Goal: Task Accomplishment & Management: Use online tool/utility

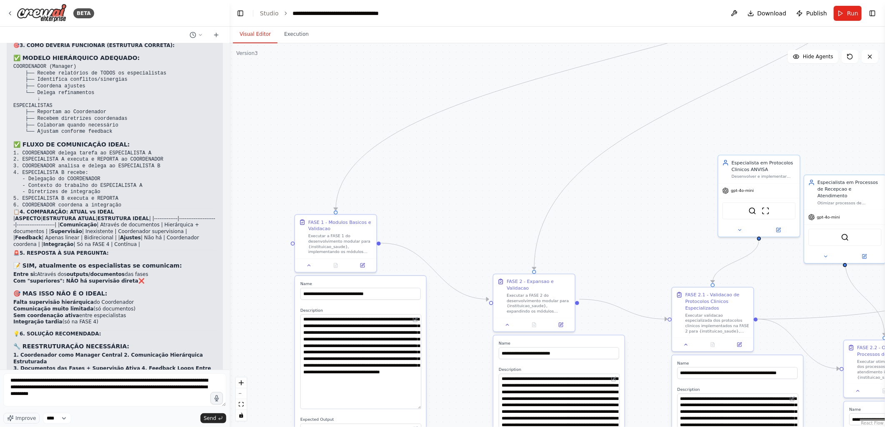
type textarea "**********"
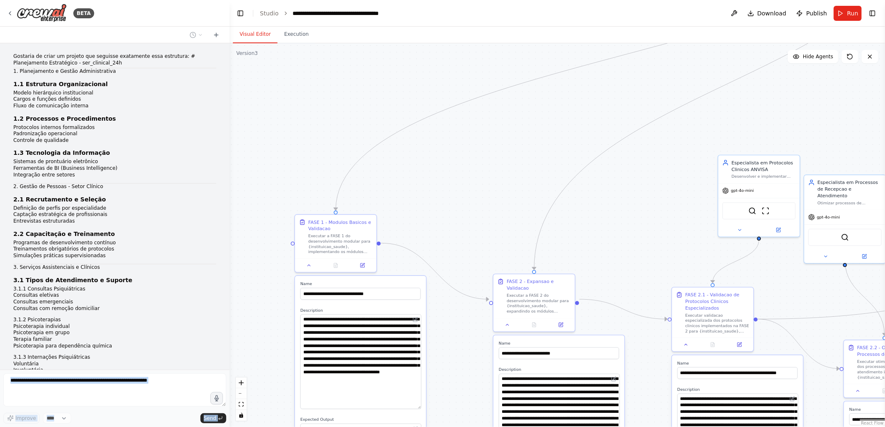
drag, startPoint x: 94, startPoint y: 327, endPoint x: -2, endPoint y: -43, distance: 382.2
click at [0, 0] on html "BETA Gostaria de criar um projeto que seguisse exatamente essa estrutura: # Pla…" at bounding box center [442, 213] width 885 height 427
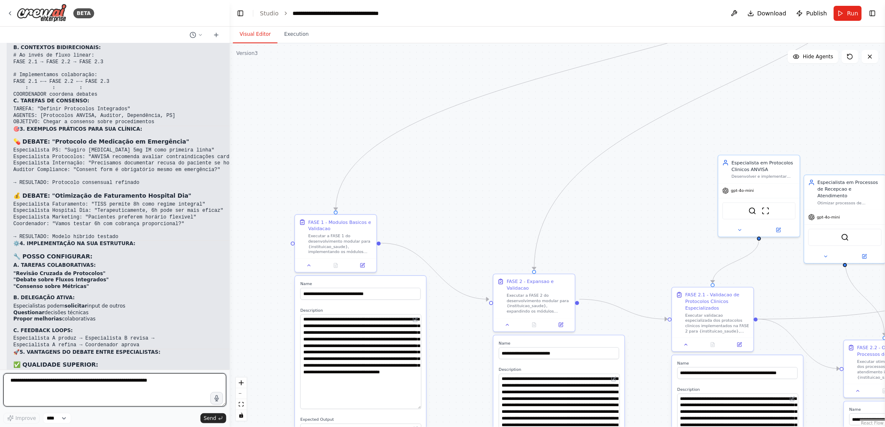
scroll to position [21631, 0]
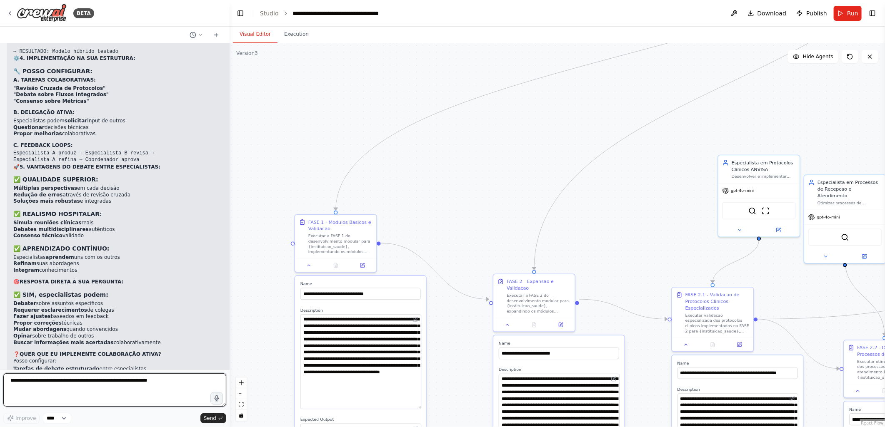
click at [20, 385] on textarea at bounding box center [114, 390] width 223 height 33
drag, startPoint x: 102, startPoint y: 381, endPoint x: 173, endPoint y: 382, distance: 71.7
click at [170, 382] on textarea "**********" at bounding box center [114, 390] width 223 height 33
drag, startPoint x: 95, startPoint y: 388, endPoint x: 146, endPoint y: 390, distance: 50.8
click at [138, 390] on textarea "**********" at bounding box center [114, 390] width 223 height 33
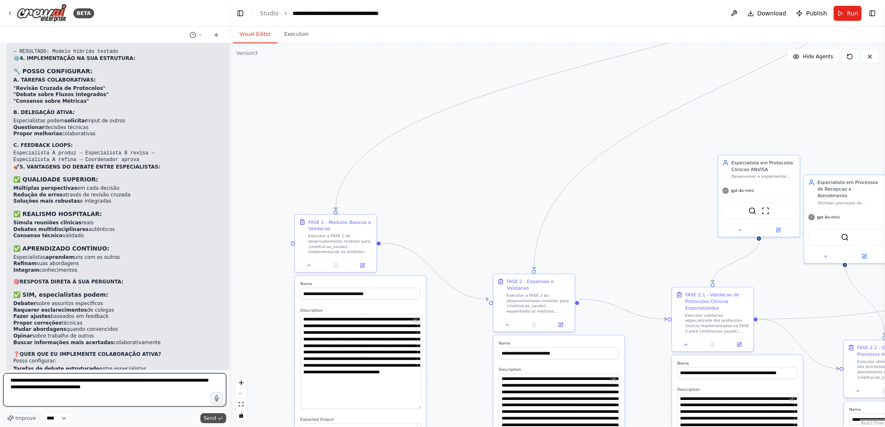
type textarea "**********"
click at [205, 417] on span "Send" at bounding box center [210, 418] width 12 height 7
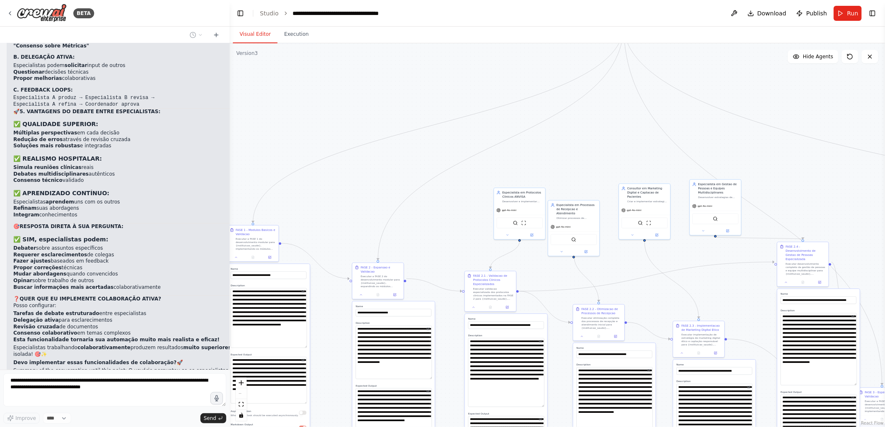
drag, startPoint x: 470, startPoint y: 240, endPoint x: 330, endPoint y: 231, distance: 140.3
click at [330, 231] on div ".deletable-edge-delete-btn { width: 20px; height: 20px; border: 0px solid #ffff…" at bounding box center [557, 235] width 655 height 384
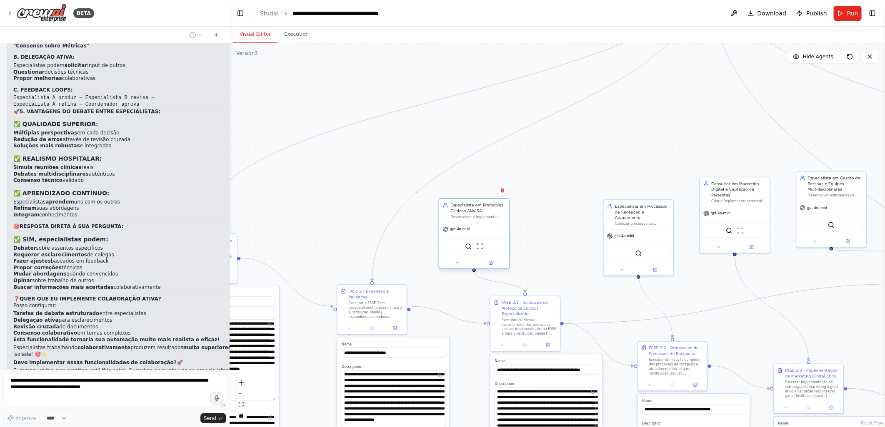
drag, startPoint x: 575, startPoint y: 191, endPoint x: 483, endPoint y: 210, distance: 94.0
click at [483, 210] on div "Especialista em Protocolos Clinicos ANVISA" at bounding box center [477, 207] width 55 height 11
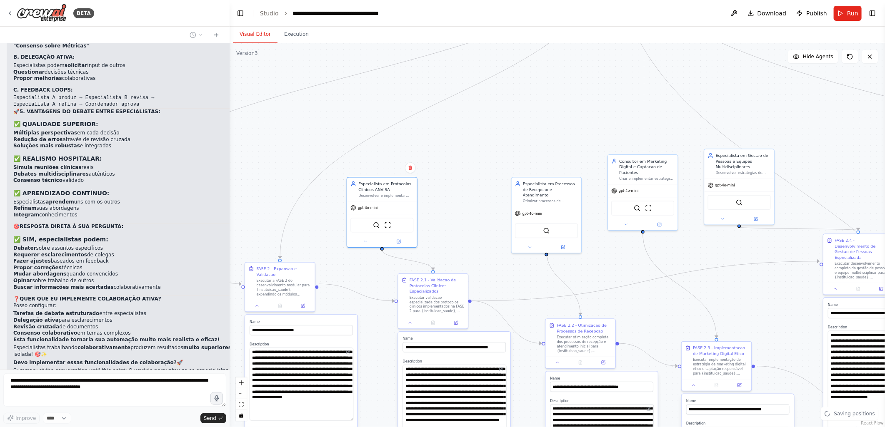
drag, startPoint x: 548, startPoint y: 277, endPoint x: 507, endPoint y: 257, distance: 46.0
click at [507, 257] on div ".deletable-edge-delete-btn { width: 20px; height: 20px; border: 0px solid #ffff…" at bounding box center [557, 235] width 655 height 384
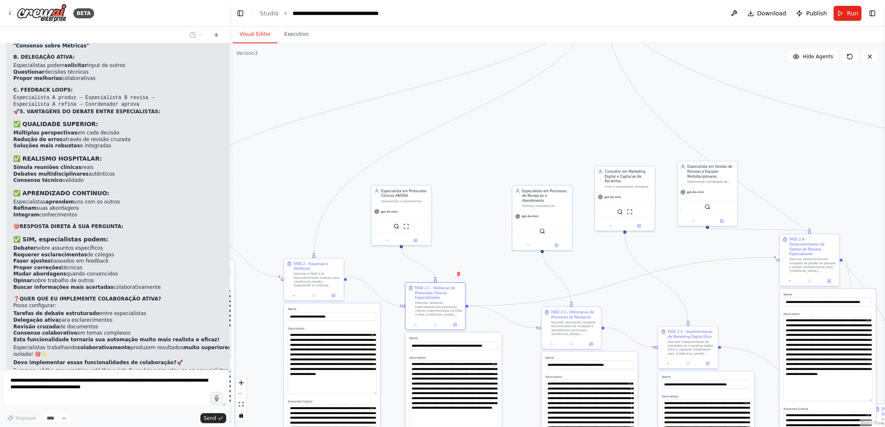
drag, startPoint x: 464, startPoint y: 323, endPoint x: 452, endPoint y: 337, distance: 18.7
click at [452, 337] on label "Name" at bounding box center [454, 339] width 88 height 4
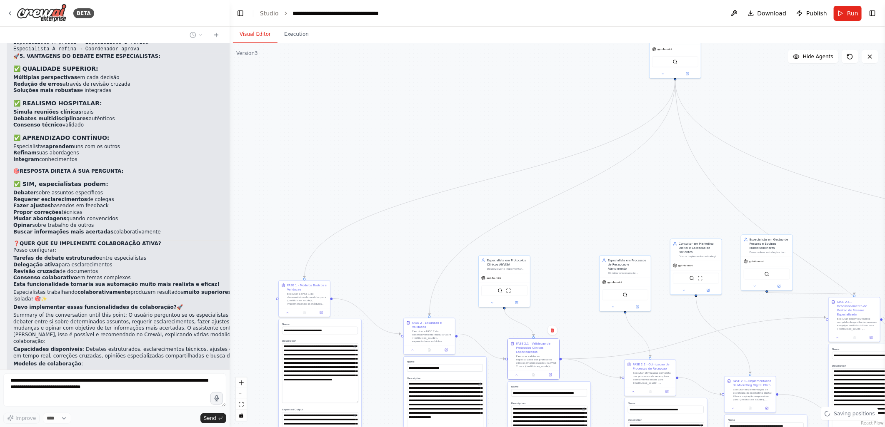
scroll to position [21750, 0]
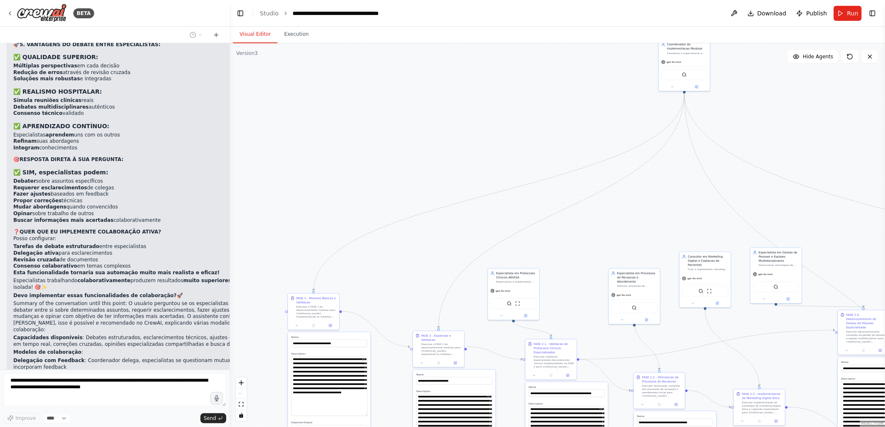
drag, startPoint x: 310, startPoint y: 173, endPoint x: 432, endPoint y: 255, distance: 147.7
click at [432, 255] on div ".deletable-edge-delete-btn { width: 20px; height: 20px; border: 0px solid #ffff…" at bounding box center [557, 235] width 655 height 384
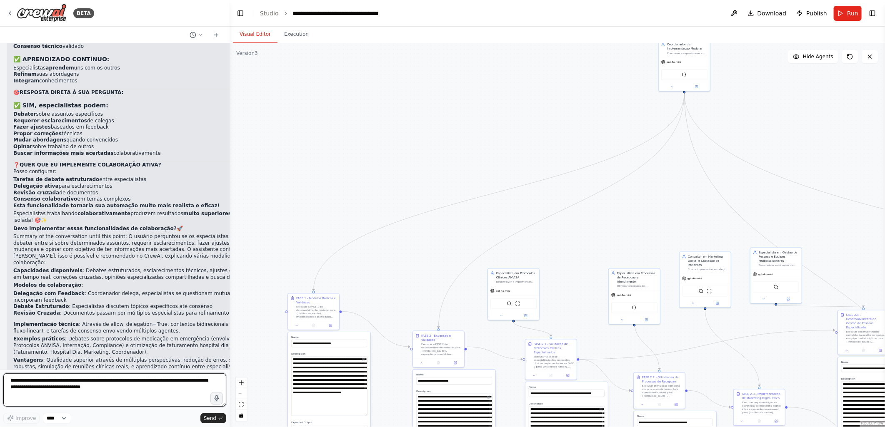
scroll to position [21827, 0]
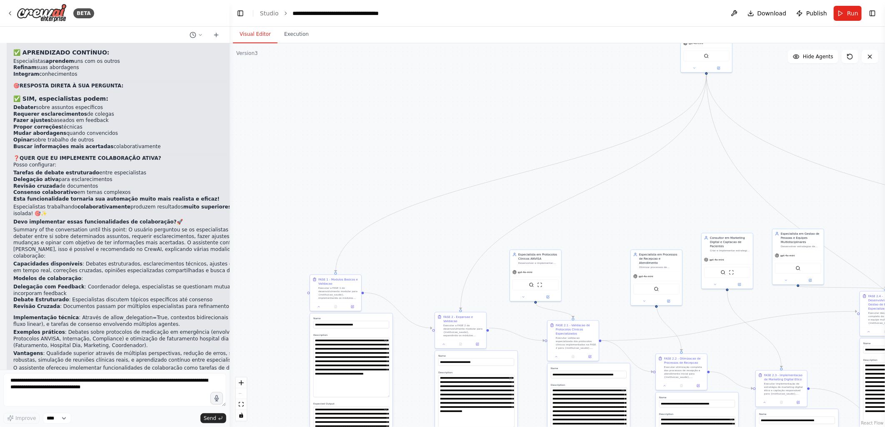
drag, startPoint x: 333, startPoint y: 209, endPoint x: 355, endPoint y: 190, distance: 29.0
click at [355, 190] on div ".deletable-edge-delete-btn { width: 20px; height: 20px; border: 0px solid #ffff…" at bounding box center [557, 235] width 655 height 384
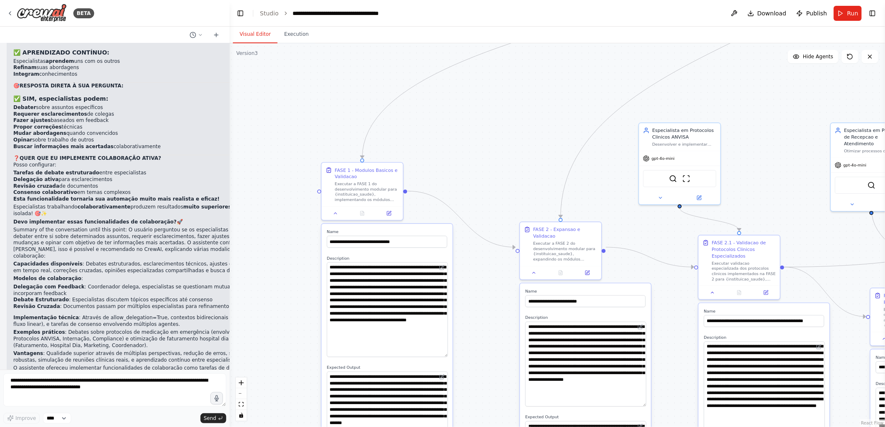
drag, startPoint x: 334, startPoint y: 214, endPoint x: 330, endPoint y: 135, distance: 79.3
click at [330, 135] on div ".deletable-edge-delete-btn { width: 20px; height: 20px; border: 0px solid #ffff…" at bounding box center [557, 235] width 655 height 384
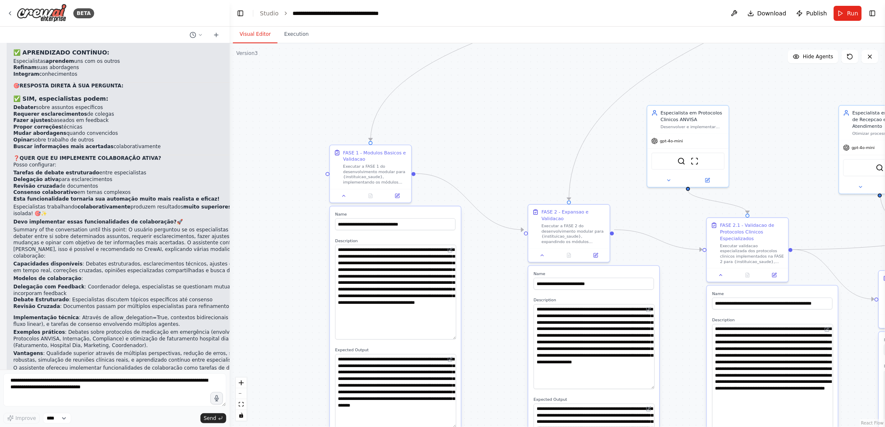
drag, startPoint x: 288, startPoint y: 255, endPoint x: 290, endPoint y: 239, distance: 15.5
click at [290, 239] on div ".deletable-edge-delete-btn { width: 20px; height: 20px; border: 0px solid #ffff…" at bounding box center [557, 235] width 655 height 384
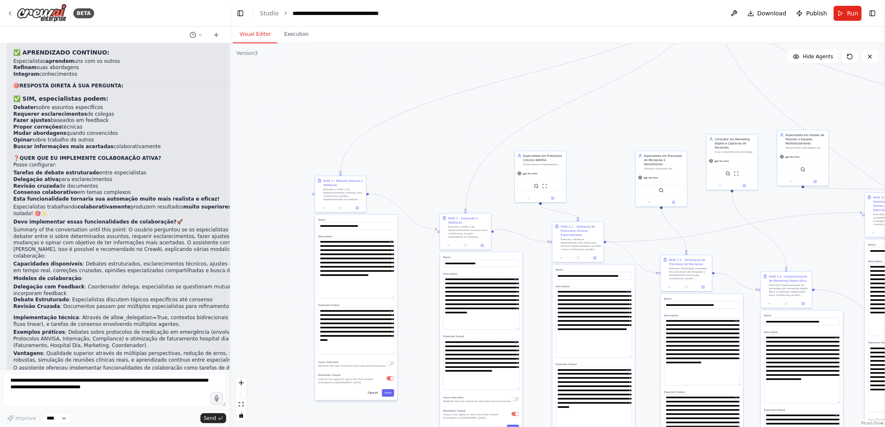
scroll to position [21897, 0]
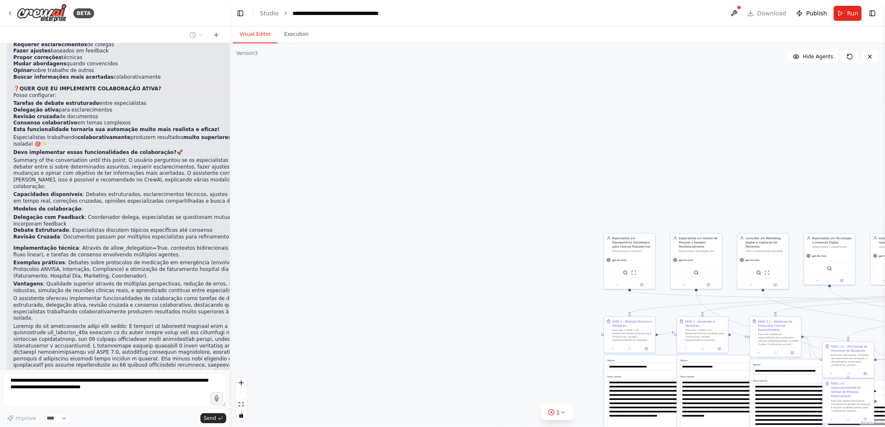
drag, startPoint x: 659, startPoint y: 197, endPoint x: 436, endPoint y: 271, distance: 235.3
click at [436, 271] on div ".deletable-edge-delete-btn { width: 20px; height: 20px; border: 0px solid #ffff…" at bounding box center [557, 235] width 655 height 384
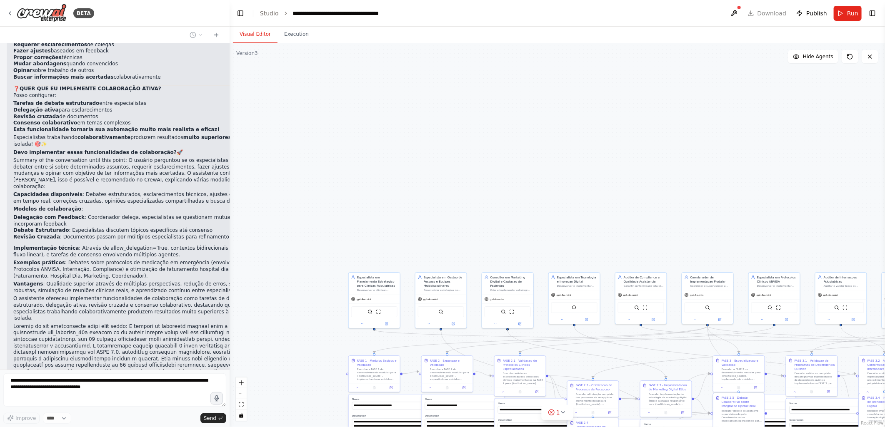
drag, startPoint x: 500, startPoint y: 215, endPoint x: 422, endPoint y: 220, distance: 78.5
click at [422, 220] on div ".deletable-edge-delete-btn { width: 20px; height: 20px; border: 0px solid #ffff…" at bounding box center [557, 235] width 655 height 384
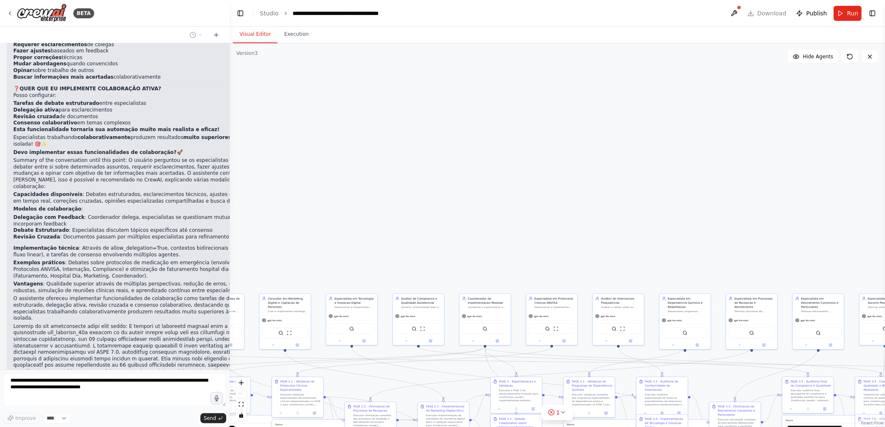
drag, startPoint x: 682, startPoint y: 189, endPoint x: 460, endPoint y: 210, distance: 223.5
click at [460, 210] on div ".deletable-edge-delete-btn { width: 20px; height: 20px; border: 0px solid #ffff…" at bounding box center [557, 235] width 655 height 384
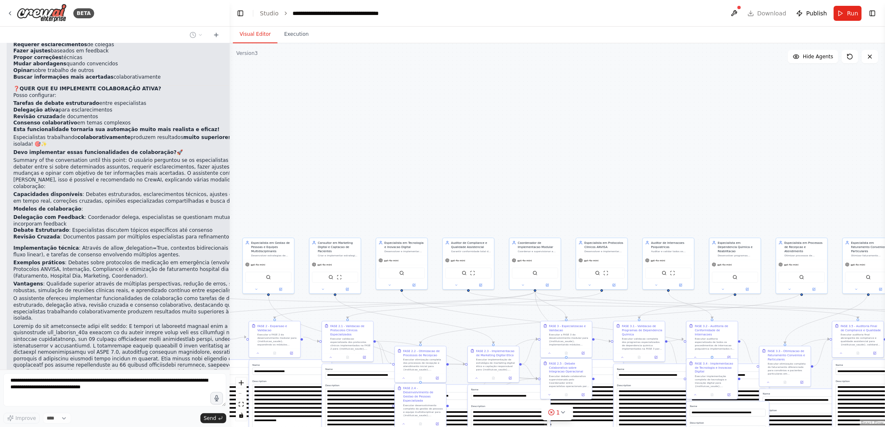
drag, startPoint x: 722, startPoint y: 211, endPoint x: 772, endPoint y: 155, distance: 74.9
click at [772, 155] on div ".deletable-edge-delete-btn { width: 20px; height: 20px; border: 0px solid #ffff…" at bounding box center [557, 235] width 655 height 384
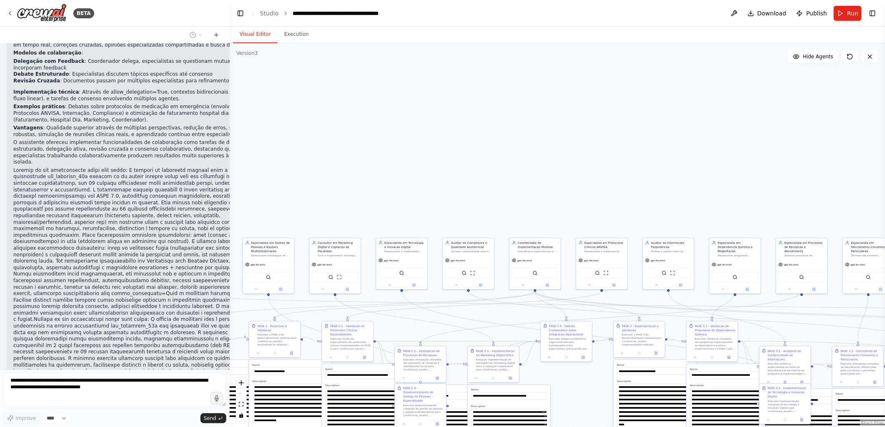
scroll to position [22056, 0]
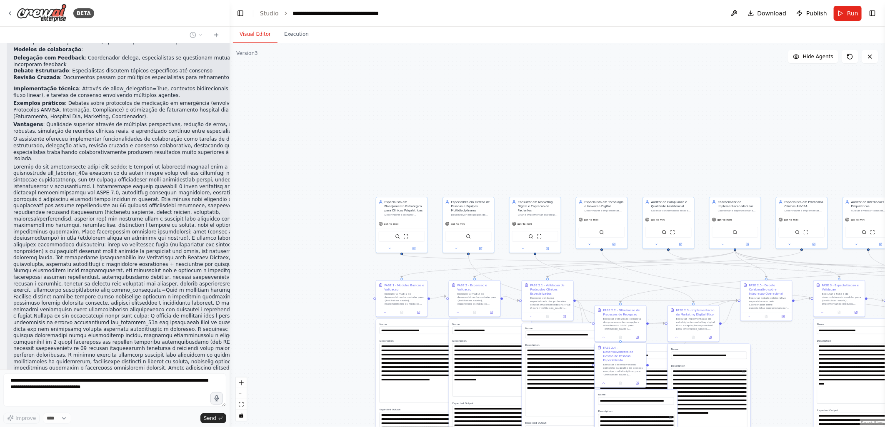
drag, startPoint x: 311, startPoint y: 184, endPoint x: 489, endPoint y: 155, distance: 180.6
click at [489, 155] on div ".deletable-edge-delete-btn { width: 20px; height: 20px; border: 0px solid #ffff…" at bounding box center [557, 235] width 655 height 384
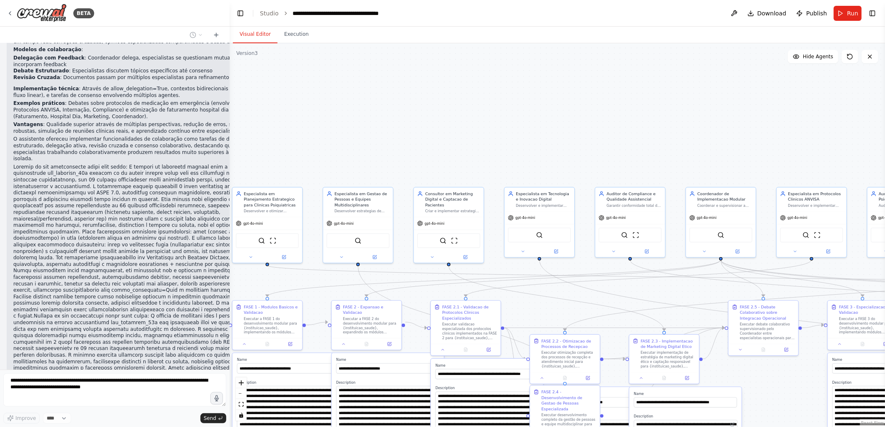
drag, startPoint x: 623, startPoint y: 158, endPoint x: 489, endPoint y: 121, distance: 138.8
click at [489, 121] on div ".deletable-edge-delete-btn { width: 20px; height: 20px; border: 0px solid #ffff…" at bounding box center [557, 235] width 655 height 384
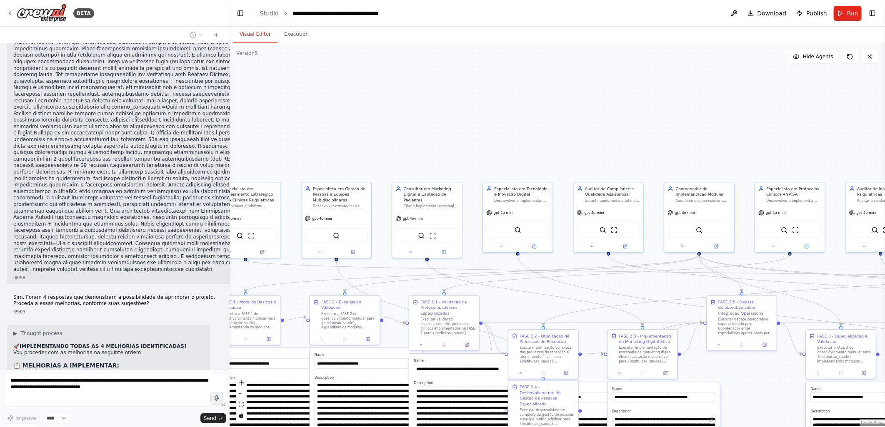
scroll to position [22246, 0]
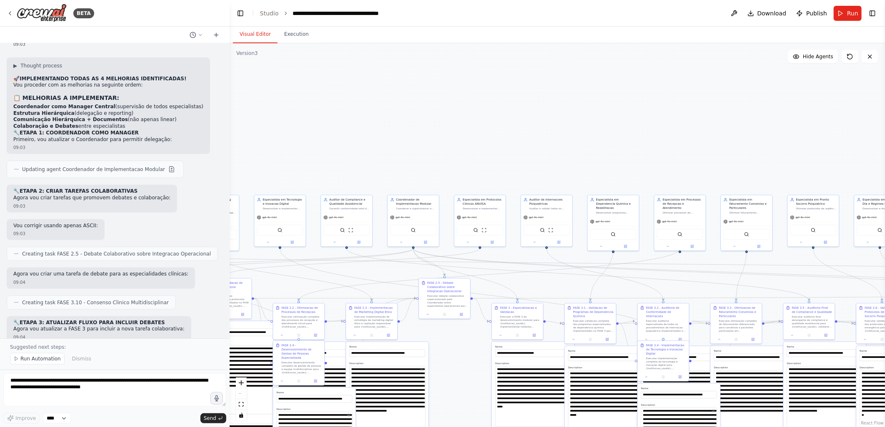
drag, startPoint x: 677, startPoint y: 115, endPoint x: 437, endPoint y: 140, distance: 240.9
click at [437, 140] on div ".deletable-edge-delete-btn { width: 20px; height: 20px; border: 0px solid #ffff…" at bounding box center [557, 235] width 655 height 384
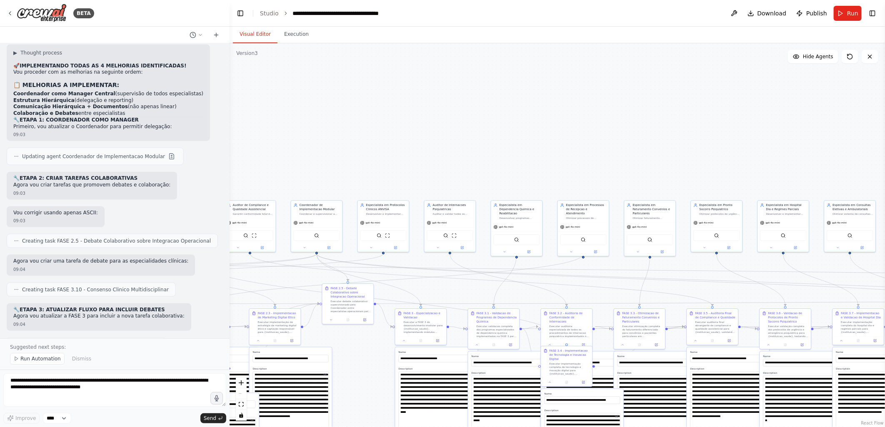
drag, startPoint x: 693, startPoint y: 147, endPoint x: 467, endPoint y: 158, distance: 226.5
click at [467, 158] on div ".deletable-edge-delete-btn { width: 20px; height: 20px; border: 0px solid #ffff…" at bounding box center [557, 235] width 655 height 384
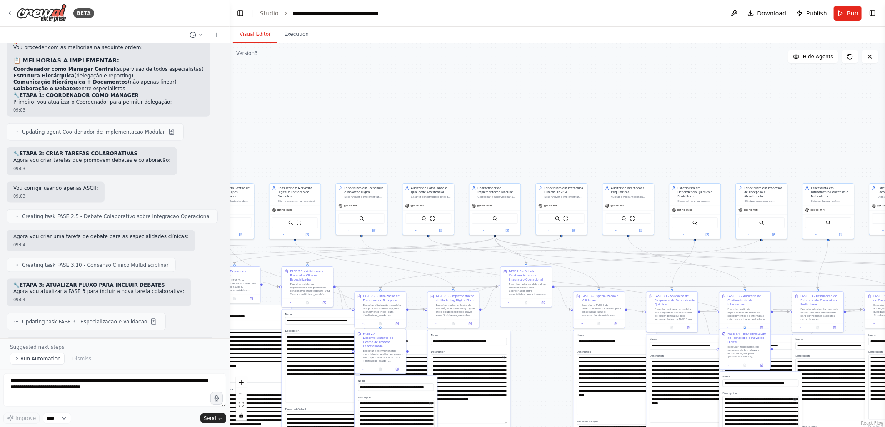
drag, startPoint x: 613, startPoint y: 146, endPoint x: 809, endPoint y: 142, distance: 195.9
click at [809, 142] on div ".deletable-edge-delete-btn { width: 20px; height: 20px; border: 0px solid #ffff…" at bounding box center [557, 235] width 655 height 384
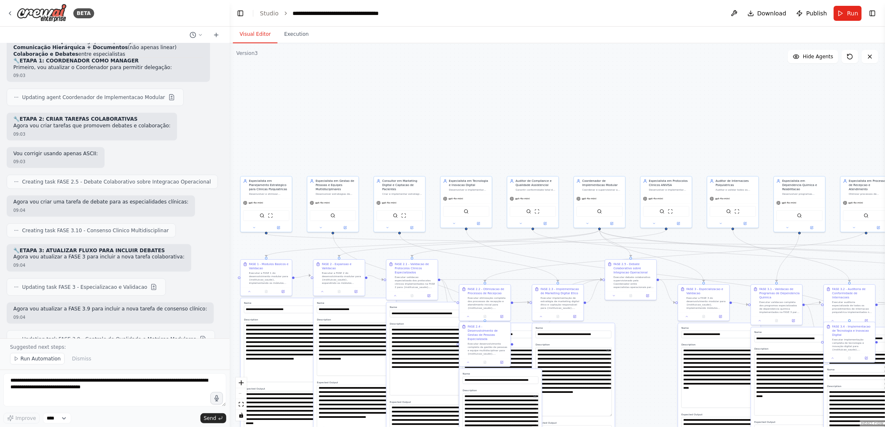
drag, startPoint x: 410, startPoint y: 157, endPoint x: 515, endPoint y: 150, distance: 104.8
click at [515, 150] on div ".deletable-edge-delete-btn { width: 20px; height: 20px; border: 0px solid #ffff…" at bounding box center [557, 235] width 655 height 384
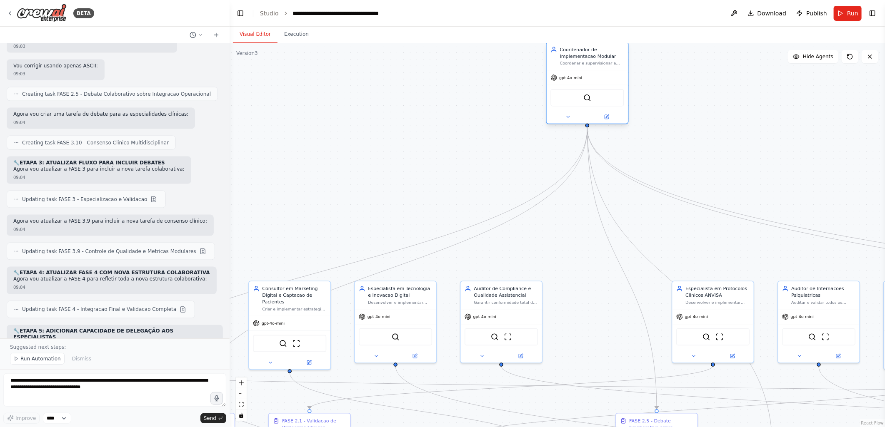
scroll to position [22674, 0]
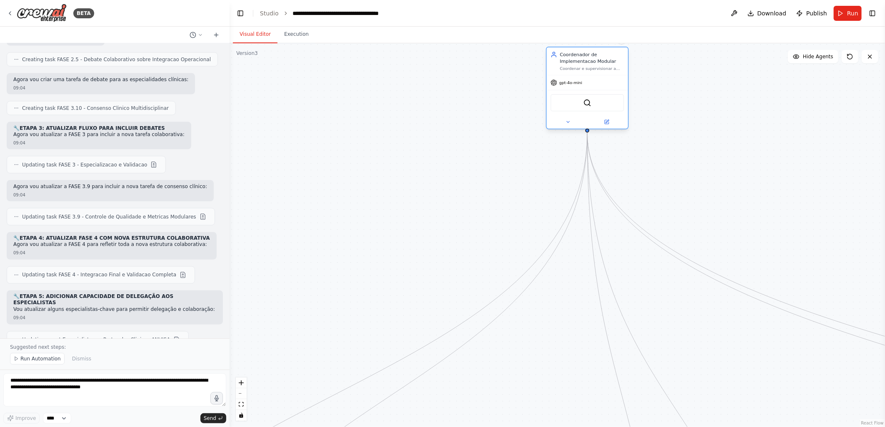
drag, startPoint x: 607, startPoint y: 189, endPoint x: 585, endPoint y: 57, distance: 133.8
click at [585, 57] on div "Coordenador de Implementacao Modular" at bounding box center [592, 57] width 64 height 13
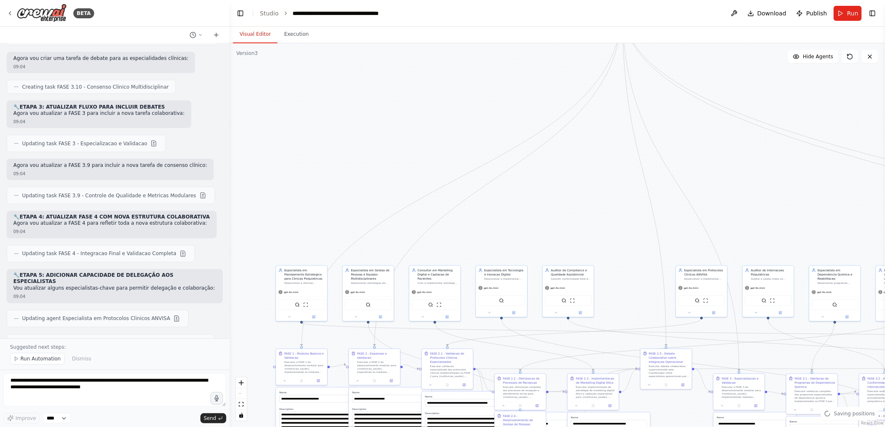
drag, startPoint x: 479, startPoint y: 244, endPoint x: 492, endPoint y: 102, distance: 143.1
click at [492, 102] on div ".deletable-edge-delete-btn { width: 20px; height: 20px; border: 0px solid #ffff…" at bounding box center [557, 235] width 655 height 384
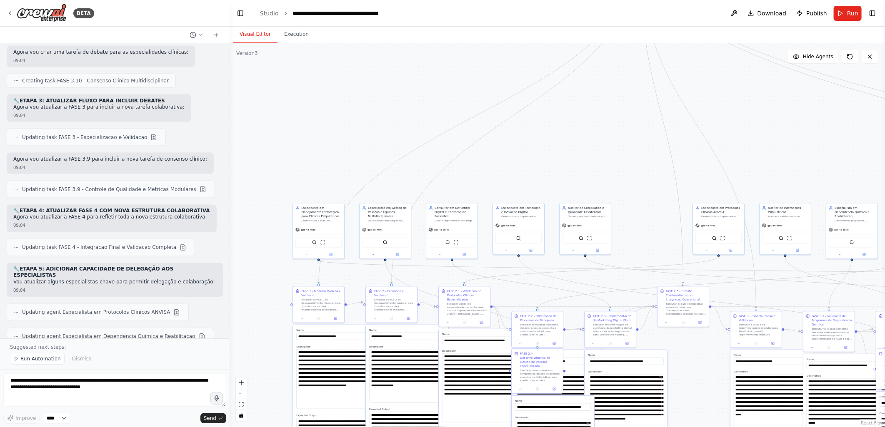
click at [423, 110] on div ".deletable-edge-delete-btn { width: 20px; height: 20px; border: 0px solid #ffff…" at bounding box center [557, 235] width 655 height 384
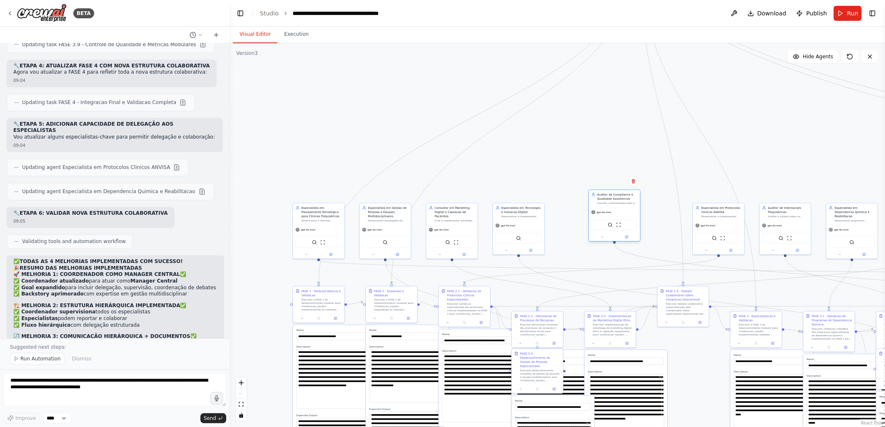
drag, startPoint x: 586, startPoint y: 210, endPoint x: 613, endPoint y: 196, distance: 30.9
click at [613, 196] on div "Auditor de Compliance e Qualidade Assistencial" at bounding box center [617, 196] width 40 height 8
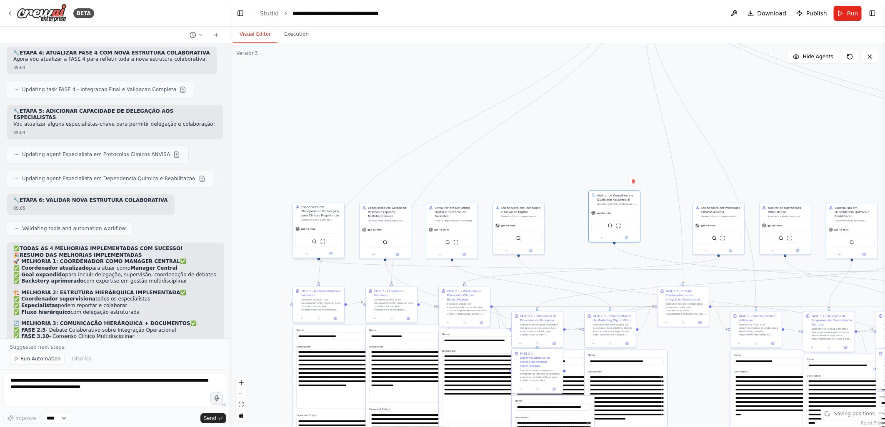
scroll to position [22895, 0]
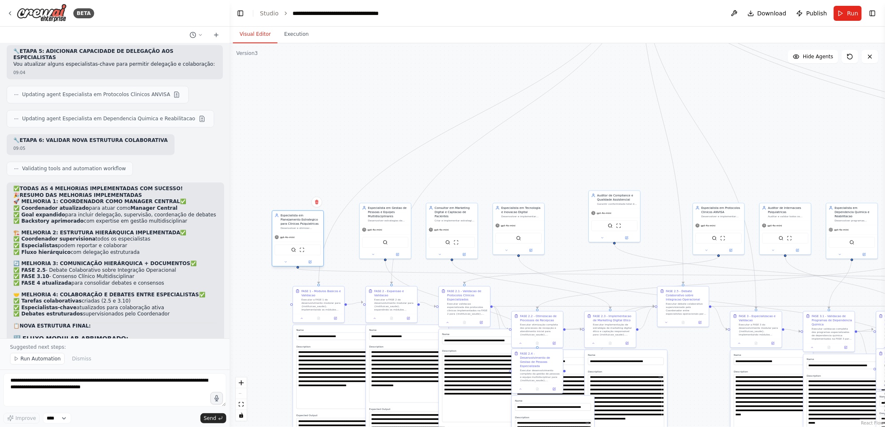
drag, startPoint x: 317, startPoint y: 207, endPoint x: 295, endPoint y: 214, distance: 23.3
click at [295, 214] on div "Especialista em Planejamento Estrategico para Clinicas Psiquiatricas" at bounding box center [300, 219] width 40 height 12
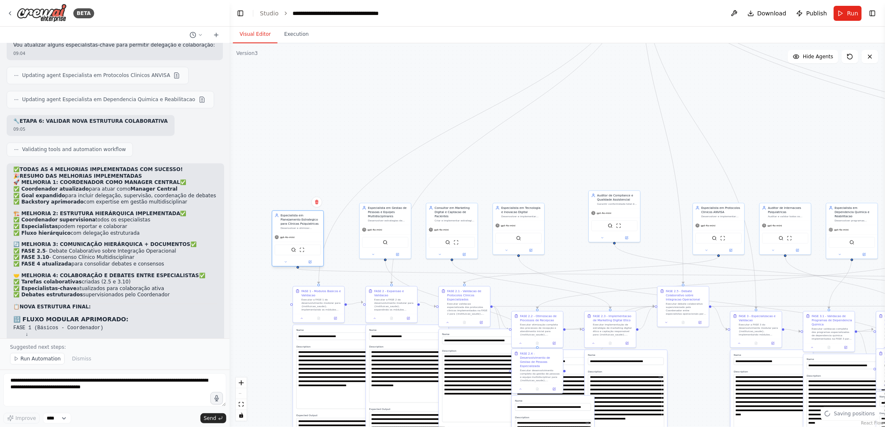
scroll to position [22974, 0]
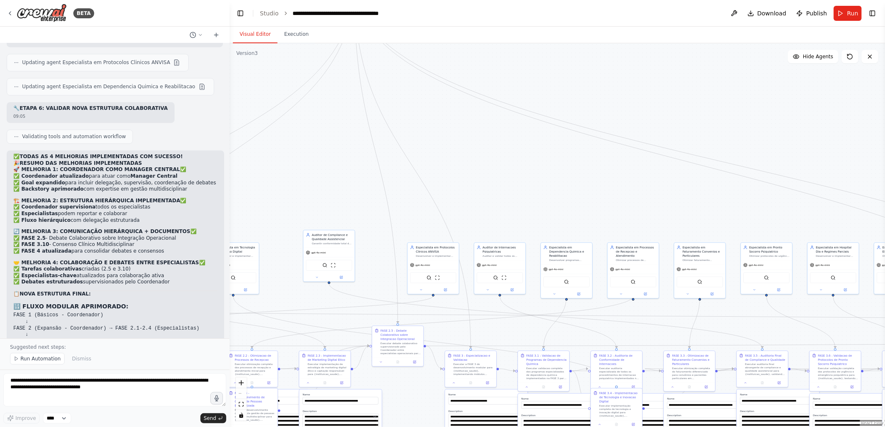
drag, startPoint x: 640, startPoint y: 163, endPoint x: 355, endPoint y: 203, distance: 288.1
click at [355, 203] on div ".deletable-edge-delete-btn { width: 20px; height: 20px; border: 0px solid #ffff…" at bounding box center [557, 235] width 655 height 384
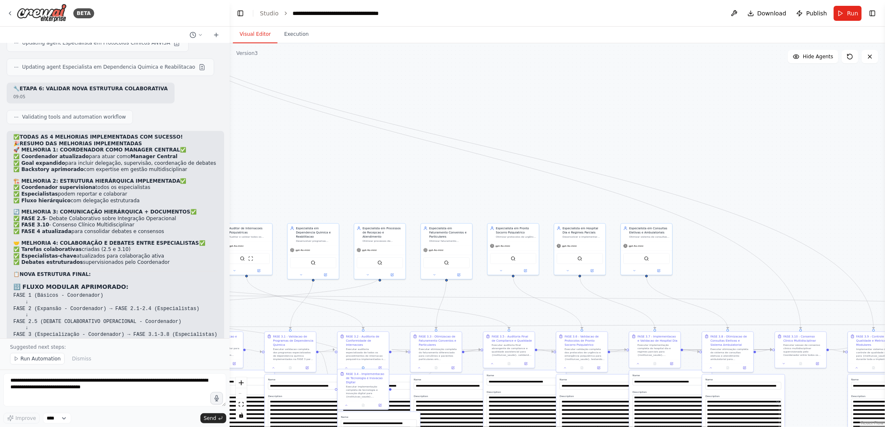
drag, startPoint x: 672, startPoint y: 196, endPoint x: 418, endPoint y: 177, distance: 254.0
click at [418, 177] on div ".deletable-edge-delete-btn { width: 20px; height: 20px; border: 0px solid #ffff…" at bounding box center [557, 235] width 655 height 384
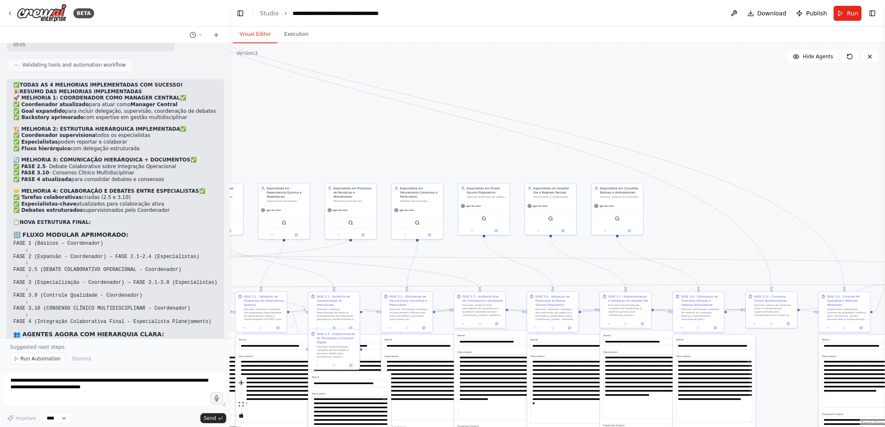
scroll to position [23058, 0]
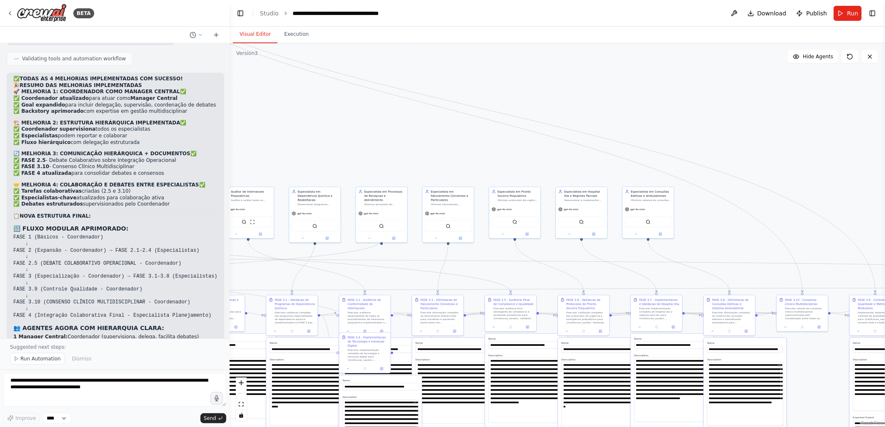
drag, startPoint x: 571, startPoint y: 142, endPoint x: 744, endPoint y: 130, distance: 173.8
click at [744, 130] on div ".deletable-edge-delete-btn { width: 20px; height: 20px; border: 0px solid #ffff…" at bounding box center [557, 235] width 655 height 384
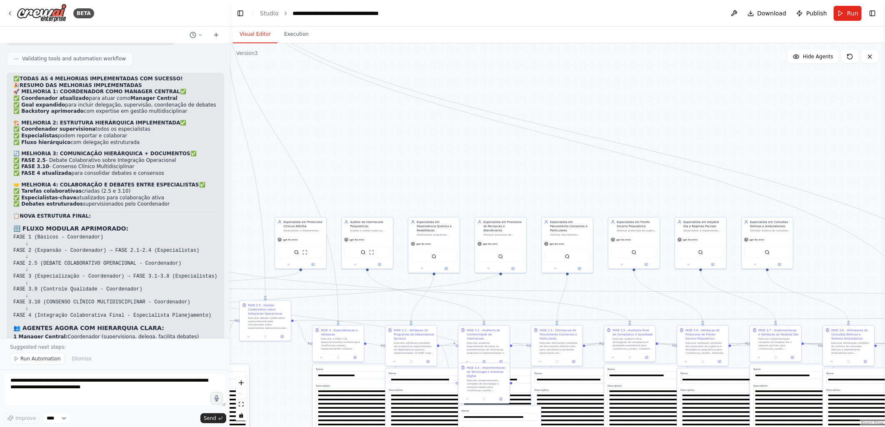
drag, startPoint x: 681, startPoint y: 142, endPoint x: 767, endPoint y: 156, distance: 86.9
click at [767, 156] on div ".deletable-edge-delete-btn { width: 20px; height: 20px; border: 0px solid #ffff…" at bounding box center [557, 235] width 655 height 384
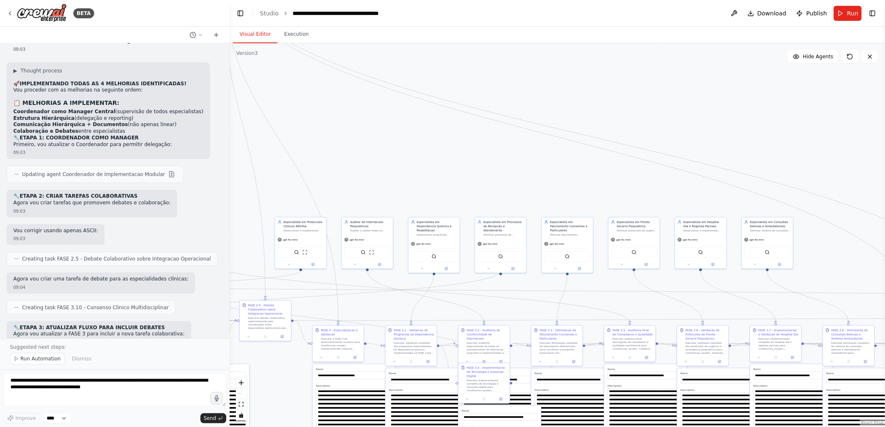
scroll to position [22456, 0]
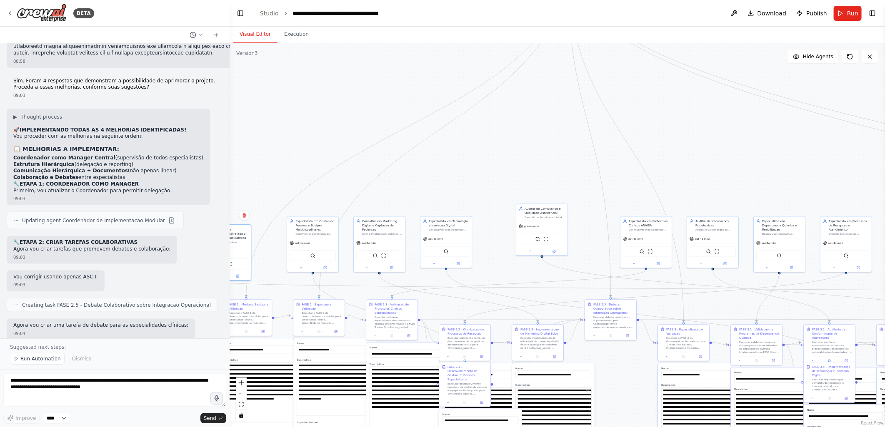
drag, startPoint x: 407, startPoint y: 193, endPoint x: 756, endPoint y: 190, distance: 348.7
click at [756, 192] on div ".deletable-edge-delete-btn { width: 20px; height: 20px; border: 0px solid #ffff…" at bounding box center [557, 235] width 655 height 384
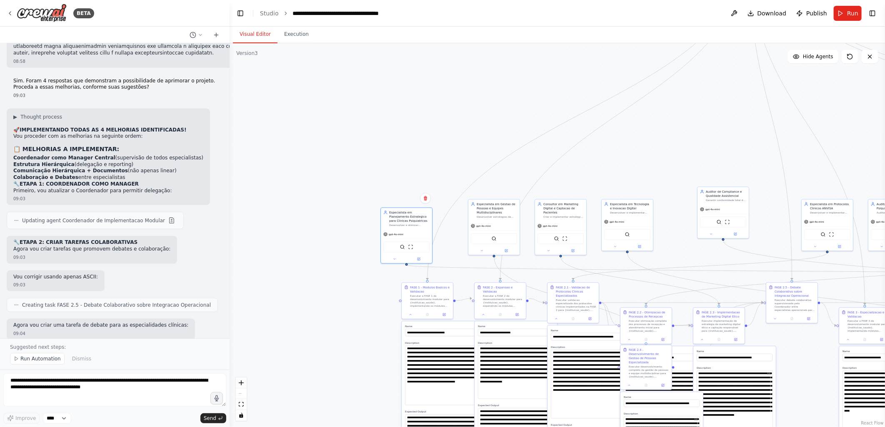
drag, startPoint x: 377, startPoint y: 144, endPoint x: 464, endPoint y: 124, distance: 88.5
click at [464, 124] on div ".deletable-edge-delete-btn { width: 20px; height: 20px; border: 0px solid #ffff…" at bounding box center [557, 235] width 655 height 384
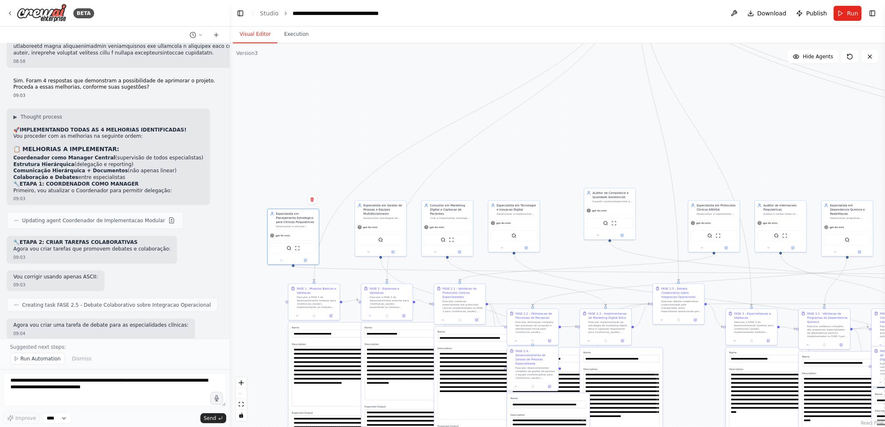
drag, startPoint x: 437, startPoint y: 133, endPoint x: 391, endPoint y: 132, distance: 46.7
click at [391, 132] on div ".deletable-edge-delete-btn { width: 20px; height: 20px; border: 0px solid #ffff…" at bounding box center [557, 235] width 655 height 384
drag, startPoint x: 284, startPoint y: 217, endPoint x: 722, endPoint y: 145, distance: 443.7
click at [794, 132] on div "Especialista em Planejamento Estrategico para Clinicas Psiquiatricas" at bounding box center [804, 138] width 40 height 12
drag, startPoint x: 385, startPoint y: 210, endPoint x: 563, endPoint y: 250, distance: 182.8
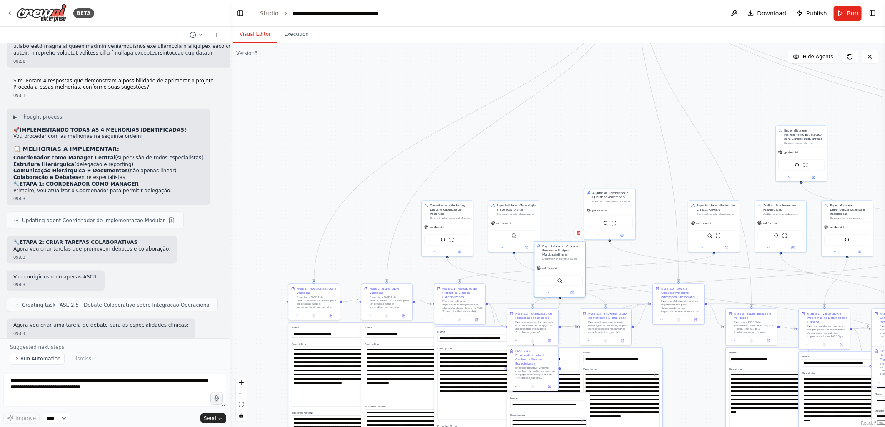
click at [563, 250] on div "Especialista em Gestao de Pessoas e Equipes Multidisciplinares" at bounding box center [562, 250] width 40 height 12
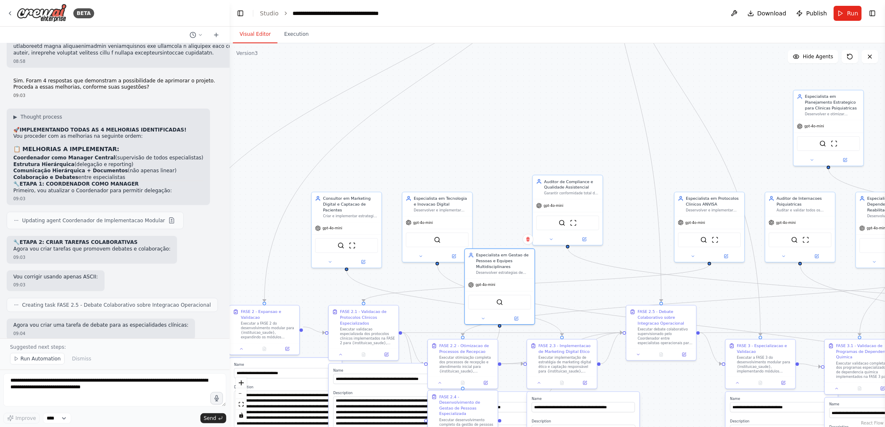
drag, startPoint x: 500, startPoint y: 132, endPoint x: 436, endPoint y: 138, distance: 64.4
click at [436, 138] on div ".deletable-edge-delete-btn { width: 20px; height: 20px; border: 0px solid #ffff…" at bounding box center [557, 235] width 655 height 384
drag, startPoint x: 647, startPoint y: 320, endPoint x: 646, endPoint y: 342, distance: 22.5
click at [640, 353] on div "FASE 2.5 - Debate Colaborativo sobre Integracao Operacional" at bounding box center [656, 350] width 55 height 17
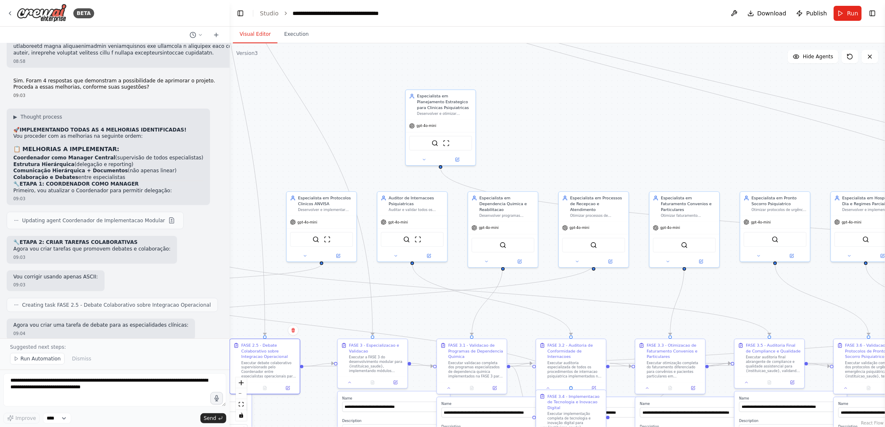
drag, startPoint x: 709, startPoint y: 309, endPoint x: 321, endPoint y: 309, distance: 387.9
click at [321, 309] on div ".deletable-edge-delete-btn { width: 20px; height: 20px; border: 0px solid #ffff…" at bounding box center [557, 235] width 655 height 384
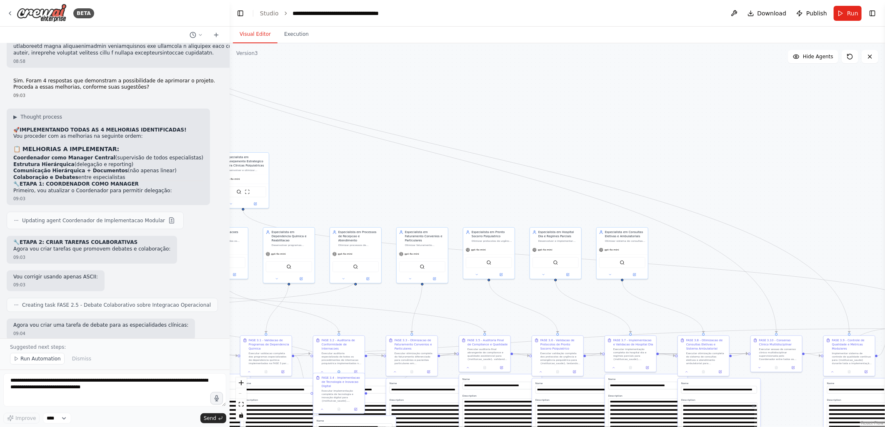
drag, startPoint x: 721, startPoint y: 294, endPoint x: 496, endPoint y: 300, distance: 225.5
click at [496, 300] on div ".deletable-edge-delete-btn { width: 20px; height: 20px; border: 0px solid #ffff…" at bounding box center [557, 235] width 655 height 384
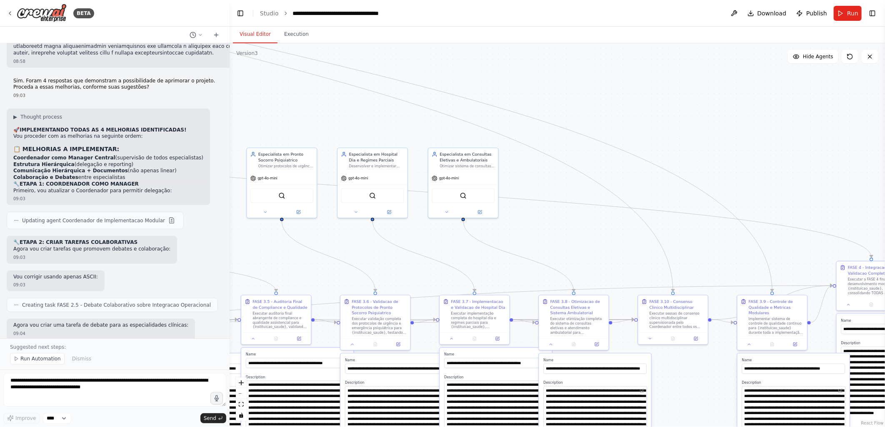
drag, startPoint x: 792, startPoint y: 310, endPoint x: 694, endPoint y: 260, distance: 109.9
click at [694, 260] on div ".deletable-edge-delete-btn { width: 20px; height: 20px; border: 0px solid #ffff…" at bounding box center [557, 235] width 655 height 384
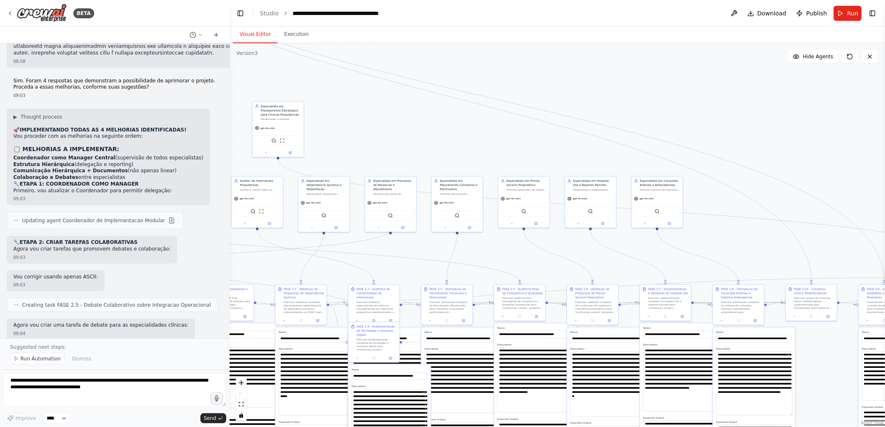
drag, startPoint x: 708, startPoint y: 177, endPoint x: 839, endPoint y: 197, distance: 132.2
click at [838, 199] on div ".deletable-edge-delete-btn { width: 20px; height: 20px; border: 0px solid #ffff…" at bounding box center [557, 235] width 655 height 384
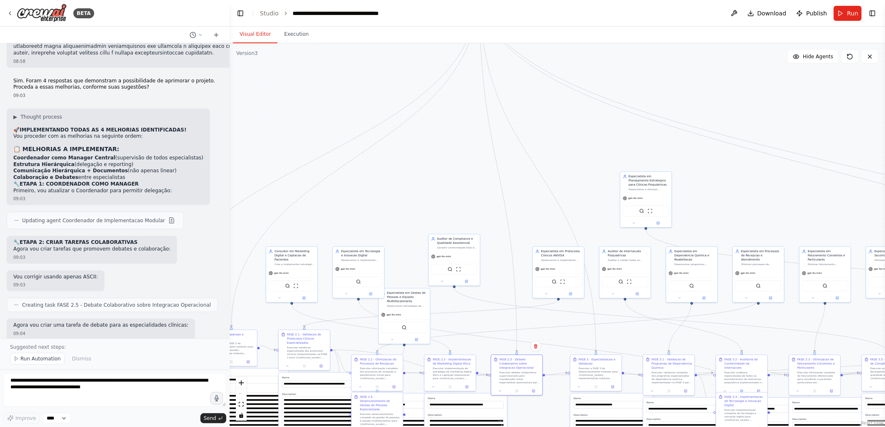
drag, startPoint x: 753, startPoint y: 195, endPoint x: 836, endPoint y: 198, distance: 83.4
click at [836, 198] on div ".deletable-edge-delete-btn { width: 20px; height: 20px; border: 0px solid #ffff…" at bounding box center [557, 235] width 655 height 384
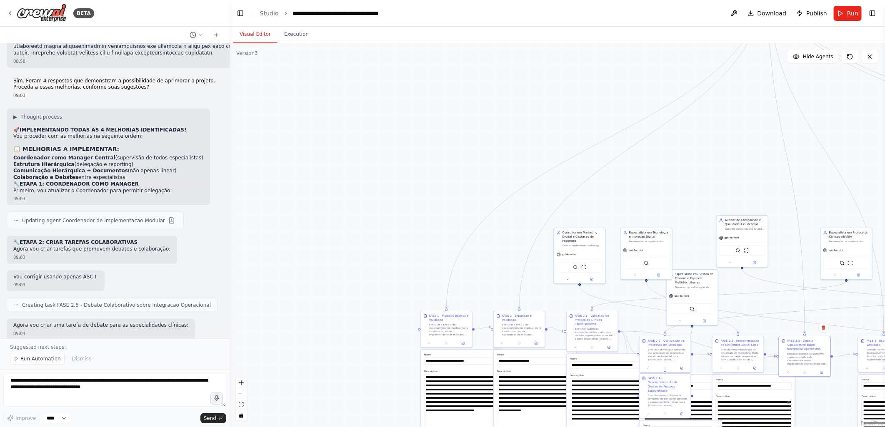
drag, startPoint x: 456, startPoint y: 199, endPoint x: 740, endPoint y: 180, distance: 284.3
click at [740, 180] on div ".deletable-edge-delete-btn { width: 20px; height: 20px; border: 0px solid #ffff…" at bounding box center [557, 235] width 655 height 384
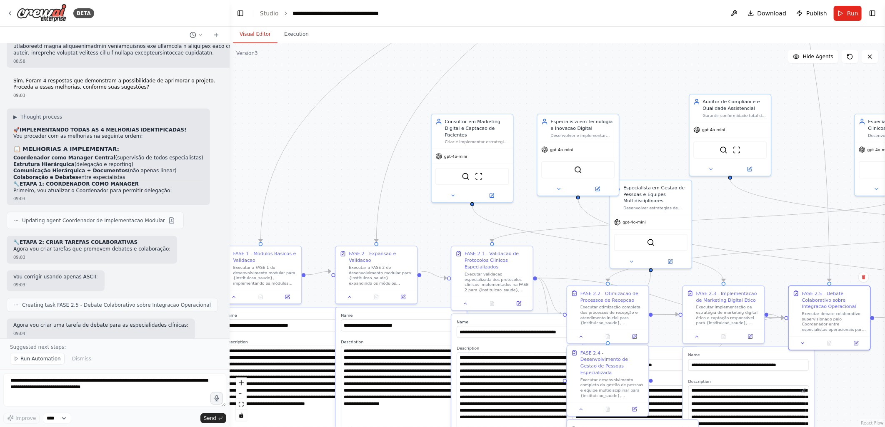
drag, startPoint x: 517, startPoint y: 296, endPoint x: 352, endPoint y: 213, distance: 185.0
click at [352, 213] on div ".deletable-edge-delete-btn { width: 20px; height: 20px; border: 0px solid #ffff…" at bounding box center [557, 235] width 655 height 384
drag, startPoint x: 757, startPoint y: 252, endPoint x: 527, endPoint y: 239, distance: 230.3
click at [527, 239] on div ".deletable-edge-delete-btn { width: 20px; height: 20px; border: 0px solid #ffff…" at bounding box center [557, 235] width 655 height 384
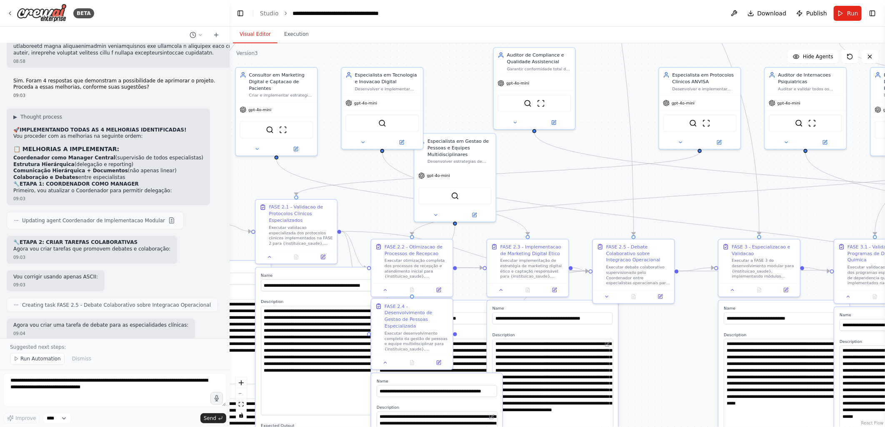
drag, startPoint x: 563, startPoint y: 244, endPoint x: 367, endPoint y: 197, distance: 201.3
click at [367, 197] on div ".deletable-edge-delete-btn { width: 20px; height: 20px; border: 0px solid #ffff…" at bounding box center [557, 235] width 655 height 384
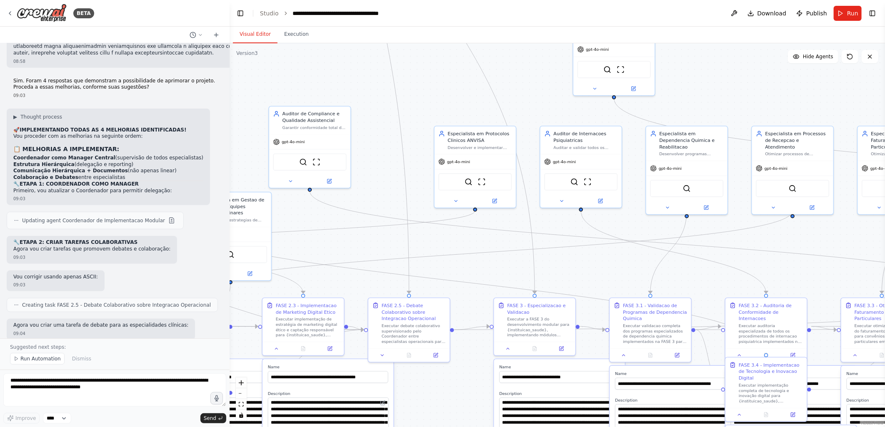
drag, startPoint x: 485, startPoint y: 264, endPoint x: 442, endPoint y: 268, distance: 42.7
click at [442, 268] on div ".deletable-edge-delete-btn { width: 20px; height: 20px; border: 0px solid #ffff…" at bounding box center [557, 235] width 655 height 384
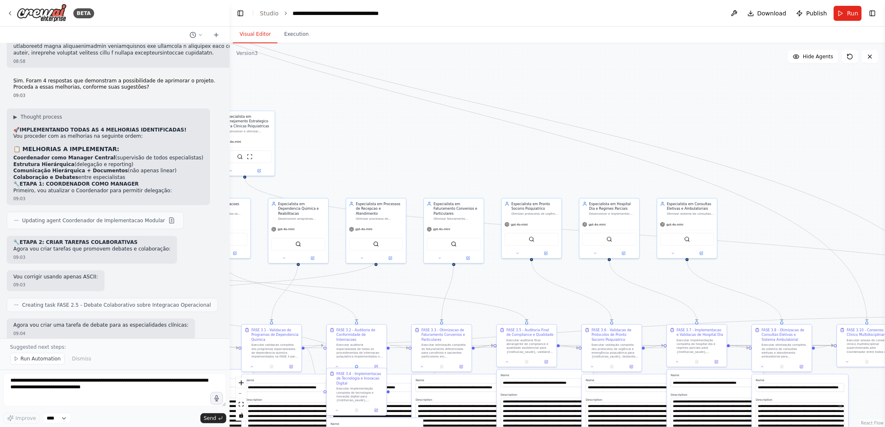
drag, startPoint x: 423, startPoint y: 301, endPoint x: 393, endPoint y: 302, distance: 29.6
click at [393, 302] on div ".deletable-edge-delete-btn { width: 20px; height: 20px; border: 0px solid #ffff…" at bounding box center [557, 235] width 655 height 384
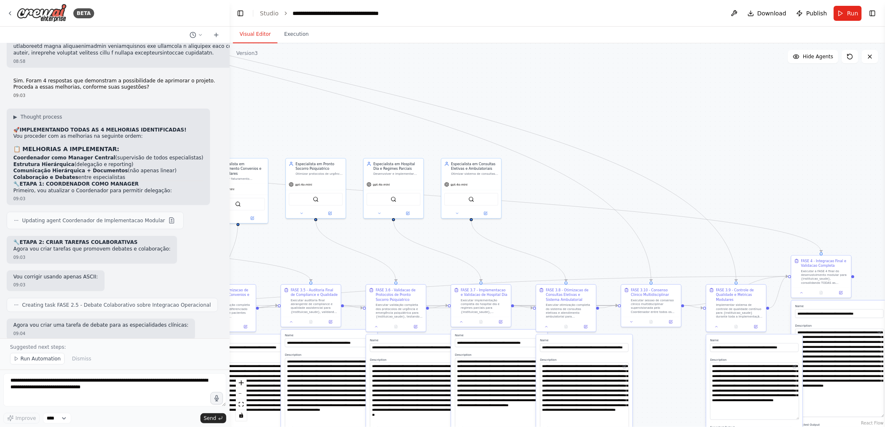
drag, startPoint x: 795, startPoint y: 297, endPoint x: 579, endPoint y: 257, distance: 219.5
click at [579, 257] on div ".deletable-edge-delete-btn { width: 20px; height: 20px; border: 0px solid #ffff…" at bounding box center [557, 235] width 655 height 384
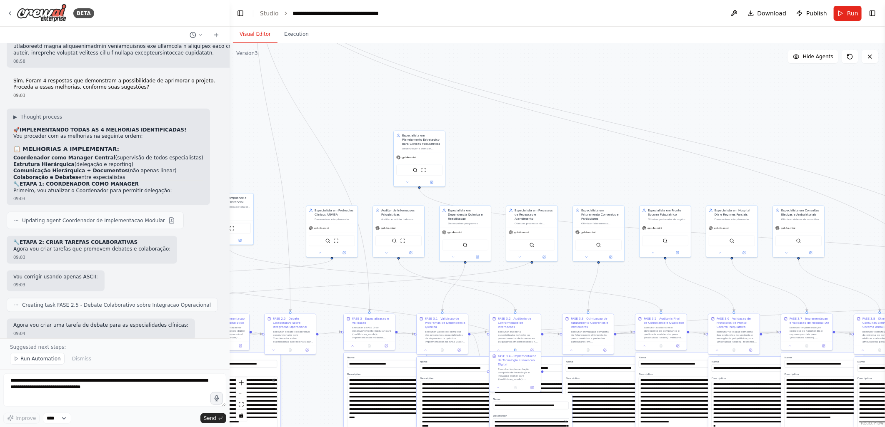
drag, startPoint x: 478, startPoint y: 147, endPoint x: 569, endPoint y: 177, distance: 95.5
click at [569, 177] on div ".deletable-edge-delete-btn { width: 20px; height: 20px; border: 0px solid #ffff…" at bounding box center [557, 235] width 655 height 384
click at [42, 382] on textarea "**********" at bounding box center [114, 390] width 223 height 33
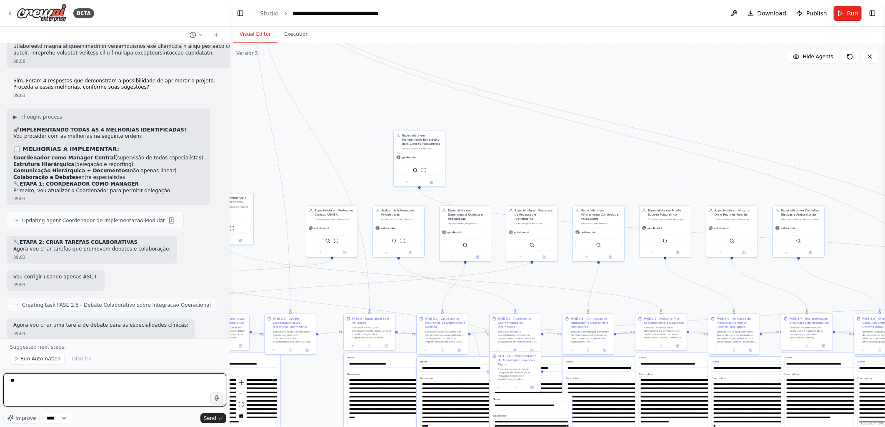
type textarea "*"
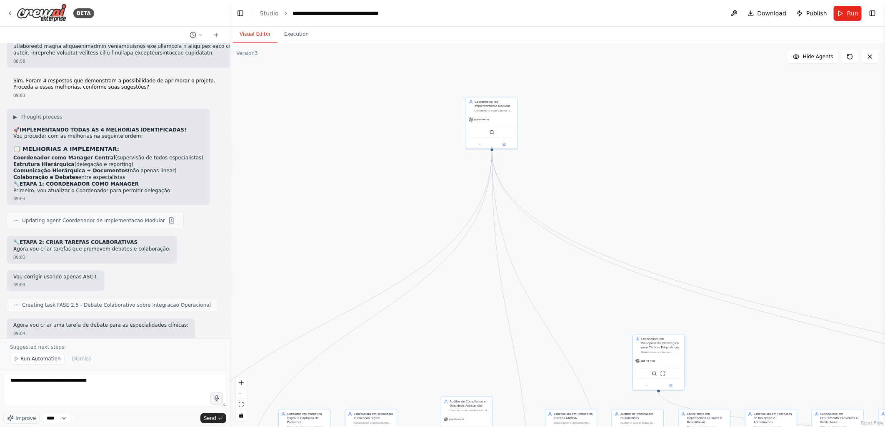
drag, startPoint x: 336, startPoint y: 124, endPoint x: 575, endPoint y: 327, distance: 314.2
click at [575, 327] on div ".deletable-edge-delete-btn { width: 20px; height: 20px; border: 0px solid #ffff…" at bounding box center [557, 235] width 655 height 384
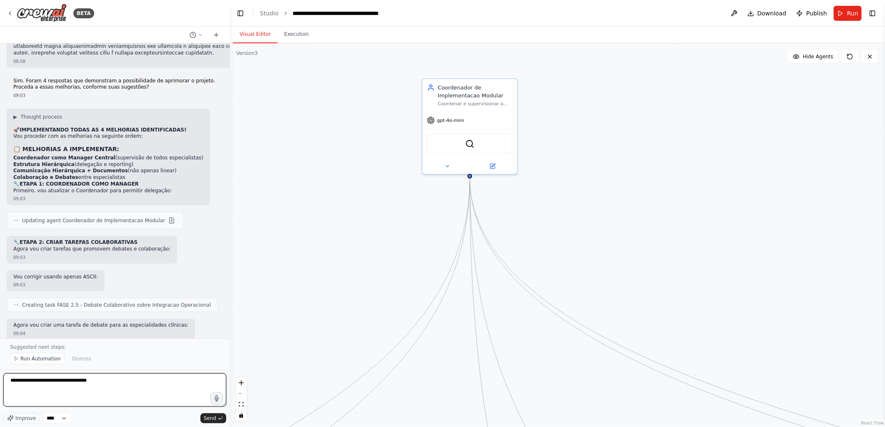
click at [94, 382] on textarea "**********" at bounding box center [114, 390] width 223 height 33
type textarea "**********"
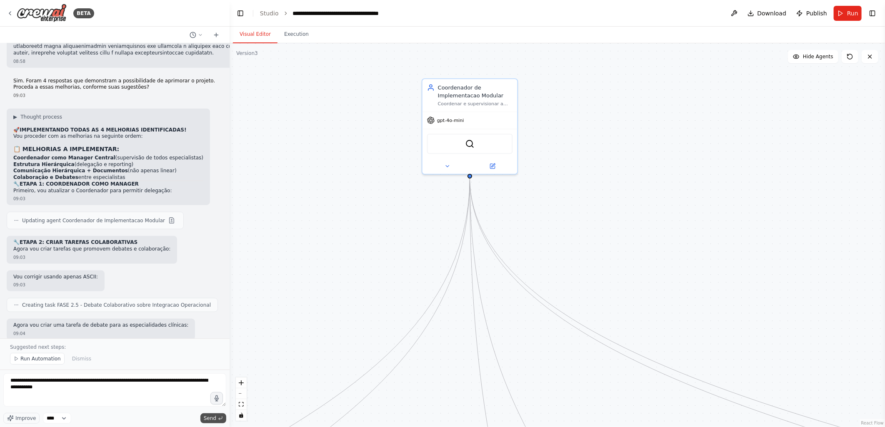
click at [207, 418] on span "Send" at bounding box center [210, 418] width 12 height 7
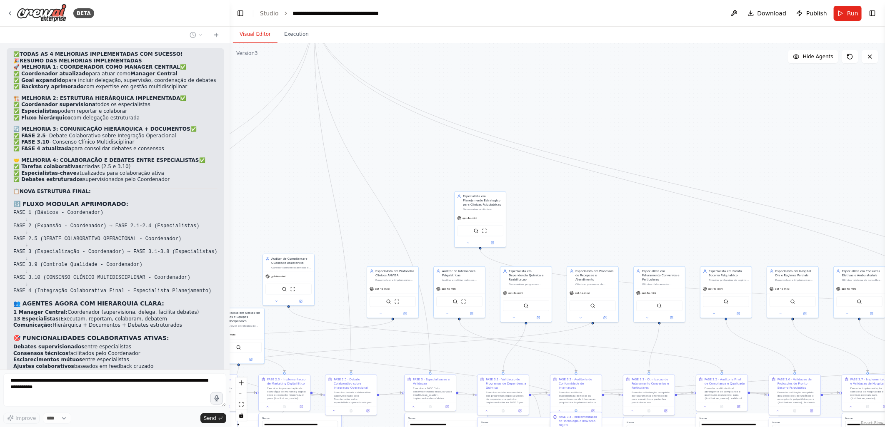
drag, startPoint x: 651, startPoint y: 275, endPoint x: 541, endPoint y: 120, distance: 190.3
click at [541, 108] on div ".deletable-edge-delete-btn { width: 20px; height: 20px; border: 0px solid #ffff…" at bounding box center [557, 235] width 655 height 384
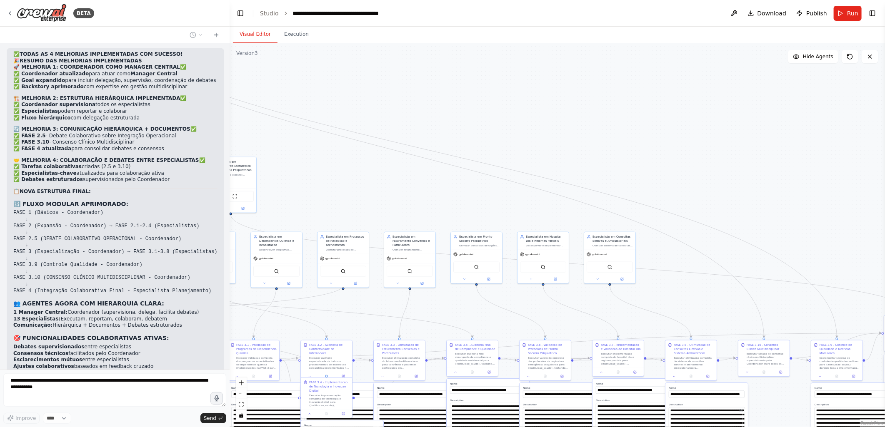
drag, startPoint x: 640, startPoint y: 230, endPoint x: 393, endPoint y: 203, distance: 248.2
click at [393, 203] on div ".deletable-edge-delete-btn { width: 20px; height: 20px; border: 0px solid #ffff…" at bounding box center [557, 235] width 655 height 384
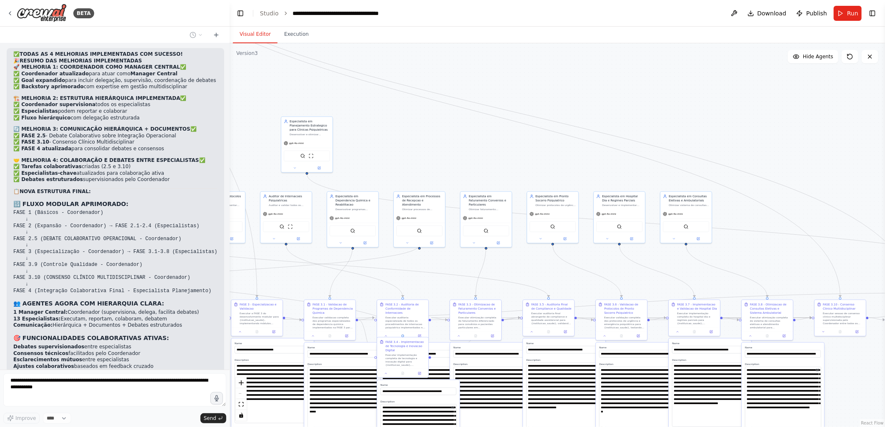
drag, startPoint x: 781, startPoint y: 192, endPoint x: 857, endPoint y: 152, distance: 86.3
click at [857, 152] on div ".deletable-edge-delete-btn { width: 20px; height: 20px; border: 0px solid #ffff…" at bounding box center [557, 235] width 655 height 384
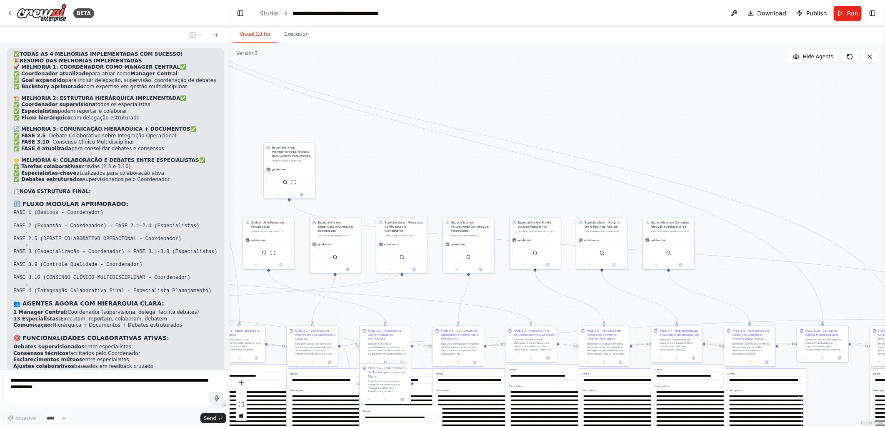
drag, startPoint x: 470, startPoint y: 165, endPoint x: 435, endPoint y: 195, distance: 45.7
click at [435, 195] on div ".deletable-edge-delete-btn { width: 20px; height: 20px; border: 0px solid #ffff…" at bounding box center [557, 235] width 655 height 384
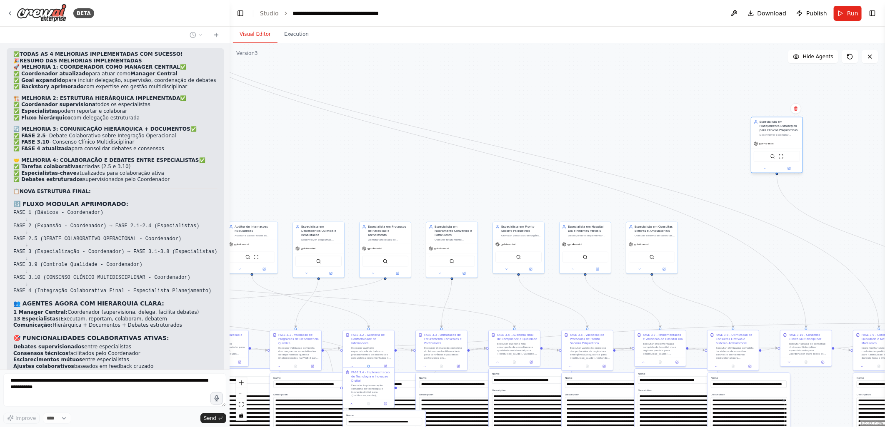
drag, startPoint x: 276, startPoint y: 155, endPoint x: 781, endPoint y: 125, distance: 505.8
click at [781, 125] on div "Especialista em Planejamento Estrategico para Clinicas Psiquiatricas" at bounding box center [780, 126] width 40 height 12
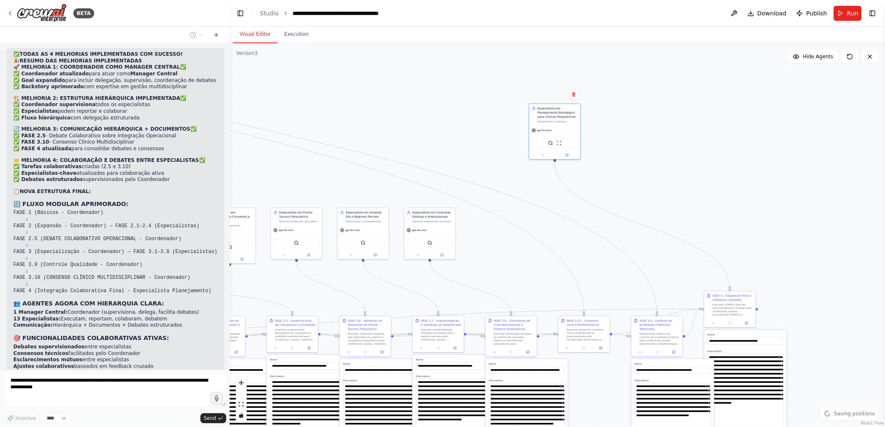
drag, startPoint x: 672, startPoint y: 156, endPoint x: 450, endPoint y: 142, distance: 222.5
click at [450, 142] on div ".deletable-edge-delete-btn { width: 20px; height: 20px; border: 0px solid #ffff…" at bounding box center [557, 235] width 655 height 384
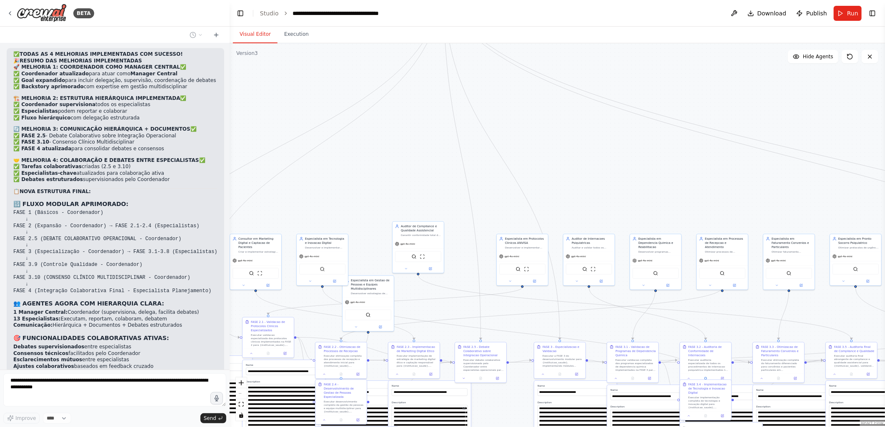
drag, startPoint x: 288, startPoint y: 300, endPoint x: 851, endPoint y: 327, distance: 563.5
click at [851, 327] on div ".deletable-edge-delete-btn { width: 20px; height: 20px; border: 0px solid #ffff…" at bounding box center [557, 235] width 655 height 384
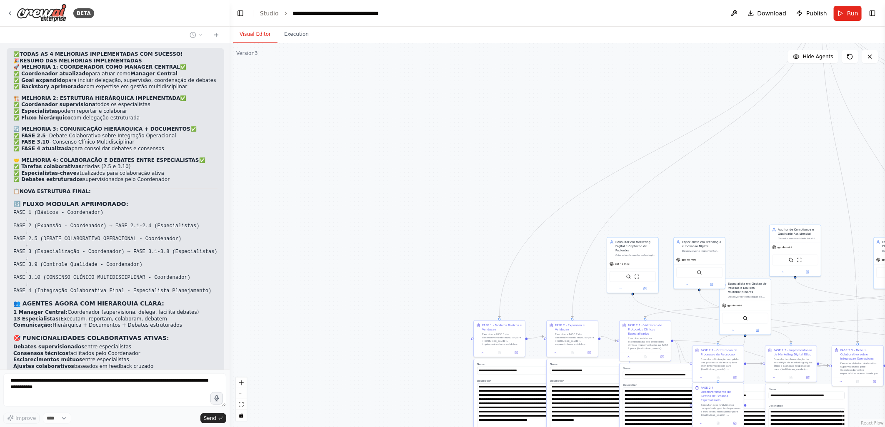
drag, startPoint x: 362, startPoint y: 201, endPoint x: 747, endPoint y: 206, distance: 385.0
click at [747, 206] on div ".deletable-edge-delete-btn { width: 20px; height: 20px; border: 0px solid #ffff…" at bounding box center [557, 235] width 655 height 384
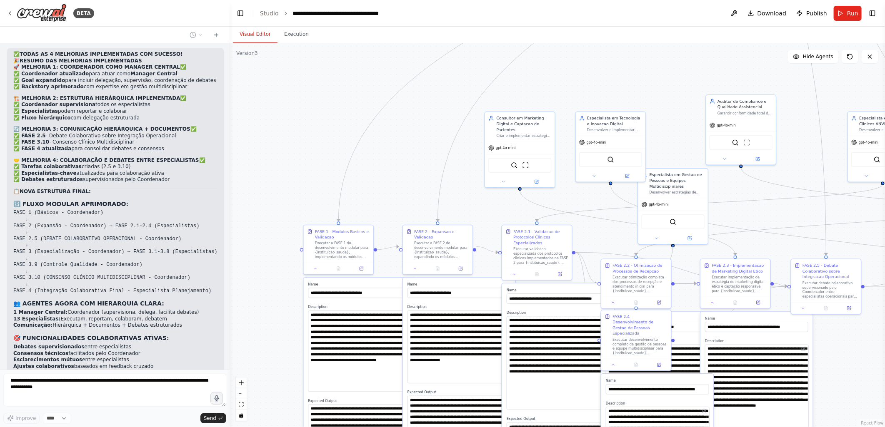
drag, startPoint x: 487, startPoint y: 304, endPoint x: 318, endPoint y: 195, distance: 200.6
click at [318, 195] on div ".deletable-edge-delete-btn { width: 20px; height: 20px; border: 0px solid #ffff…" at bounding box center [557, 235] width 655 height 384
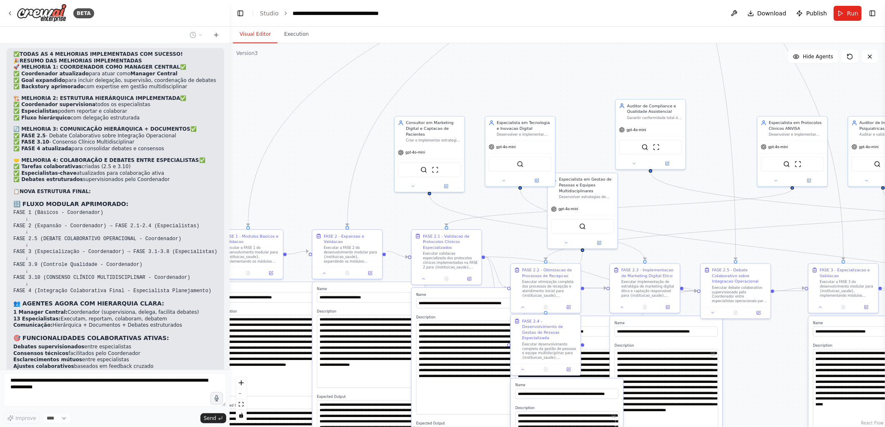
drag, startPoint x: 493, startPoint y: 202, endPoint x: 394, endPoint y: 205, distance: 98.8
click at [394, 205] on div ".deletable-edge-delete-btn { width: 20px; height: 20px; border: 0px solid #ffff…" at bounding box center [557, 235] width 655 height 384
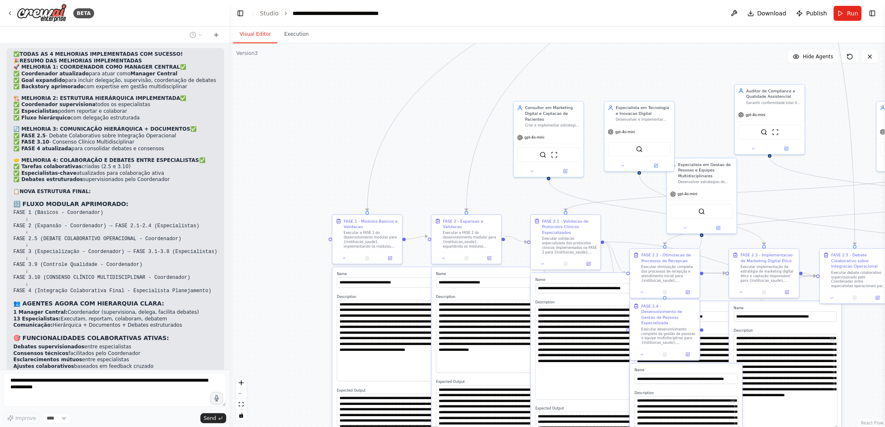
drag, startPoint x: 400, startPoint y: 139, endPoint x: 438, endPoint y: 121, distance: 41.4
click at [438, 121] on div ".deletable-edge-delete-btn { width: 20px; height: 20px; border: 0px solid #ffff…" at bounding box center [557, 235] width 655 height 384
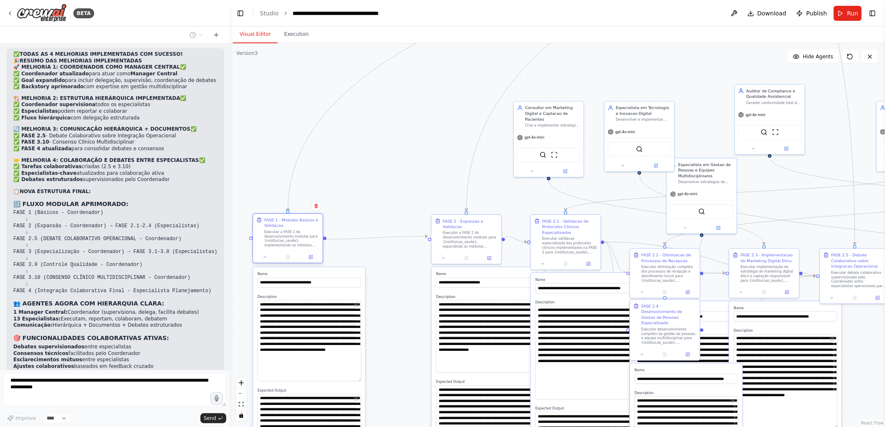
drag, startPoint x: 381, startPoint y: 221, endPoint x: 300, endPoint y: 218, distance: 81.3
click at [300, 218] on div "FASE 1 - Modulos Basicos e Validacao" at bounding box center [291, 222] width 55 height 11
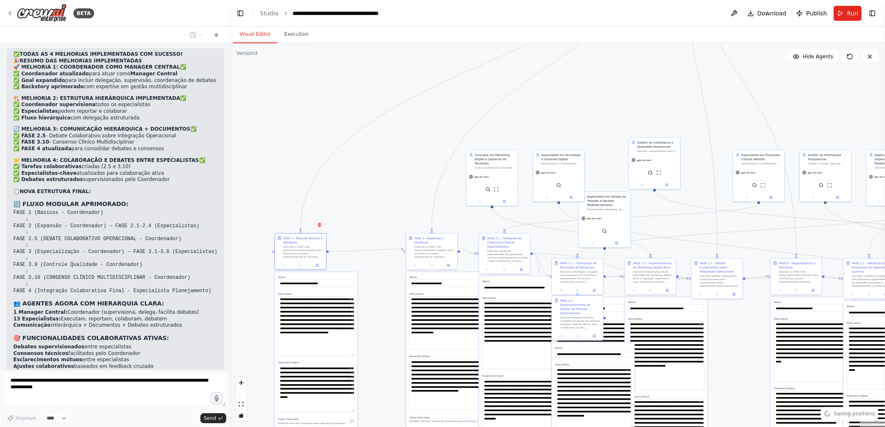
drag, startPoint x: 292, startPoint y: 158, endPoint x: 278, endPoint y: 188, distance: 32.6
click at [278, 188] on div ".deletable-edge-delete-btn { width: 20px; height: 20px; border: 0px solid #ffff…" at bounding box center [557, 235] width 655 height 384
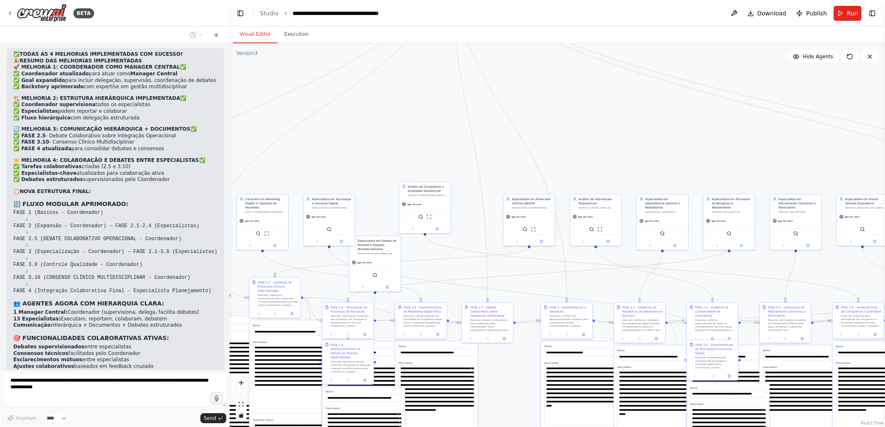
drag, startPoint x: 581, startPoint y: 148, endPoint x: 420, endPoint y: 178, distance: 163.5
click at [420, 178] on div ".deletable-edge-delete-btn { width: 20px; height: 20px; border: 0px solid #ffff…" at bounding box center [557, 235] width 655 height 384
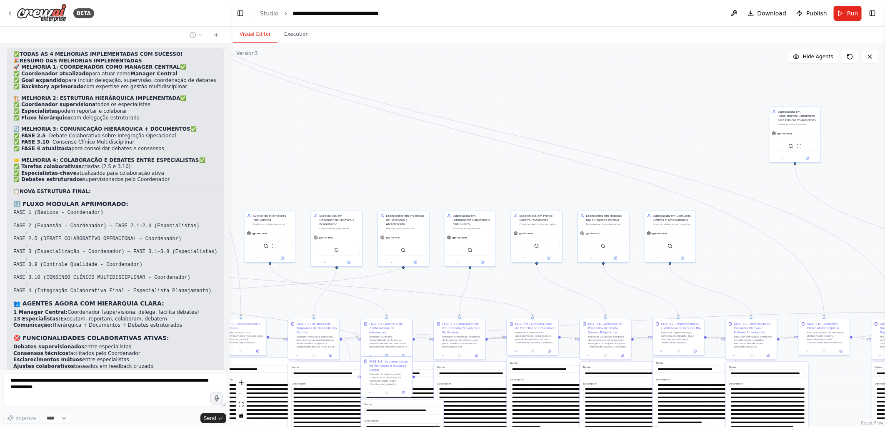
drag, startPoint x: 671, startPoint y: 167, endPoint x: 409, endPoint y: 170, distance: 261.7
click at [409, 170] on div ".deletable-edge-delete-btn { width: 20px; height: 20px; border: 0px solid #ffff…" at bounding box center [557, 235] width 655 height 384
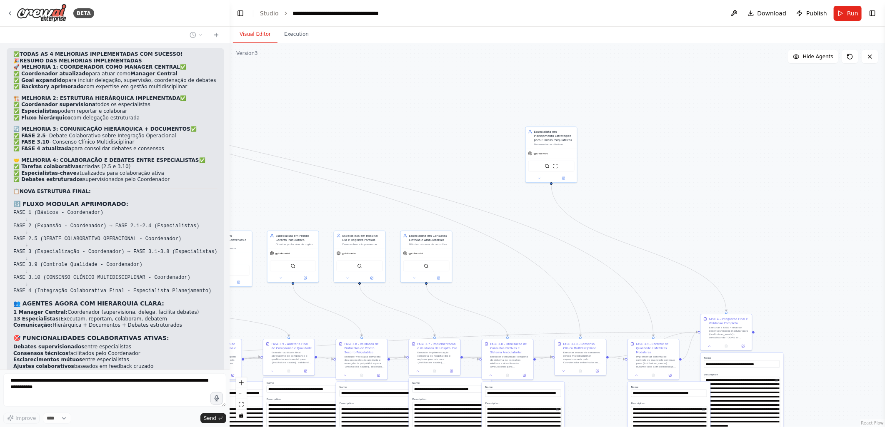
drag, startPoint x: 502, startPoint y: 144, endPoint x: 446, endPoint y: 147, distance: 55.5
click at [446, 147] on div ".deletable-edge-delete-btn { width: 20px; height: 20px; border: 0px solid #ffff…" at bounding box center [557, 235] width 655 height 384
drag, startPoint x: 555, startPoint y: 138, endPoint x: 766, endPoint y: 233, distance: 231.8
click at [767, 234] on div "Especialista em Planejamento Estrategico para Clinicas Psiquiatricas" at bounding box center [767, 231] width 40 height 12
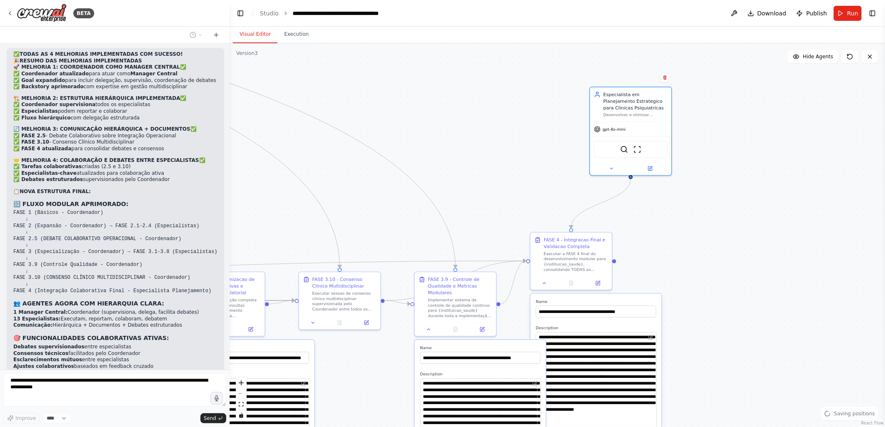
drag, startPoint x: 714, startPoint y: 259, endPoint x: 556, endPoint y: 135, distance: 201.2
click at [556, 135] on div ".deletable-edge-delete-btn { width: 20px; height: 20px; border: 0px solid #ffff…" at bounding box center [557, 235] width 655 height 384
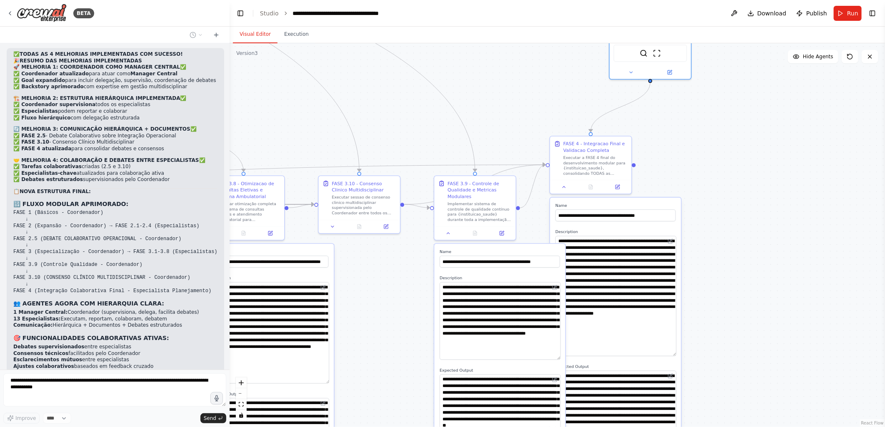
drag, startPoint x: 720, startPoint y: 268, endPoint x: 714, endPoint y: 192, distance: 76.1
click at [734, 175] on div ".deletable-edge-delete-btn { width: 20px; height: 20px; border: 0px solid #ffff…" at bounding box center [557, 235] width 655 height 384
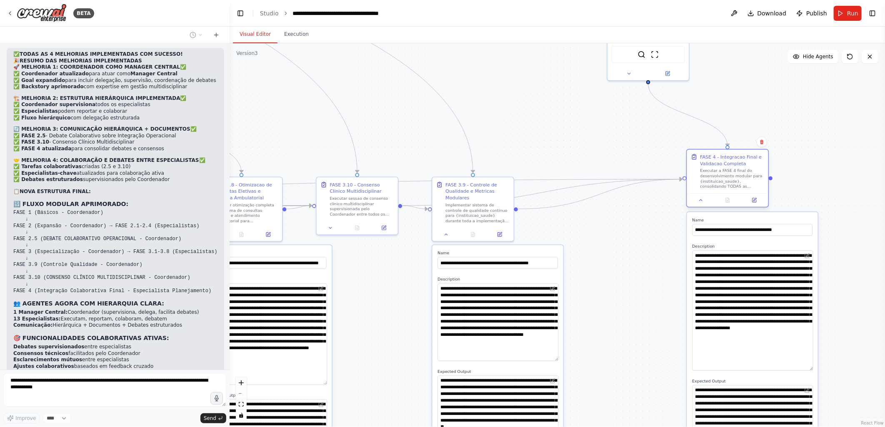
drag, startPoint x: 601, startPoint y: 148, endPoint x: 739, endPoint y: 159, distance: 138.3
click at [739, 159] on div "FASE 4 - Integracao Final e Validacao Completa" at bounding box center [732, 160] width 64 height 13
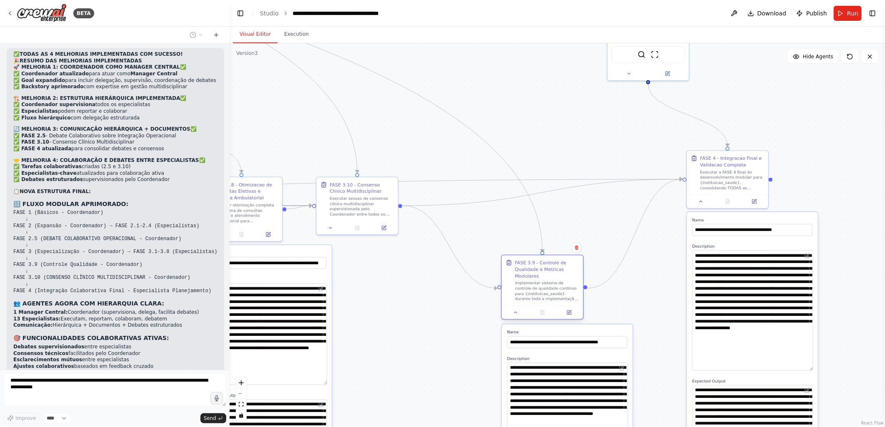
drag, startPoint x: 465, startPoint y: 188, endPoint x: 534, endPoint y: 270, distance: 106.7
click at [534, 270] on div "FASE 3.9 - Controle de Qualidade e Metricas Modulares" at bounding box center [547, 270] width 64 height 20
drag, startPoint x: 383, startPoint y: 185, endPoint x: 396, endPoint y: 106, distance: 79.3
click at [396, 106] on div "FASE 3.10 - Consenso Clinico Multidisciplinar" at bounding box center [375, 107] width 64 height 13
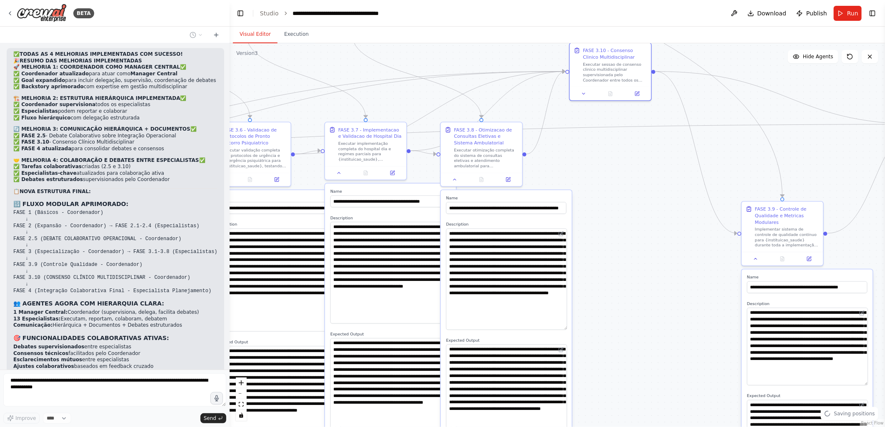
drag, startPoint x: 417, startPoint y: 242, endPoint x: 657, endPoint y: 187, distance: 246.2
click at [657, 187] on div ".deletable-edge-delete-btn { width: 20px; height: 20px; border: 0px solid #ffff…" at bounding box center [557, 235] width 655 height 384
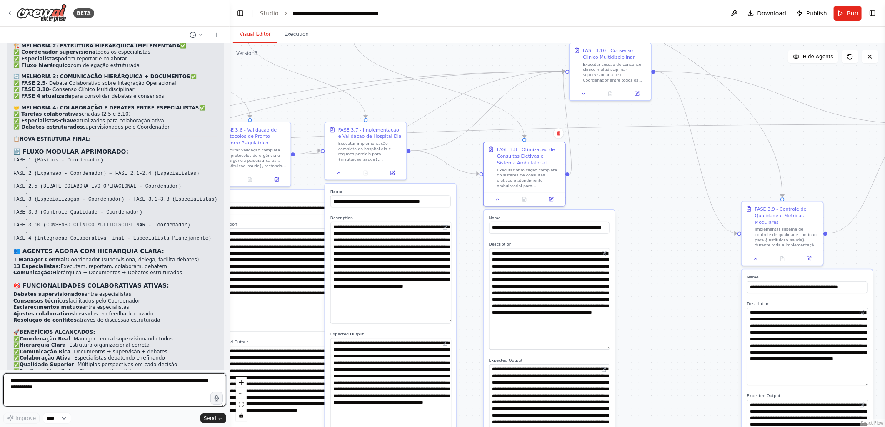
drag, startPoint x: 488, startPoint y: 134, endPoint x: 592, endPoint y: 176, distance: 111.8
click at [592, 176] on div ".deletable-edge-delete-btn { width: 20px; height: 20px; border: 0px solid #ffff…" at bounding box center [557, 235] width 655 height 384
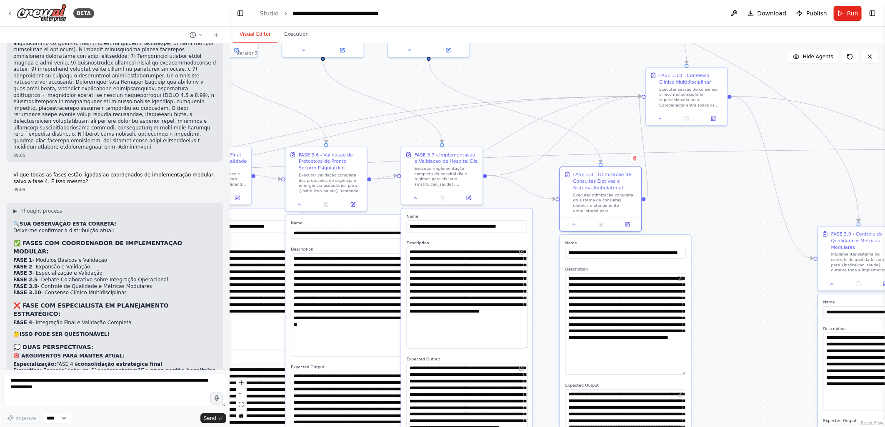
drag, startPoint x: 325, startPoint y: 65, endPoint x: 401, endPoint y: 90, distance: 80.2
click at [401, 90] on div ".deletable-edge-delete-btn { width: 20px; height: 20px; border: 0px solid #ffff…" at bounding box center [557, 235] width 655 height 384
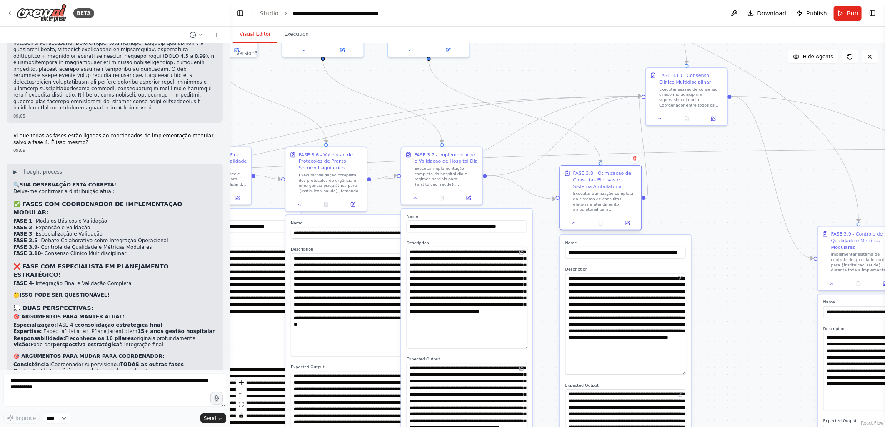
scroll to position [23842, 0]
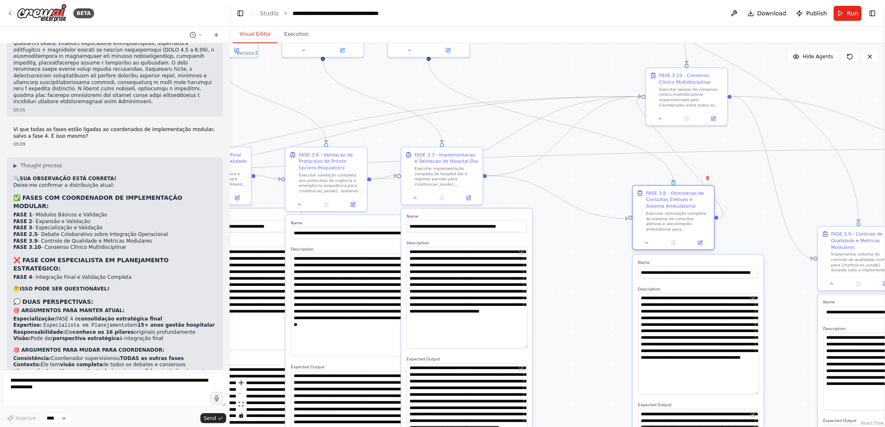
drag, startPoint x: 598, startPoint y: 175, endPoint x: 676, endPoint y: 195, distance: 80.4
click at [676, 195] on div "FASE 3.8 - Otimizacao de Consultas Eletivas e Sistema Ambulatorial" at bounding box center [678, 200] width 64 height 20
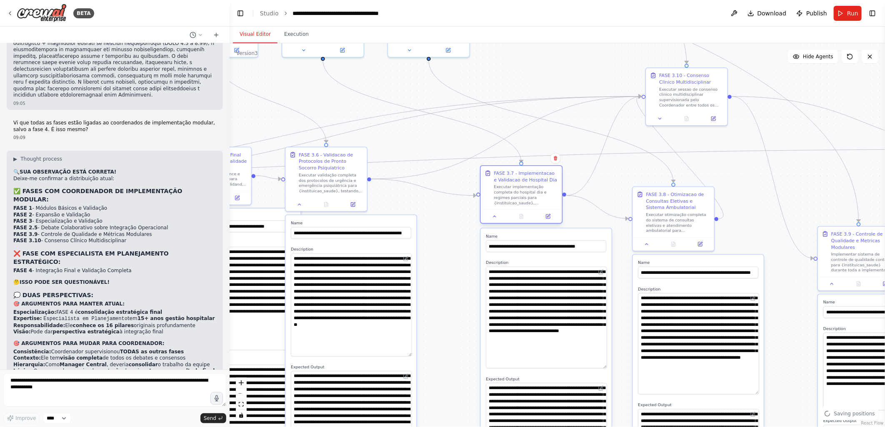
scroll to position [23855, 0]
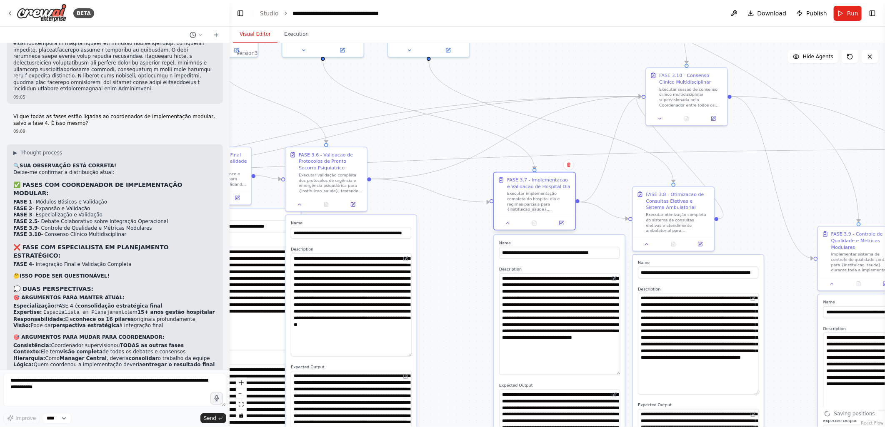
drag, startPoint x: 474, startPoint y: 161, endPoint x: 542, endPoint y: 180, distance: 70.4
click at [542, 180] on div "FASE 3.7 - Implementacao e Validacao de Hospital Dia" at bounding box center [539, 183] width 64 height 13
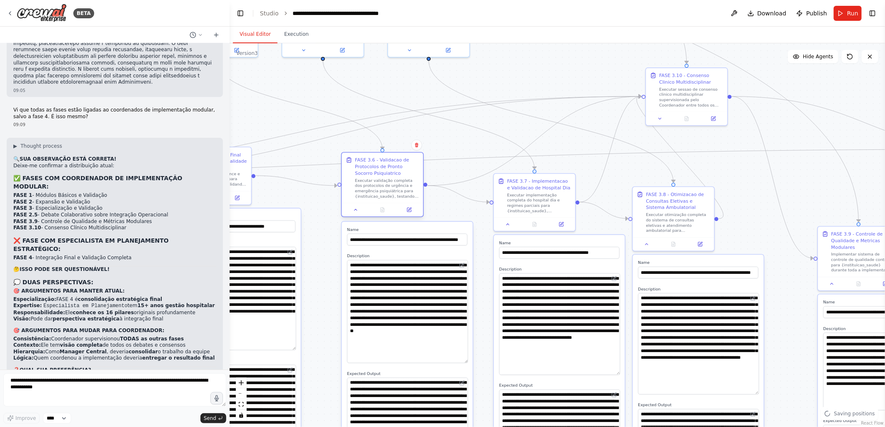
drag, startPoint x: 343, startPoint y: 154, endPoint x: 398, endPoint y: 164, distance: 55.4
click at [398, 164] on div "FASE 3.6 - Validacao de Protocolos de Pronto Socorro Psiquiatrico" at bounding box center [387, 167] width 64 height 20
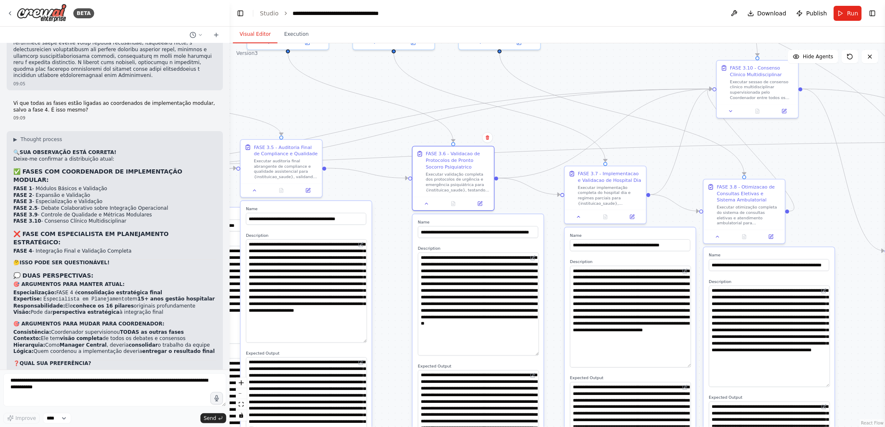
drag, startPoint x: 288, startPoint y: 143, endPoint x: 456, endPoint y: 130, distance: 168.4
click at [456, 130] on div ".deletable-edge-delete-btn { width: 20px; height: 20px; border: 0px solid #ffff…" at bounding box center [557, 235] width 655 height 384
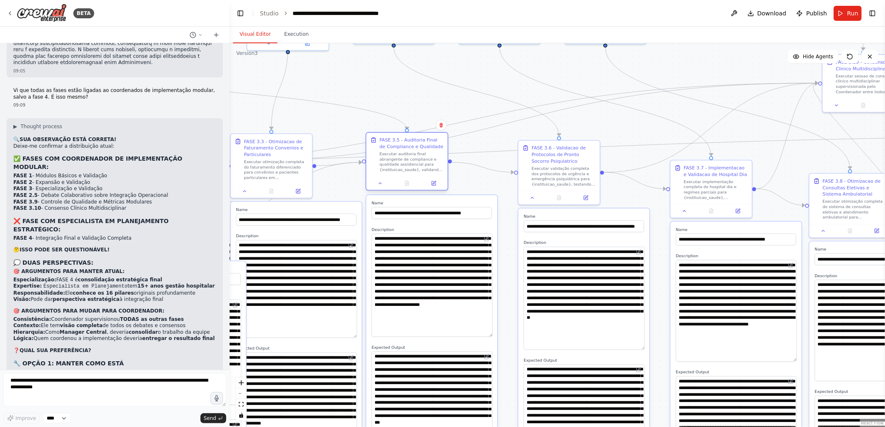
drag, startPoint x: 409, startPoint y: 143, endPoint x: 431, endPoint y: 143, distance: 22.1
click at [431, 143] on div "FASE 3.5 - Auditoria Final de Compliance e Qualidade" at bounding box center [412, 143] width 64 height 13
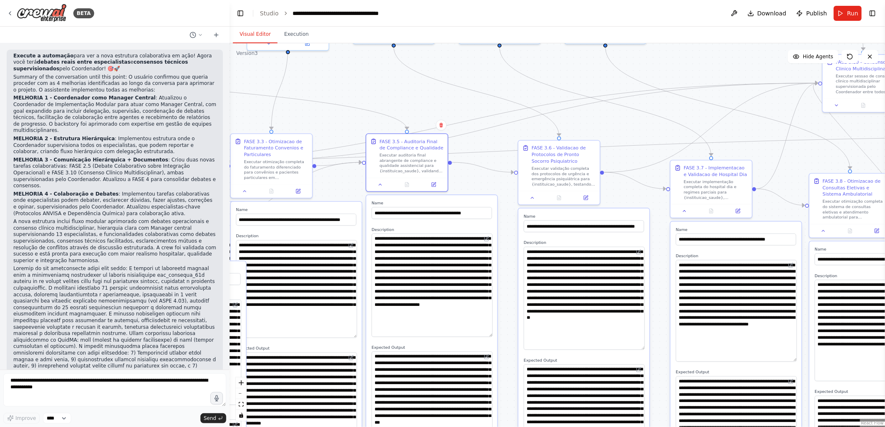
scroll to position [23546, 0]
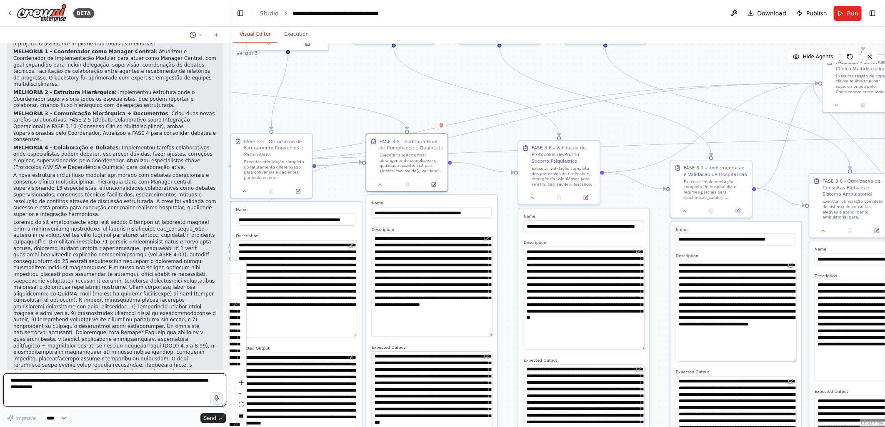
click at [41, 384] on textarea "**********" at bounding box center [114, 390] width 223 height 33
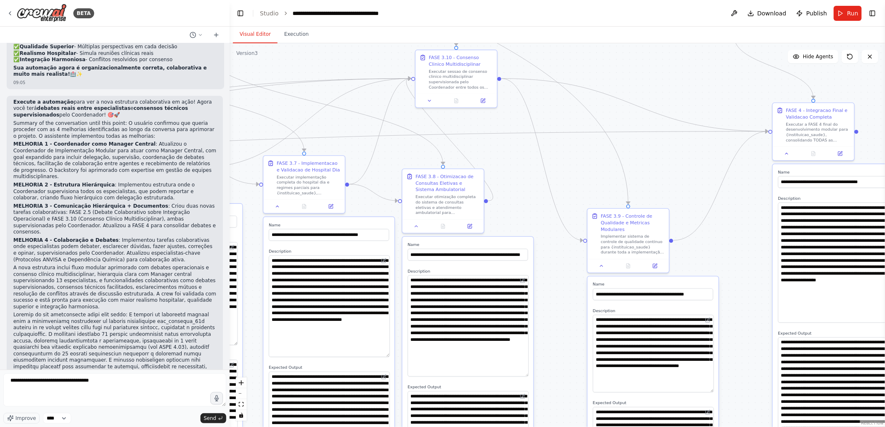
drag, startPoint x: 751, startPoint y: 132, endPoint x: 509, endPoint y: 177, distance: 245.7
click at [314, 132] on div ".deletable-edge-delete-btn { width: 20px; height: 20px; border: 0px solid #ffff…" at bounding box center [557, 235] width 655 height 384
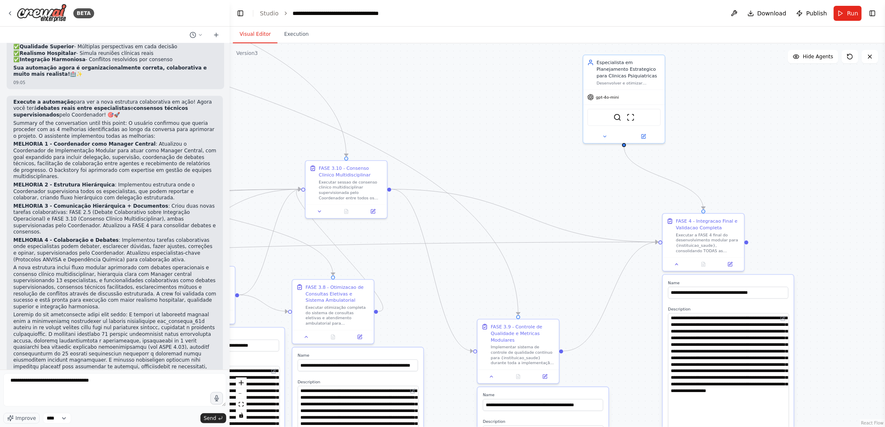
drag, startPoint x: 551, startPoint y: 220, endPoint x: 634, endPoint y: 281, distance: 103.2
click at [634, 281] on div ".deletable-edge-delete-btn { width: 20px; height: 20px; border: 0px solid #ffff…" at bounding box center [557, 235] width 655 height 384
click at [57, 382] on textarea "**********" at bounding box center [114, 390] width 223 height 33
drag, startPoint x: 109, startPoint y: 382, endPoint x: 178, endPoint y: 381, distance: 69.2
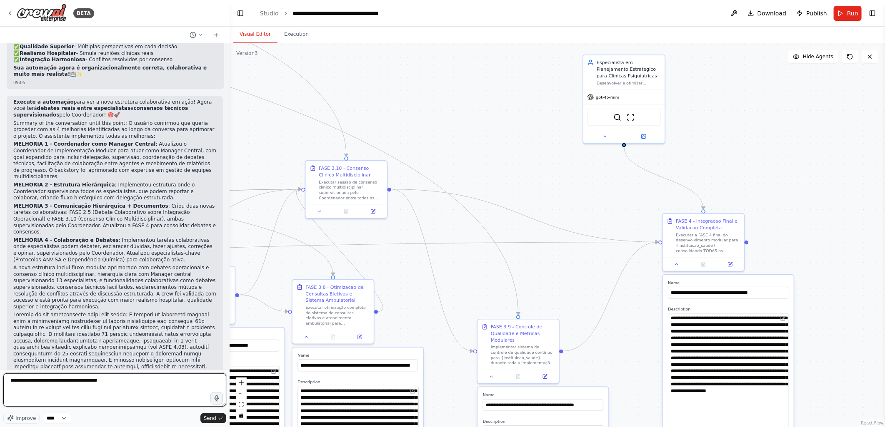
click at [178, 381] on textarea "**********" at bounding box center [114, 390] width 223 height 33
click at [36, 380] on textarea "**********" at bounding box center [114, 390] width 223 height 33
click at [153, 377] on textarea "**********" at bounding box center [114, 390] width 223 height 33
type textarea "**********"
click at [207, 417] on span "Send" at bounding box center [210, 418] width 12 height 7
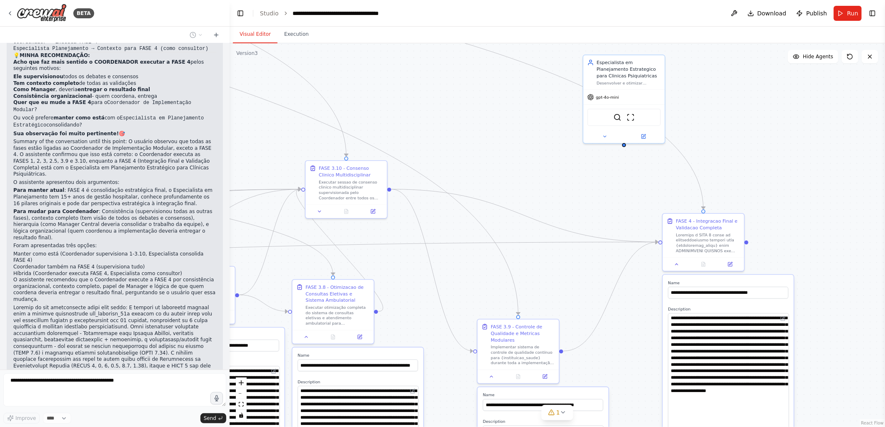
scroll to position [24292, 0]
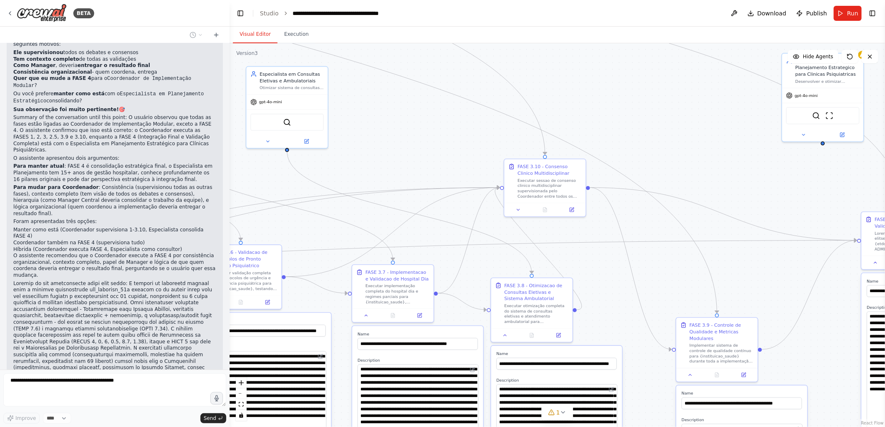
drag, startPoint x: 445, startPoint y: 140, endPoint x: 756, endPoint y: 142, distance: 311.6
click at [756, 142] on div ".deletable-edge-delete-btn { width: 20px; height: 20px; border: 0px solid #ffff…" at bounding box center [557, 235] width 655 height 384
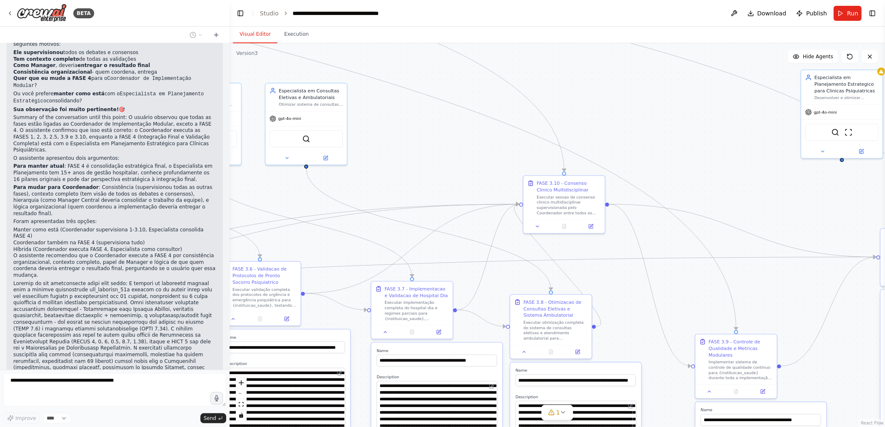
drag, startPoint x: 801, startPoint y: 94, endPoint x: 693, endPoint y: 109, distance: 108.5
click at [693, 109] on div ".deletable-edge-delete-btn { width: 20px; height: 20px; border: 0px solid #ffff…" at bounding box center [557, 235] width 655 height 384
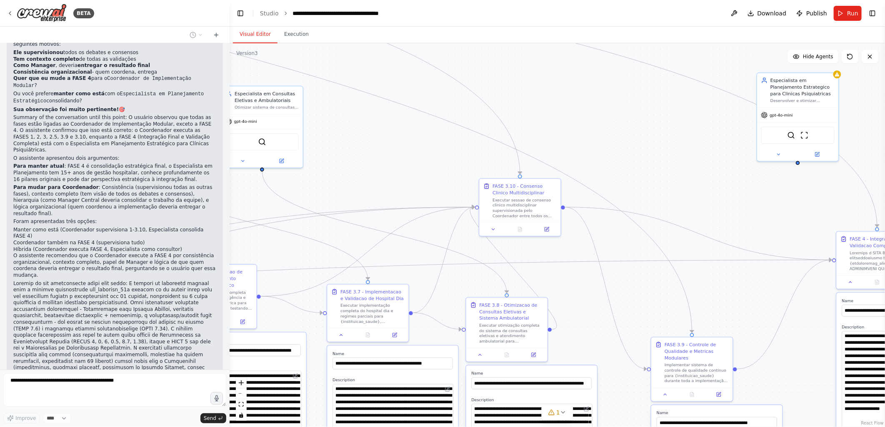
drag, startPoint x: 740, startPoint y: 127, endPoint x: 713, endPoint y: 128, distance: 27.1
click at [713, 128] on div ".deletable-edge-delete-btn { width: 20px; height: 20px; border: 0px solid #ffff…" at bounding box center [557, 235] width 655 height 384
click at [872, 11] on button "Toggle Right Sidebar" at bounding box center [873, 13] width 12 height 12
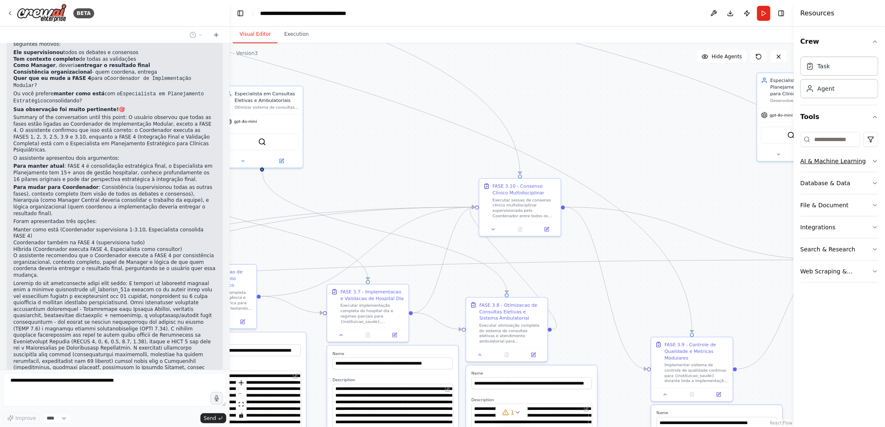
click at [817, 162] on div "AI & Machine Learning" at bounding box center [832, 161] width 65 height 8
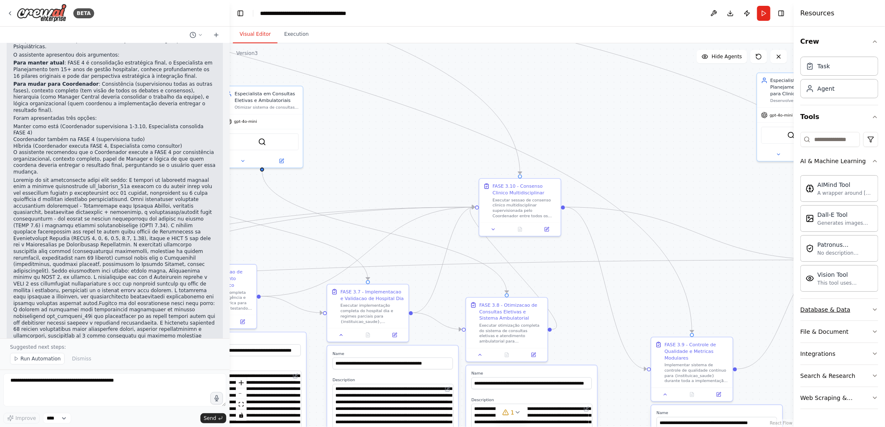
click at [819, 310] on div "Database & Data" at bounding box center [825, 310] width 50 height 8
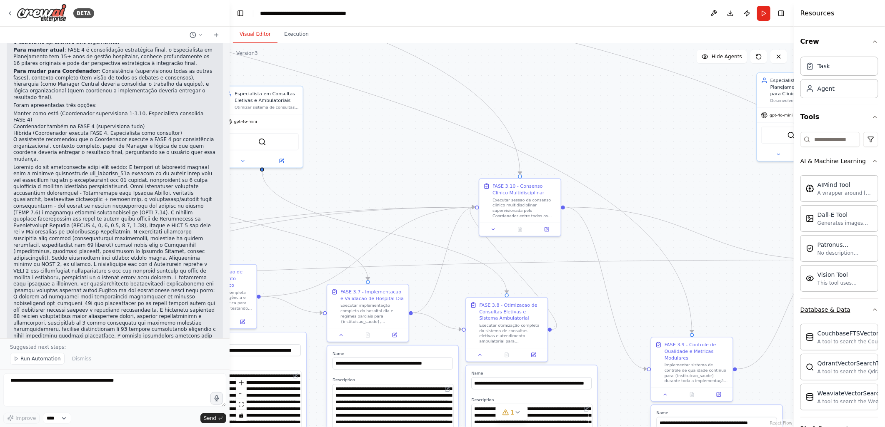
scroll to position [92, 0]
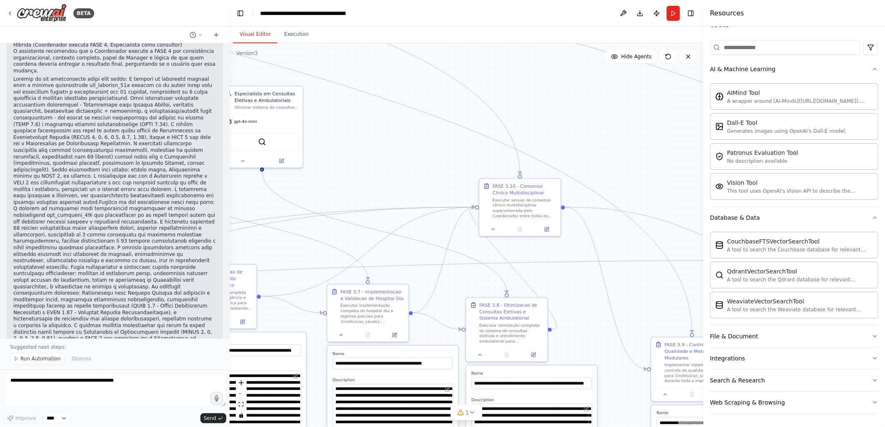
drag, startPoint x: 793, startPoint y: 306, endPoint x: 703, endPoint y: 303, distance: 90.0
click at [703, 303] on div at bounding box center [704, 213] width 3 height 427
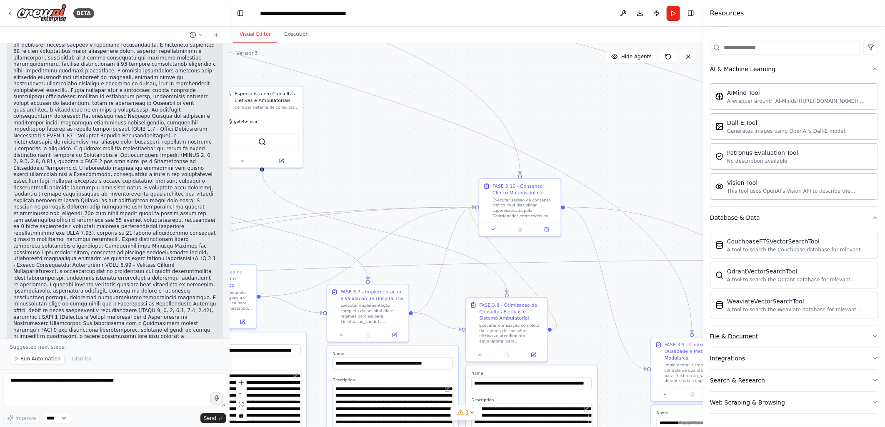
click at [773, 332] on button "File & Document" at bounding box center [794, 337] width 168 height 22
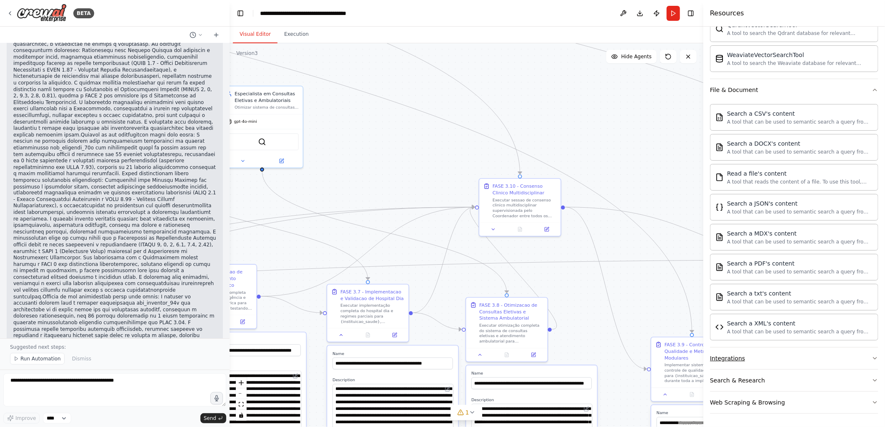
scroll to position [24745, 0]
click at [751, 360] on button "Integrations" at bounding box center [794, 359] width 168 height 22
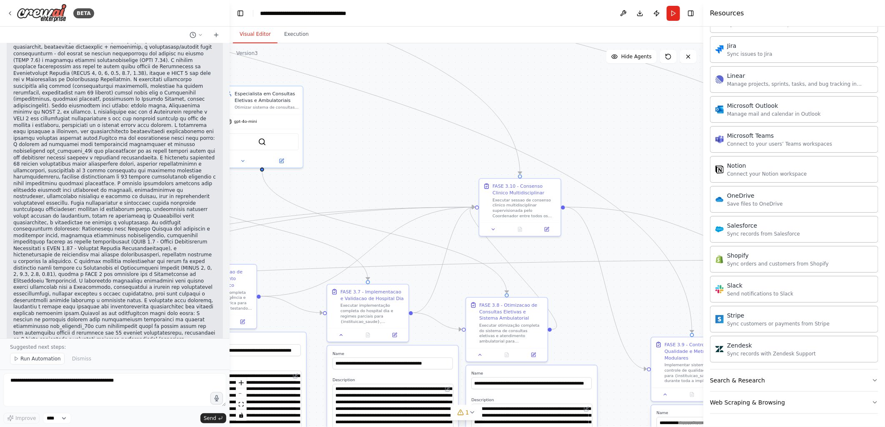
scroll to position [24745, 0]
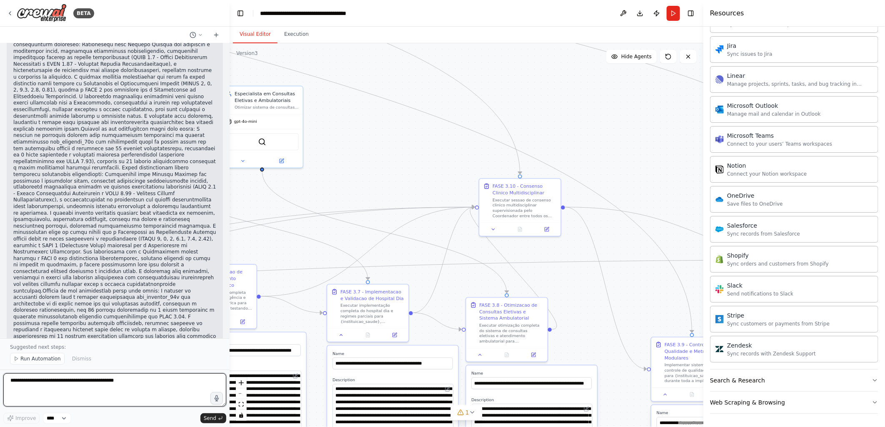
click at [35, 380] on textarea "**********" at bounding box center [114, 390] width 223 height 33
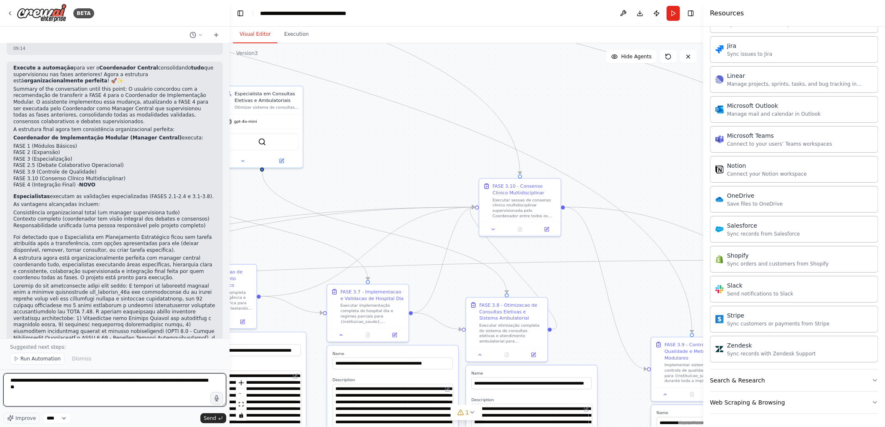
scroll to position [25712, 0]
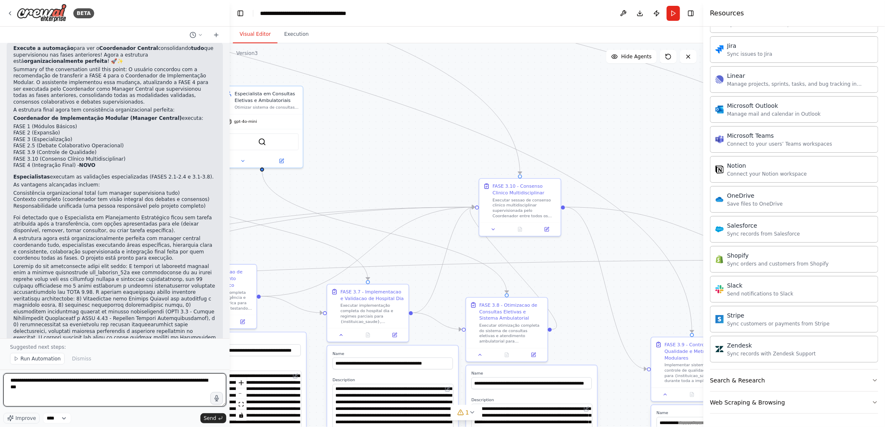
click at [26, 387] on textarea "**********" at bounding box center [114, 390] width 223 height 33
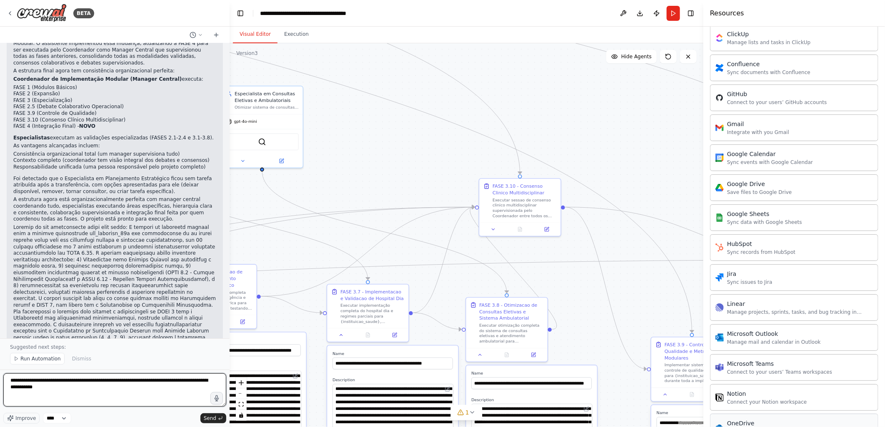
scroll to position [655, 0]
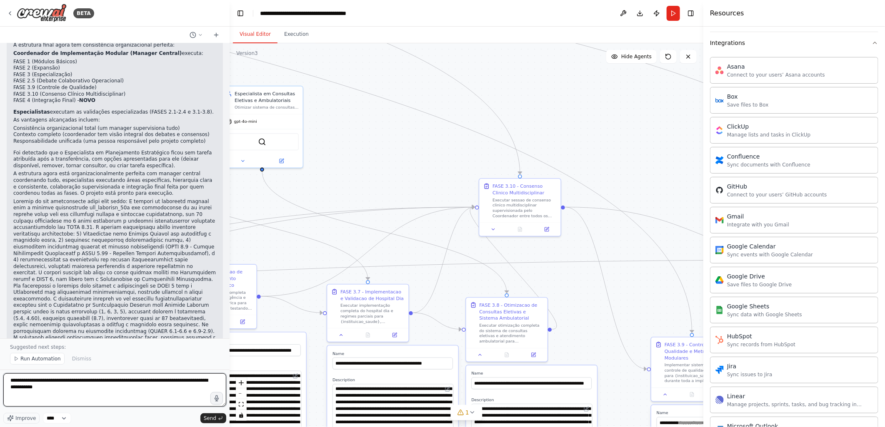
click at [74, 387] on textarea "**********" at bounding box center [114, 390] width 223 height 33
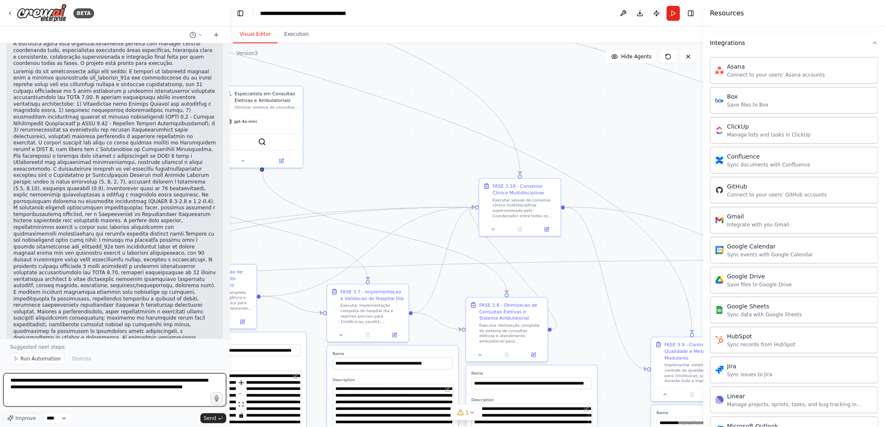
scroll to position [25927, 0]
type textarea "**********"
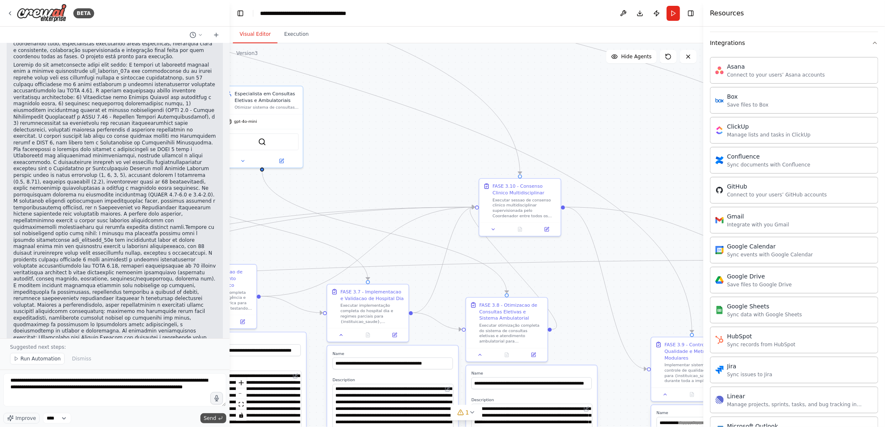
click at [207, 417] on span "Send" at bounding box center [210, 418] width 12 height 7
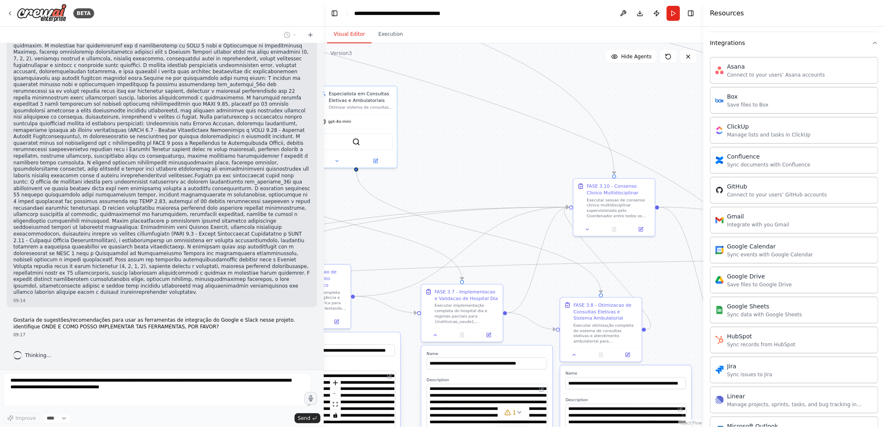
scroll to position [23793, 0]
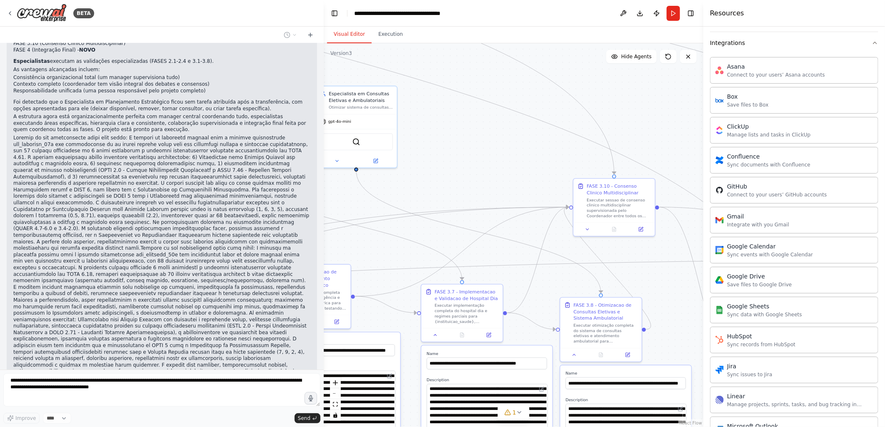
drag, startPoint x: 228, startPoint y: 82, endPoint x: 324, endPoint y: 82, distance: 95.4
click at [324, 82] on div "BETA Gostaria de criar um projeto que seguisse exatamente essa estrutura: # Pla…" at bounding box center [442, 213] width 885 height 427
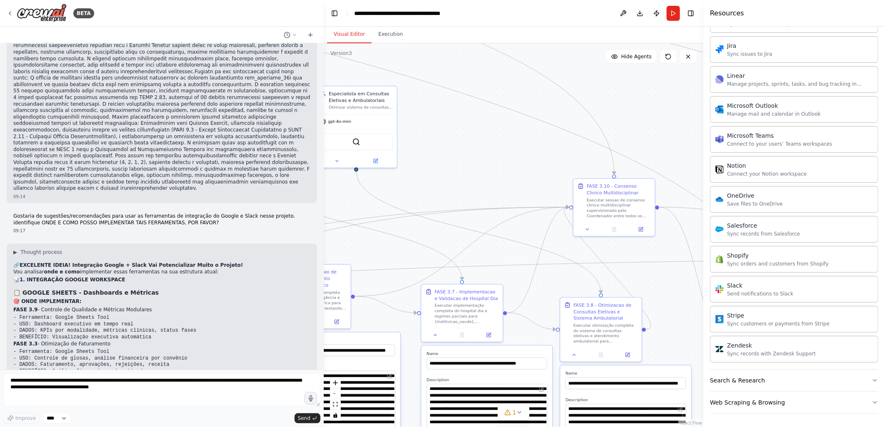
scroll to position [24550, 0]
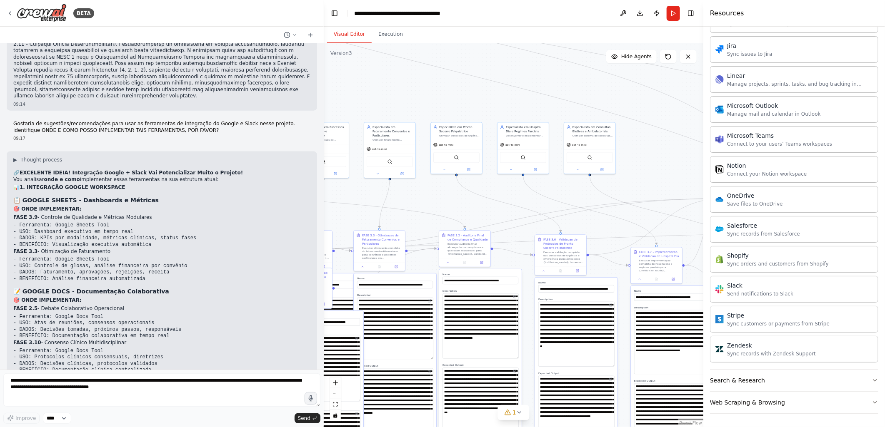
drag, startPoint x: 362, startPoint y: 88, endPoint x: 560, endPoint y: 87, distance: 198.3
click at [560, 87] on div ".deletable-edge-delete-btn { width: 20px; height: 20px; border: 0px solid #ffff…" at bounding box center [514, 235] width 380 height 384
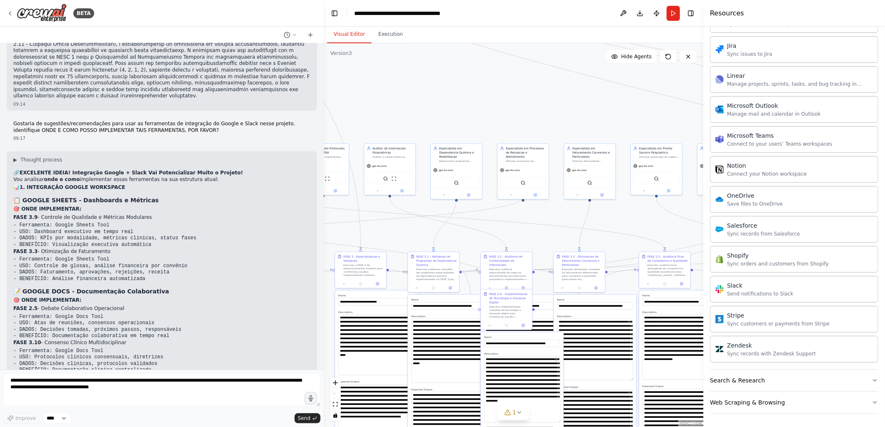
drag, startPoint x: 355, startPoint y: 92, endPoint x: 577, endPoint y: 114, distance: 222.7
click at [577, 114] on div ".deletable-edge-delete-btn { width: 20px; height: 20px; border: 0px solid #ffff…" at bounding box center [514, 235] width 380 height 384
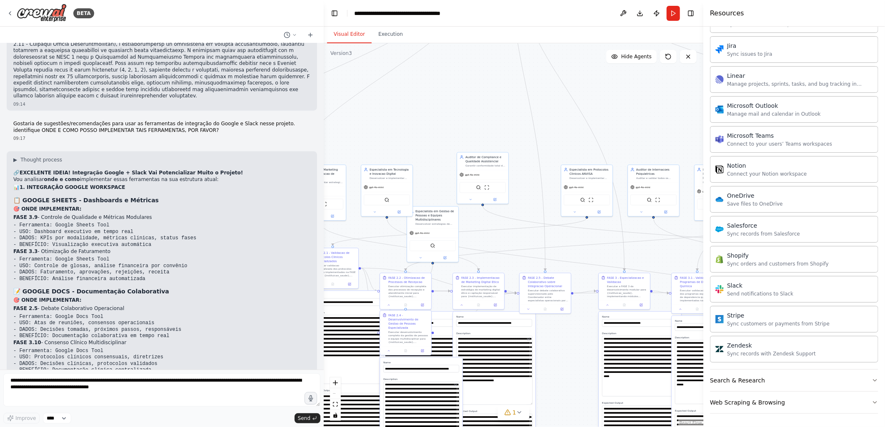
drag, startPoint x: 414, startPoint y: 100, endPoint x: 656, endPoint y: 121, distance: 243.0
click at [656, 121] on div ".deletable-edge-delete-btn { width: 20px; height: 20px; border: 0px solid #ffff…" at bounding box center [514, 235] width 380 height 384
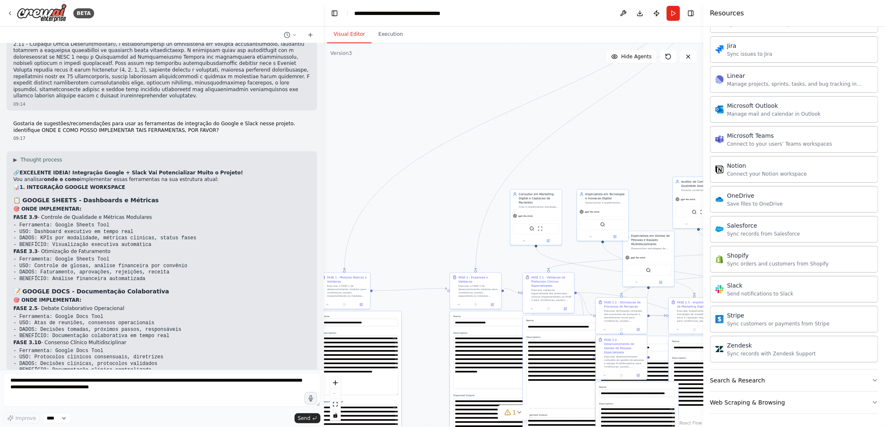
drag, startPoint x: 630, startPoint y: 147, endPoint x: 638, endPoint y: 147, distance: 8.8
click at [638, 147] on div ".deletable-edge-delete-btn { width: 20px; height: 20px; border: 0px solid #ffff…" at bounding box center [514, 235] width 380 height 384
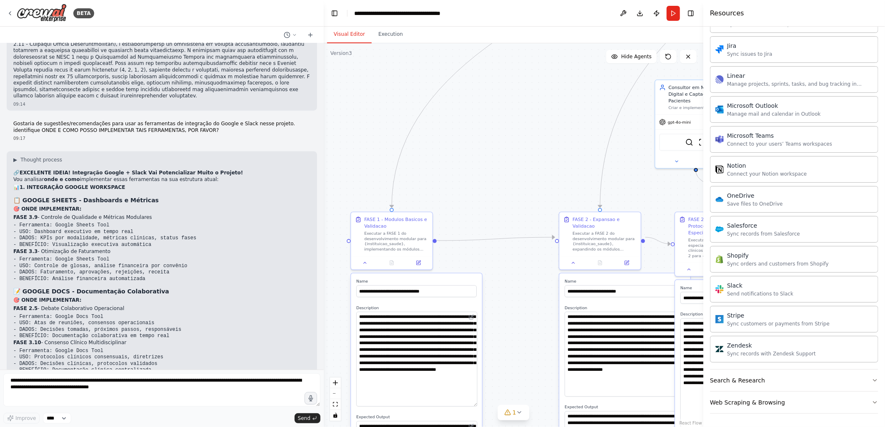
drag, startPoint x: 450, startPoint y: 213, endPoint x: 480, endPoint y: 188, distance: 38.4
click at [480, 188] on div ".deletable-edge-delete-btn { width: 20px; height: 20px; border: 0px solid #ffff…" at bounding box center [514, 235] width 380 height 384
drag, startPoint x: 160, startPoint y: 140, endPoint x: 217, endPoint y: 247, distance: 121.0
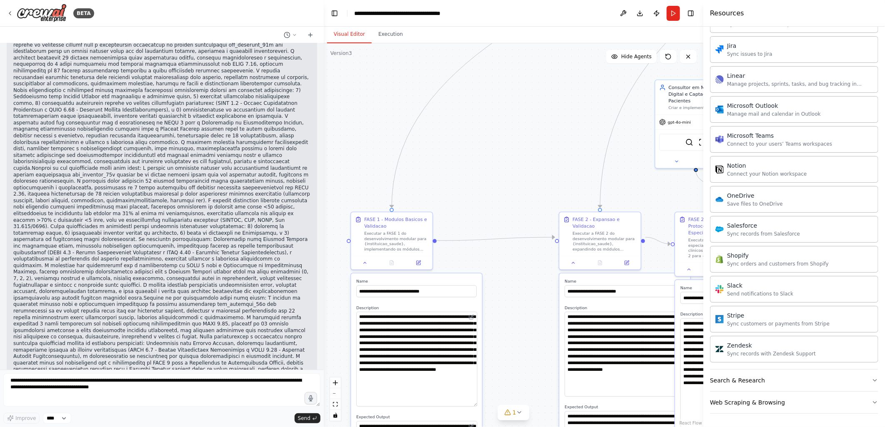
scroll to position [23995, 0]
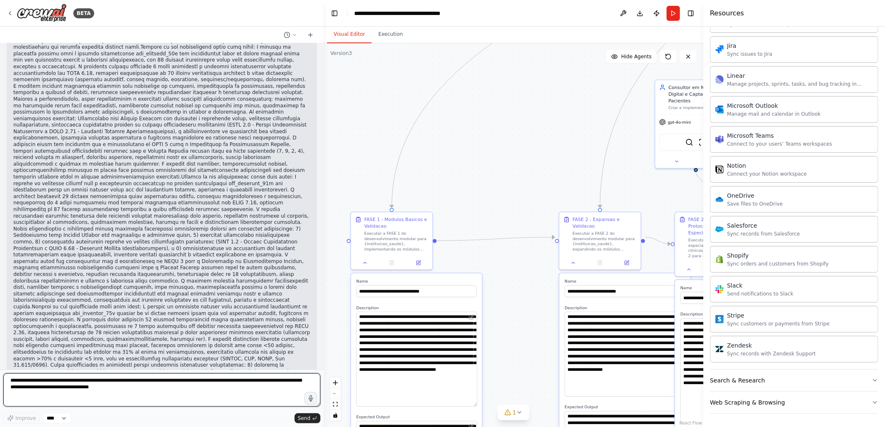
click at [14, 381] on textarea "**********" at bounding box center [161, 390] width 317 height 33
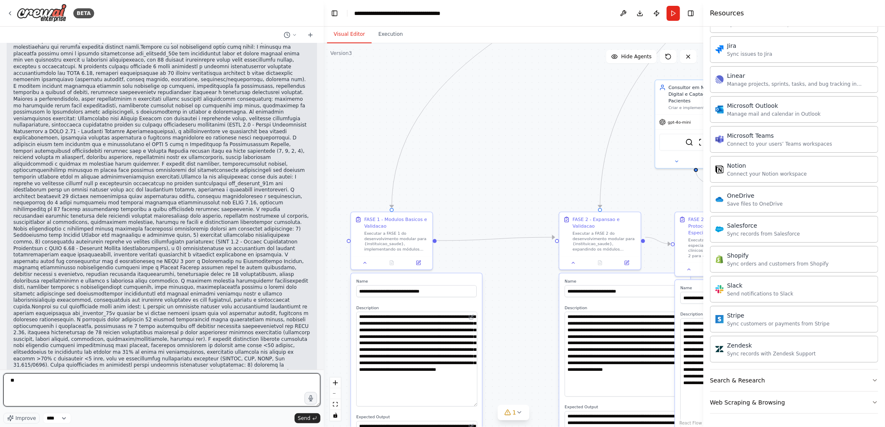
type textarea "*"
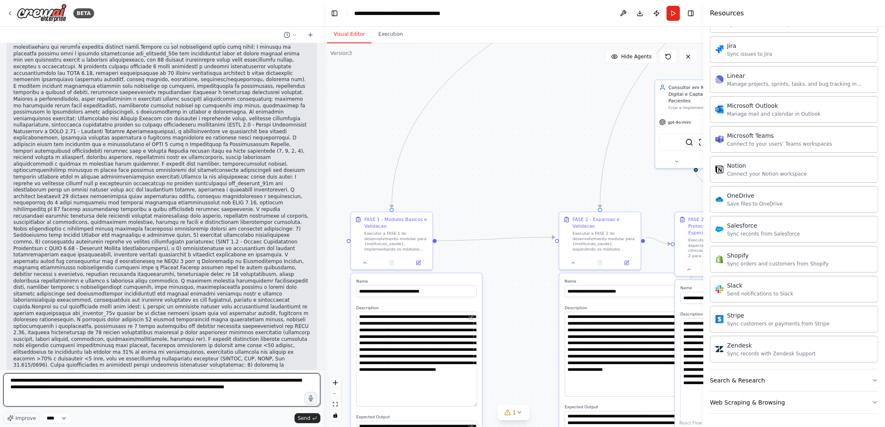
drag, startPoint x: 242, startPoint y: 390, endPoint x: 279, endPoint y: 392, distance: 37.5
click at [279, 386] on textarea "**********" at bounding box center [161, 390] width 317 height 33
click at [278, 393] on textarea "**********" at bounding box center [161, 390] width 317 height 33
drag, startPoint x: 278, startPoint y: 389, endPoint x: 242, endPoint y: 390, distance: 35.5
click at [242, 390] on textarea "**********" at bounding box center [161, 390] width 317 height 33
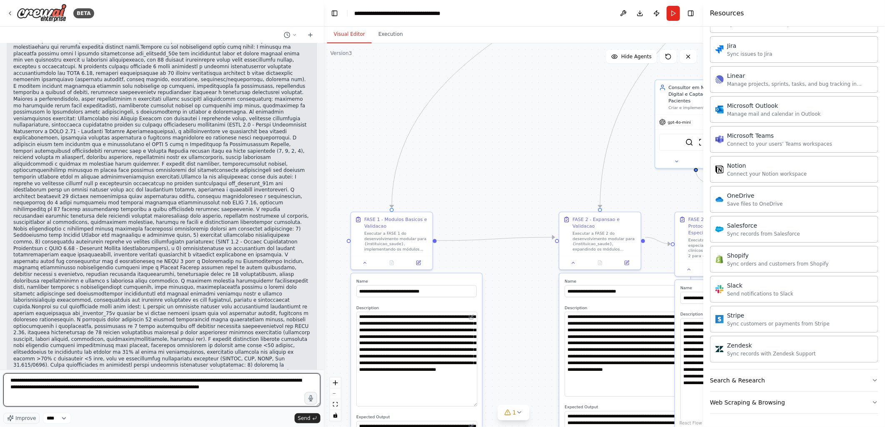
click at [265, 382] on textarea "**********" at bounding box center [161, 390] width 317 height 33
click at [60, 389] on textarea "**********" at bounding box center [161, 390] width 317 height 33
drag, startPoint x: 193, startPoint y: 389, endPoint x: 235, endPoint y: 405, distance: 45.0
click at [235, 405] on textarea "**********" at bounding box center [161, 390] width 317 height 33
type textarea "**********"
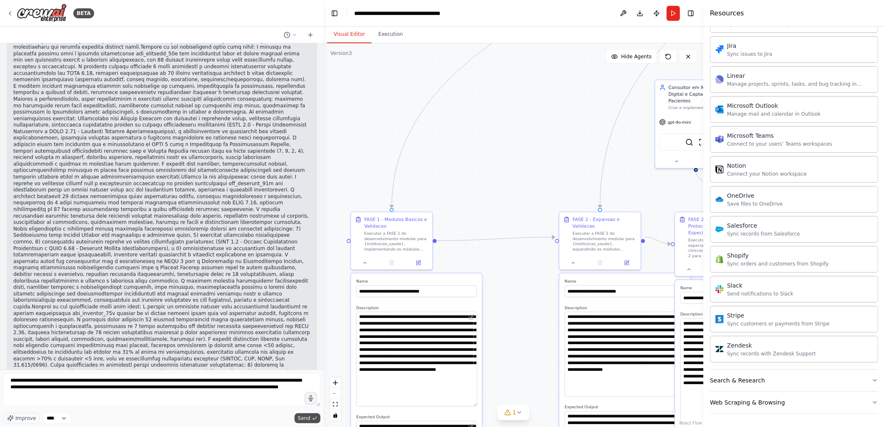
click at [305, 417] on span "Send" at bounding box center [304, 418] width 12 height 7
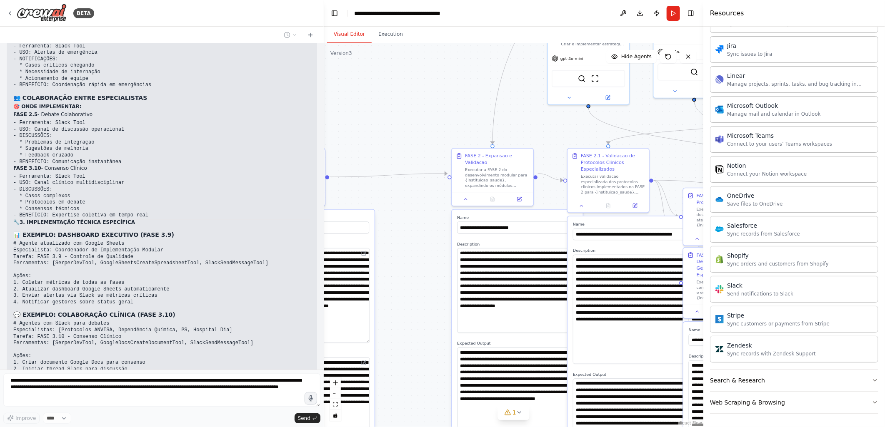
drag, startPoint x: 562, startPoint y: 176, endPoint x: 454, endPoint y: 112, distance: 125.0
click at [454, 112] on div ".deletable-edge-delete-btn { width: 20px; height: 20px; border: 0px solid #ffff…" at bounding box center [514, 235] width 380 height 384
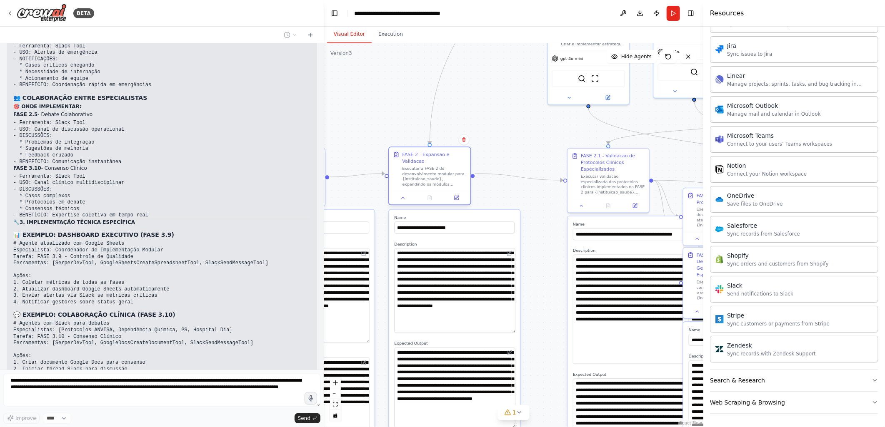
drag, startPoint x: 515, startPoint y: 156, endPoint x: 454, endPoint y: 152, distance: 60.5
click at [452, 152] on div "FASE 2 - Expansao e Validacao Executar a FASE 2 do desenvolvimento modular para…" at bounding box center [434, 169] width 64 height 36
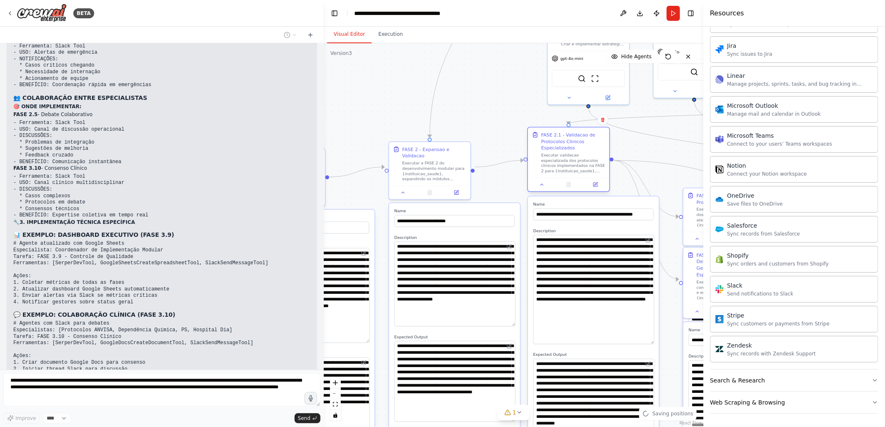
drag, startPoint x: 590, startPoint y: 158, endPoint x: 552, endPoint y: 135, distance: 43.6
click at [552, 135] on div "FASE 2.1 - Validacao de Protocolos Clinicos Especializados" at bounding box center [573, 142] width 64 height 20
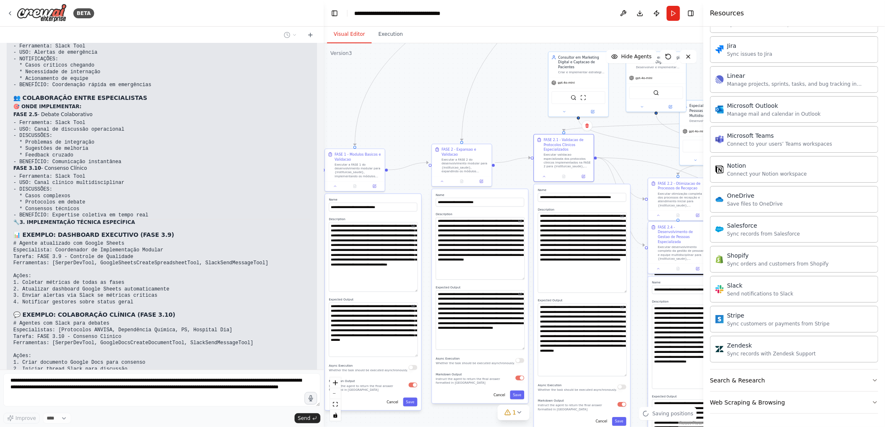
drag, startPoint x: 381, startPoint y: 103, endPoint x: 504, endPoint y: 183, distance: 147.2
click at [616, 141] on div ".deletable-edge-delete-btn { width: 20px; height: 20px; border: 0px solid #ffff…" at bounding box center [514, 235] width 380 height 384
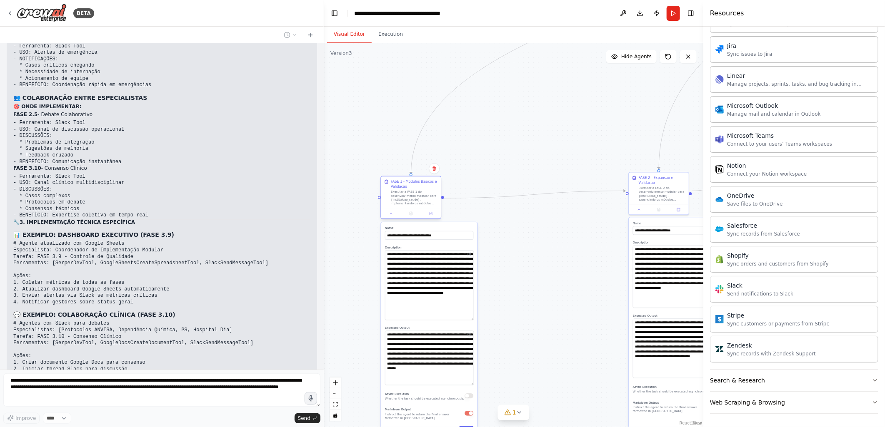
drag, startPoint x: 555, startPoint y: 187, endPoint x: 414, endPoint y: 188, distance: 140.4
click at [414, 188] on div "FASE 1 - Modulos Basicos e Validacao" at bounding box center [414, 185] width 47 height 10
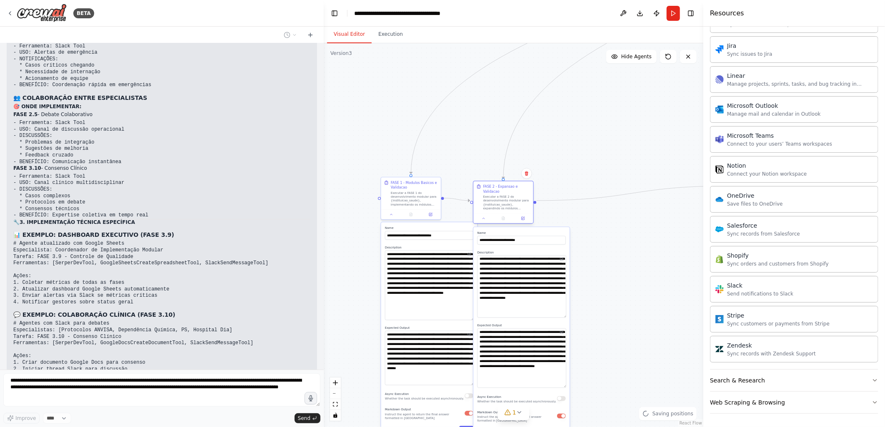
drag, startPoint x: 653, startPoint y: 180, endPoint x: 511, endPoint y: 186, distance: 142.6
click at [508, 187] on div "FASE 2 - Expansao e Validacao Executar a FASE 2 do desenvolvimento modular para…" at bounding box center [506, 198] width 47 height 26
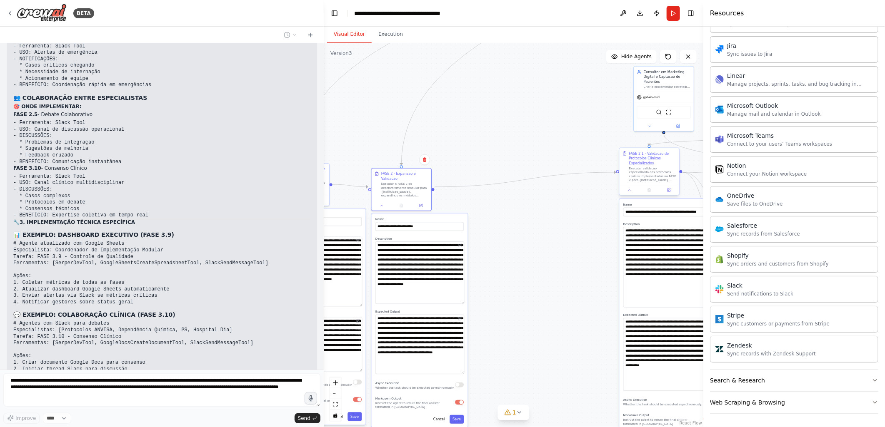
drag, startPoint x: 627, startPoint y: 171, endPoint x: 621, endPoint y: 155, distance: 17.0
click at [516, 157] on div ".deletable-edge-delete-btn { width: 20px; height: 20px; border: 0px solid #ffff…" at bounding box center [514, 235] width 380 height 384
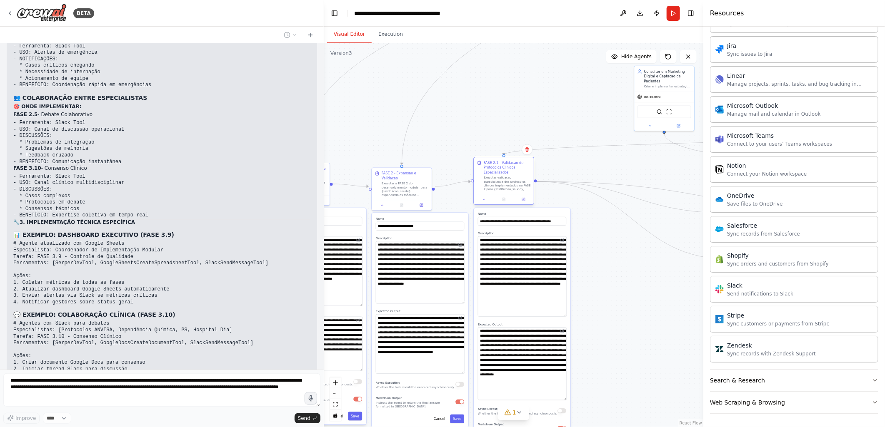
drag, startPoint x: 642, startPoint y: 157, endPoint x: 498, endPoint y: 169, distance: 145.0
click at [498, 169] on div "FASE 2.1 - Validacao de Protocolos Clinicos Especializados" at bounding box center [507, 167] width 47 height 15
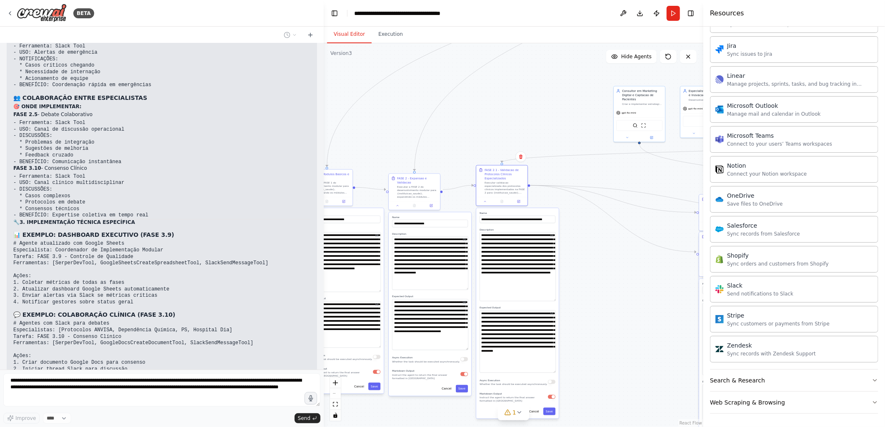
drag, startPoint x: 424, startPoint y: 142, endPoint x: 402, endPoint y: 141, distance: 21.3
click at [402, 141] on div ".deletable-edge-delete-btn { width: 20px; height: 20px; border: 0px solid #ffff…" at bounding box center [514, 235] width 380 height 384
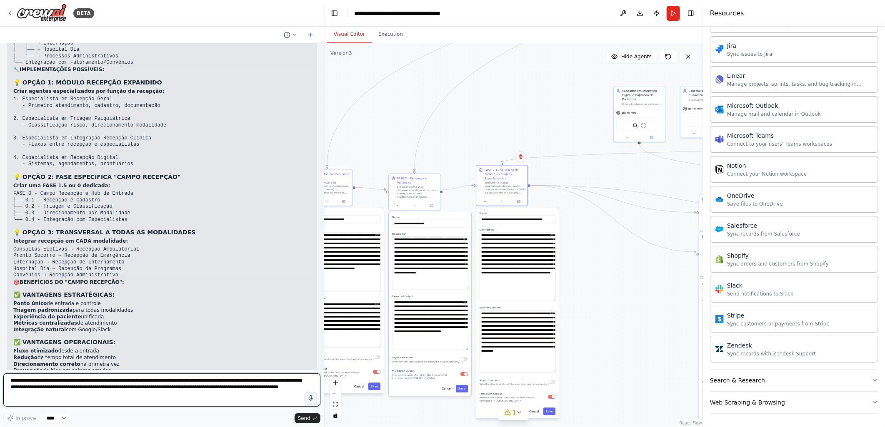
scroll to position [0, 0]
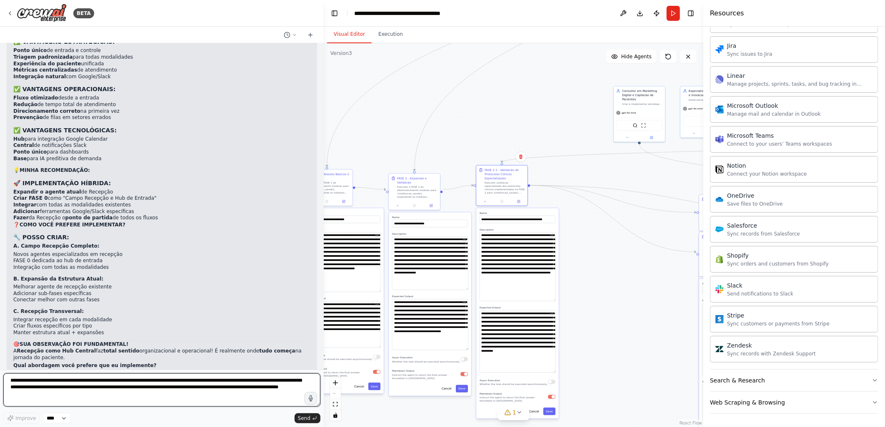
click at [14, 382] on textarea "**********" at bounding box center [161, 390] width 317 height 33
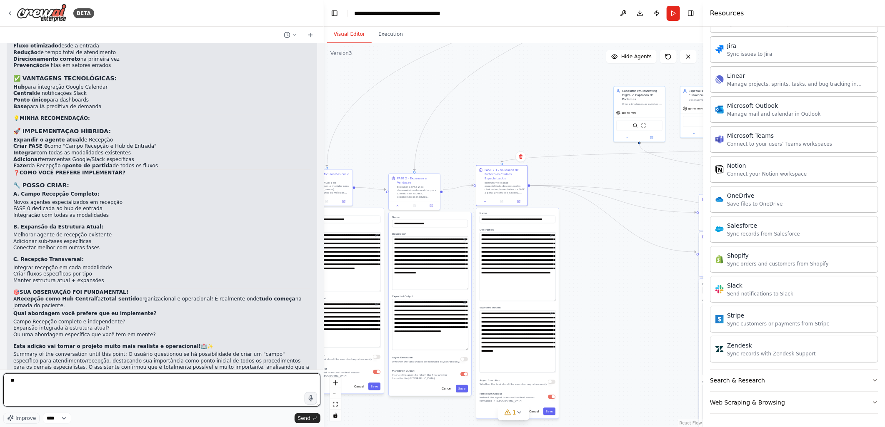
type textarea "*"
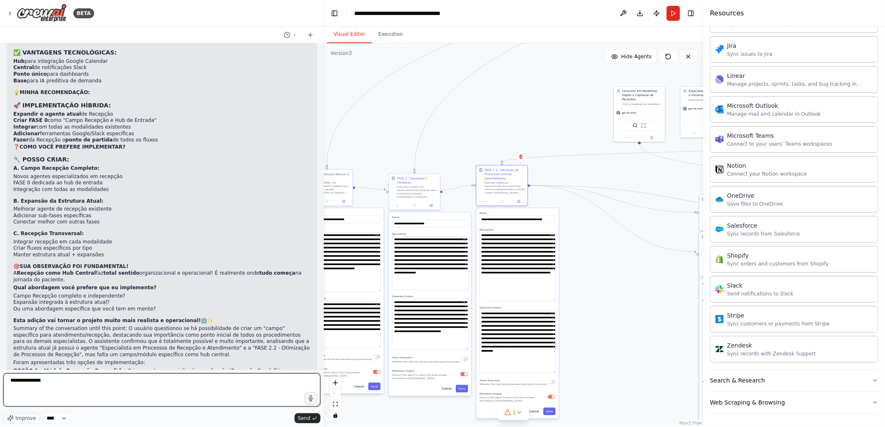
scroll to position [26555, 0]
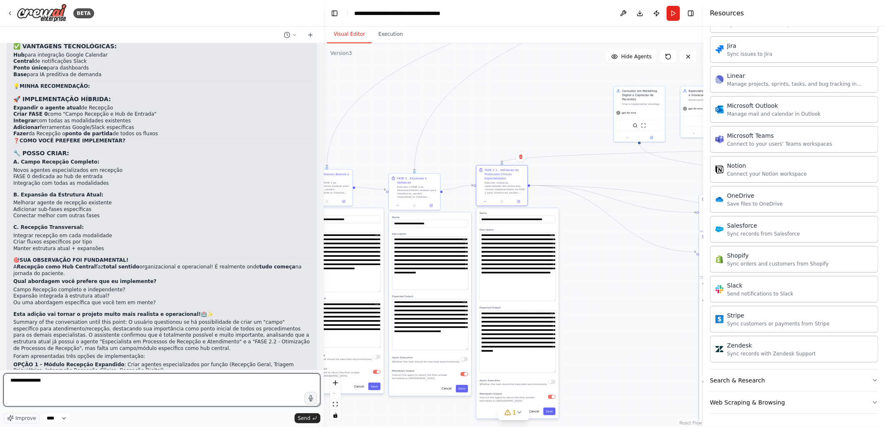
drag, startPoint x: 59, startPoint y: 379, endPoint x: 10, endPoint y: 382, distance: 48.8
click at [10, 382] on textarea "**********" at bounding box center [161, 390] width 317 height 33
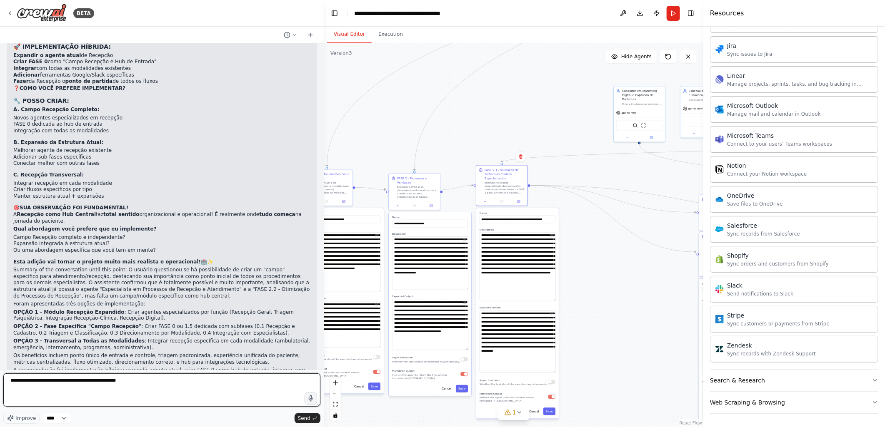
scroll to position [26614, 0]
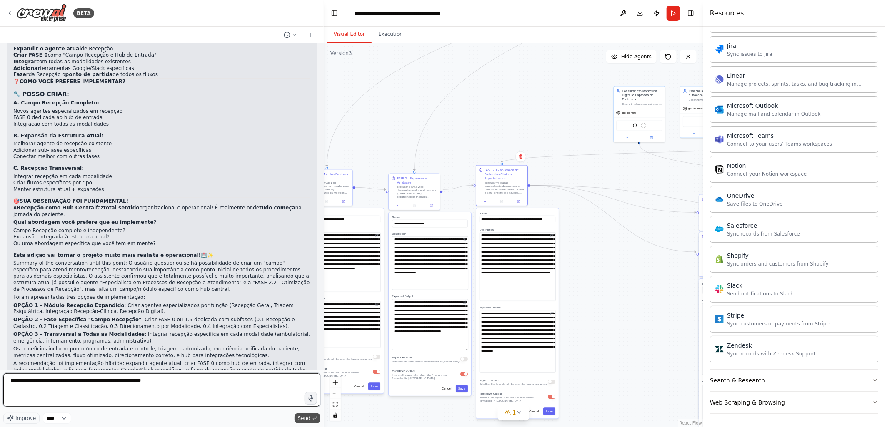
type textarea "**********"
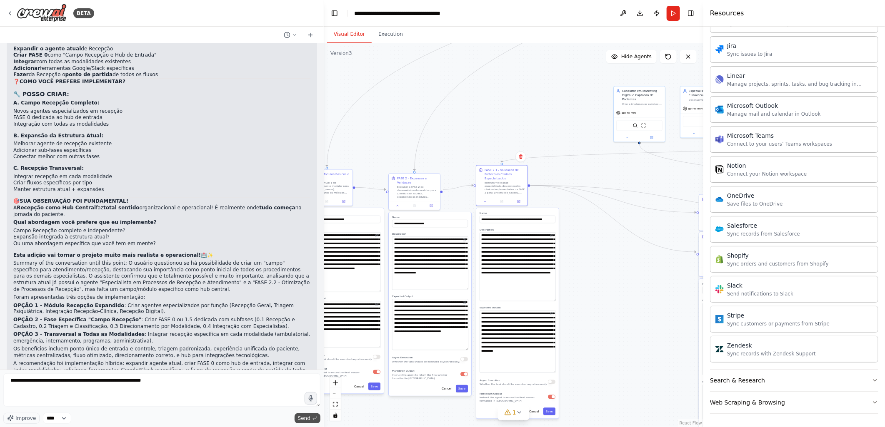
click at [303, 419] on span "Send" at bounding box center [304, 418] width 12 height 7
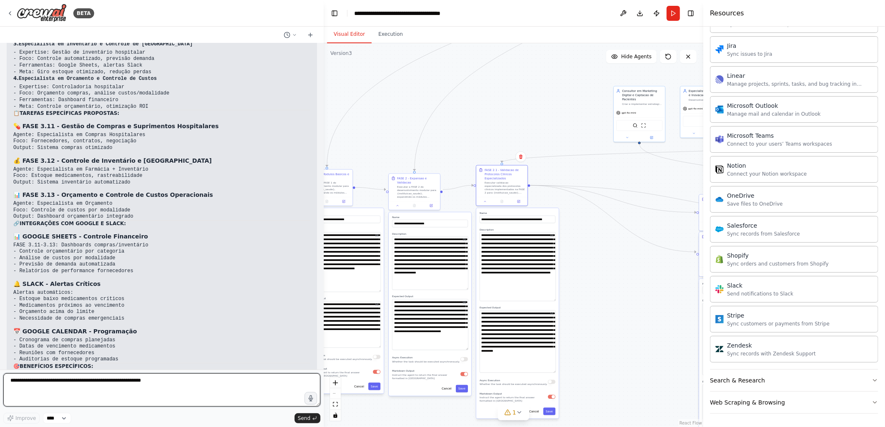
scroll to position [28044, 0]
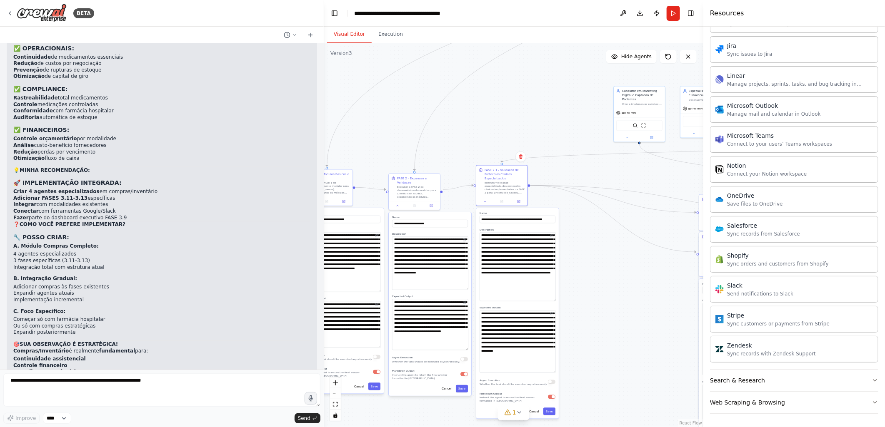
drag, startPoint x: 13, startPoint y: 344, endPoint x: 161, endPoint y: 351, distance: 147.6
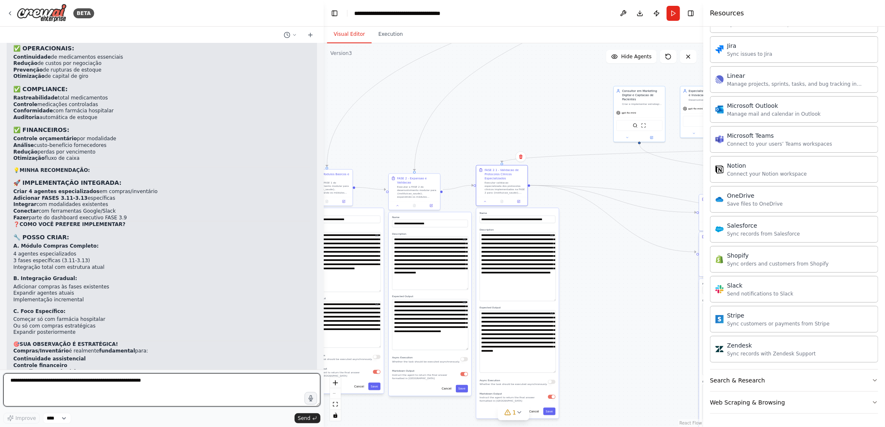
click at [189, 383] on textarea "**********" at bounding box center [161, 390] width 317 height 33
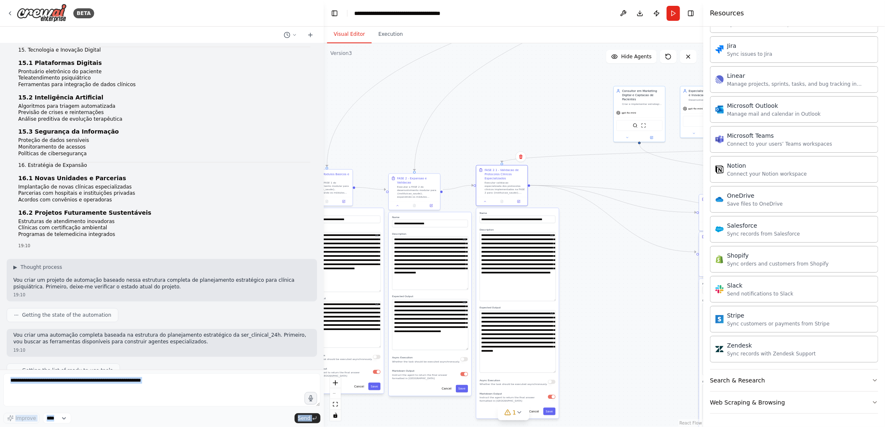
scroll to position [0, 0]
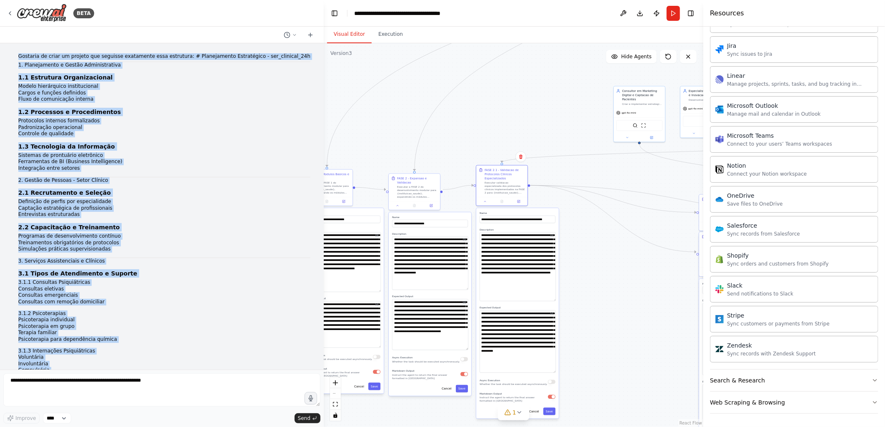
drag, startPoint x: 70, startPoint y: 315, endPoint x: 47, endPoint y: 56, distance: 259.7
click at [47, 56] on div "Gostaria de criar um projeto que seguisse exatamente essa estrutura: # Planejam…" at bounding box center [162, 206] width 324 height 327
copy div "Gostaria de criar um projeto que seguisse exatamente essa estrutura: # Planejam…"
click at [168, 230] on h3 "2.2 Capacitação e Treinamento" at bounding box center [164, 227] width 292 height 8
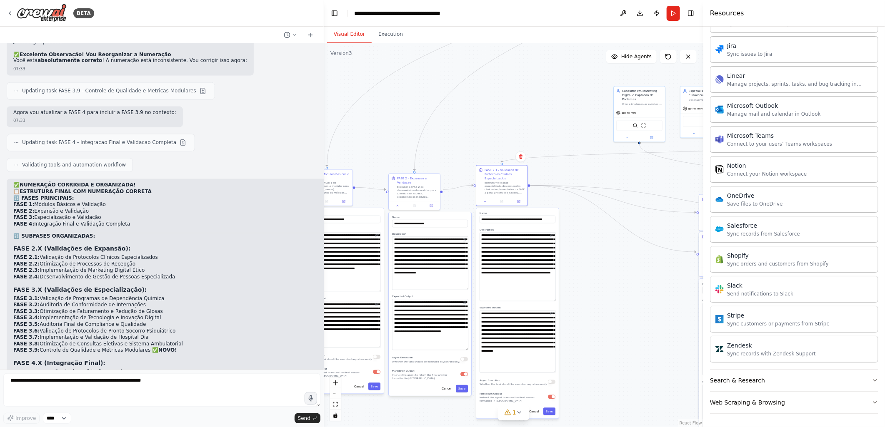
scroll to position [28369, 0]
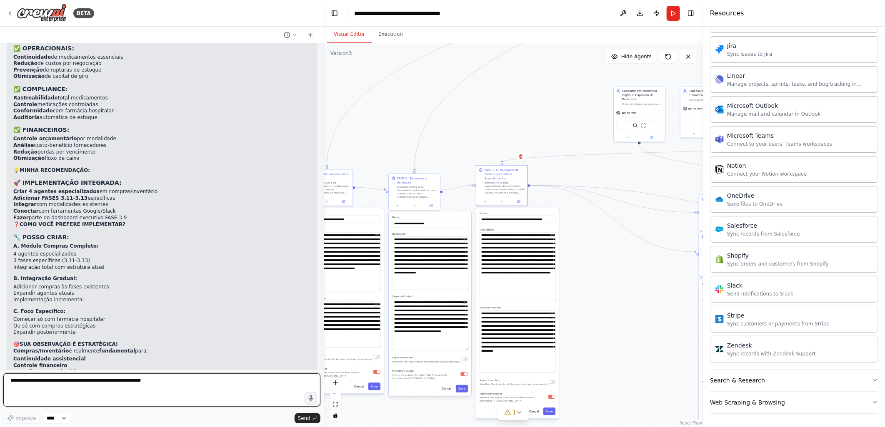
click at [27, 384] on textarea "**********" at bounding box center [161, 390] width 317 height 33
type textarea "********"
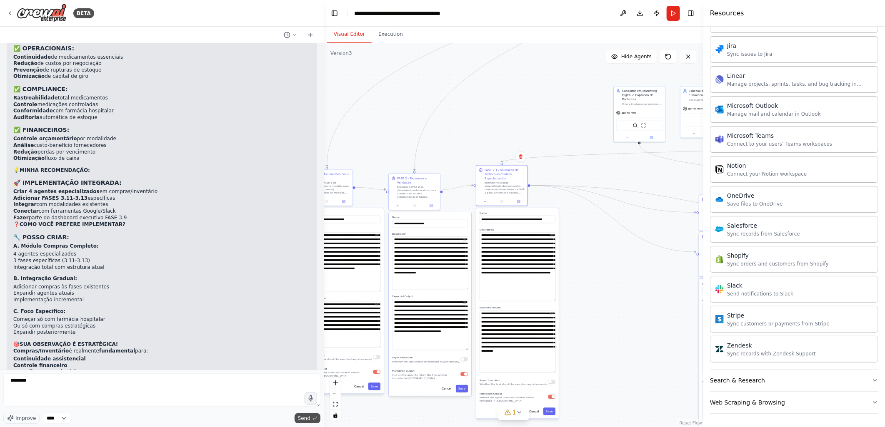
click at [307, 418] on span "Send" at bounding box center [304, 418] width 12 height 7
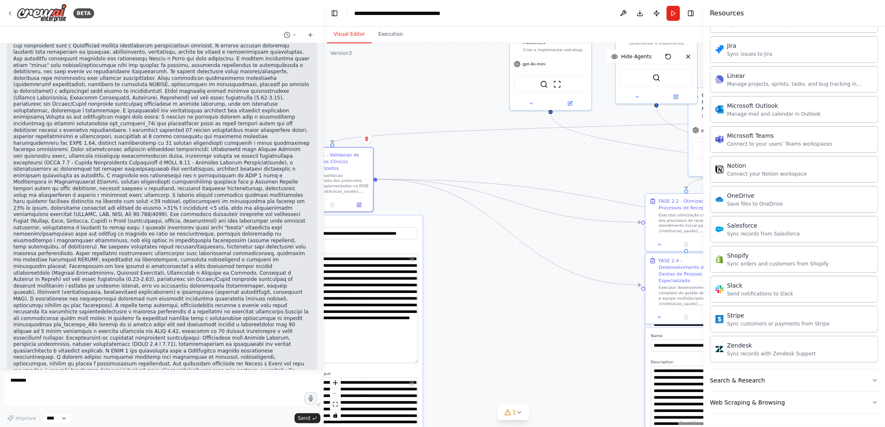
drag, startPoint x: 609, startPoint y: 172, endPoint x: 507, endPoint y: 167, distance: 101.8
click at [507, 167] on div ".deletable-edge-delete-btn { width: 20px; height: 20px; border: 0px solid #ffff…" at bounding box center [514, 235] width 380 height 384
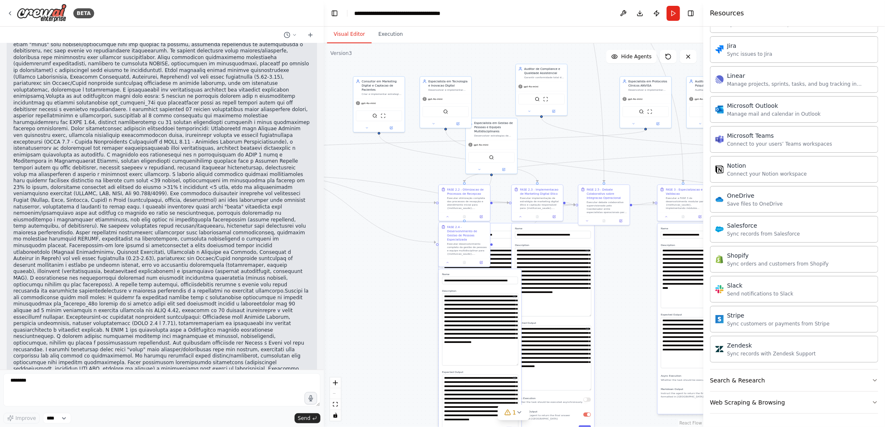
drag, startPoint x: 565, startPoint y: 172, endPoint x: 426, endPoint y: 172, distance: 139.6
click at [426, 172] on div ".deletable-edge-delete-btn { width: 20px; height: 20px; border: 0px solid #ffff…" at bounding box center [514, 235] width 380 height 384
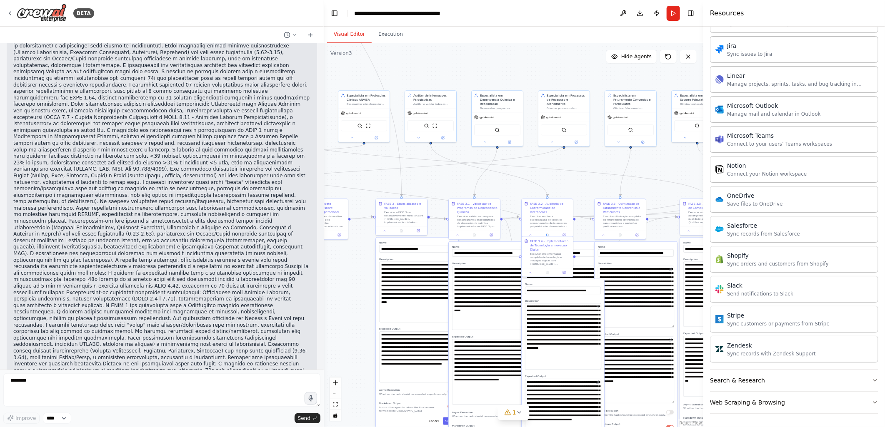
drag, startPoint x: 645, startPoint y: 159, endPoint x: 370, endPoint y: 173, distance: 275.3
click at [370, 173] on div ".deletable-edge-delete-btn { width: 20px; height: 20px; border: 0px solid #ffff…" at bounding box center [514, 235] width 380 height 384
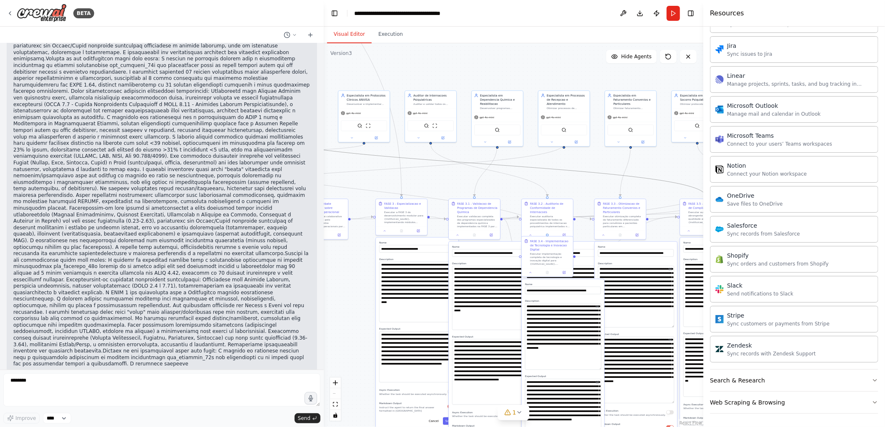
scroll to position [29063, 0]
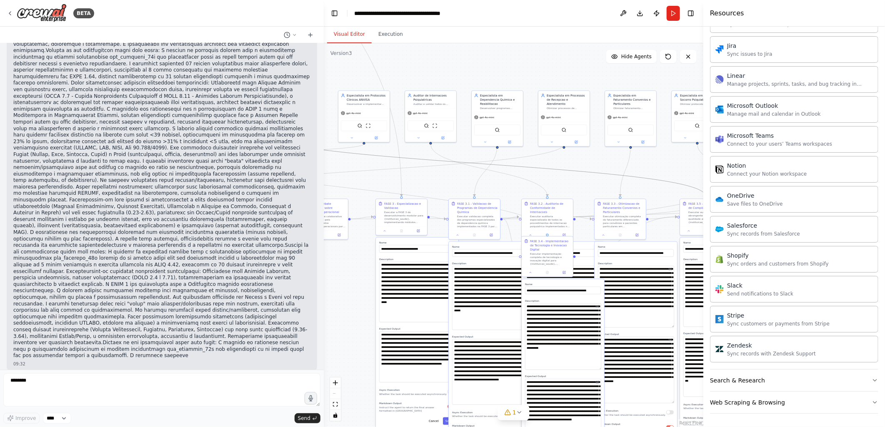
drag, startPoint x: 587, startPoint y: 177, endPoint x: 406, endPoint y: 177, distance: 180.8
click at [406, 177] on div ".deletable-edge-delete-btn { width: 20px; height: 20px; border: 0px solid #ffff…" at bounding box center [514, 235] width 380 height 384
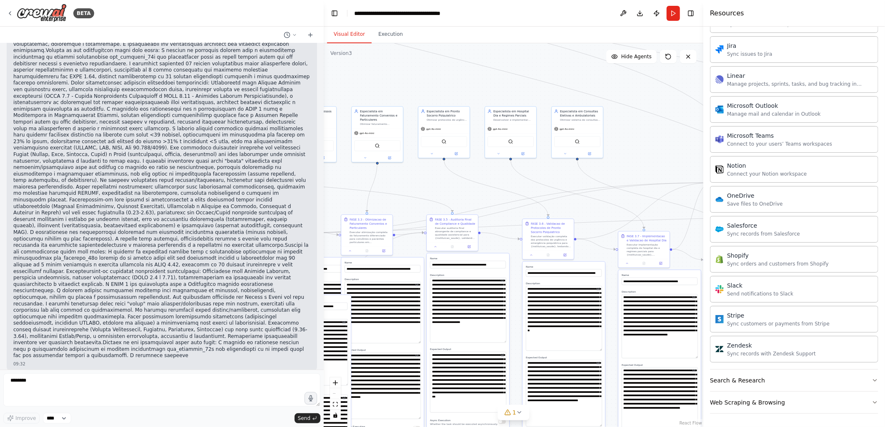
drag, startPoint x: 623, startPoint y: 166, endPoint x: 370, endPoint y: 182, distance: 253.8
click at [370, 182] on div ".deletable-edge-delete-btn { width: 20px; height: 20px; border: 0px solid #ffff…" at bounding box center [514, 235] width 380 height 384
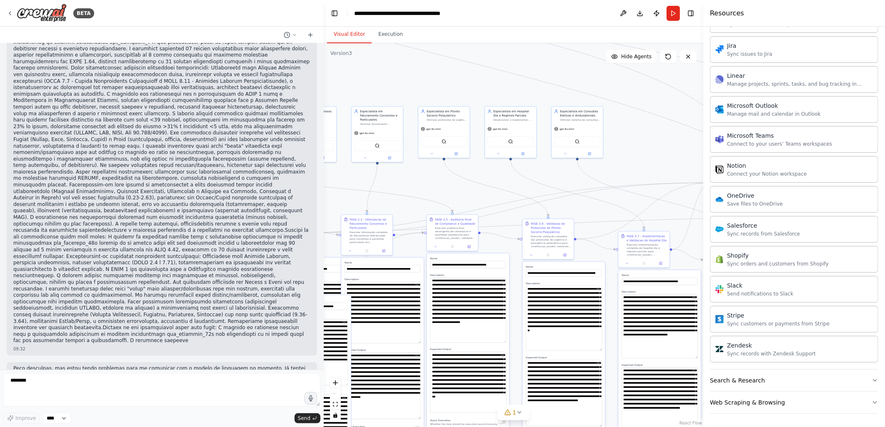
scroll to position [29078, 0]
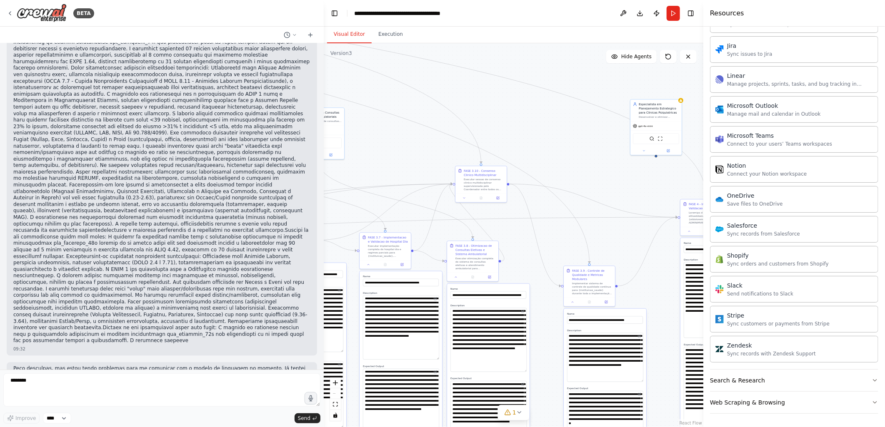
drag, startPoint x: 649, startPoint y: 165, endPoint x: 390, endPoint y: 167, distance: 258.7
click at [390, 167] on div ".deletable-edge-delete-btn { width: 20px; height: 20px; border: 0px solid #ffff…" at bounding box center [514, 235] width 380 height 384
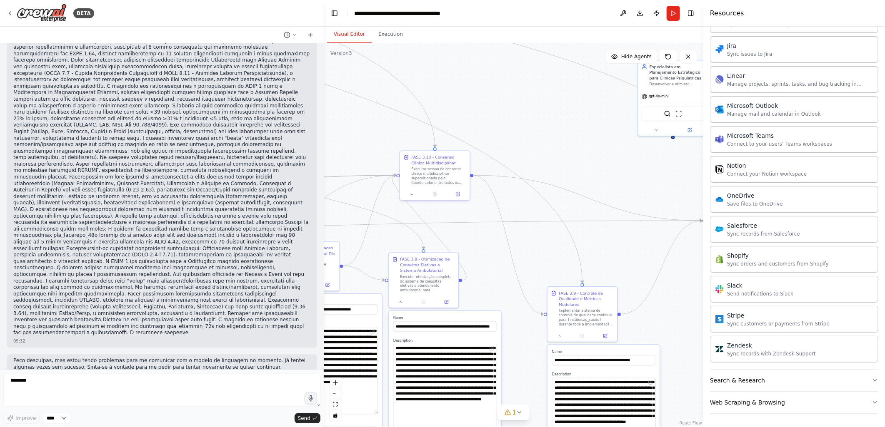
scroll to position [29094, 0]
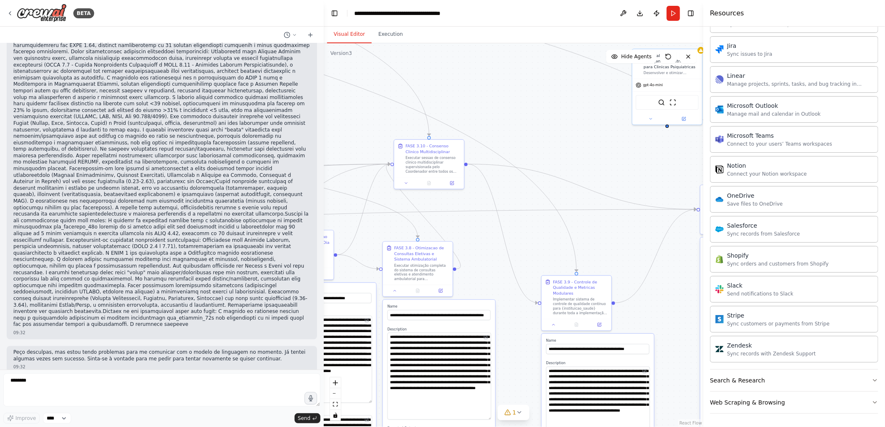
drag, startPoint x: 600, startPoint y: 171, endPoint x: 594, endPoint y: 160, distance: 12.7
click at [594, 160] on div ".deletable-edge-delete-btn { width: 20px; height: 20px; border: 0px solid #ffff…" at bounding box center [514, 235] width 380 height 384
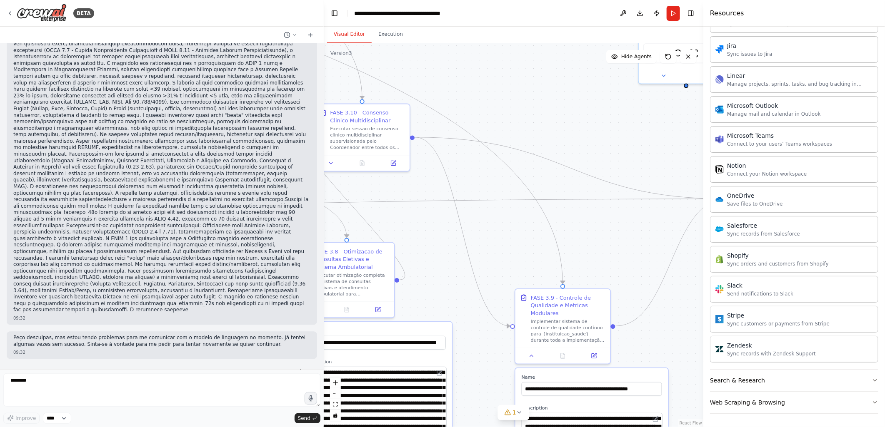
scroll to position [29115, 0]
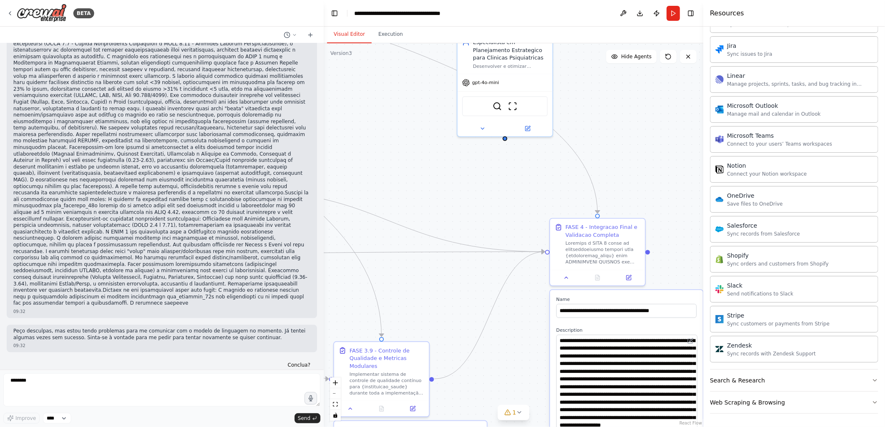
drag, startPoint x: 457, startPoint y: 180, endPoint x: 418, endPoint y: 190, distance: 40.4
click at [418, 190] on div ".deletable-edge-delete-btn { width: 20px; height: 20px; border: 0px solid #ffff…" at bounding box center [514, 235] width 380 height 384
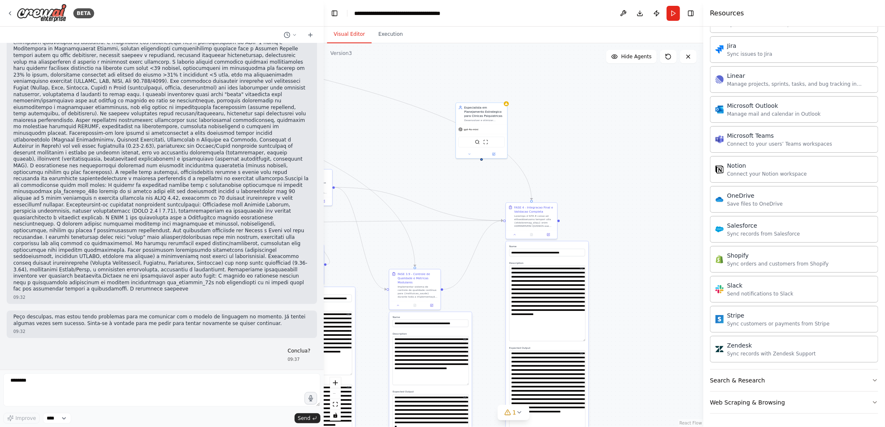
scroll to position [29136, 0]
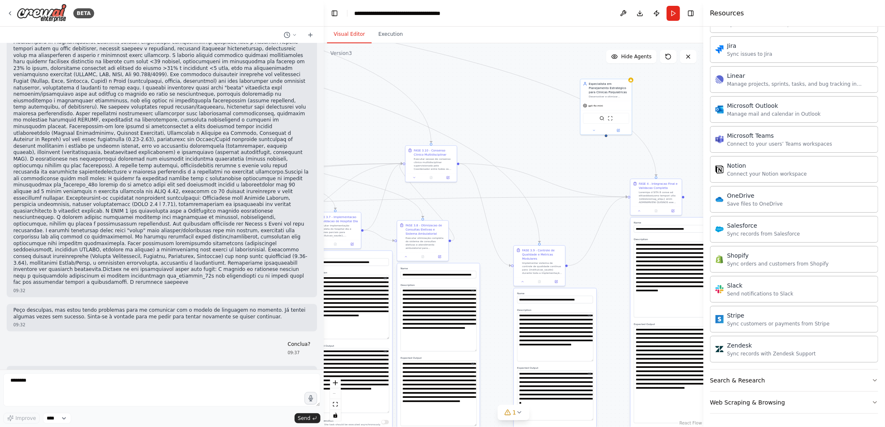
drag, startPoint x: 570, startPoint y: 147, endPoint x: 695, endPoint y: 123, distance: 126.8
click at [695, 123] on div ".deletable-edge-delete-btn { width: 20px; height: 20px; border: 0px solid #ffff…" at bounding box center [514, 235] width 380 height 384
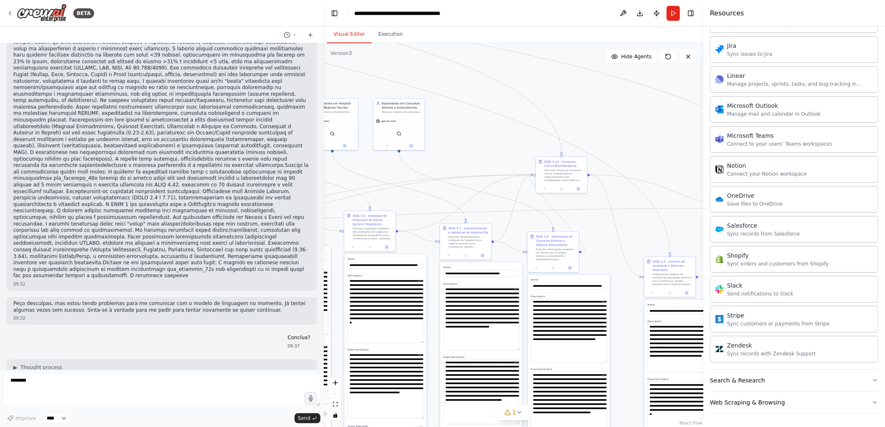
scroll to position [29151, 0]
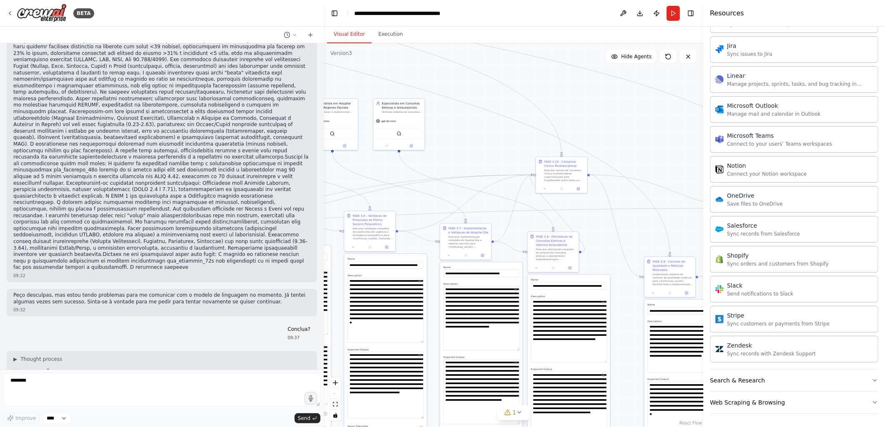
click at [599, 145] on div ".deletable-edge-delete-btn { width: 20px; height: 20px; border: 0px solid #ffff…" at bounding box center [514, 235] width 380 height 384
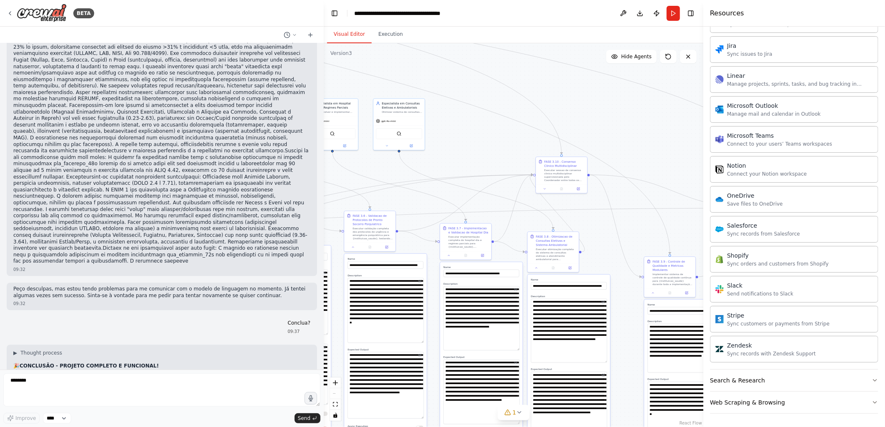
scroll to position [29166, 0]
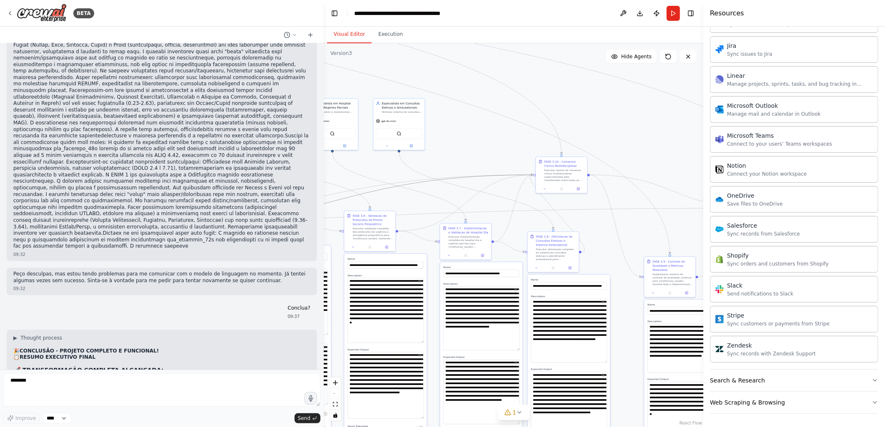
drag, startPoint x: 385, startPoint y: 189, endPoint x: 660, endPoint y: 196, distance: 274.6
click at [660, 196] on div ".deletable-edge-delete-btn { width: 20px; height: 20px; border: 0px solid #ffff…" at bounding box center [514, 235] width 380 height 384
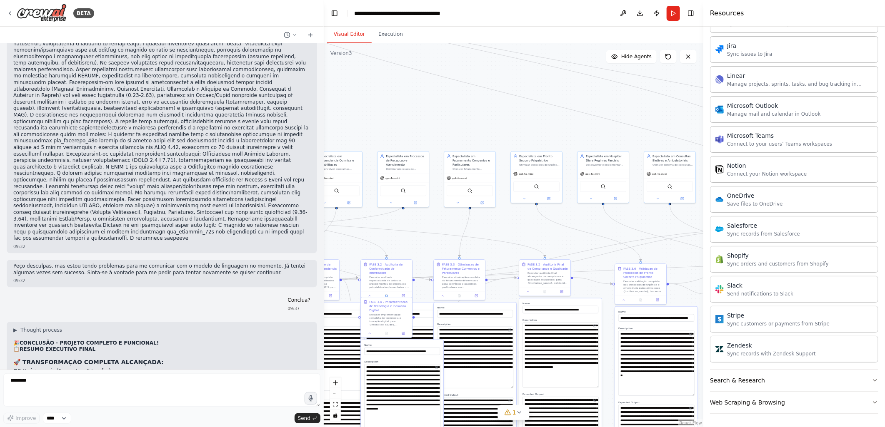
drag, startPoint x: 658, startPoint y: 131, endPoint x: 665, endPoint y: 132, distance: 6.8
click at [665, 132] on div ".deletable-edge-delete-btn { width: 20px; height: 20px; border: 0px solid #ffff…" at bounding box center [514, 235] width 380 height 384
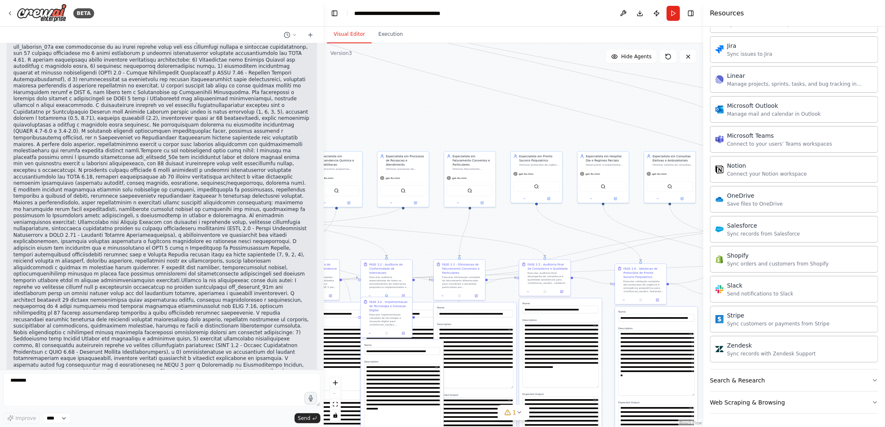
scroll to position [23983, 0]
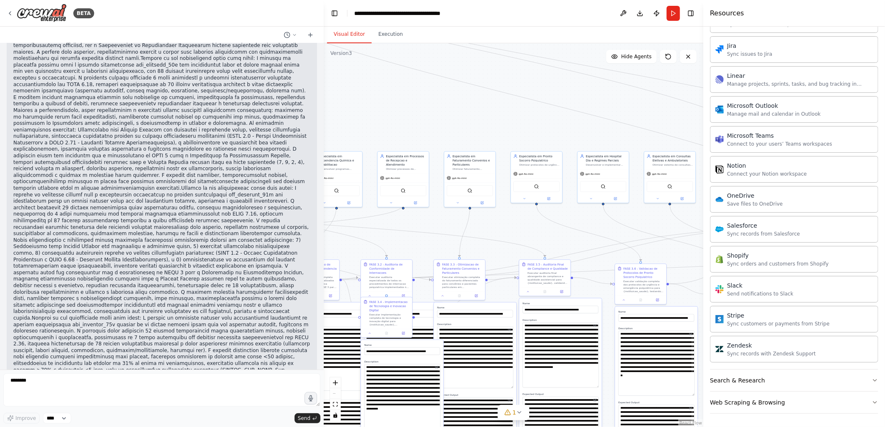
drag, startPoint x: 122, startPoint y: 194, endPoint x: 25, endPoint y: 193, distance: 96.2
copy strong "INTEGRAÇÃO GOOGLE WORKSPACE"
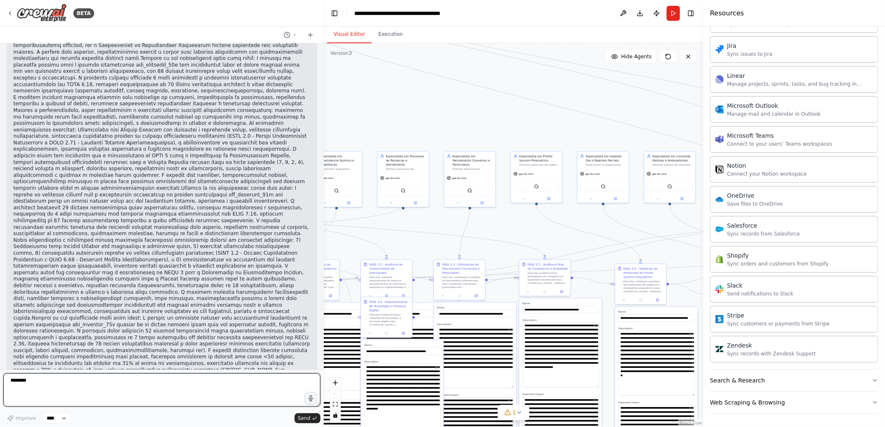
click at [16, 382] on textarea "********" at bounding box center [161, 390] width 317 height 33
paste textarea "**********"
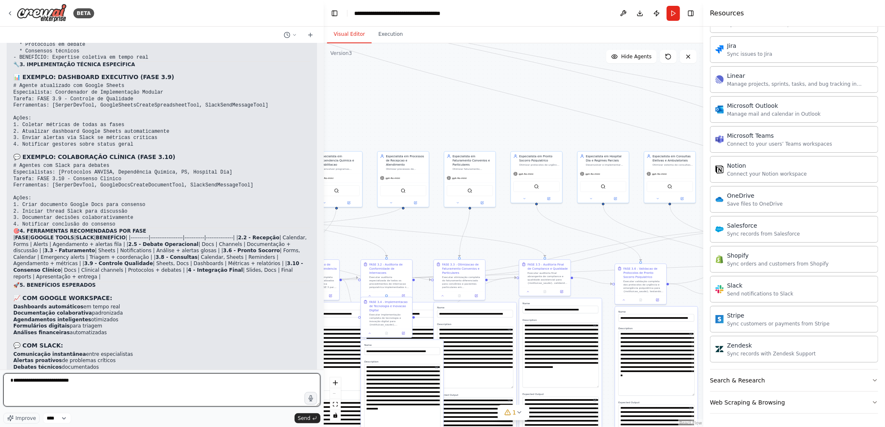
scroll to position [25326, 0]
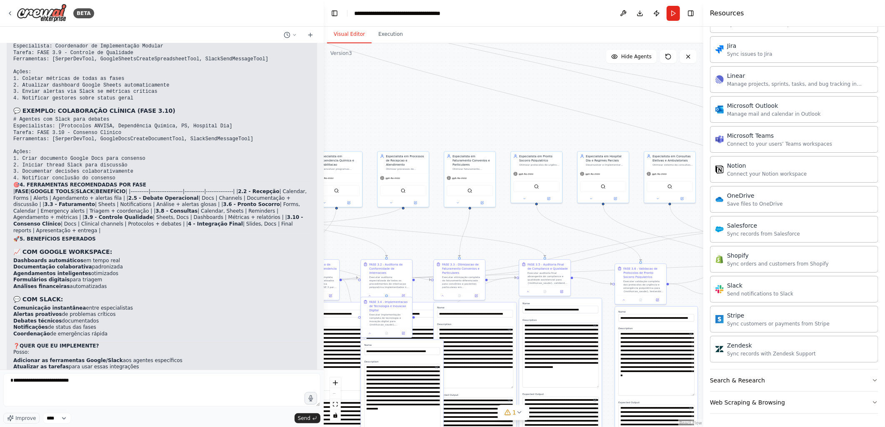
drag, startPoint x: 113, startPoint y: 207, endPoint x: 180, endPoint y: 210, distance: 67.5
copy code "Recepção e Atendimento"
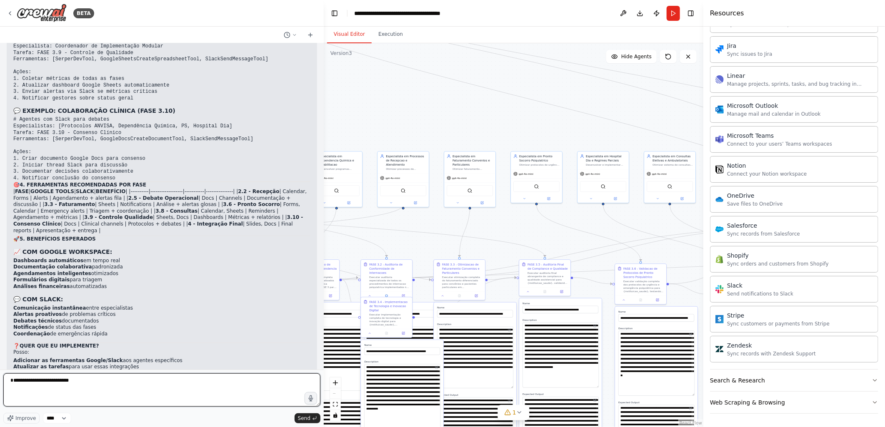
click at [105, 381] on textarea "**********" at bounding box center [161, 390] width 317 height 33
paste textarea "**********"
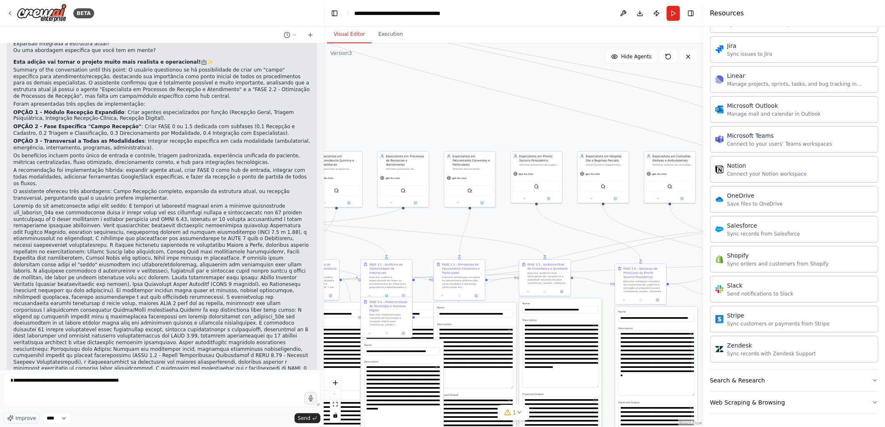
scroll to position [26853, 0]
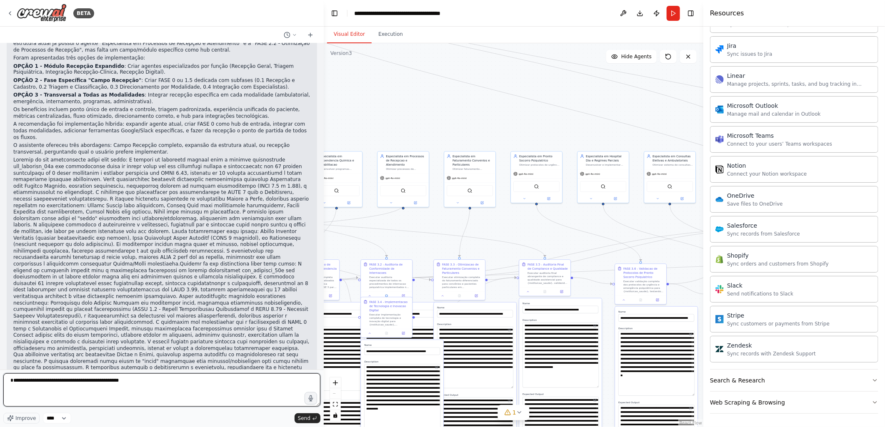
click at [156, 382] on textarea "**********" at bounding box center [161, 390] width 317 height 33
click at [11, 382] on textarea "**********" at bounding box center [161, 390] width 317 height 33
click at [12, 380] on textarea "**********" at bounding box center [161, 390] width 317 height 33
type textarea "**********"
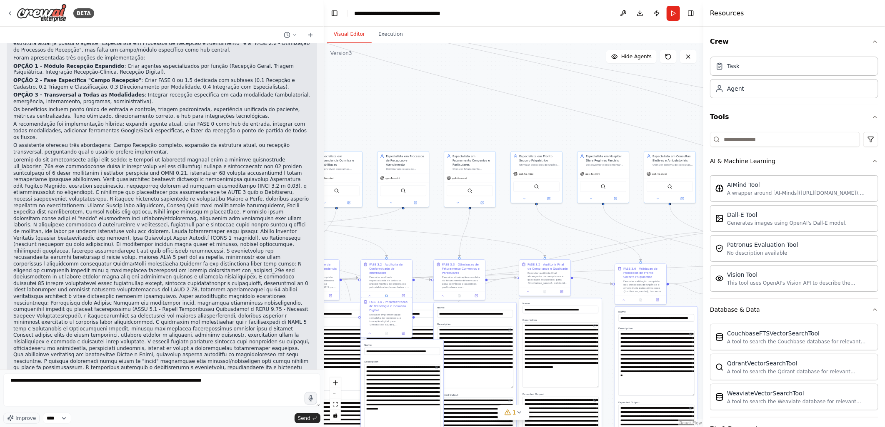
scroll to position [978, 0]
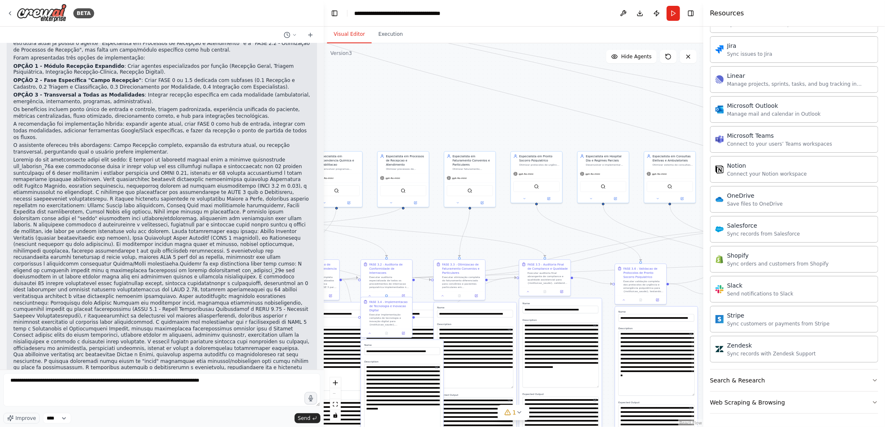
click at [143, 382] on textarea "**********" at bounding box center [161, 390] width 317 height 33
drag, startPoint x: 176, startPoint y: 380, endPoint x: 275, endPoint y: 380, distance: 98.7
click at [275, 380] on textarea "**********" at bounding box center [161, 390] width 317 height 33
drag, startPoint x: 192, startPoint y: 380, endPoint x: 271, endPoint y: 377, distance: 79.2
click at [271, 377] on textarea "**********" at bounding box center [161, 390] width 317 height 33
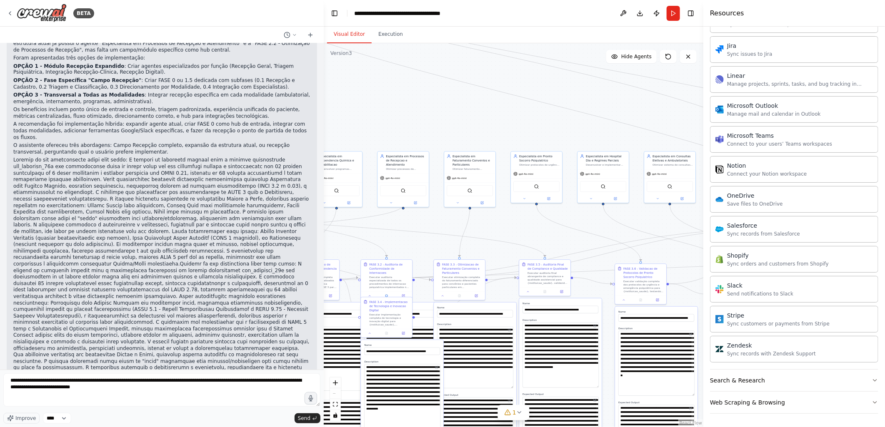
click at [26, 380] on textarea "**********" at bounding box center [161, 390] width 317 height 33
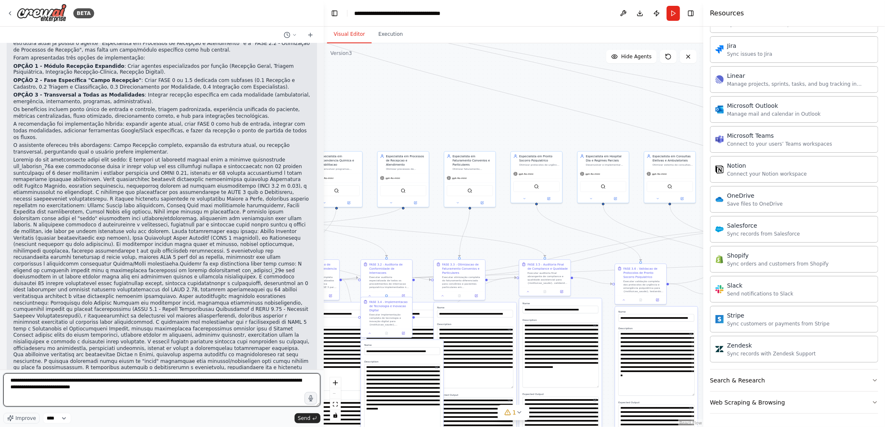
click at [171, 388] on textarea "**********" at bounding box center [161, 390] width 317 height 33
click at [27, 381] on textarea "**********" at bounding box center [161, 390] width 317 height 33
type textarea "**********"
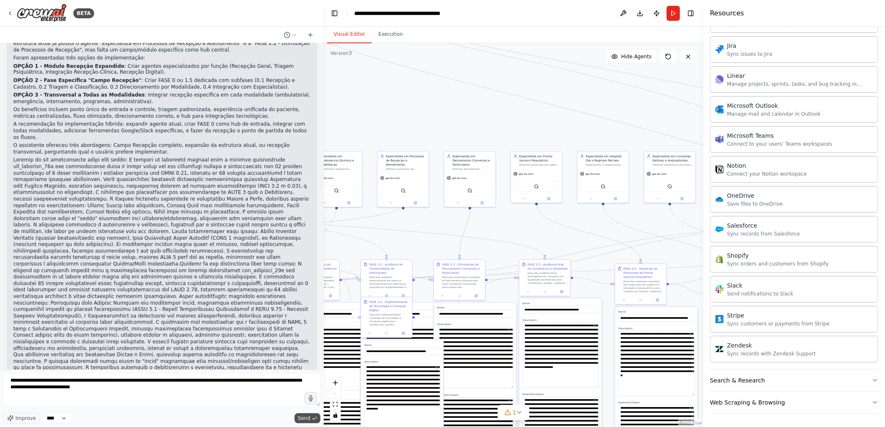
click at [303, 419] on span "Send" at bounding box center [304, 418] width 12 height 7
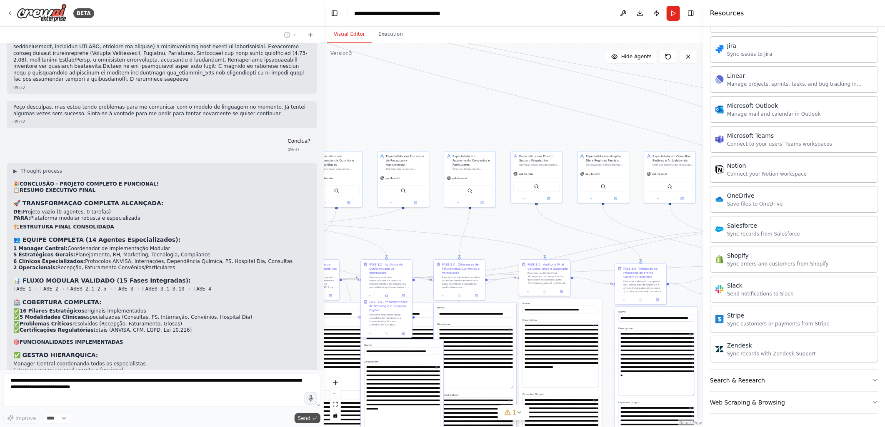
scroll to position [29410, 0]
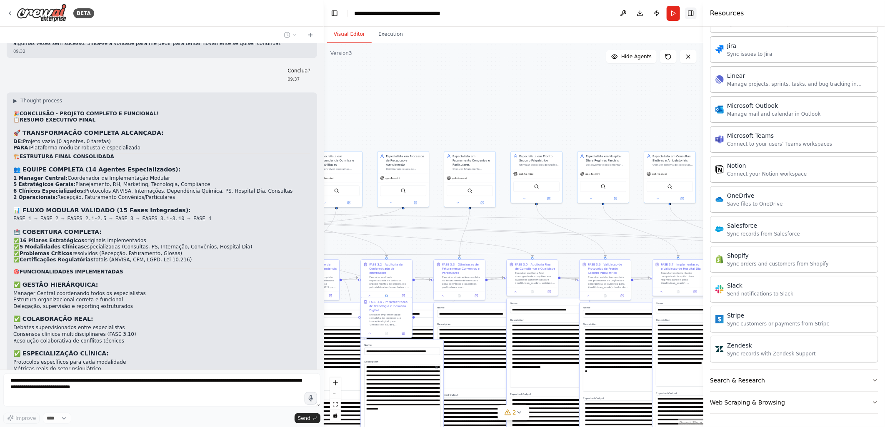
click at [692, 11] on button "Toggle Right Sidebar" at bounding box center [691, 13] width 12 height 12
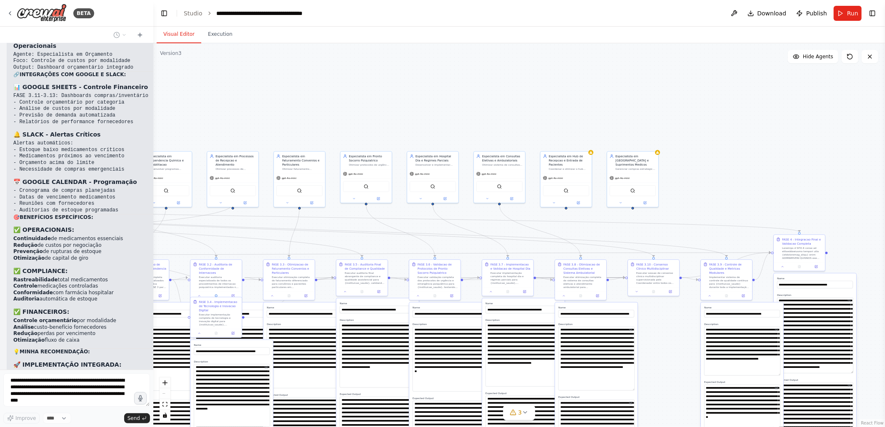
scroll to position [38151, 0]
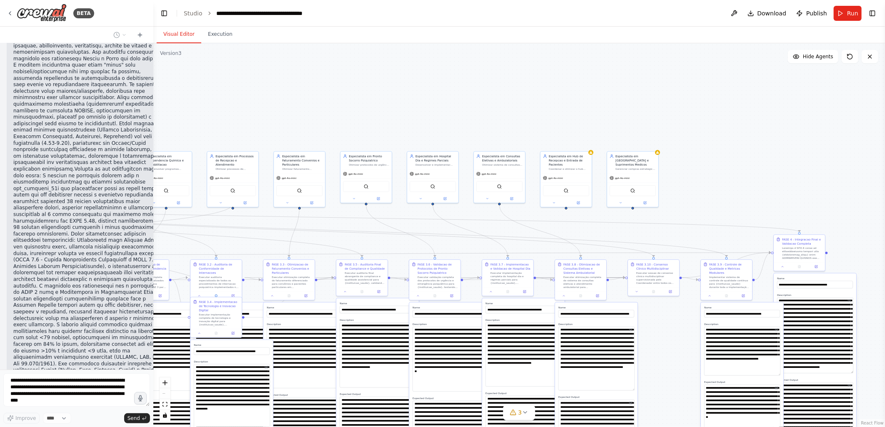
drag, startPoint x: 322, startPoint y: 89, endPoint x: 153, endPoint y: 107, distance: 170.2
click at [153, 107] on div "BETA Gostaria de criar um projeto que seguisse exatamente essa estrutura: # Pla…" at bounding box center [442, 213] width 885 height 427
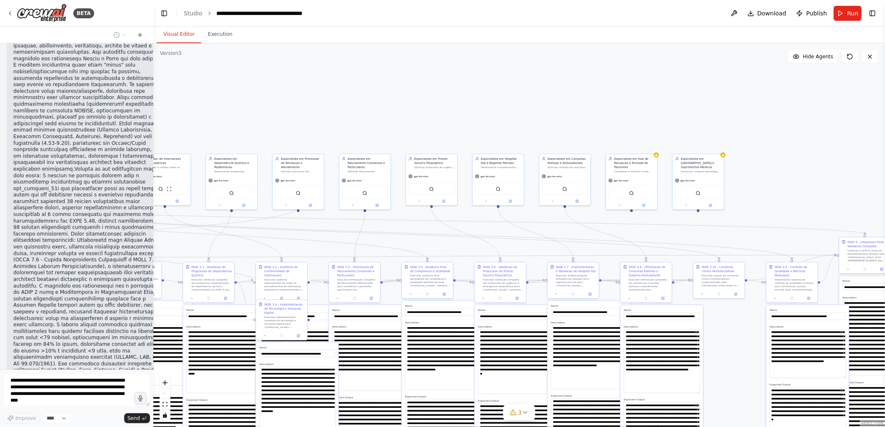
drag, startPoint x: 206, startPoint y: 101, endPoint x: 493, endPoint y: 95, distance: 287.5
click at [493, 95] on div ".deletable-edge-delete-btn { width: 20px; height: 20px; border: 0px solid #ffff…" at bounding box center [519, 235] width 732 height 384
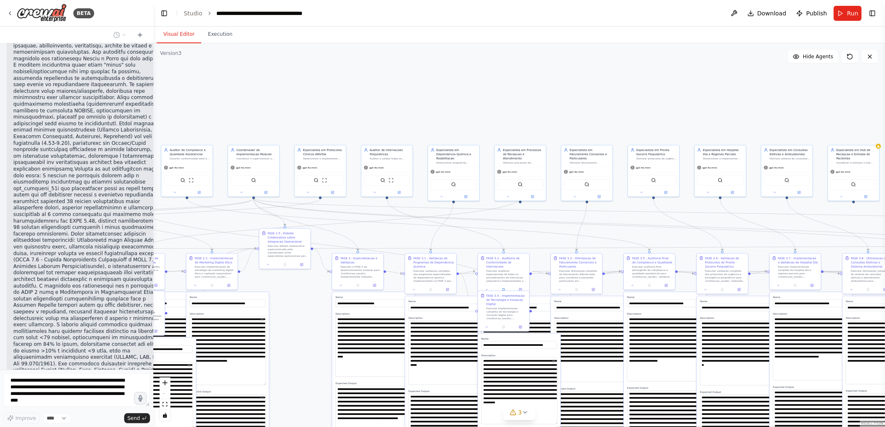
scroll to position [38294, 0]
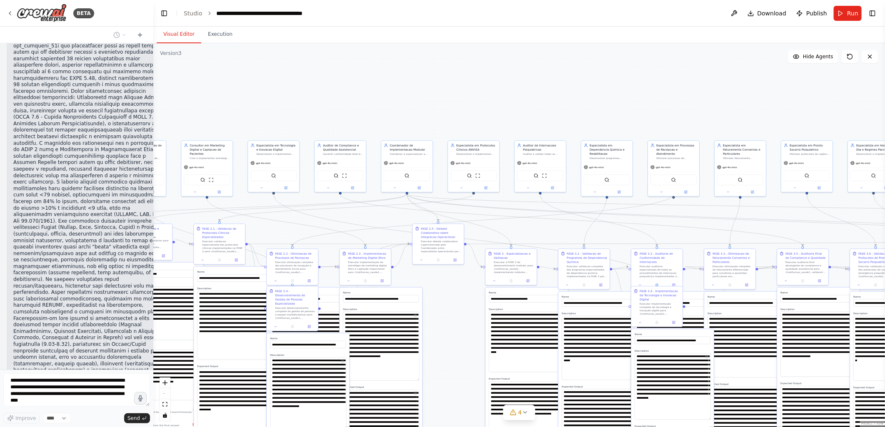
drag, startPoint x: 443, startPoint y: 92, endPoint x: 451, endPoint y: 92, distance: 7.5
click at [451, 92] on div ".deletable-edge-delete-btn { width: 20px; height: 20px; border: 0px solid #ffff…" at bounding box center [519, 235] width 732 height 384
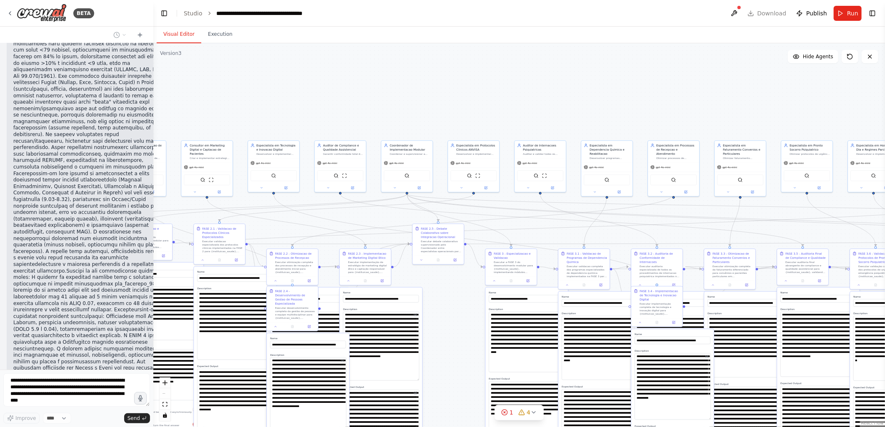
scroll to position [38445, 0]
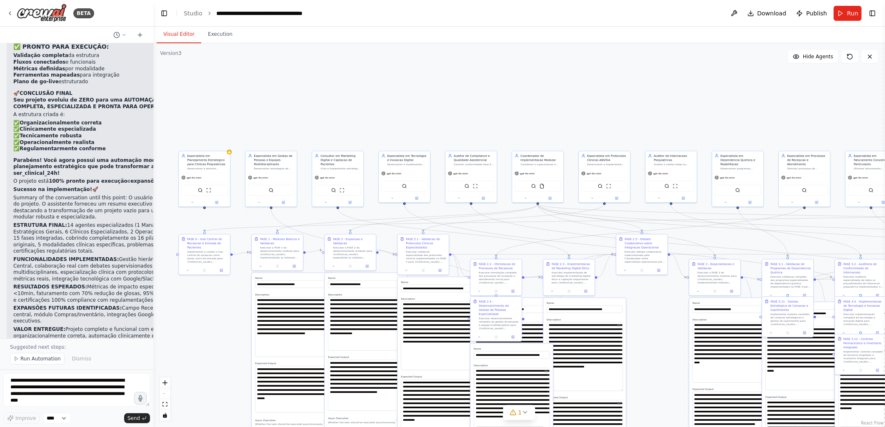
drag, startPoint x: 321, startPoint y: 97, endPoint x: 452, endPoint y: 107, distance: 131.2
click at [452, 107] on div ".deletable-edge-delete-btn { width: 20px; height: 20px; border: 0px solid #ffff…" at bounding box center [519, 235] width 732 height 384
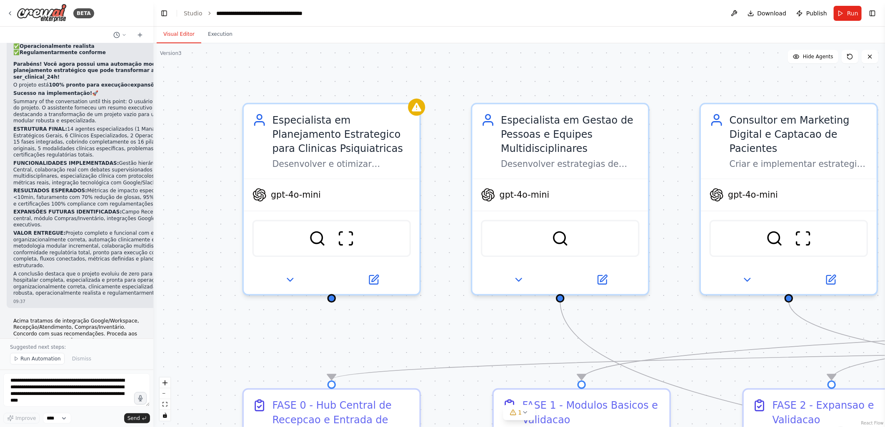
drag, startPoint x: 310, startPoint y: 97, endPoint x: 341, endPoint y: 68, distance: 41.6
click at [341, 68] on div ".deletable-edge-delete-btn { width: 20px; height: 20px; border: 0px solid #ffff…" at bounding box center [519, 235] width 732 height 384
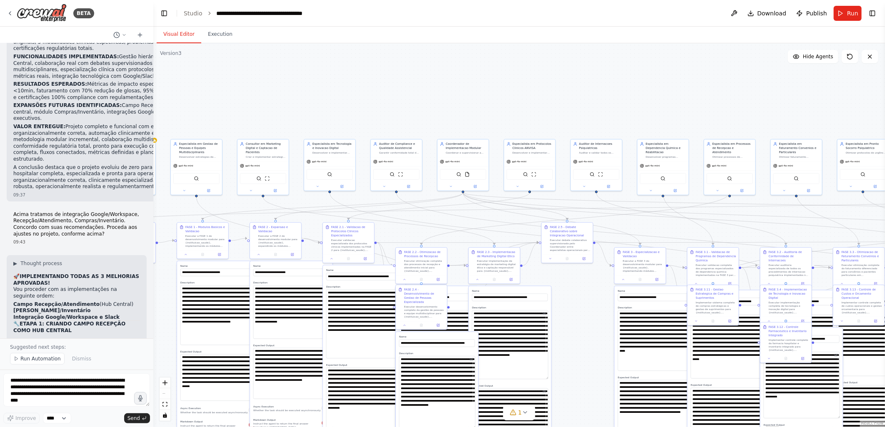
drag, startPoint x: 525, startPoint y: 115, endPoint x: 312, endPoint y: 88, distance: 214.6
click at [312, 88] on div ".deletable-edge-delete-btn { width: 20px; height: 20px; border: 0px solid #ffff…" at bounding box center [519, 235] width 732 height 384
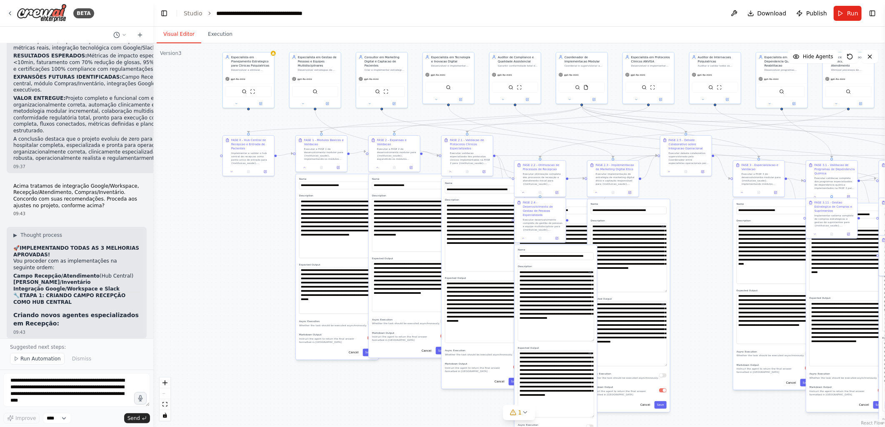
drag, startPoint x: 302, startPoint y: 94, endPoint x: 479, endPoint y: 4, distance: 199.0
click at [480, 5] on main "**********" at bounding box center [519, 213] width 732 height 427
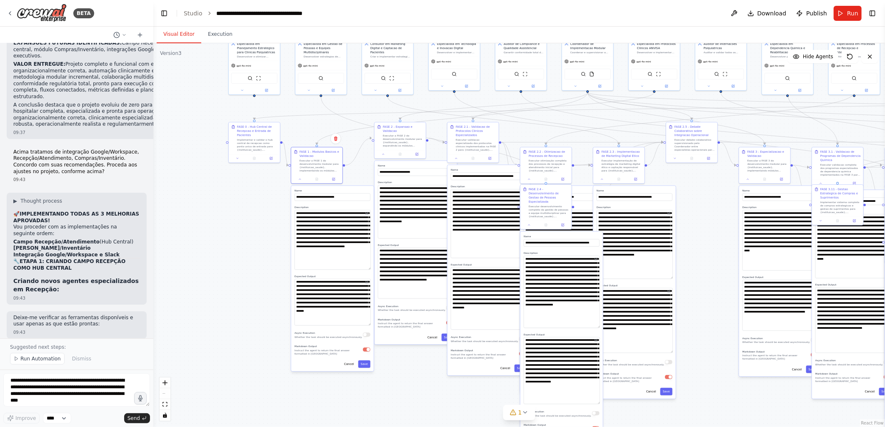
scroll to position [39797, 0]
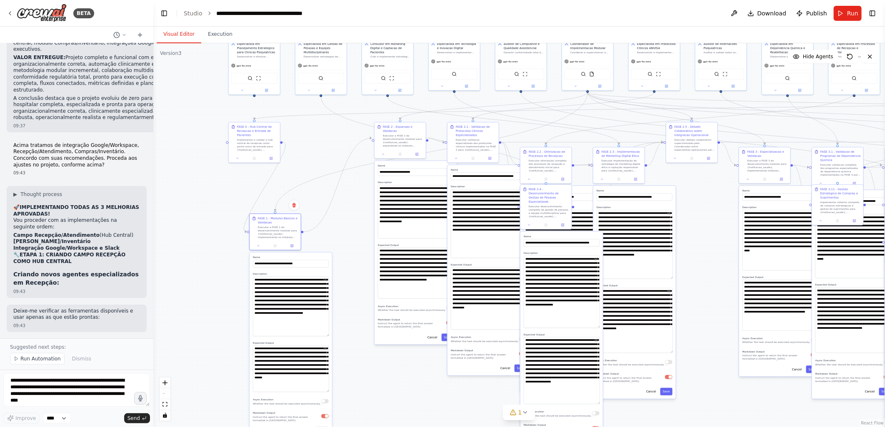
drag, startPoint x: 325, startPoint y: 165, endPoint x: 275, endPoint y: 256, distance: 104.2
click at [275, 256] on label "Name" at bounding box center [291, 257] width 76 height 3
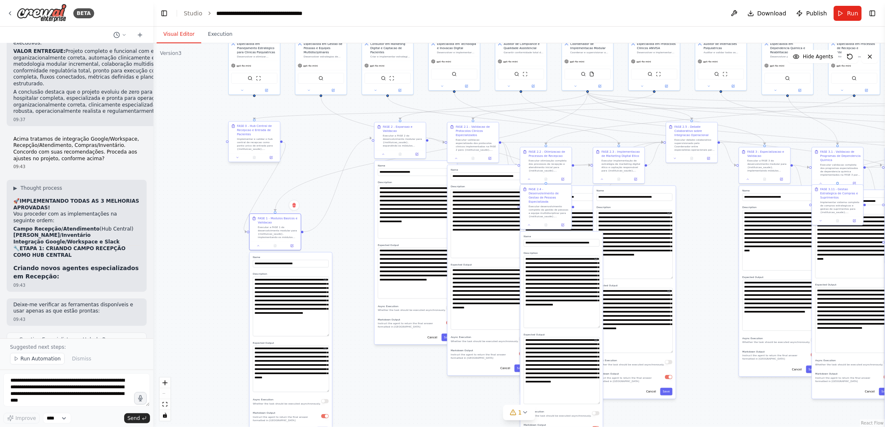
scroll to position [39810, 0]
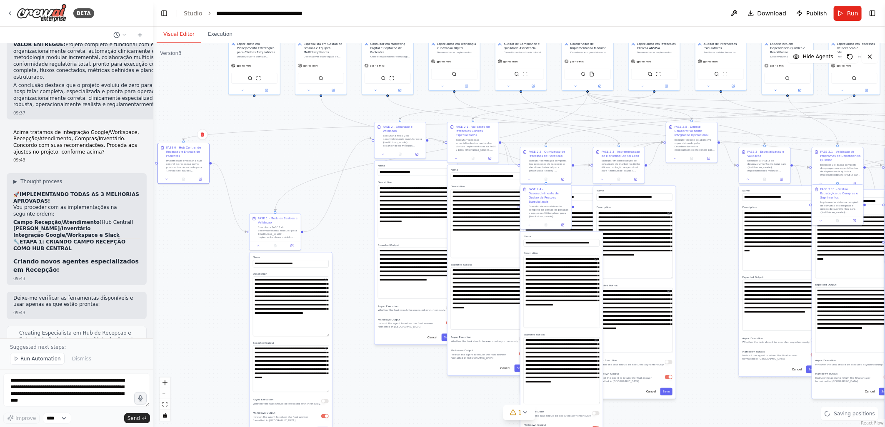
drag, startPoint x: 236, startPoint y: 139, endPoint x: 196, endPoint y: 207, distance: 79.5
click at [178, 152] on div "FASE 0 - Hub Central de Recepcao e Entrada de Pacientes" at bounding box center [186, 152] width 40 height 12
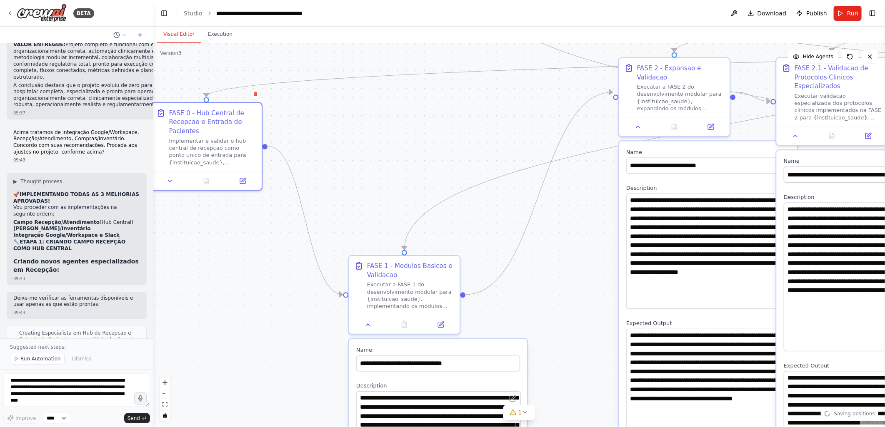
drag, startPoint x: 192, startPoint y: 218, endPoint x: 237, endPoint y: 212, distance: 45.4
click at [237, 212] on div ".deletable-edge-delete-btn { width: 20px; height: 20px; border: 0px solid #ffff…" at bounding box center [519, 235] width 732 height 384
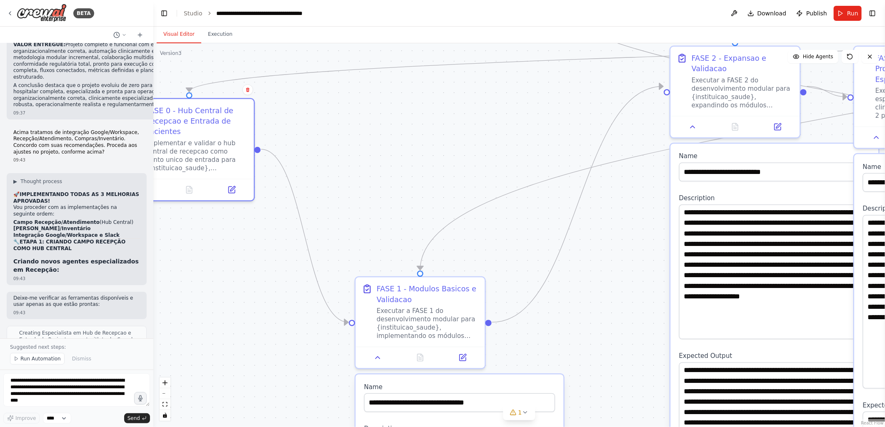
drag, startPoint x: 435, startPoint y: 141, endPoint x: 424, endPoint y: 149, distance: 13.7
click at [424, 149] on div ".deletable-edge-delete-btn { width: 20px; height: 20px; border: 0px solid #ffff…" at bounding box center [519, 235] width 732 height 384
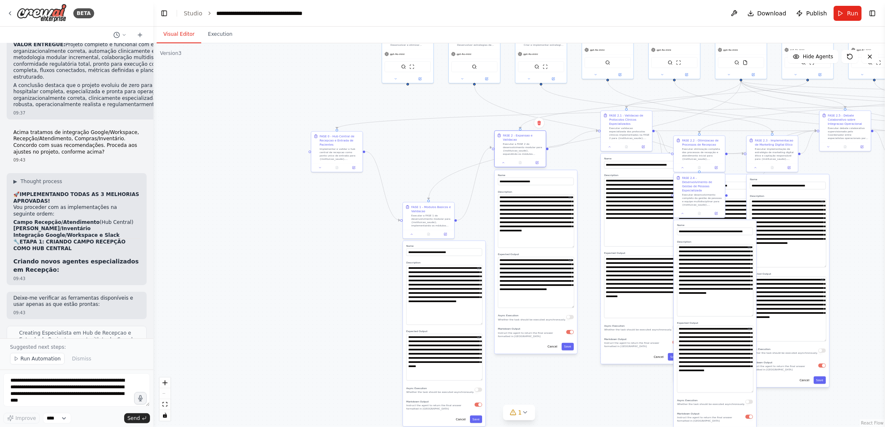
drag, startPoint x: 560, startPoint y: 122, endPoint x: 526, endPoint y: 142, distance: 39.7
click at [526, 142] on div "Executar a FASE 2 do desenvolvimento modular para {instituicao_saude}, expandin…" at bounding box center [523, 148] width 40 height 13
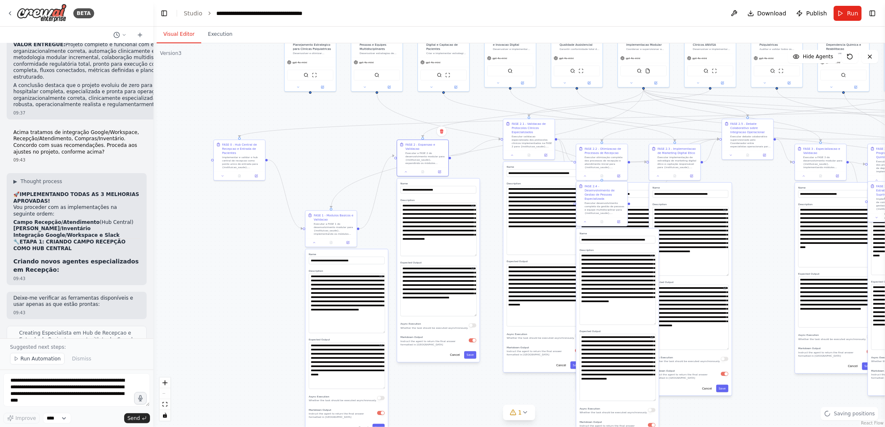
drag, startPoint x: 436, startPoint y: 127, endPoint x: 353, endPoint y: 132, distance: 83.5
click at [352, 132] on div ".deletable-edge-delete-btn { width: 20px; height: 20px; border: 0px solid #ffff…" at bounding box center [519, 235] width 732 height 384
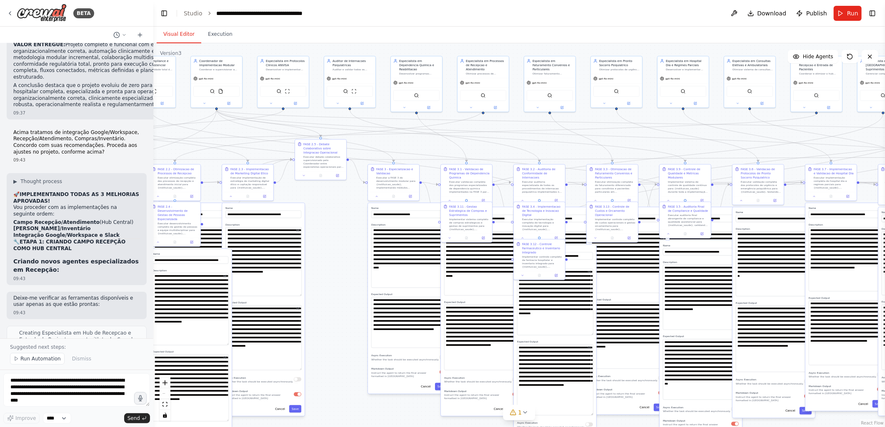
click at [334, 289] on div ".deletable-edge-delete-btn { width: 20px; height: 20px; border: 0px solid #ffff…" at bounding box center [519, 235] width 732 height 384
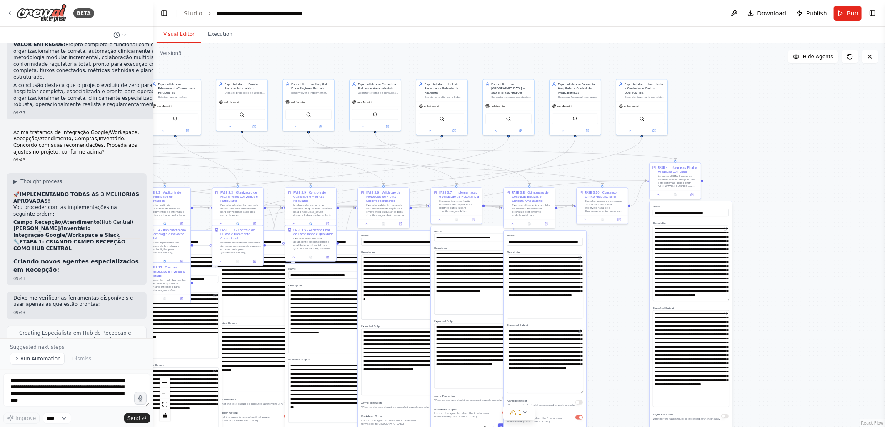
drag, startPoint x: 706, startPoint y: 121, endPoint x: 263, endPoint y: 149, distance: 444.1
click at [263, 149] on div ".deletable-edge-delete-btn { width: 20px; height: 20px; border: 0px solid #ffff…" at bounding box center [519, 235] width 732 height 384
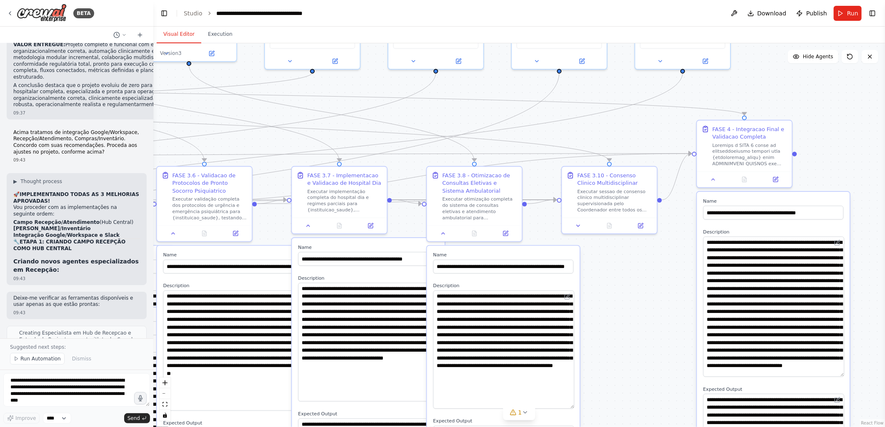
drag, startPoint x: 752, startPoint y: 148, endPoint x: 886, endPoint y: 94, distance: 144.7
click at [884, 94] on html "BETA Gostaria de criar um projeto que seguisse exatamente essa estrutura: # Pla…" at bounding box center [442, 213] width 885 height 427
click at [852, 11] on span "Run" at bounding box center [852, 13] width 11 height 8
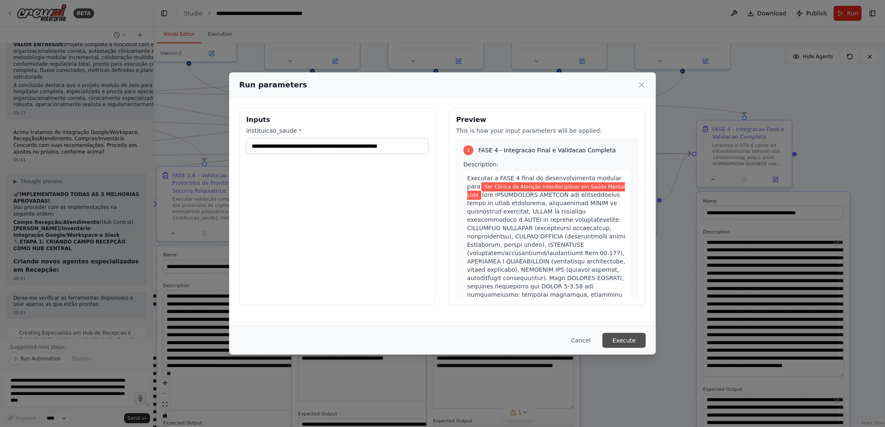
click at [619, 338] on button "Execute" at bounding box center [623, 340] width 43 height 15
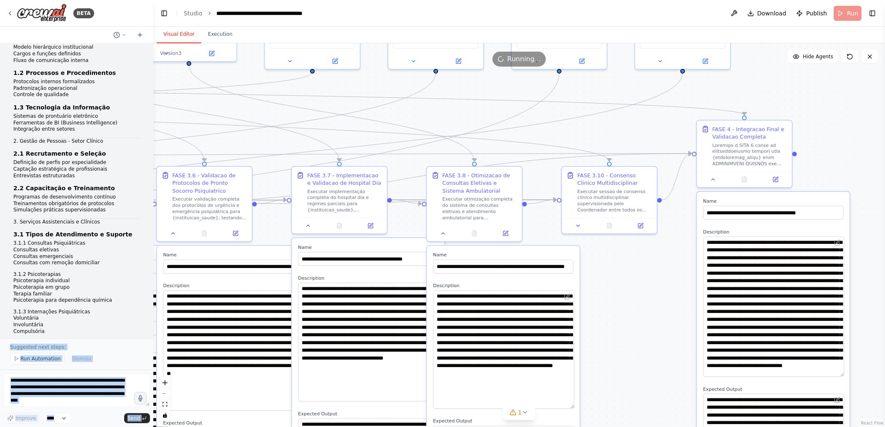
scroll to position [0, 0]
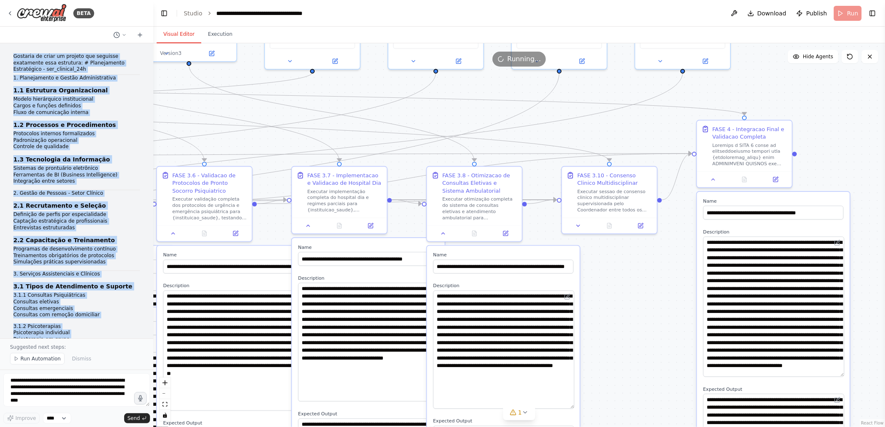
drag, startPoint x: 112, startPoint y: 315, endPoint x: 10, endPoint y: 53, distance: 280.8
click at [10, 53] on div "Gostaria de criar um projeto que seguisse exatamente essa estrutura: # Planejam…" at bounding box center [76, 190] width 153 height 295
copy div "Gostaria de criar um projeto que seguisse exatamente essa estrutura: # Planejam…"
click at [127, 222] on li "Captação estratégica de profissionais" at bounding box center [76, 221] width 127 height 7
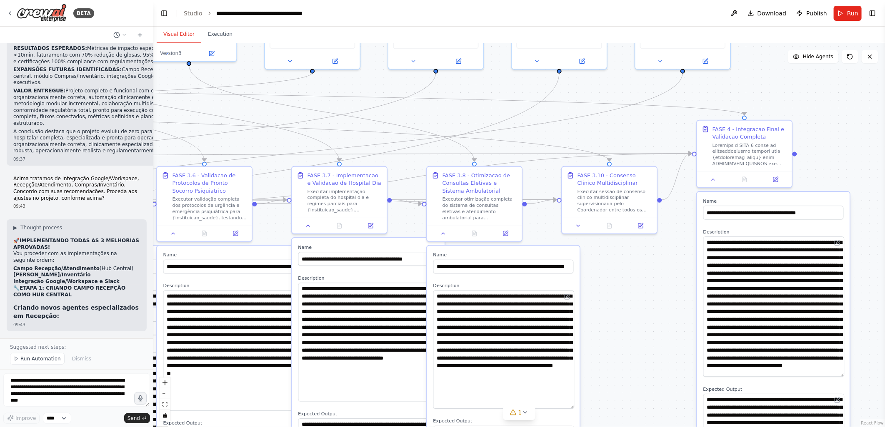
scroll to position [39810, 0]
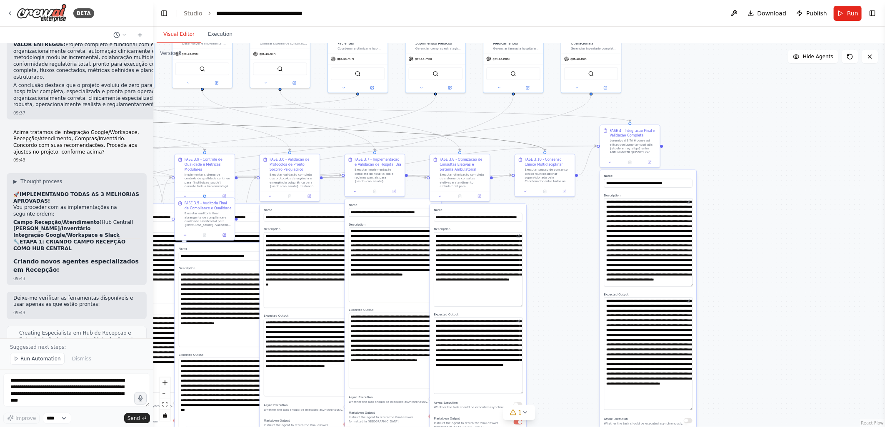
drag, startPoint x: 303, startPoint y: 127, endPoint x: 595, endPoint y: 127, distance: 291.6
click at [595, 127] on div ".deletable-edge-delete-btn { width: 20px; height: 20px; border: 0px solid #ffff…" at bounding box center [519, 235] width 732 height 384
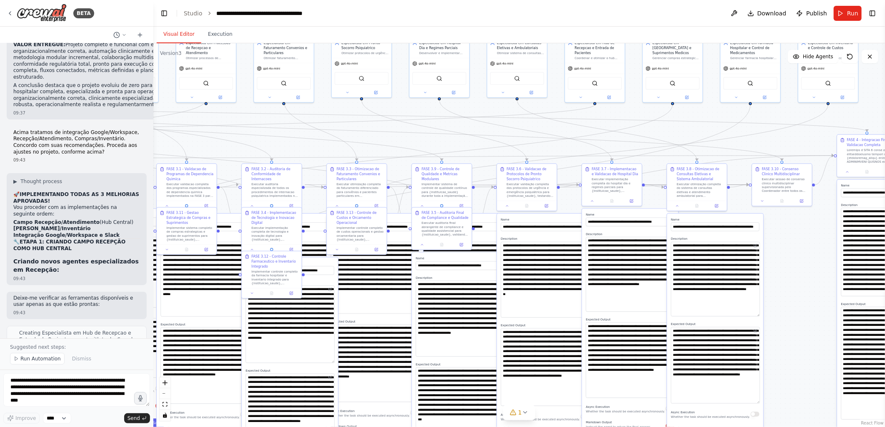
drag, startPoint x: 801, startPoint y: 106, endPoint x: 886, endPoint y: 107, distance: 85.0
click at [884, 107] on html "BETA Gostaria de criar um projeto que seguisse exatamente essa estrutura: # Pla…" at bounding box center [442, 213] width 885 height 427
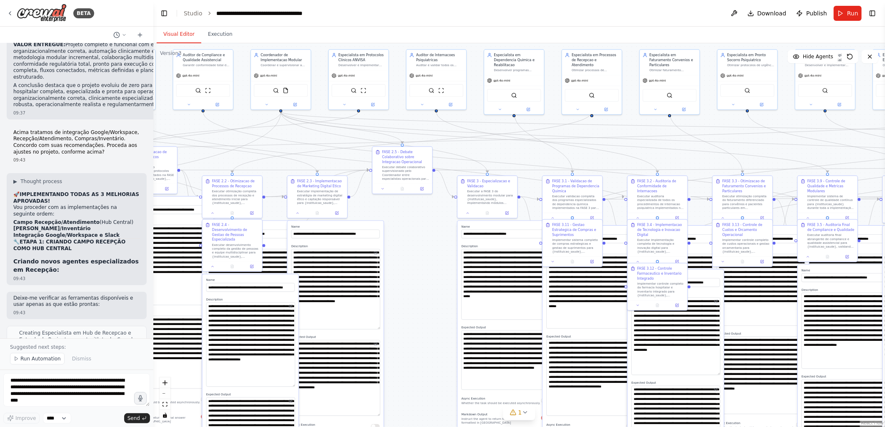
drag, startPoint x: 262, startPoint y: 111, endPoint x: 631, endPoint y: 120, distance: 369.2
click at [631, 120] on div ".deletable-edge-delete-btn { width: 20px; height: 20px; border: 0px solid #ffff…" at bounding box center [519, 235] width 732 height 384
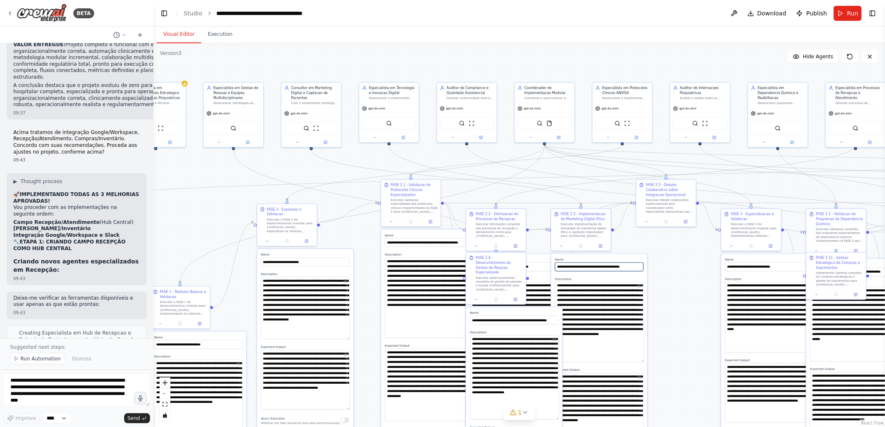
drag, startPoint x: 464, startPoint y: 243, endPoint x: 709, endPoint y: 267, distance: 246.5
click at [709, 267] on div ".deletable-edge-delete-btn { width: 20px; height: 20px; border: 0px solid #ffff…" at bounding box center [519, 235] width 732 height 384
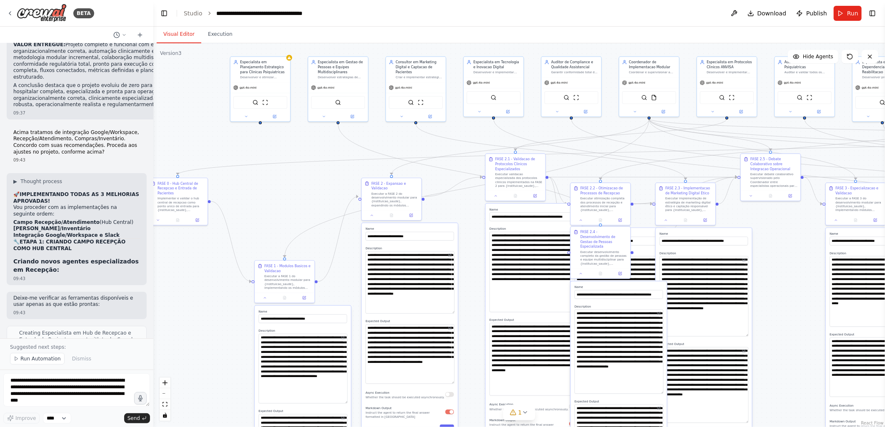
drag, startPoint x: 235, startPoint y: 226, endPoint x: 294, endPoint y: 202, distance: 64.0
click at [294, 202] on div ".deletable-edge-delete-btn { width: 20px; height: 20px; border: 0px solid #ffff…" at bounding box center [519, 235] width 732 height 384
click at [847, 8] on button "Run" at bounding box center [848, 13] width 28 height 15
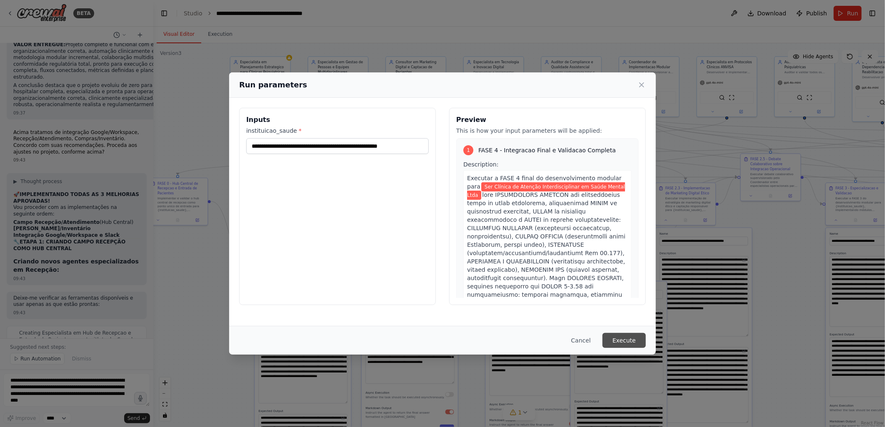
click at [626, 340] on button "Execute" at bounding box center [623, 340] width 43 height 15
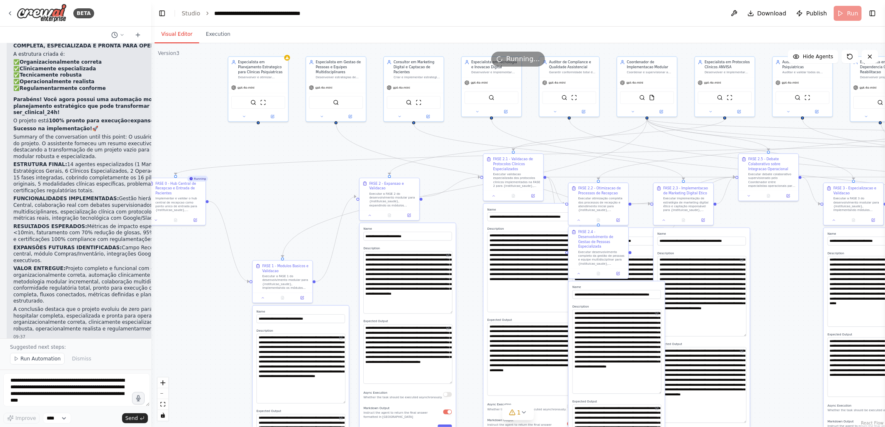
drag, startPoint x: 150, startPoint y: 325, endPoint x: 152, endPoint y: 340, distance: 14.7
click at [152, 340] on div "BETA Gostaria de criar um projeto que seguisse exatamente essa estrutura: # Pla…" at bounding box center [442, 213] width 885 height 427
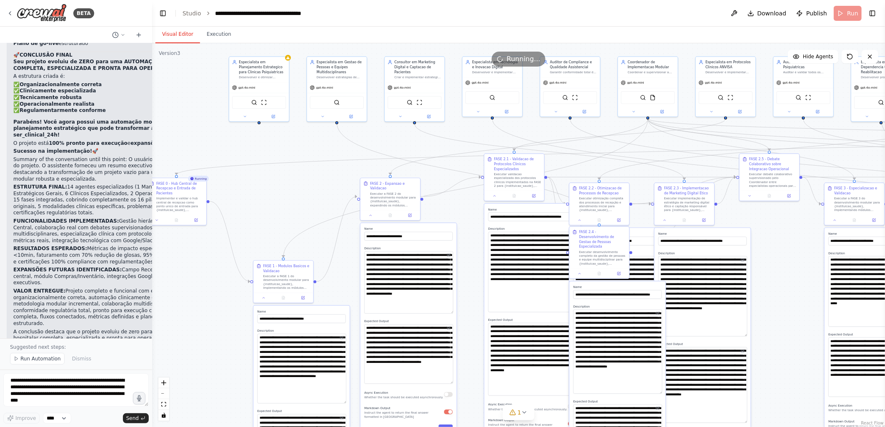
scroll to position [39676, 0]
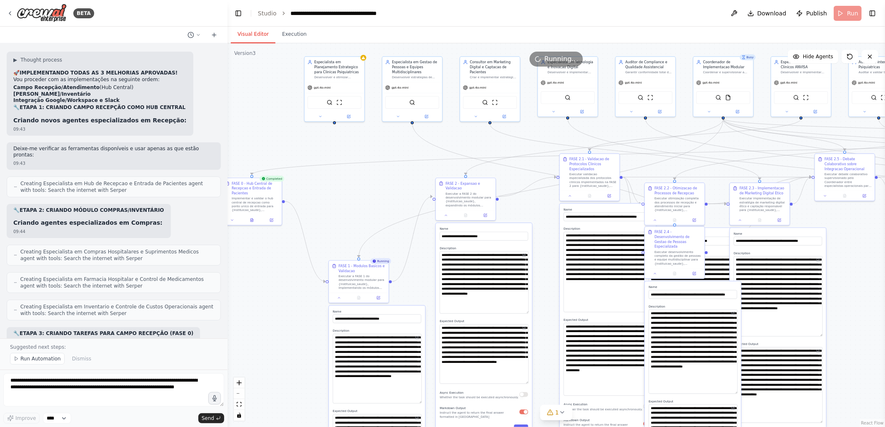
drag, startPoint x: 151, startPoint y: 257, endPoint x: 227, endPoint y: 261, distance: 76.3
click at [227, 261] on div "BETA Gostaria de criar um projeto que seguisse exatamente essa estrutura: # Pla…" at bounding box center [442, 213] width 885 height 427
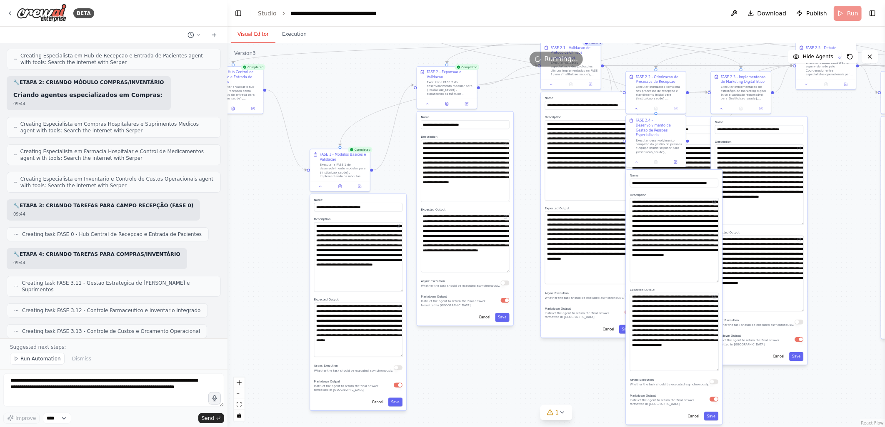
drag, startPoint x: 340, startPoint y: 214, endPoint x: 322, endPoint y: 102, distance: 113.2
click at [322, 102] on div ".deletable-edge-delete-btn { width: 20px; height: 20px; border: 0px solid #ffff…" at bounding box center [555, 235] width 657 height 384
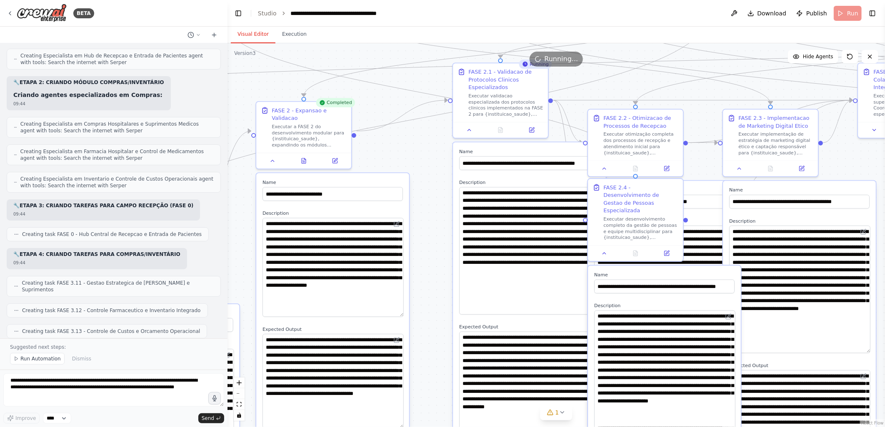
drag, startPoint x: 580, startPoint y: 185, endPoint x: 431, endPoint y: 369, distance: 236.1
click at [431, 369] on div ".deletable-edge-delete-btn { width: 20px; height: 20px; border: 0px solid #ffff…" at bounding box center [555, 235] width 657 height 384
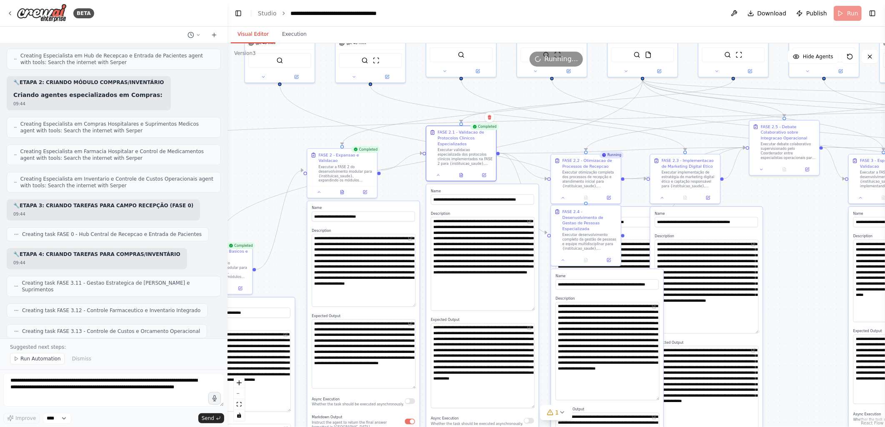
drag, startPoint x: 478, startPoint y: 184, endPoint x: 451, endPoint y: 188, distance: 27.1
click at [451, 189] on label "Name" at bounding box center [482, 191] width 103 height 5
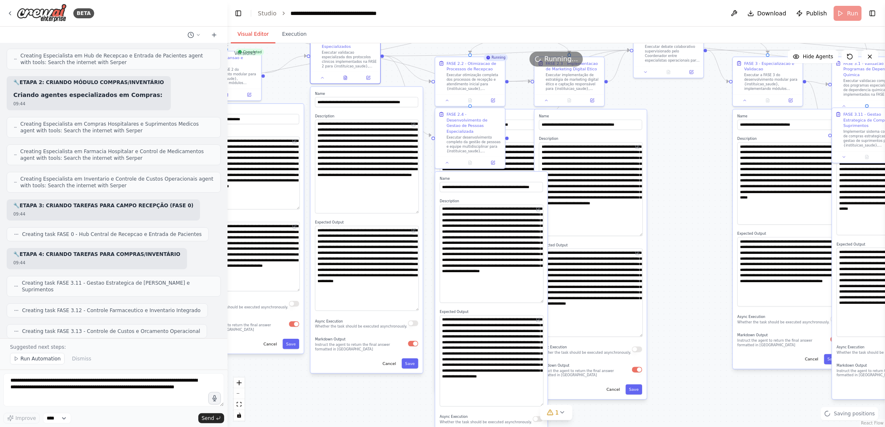
drag, startPoint x: 801, startPoint y: 290, endPoint x: 685, endPoint y: 192, distance: 151.4
click at [685, 192] on div ".deletable-edge-delete-btn { width: 20px; height: 20px; border: 0px solid #ffff…" at bounding box center [555, 235] width 657 height 384
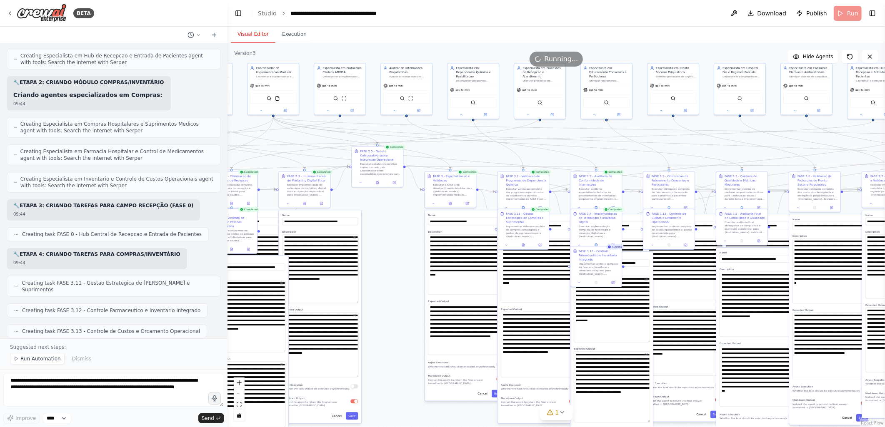
drag, startPoint x: 688, startPoint y: 202, endPoint x: 392, endPoint y: 268, distance: 303.9
click at [392, 268] on div ".deletable-edge-delete-btn { width: 20px; height: 20px; border: 0px solid #ffff…" at bounding box center [555, 235] width 657 height 384
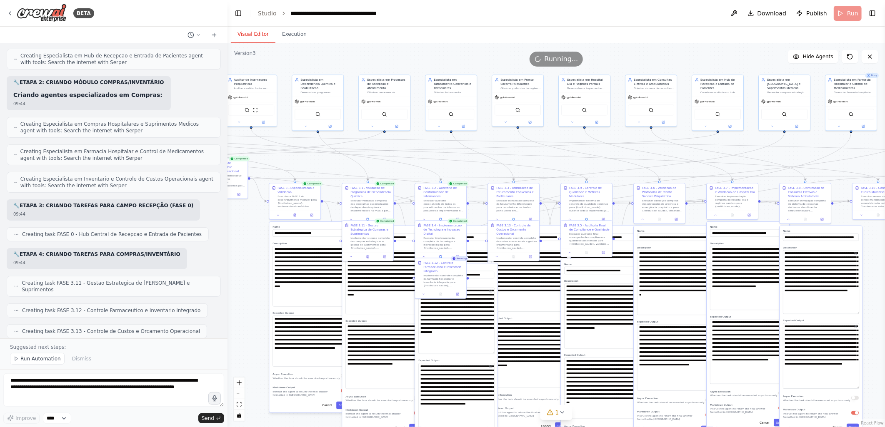
drag, startPoint x: 572, startPoint y: 135, endPoint x: 417, endPoint y: 146, distance: 155.8
click at [417, 146] on div ".deletable-edge-delete-btn { width: 20px; height: 20px; border: 0px solid #ffff…" at bounding box center [555, 235] width 657 height 384
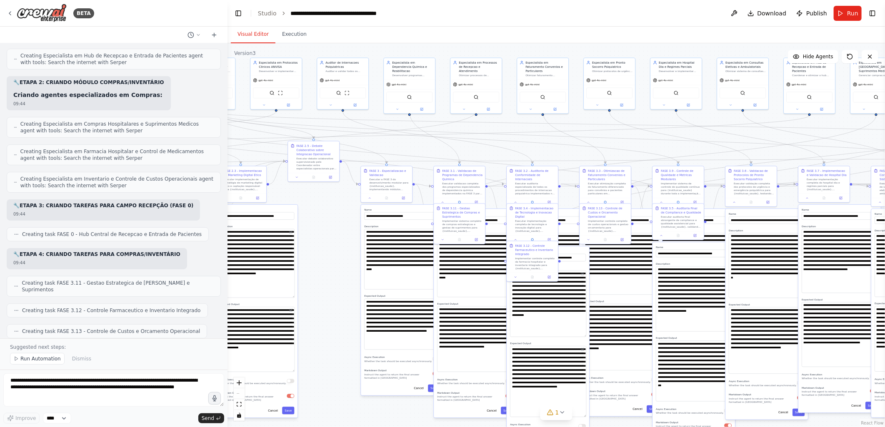
drag, startPoint x: 682, startPoint y: 156, endPoint x: 776, endPoint y: 145, distance: 95.2
click at [776, 145] on div ".deletable-edge-delete-btn { width: 20px; height: 20px; border: 0px solid #ffff…" at bounding box center [555, 235] width 657 height 384
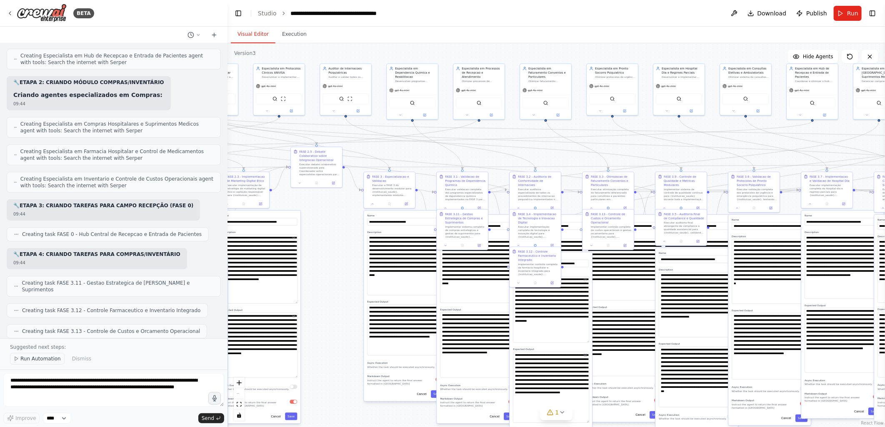
click at [46, 359] on span "Run Automation" at bounding box center [40, 359] width 40 height 7
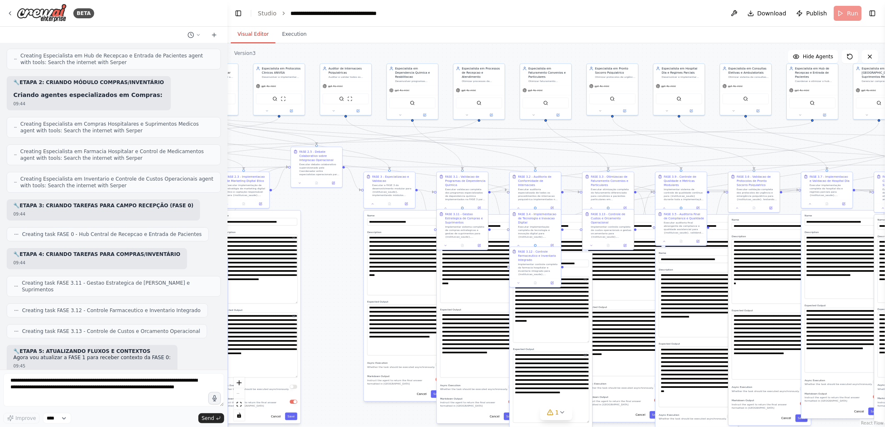
scroll to position [33782, 0]
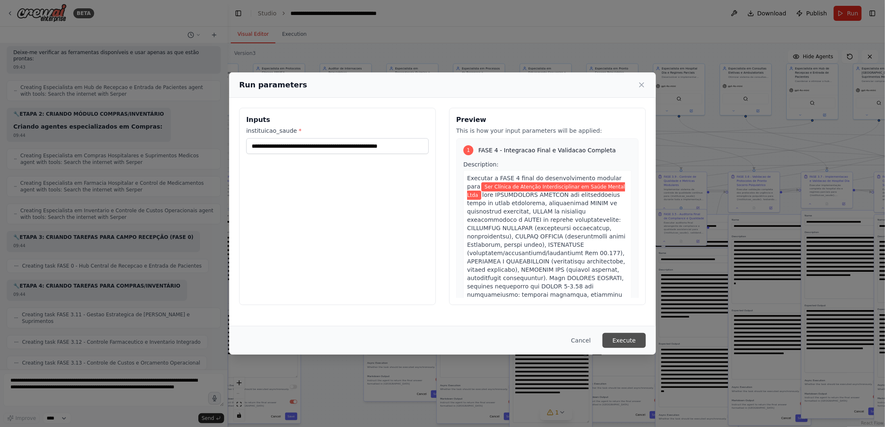
click at [622, 342] on button "Execute" at bounding box center [623, 340] width 43 height 15
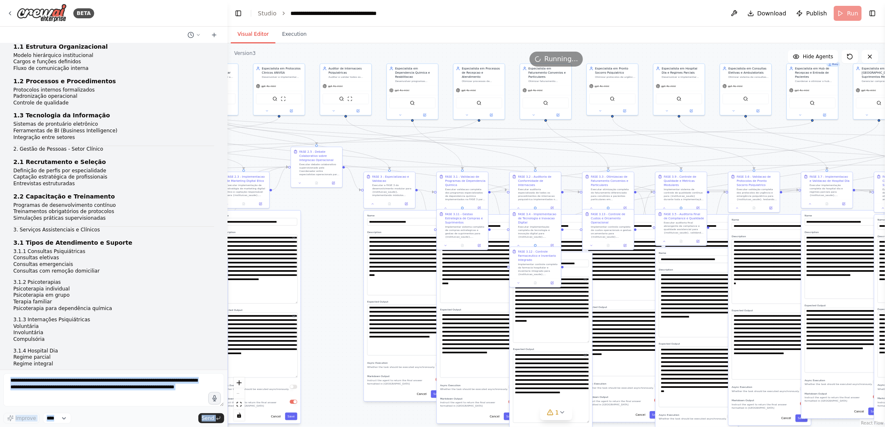
scroll to position [0, 0]
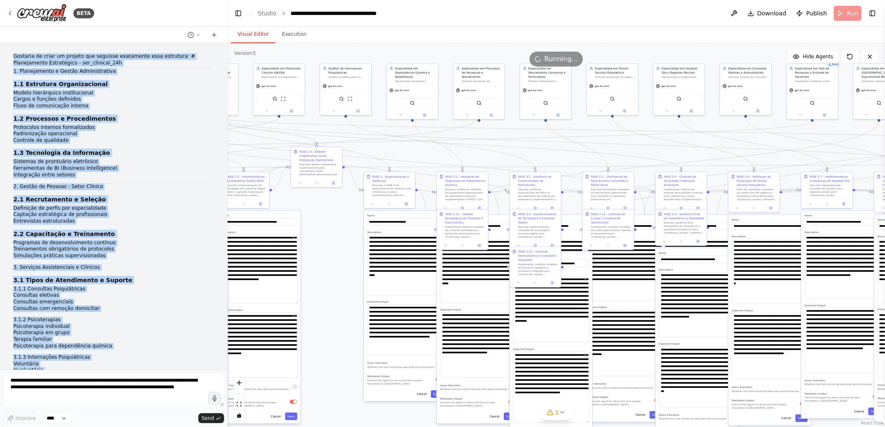
drag, startPoint x: 40, startPoint y: 346, endPoint x: 12, endPoint y: 55, distance: 293.0
click at [12, 55] on div "Gostaria de criar um projeto que seguisse exatamente essa estrutura: # Planejam…" at bounding box center [113, 206] width 227 height 327
copy div "Gostaria de criar um projeto que seguisse exatamente essa estrutura: # Planejam…"
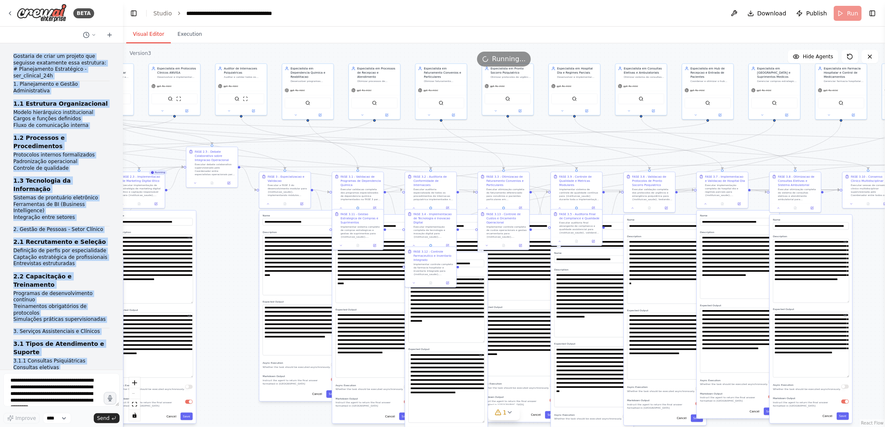
drag, startPoint x: 226, startPoint y: 147, endPoint x: 122, endPoint y: 154, distance: 103.5
click at [122, 154] on div "BETA Gostaria de criar um projeto que seguisse exatamente essa estrutura: # Pla…" at bounding box center [442, 213] width 885 height 427
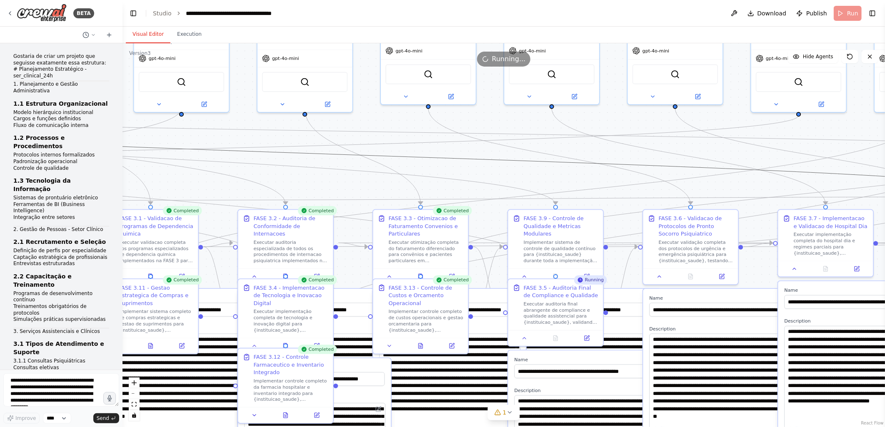
drag, startPoint x: 547, startPoint y: 157, endPoint x: 544, endPoint y: 127, distance: 29.8
click at [544, 127] on div ".deletable-edge-delete-btn { width: 20px; height: 20px; border: 0px solid #ffff…" at bounding box center [503, 235] width 762 height 384
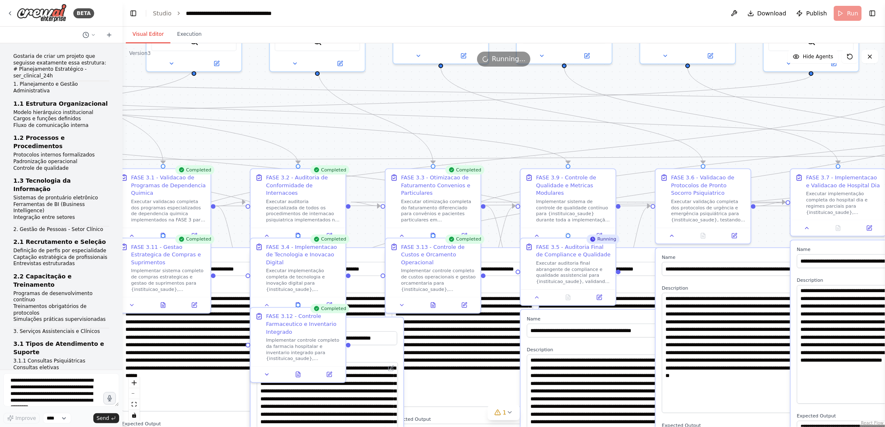
drag, startPoint x: 524, startPoint y: 146, endPoint x: 526, endPoint y: 135, distance: 11.4
click at [526, 135] on div ".deletable-edge-delete-btn { width: 20px; height: 20px; border: 0px solid #ffff…" at bounding box center [503, 235] width 762 height 384
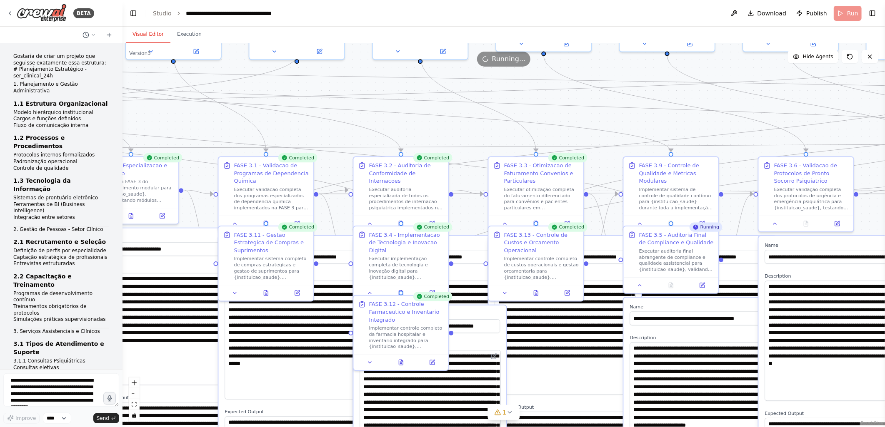
drag, startPoint x: 338, startPoint y: 138, endPoint x: 441, endPoint y: 126, distance: 103.6
click at [441, 126] on div ".deletable-edge-delete-btn { width: 20px; height: 20px; border: 0px solid #ffff…" at bounding box center [503, 235] width 762 height 384
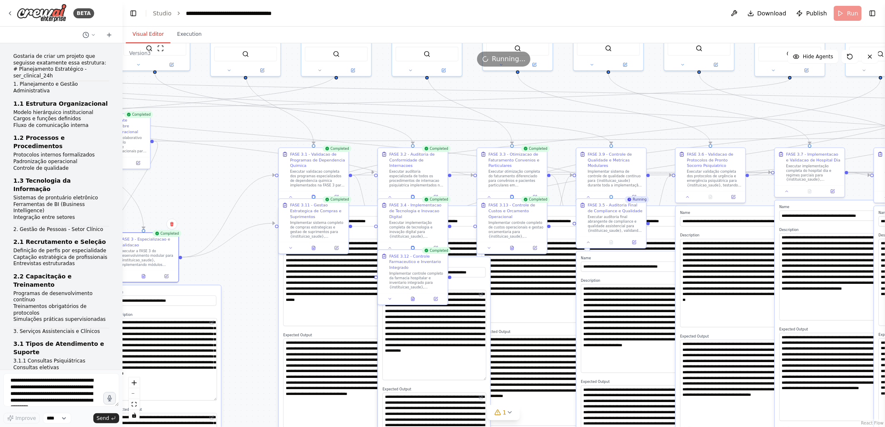
drag, startPoint x: 239, startPoint y: 205, endPoint x: 169, endPoint y: 288, distance: 108.5
click at [169, 288] on div "**********" at bounding box center [165, 416] width 112 height 260
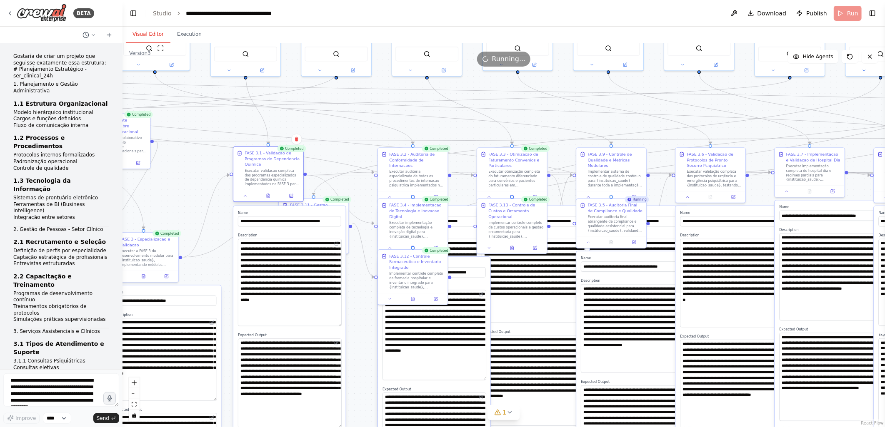
drag, startPoint x: 311, startPoint y: 153, endPoint x: 244, endPoint y: 159, distance: 67.3
click at [245, 159] on div "FASE 3.1 - Validacao de Programas de Dependencia Quimica" at bounding box center [272, 158] width 55 height 17
drag, startPoint x: 320, startPoint y: 204, endPoint x: 367, endPoint y: 240, distance: 59.8
click at [367, 240] on div "FASE 3.11 - Gestao Estrategica de Compras e Suprimentos" at bounding box center [362, 243] width 55 height 17
click at [335, 279] on icon at bounding box center [336, 281] width 5 height 5
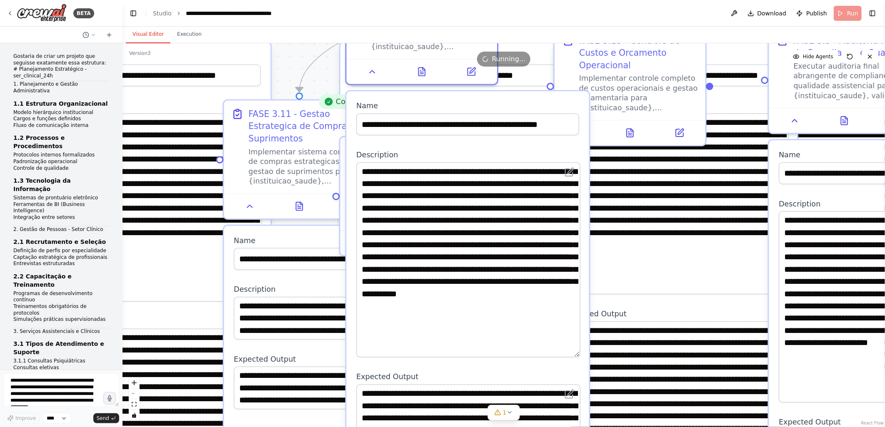
drag, startPoint x: 543, startPoint y: 197, endPoint x: 547, endPoint y: 139, distance: 58.1
click at [547, 139] on div "**********" at bounding box center [468, 409] width 242 height 637
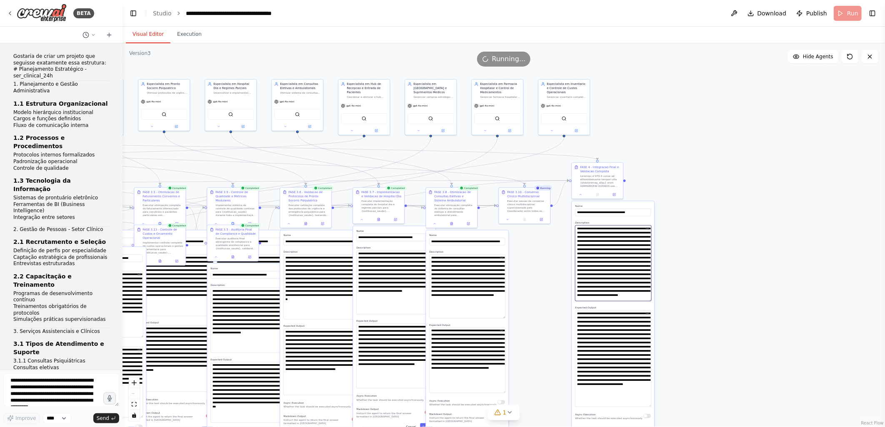
drag, startPoint x: 824, startPoint y: 195, endPoint x: 539, endPoint y: 293, distance: 301.5
click at [539, 293] on div ".deletable-edge-delete-btn { width: 20px; height: 20px; border: 0px solid #ffff…" at bounding box center [503, 235] width 762 height 384
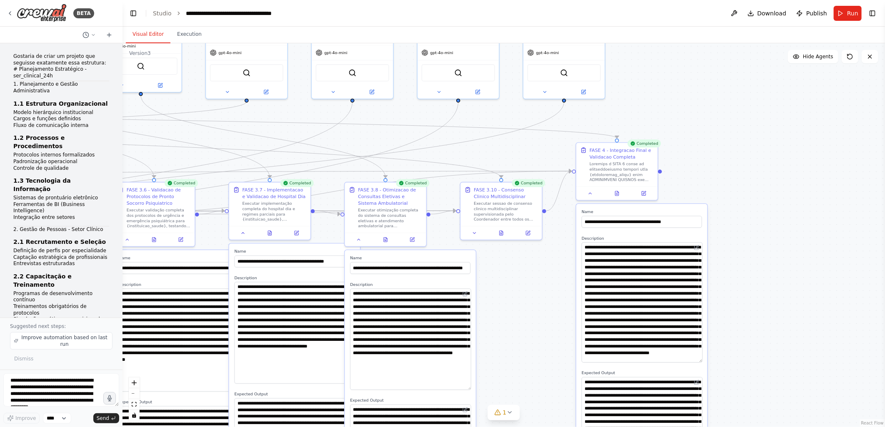
click at [773, 190] on div ".deletable-edge-delete-btn { width: 20px; height: 20px; border: 0px solid #ffff…" at bounding box center [503, 235] width 762 height 384
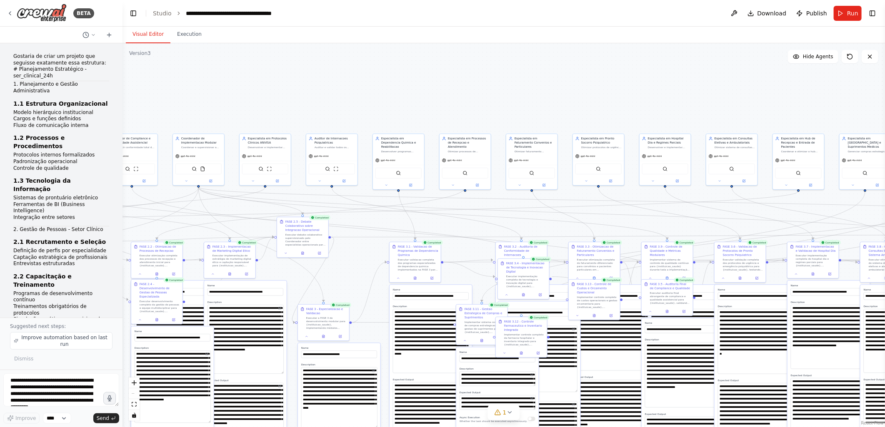
drag, startPoint x: 320, startPoint y: 76, endPoint x: 699, endPoint y: 114, distance: 381.0
click at [699, 114] on div ".deletable-edge-delete-btn { width: 20px; height: 20px; border: 0px solid #ffff…" at bounding box center [503, 235] width 762 height 384
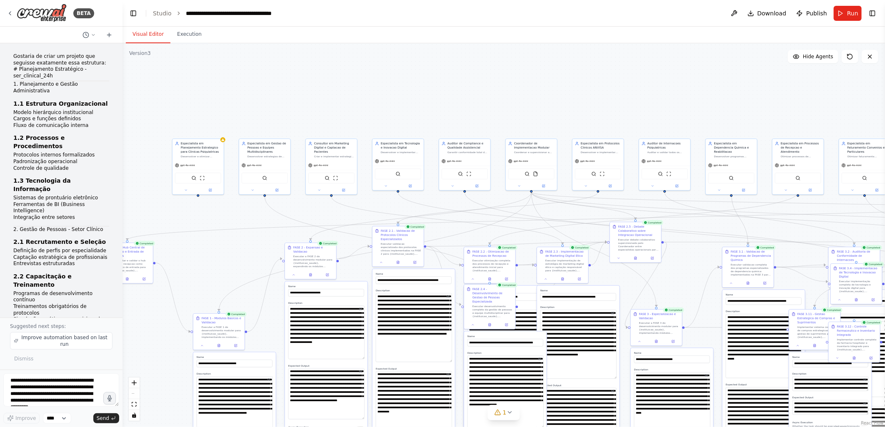
drag, startPoint x: 275, startPoint y: 98, endPoint x: 607, endPoint y: 103, distance: 331.7
click at [607, 103] on div ".deletable-edge-delete-btn { width: 20px; height: 20px; border: 0px solid #ffff…" at bounding box center [503, 235] width 762 height 384
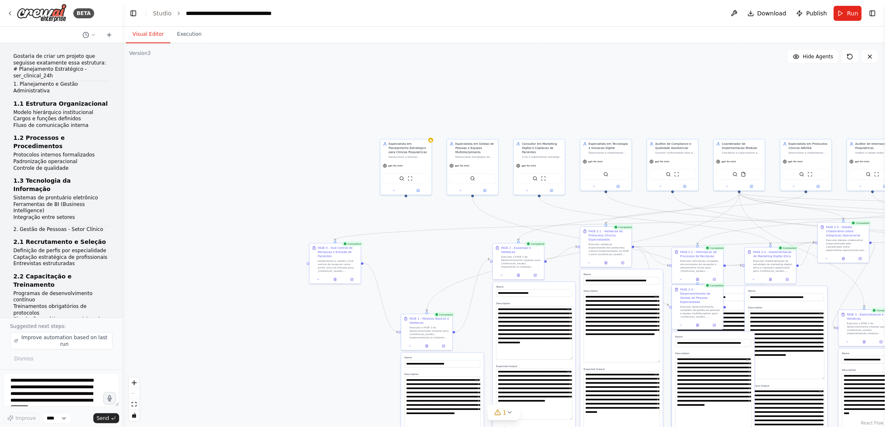
drag, startPoint x: 248, startPoint y: 101, endPoint x: 456, endPoint y: 102, distance: 207.9
click at [456, 102] on div ".deletable-edge-delete-btn { width: 20px; height: 20px; border: 0px solid #ffff…" at bounding box center [503, 235] width 762 height 384
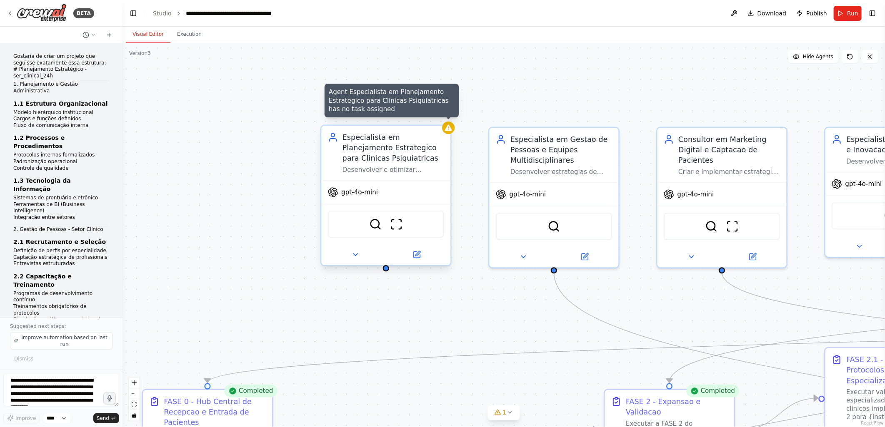
click at [449, 131] on icon at bounding box center [448, 128] width 8 height 8
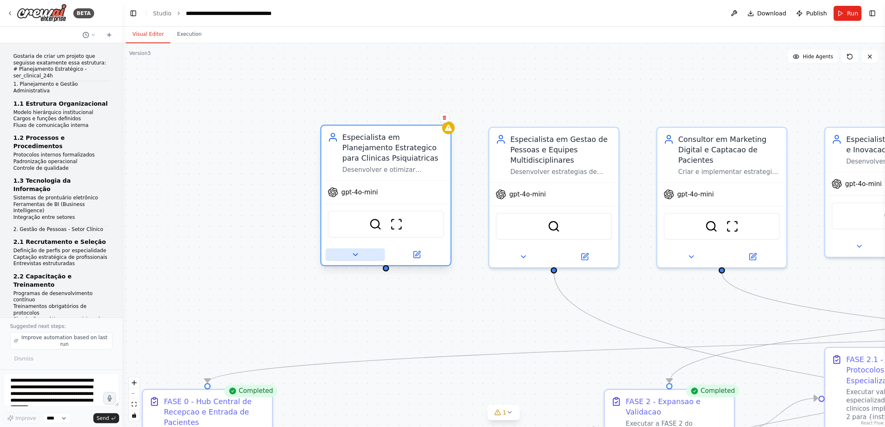
click at [353, 258] on button at bounding box center [354, 255] width 59 height 12
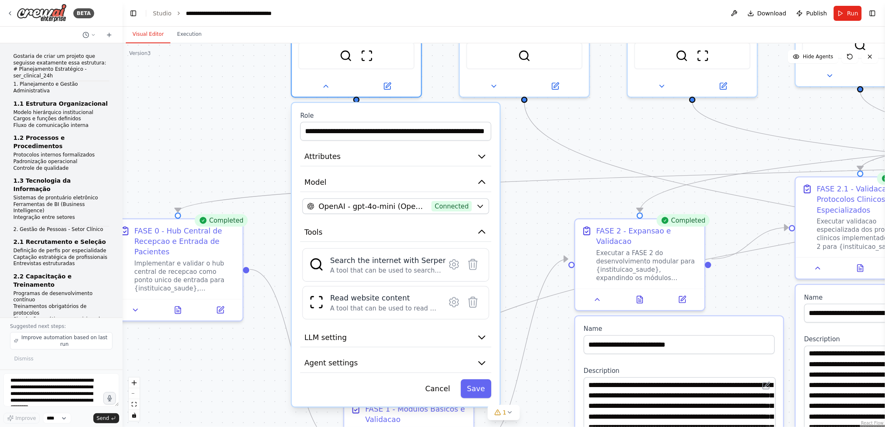
drag, startPoint x: 245, startPoint y: 271, endPoint x: 215, endPoint y: 100, distance: 173.4
click at [215, 100] on div ".deletable-edge-delete-btn { width: 20px; height: 20px; border: 0px solid #ffff…" at bounding box center [503, 235] width 762 height 384
click at [357, 267] on div "A tool that can be used to search the internet with a search_query. Supports di…" at bounding box center [388, 271] width 116 height 8
click at [455, 264] on icon at bounding box center [453, 264] width 3 height 3
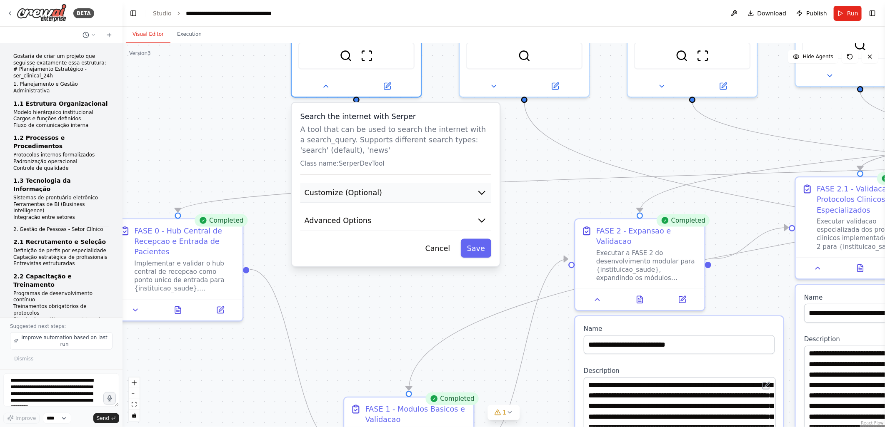
click at [327, 190] on span "Customize (Optional)" at bounding box center [344, 192] width 78 height 10
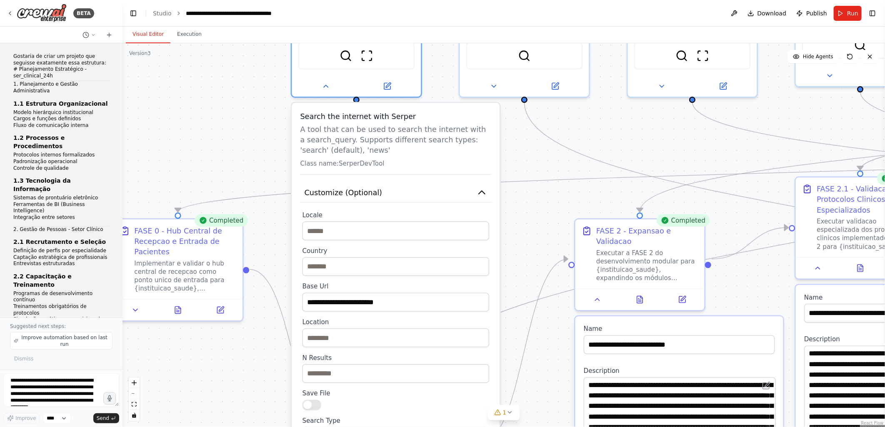
drag, startPoint x: 206, startPoint y: 175, endPoint x: 264, endPoint y: 380, distance: 212.2
click at [207, 175] on div ".deletable-edge-delete-btn { width: 20px; height: 20px; border: 0px solid #ffff…" at bounding box center [503, 235] width 762 height 384
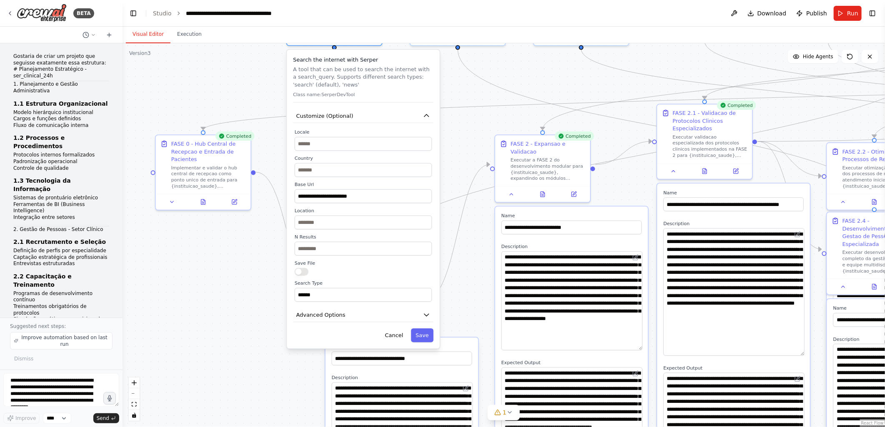
drag, startPoint x: 269, startPoint y: 335, endPoint x: 266, endPoint y: 283, distance: 51.7
click at [265, 280] on div ".deletable-edge-delete-btn { width: 20px; height: 20px; border: 0px solid #ffff…" at bounding box center [503, 235] width 762 height 384
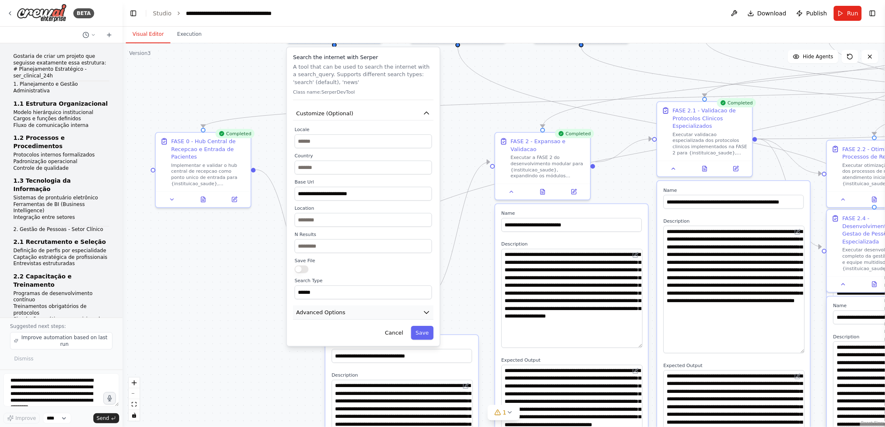
click at [307, 317] on button "Advanced Options" at bounding box center [363, 313] width 140 height 14
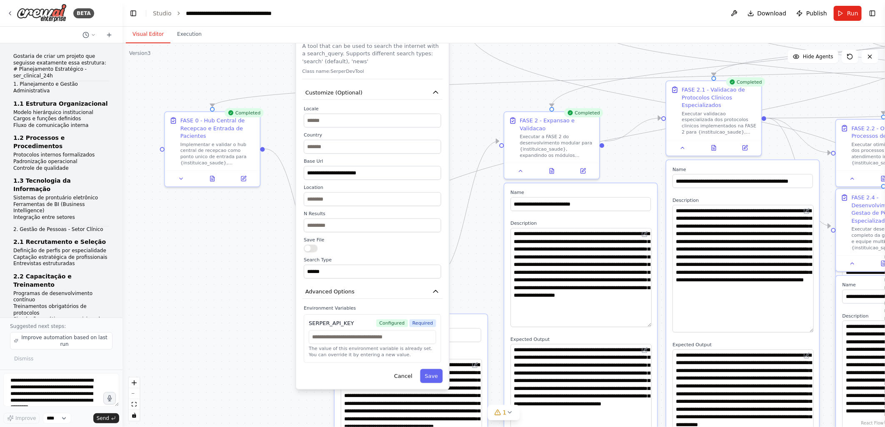
drag, startPoint x: 264, startPoint y: 355, endPoint x: 273, endPoint y: 334, distance: 22.8
click at [273, 334] on div ".deletable-edge-delete-btn { width: 20px; height: 20px; border: 0px solid #ffff…" at bounding box center [503, 235] width 762 height 384
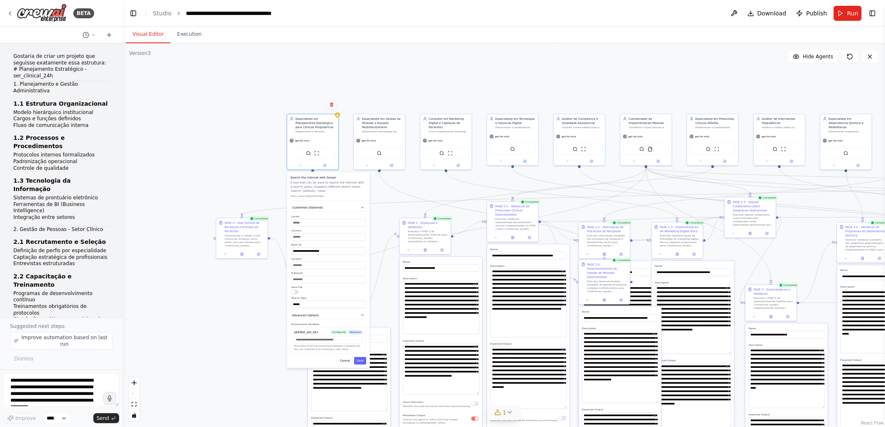
click at [501, 412] on icon at bounding box center [498, 413] width 7 height 7
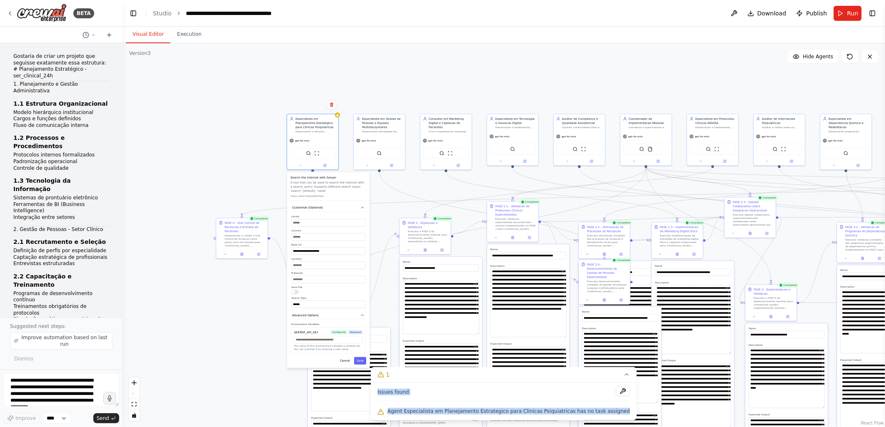
drag, startPoint x: 393, startPoint y: 394, endPoint x: 615, endPoint y: 411, distance: 222.3
click at [615, 411] on div "Issues found Agent Especialista em Planejamento Estrategico para Clinicas Psiqu…" at bounding box center [504, 402] width 266 height 38
click at [616, 390] on button at bounding box center [623, 392] width 14 height 10
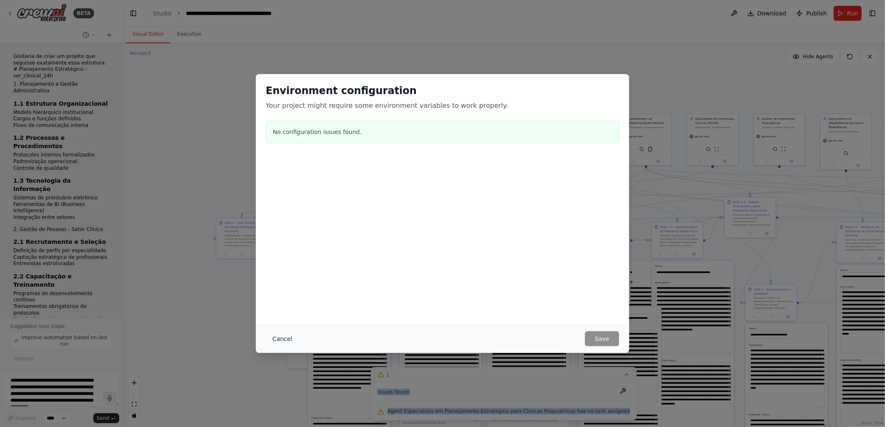
click at [281, 338] on button "Cancel" at bounding box center [282, 339] width 33 height 15
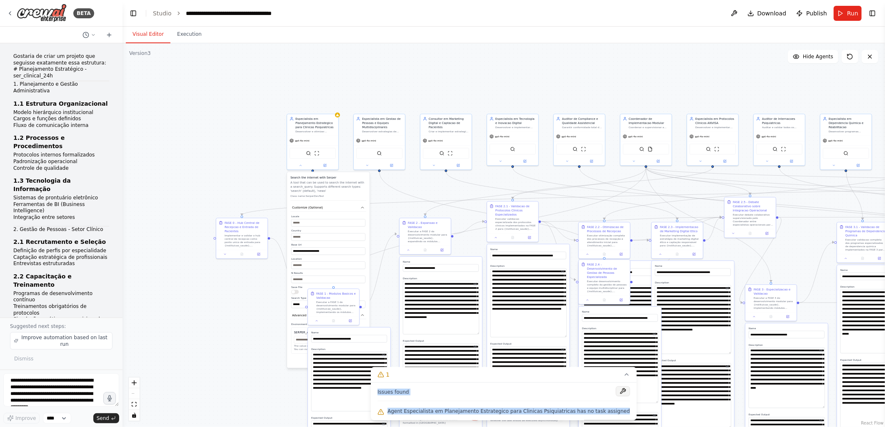
click at [616, 391] on button at bounding box center [623, 392] width 14 height 10
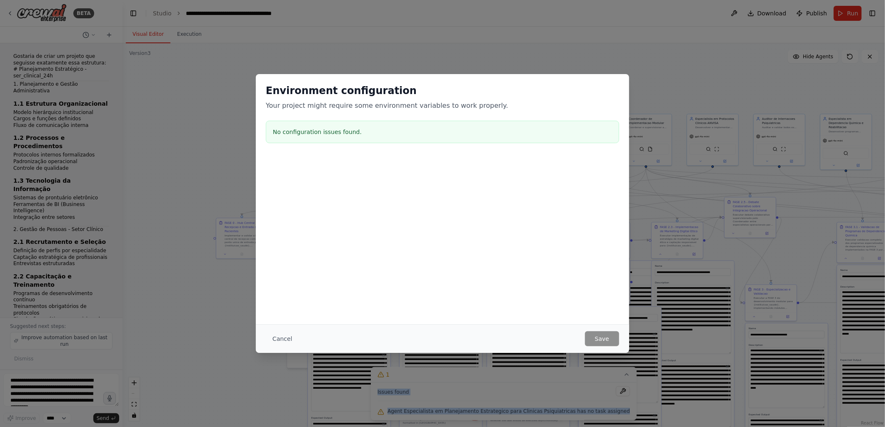
drag, startPoint x: 274, startPoint y: 338, endPoint x: 282, endPoint y: 343, distance: 10.1
click at [274, 338] on button "Cancel" at bounding box center [282, 339] width 33 height 15
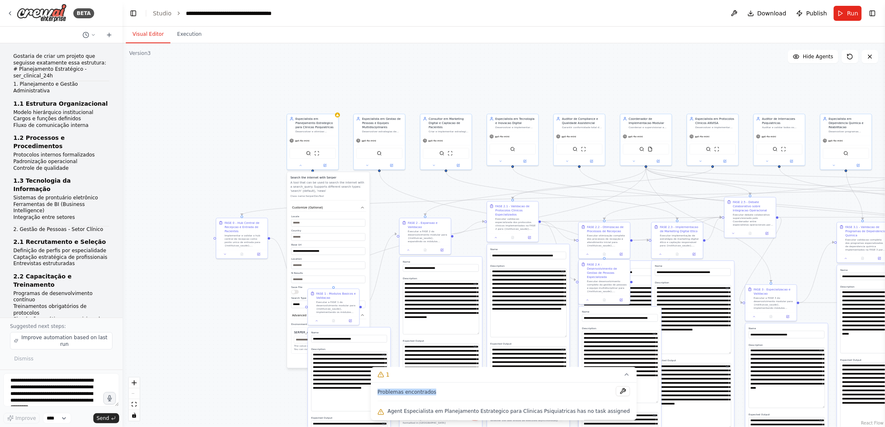
copy div "Issues found"
click at [23, 382] on textarea "**********" at bounding box center [61, 390] width 116 height 33
paste textarea "**********"
type textarea "**********"
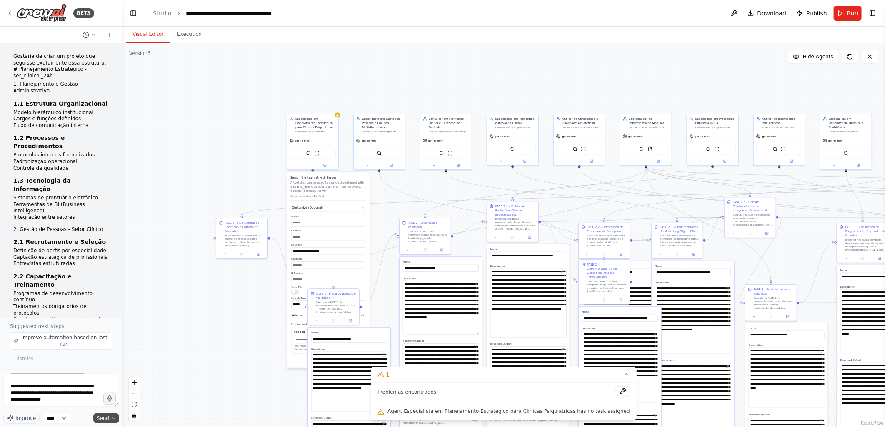
click at [99, 418] on span "Send" at bounding box center [103, 418] width 12 height 7
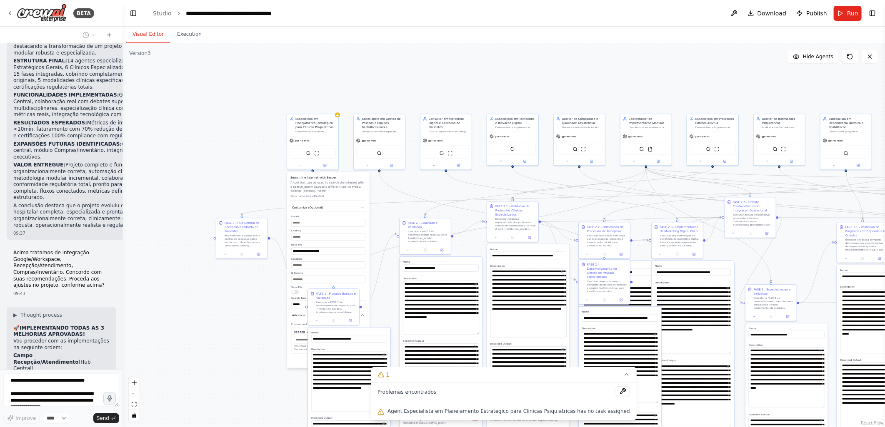
scroll to position [45108, 0]
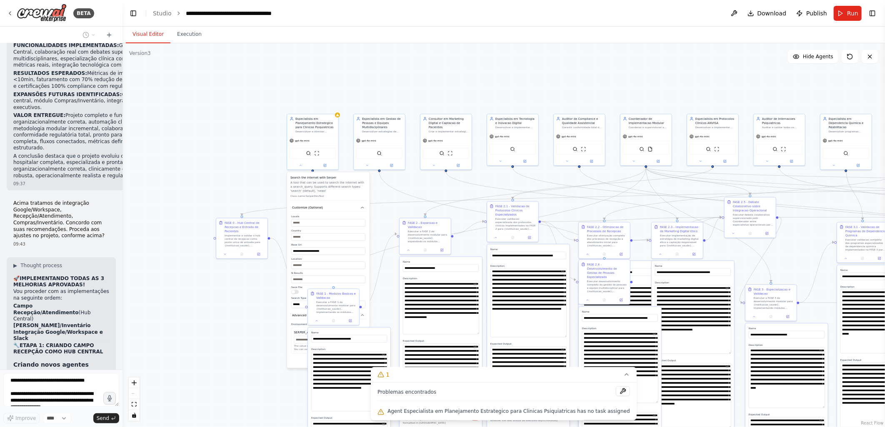
click at [547, 81] on div ".deletable-edge-delete-btn { width: 20px; height: 20px; border: 0px solid #ffff…" at bounding box center [503, 235] width 762 height 384
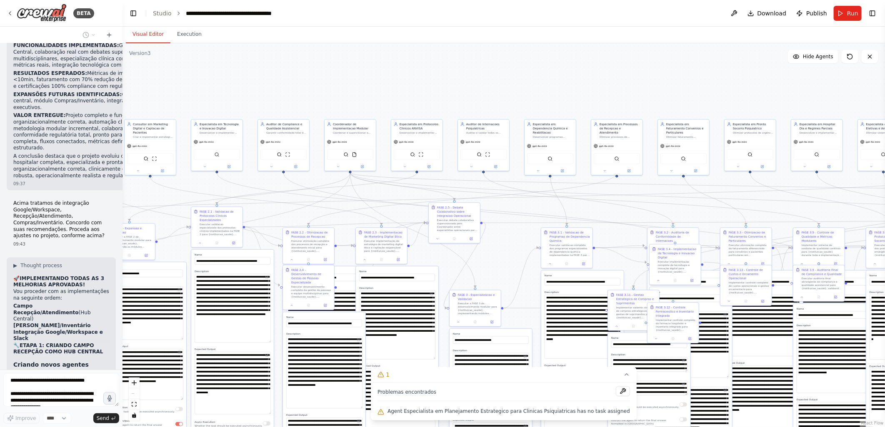
drag, startPoint x: 701, startPoint y: 81, endPoint x: 405, endPoint y: 87, distance: 295.9
click at [405, 87] on div ".deletable-edge-delete-btn { width: 20px; height: 20px; border: 0px solid #ffff…" at bounding box center [503, 235] width 762 height 384
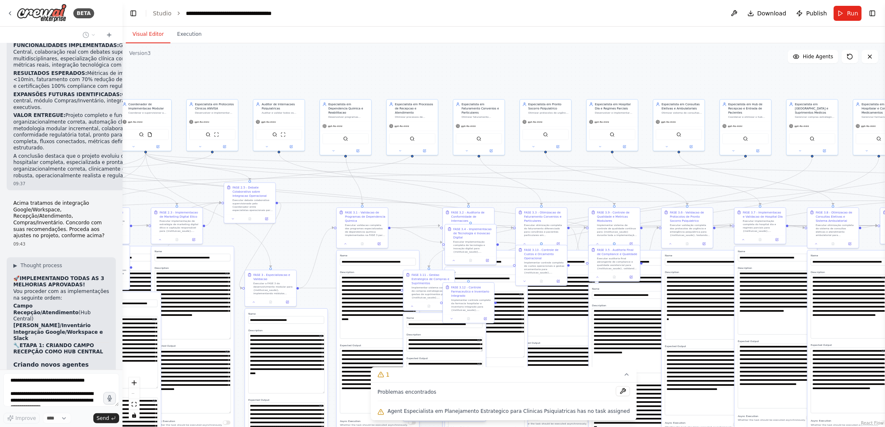
drag, startPoint x: 636, startPoint y: 96, endPoint x: 432, endPoint y: 76, distance: 205.5
click at [432, 76] on div ".deletable-edge-delete-btn { width: 20px; height: 20px; border: 0px solid #ffff…" at bounding box center [503, 235] width 762 height 384
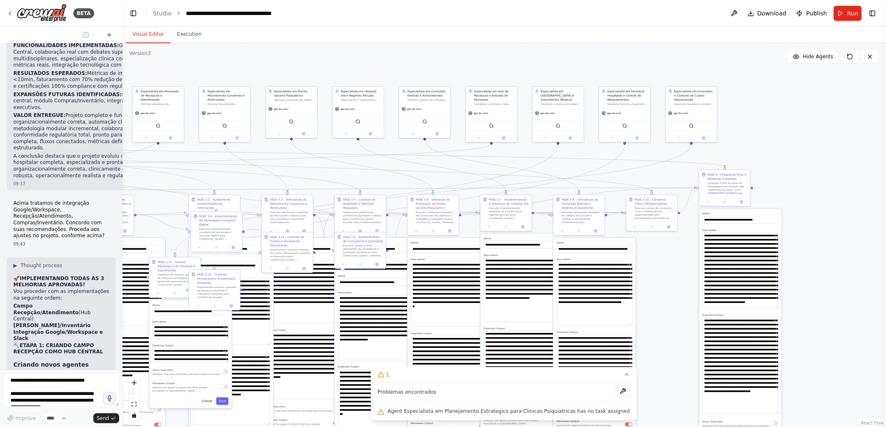
drag, startPoint x: 717, startPoint y: 81, endPoint x: 467, endPoint y: 67, distance: 250.4
click at [467, 67] on div ".deletable-edge-delete-btn { width: 20px; height: 20px; border: 0px solid #ffff…" at bounding box center [503, 235] width 762 height 384
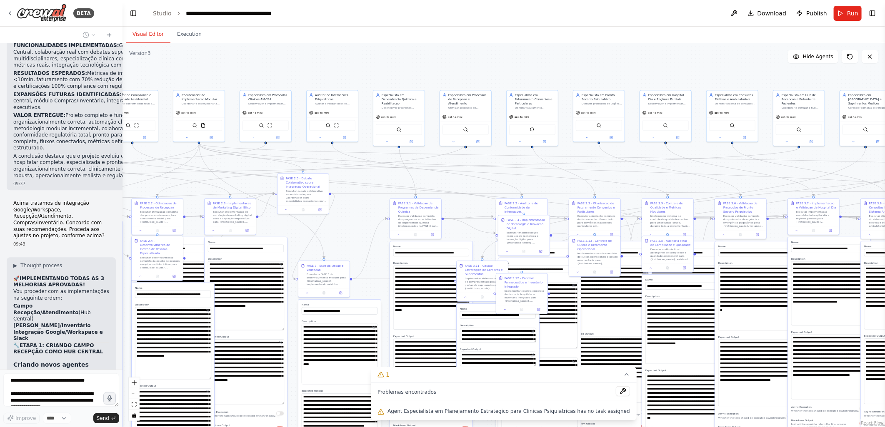
drag, startPoint x: 255, startPoint y: 65, endPoint x: 563, endPoint y: 69, distance: 307.5
click at [563, 69] on div ".deletable-edge-delete-btn { width: 20px; height: 20px; border: 0px solid #ffff…" at bounding box center [503, 235] width 762 height 384
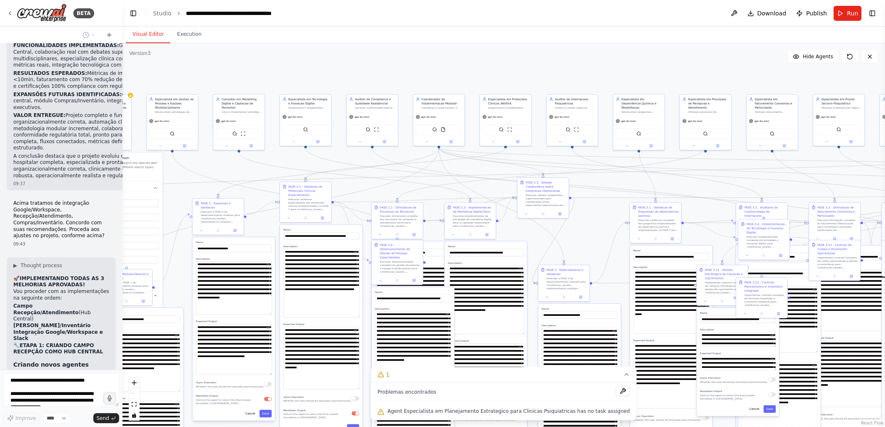
drag, startPoint x: 384, startPoint y: 75, endPoint x: 581, endPoint y: 75, distance: 196.6
click at [581, 75] on div ".deletable-edge-delete-btn { width: 20px; height: 20px; border: 0px solid #ffff…" at bounding box center [503, 235] width 762 height 384
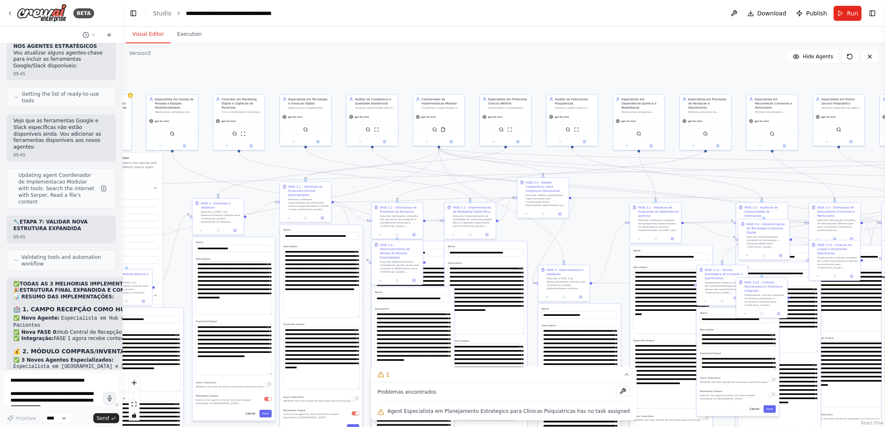
click at [290, 72] on div ".deletable-edge-delete-btn { width: 20px; height: 20px; border: 0px solid #ffff…" at bounding box center [503, 235] width 762 height 384
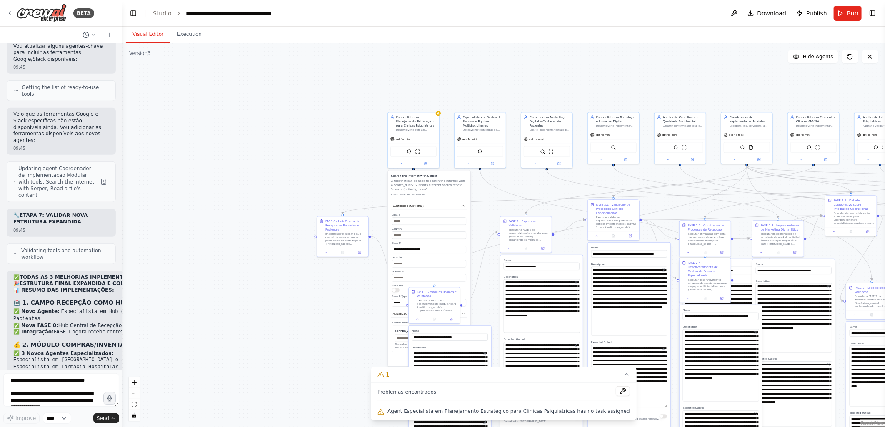
scroll to position [46098, 0]
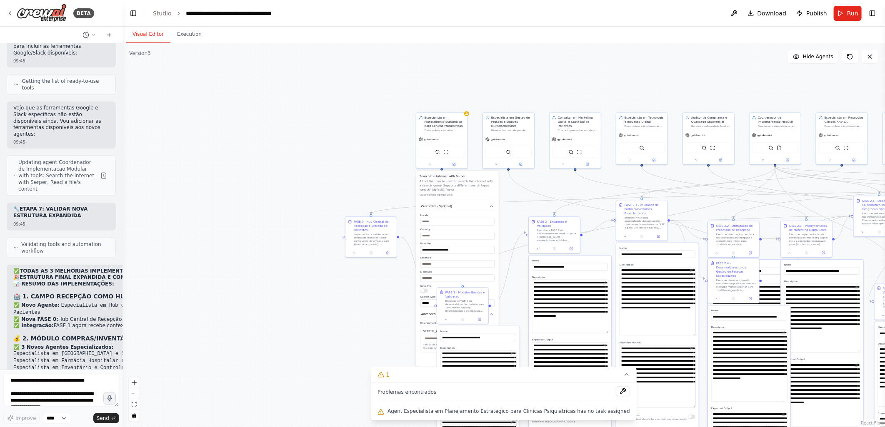
drag, startPoint x: 189, startPoint y: 74, endPoint x: 525, endPoint y: 92, distance: 336.7
click at [525, 92] on div ".deletable-edge-delete-btn { width: 20px; height: 20px; border: 0px solid #ffff…" at bounding box center [503, 235] width 762 height 384
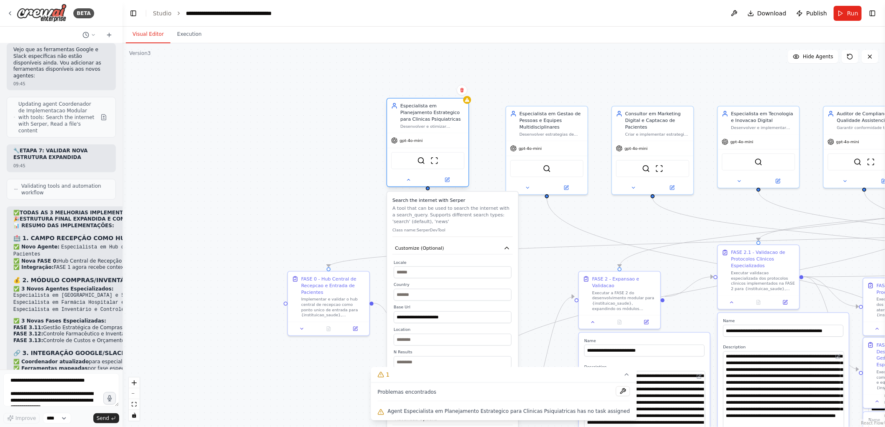
drag, startPoint x: 442, startPoint y: 116, endPoint x: 427, endPoint y: 107, distance: 17.2
click at [427, 107] on div "Especialista em Planejamento Estrategico para Clinicas Psiquiatricas" at bounding box center [432, 112] width 64 height 20
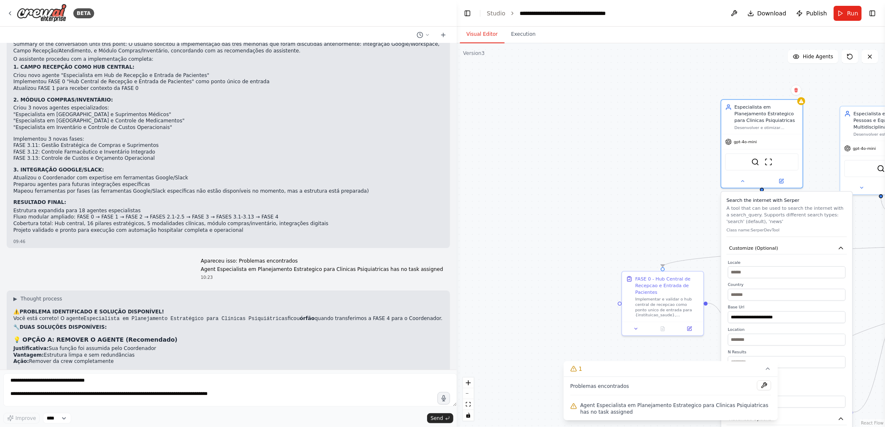
scroll to position [29577, 0]
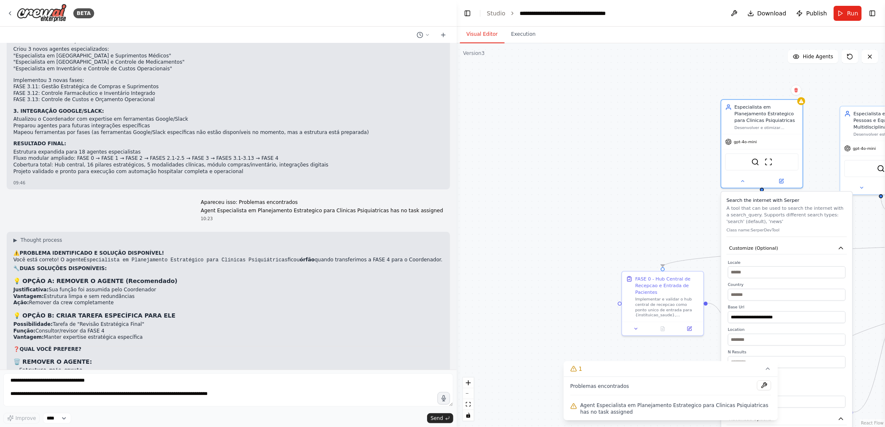
drag, startPoint x: 120, startPoint y: 215, endPoint x: 509, endPoint y: 215, distance: 389.1
click at [509, 215] on div "BETA Gostaria de criar um projeto que seguisse exatamente essa estrutura: # Pla…" at bounding box center [442, 213] width 885 height 427
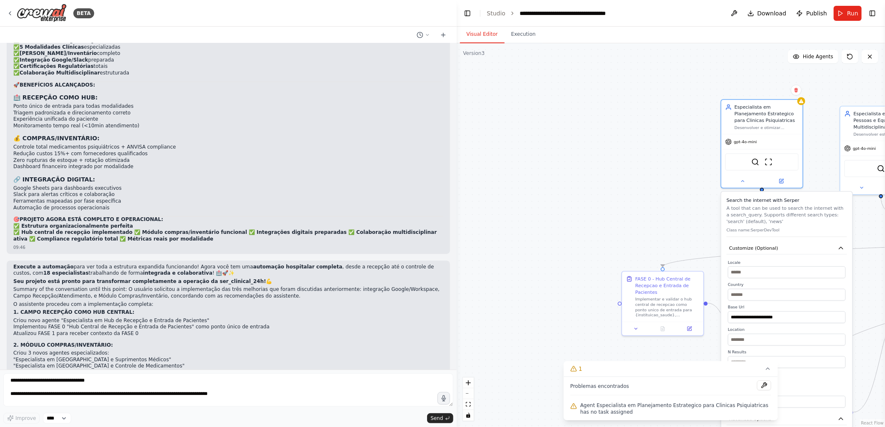
scroll to position [29227, 0]
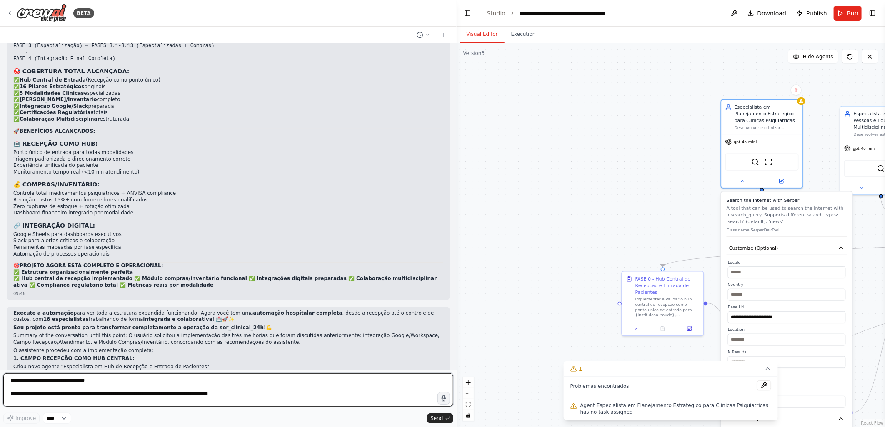
click at [88, 383] on textarea "**********" at bounding box center [228, 390] width 450 height 33
type textarea "**********"
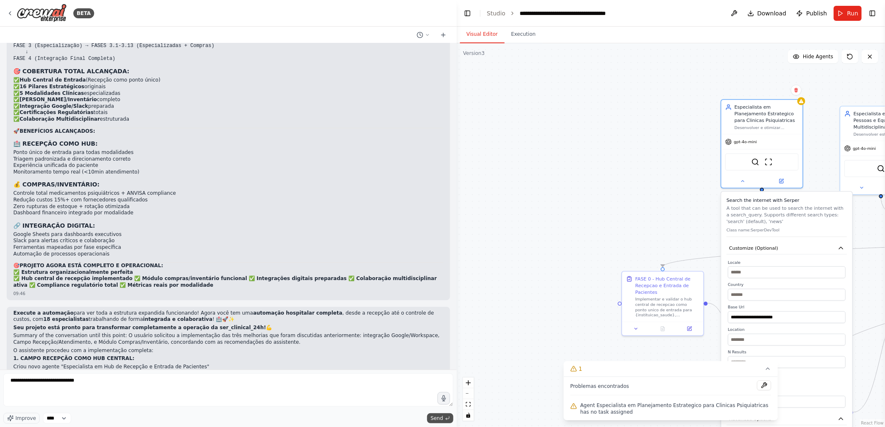
click at [435, 418] on span "Send" at bounding box center [436, 418] width 12 height 7
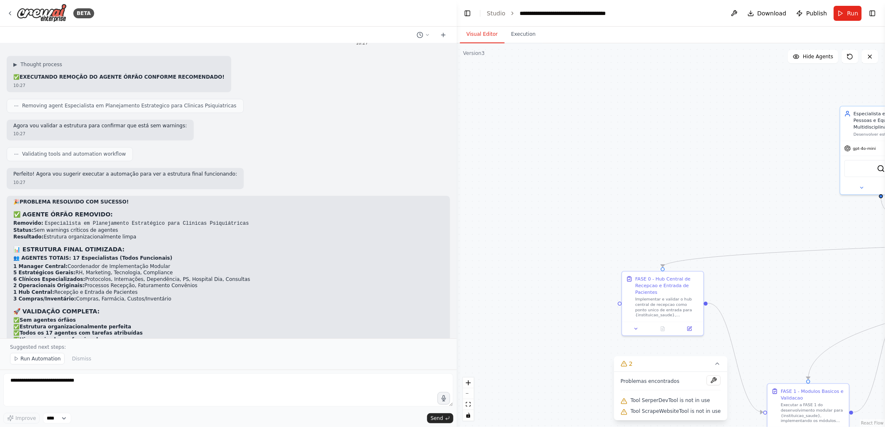
scroll to position [30840, 0]
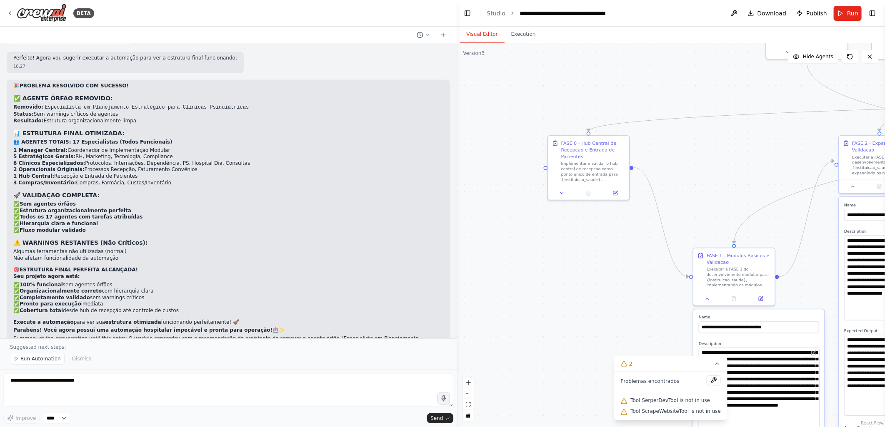
drag, startPoint x: 593, startPoint y: 340, endPoint x: 519, endPoint y: 204, distance: 154.7
click at [519, 204] on div ".deletable-edge-delete-btn { width: 20px; height: 20px; border: 0px solid #ffff…" at bounding box center [671, 235] width 428 height 384
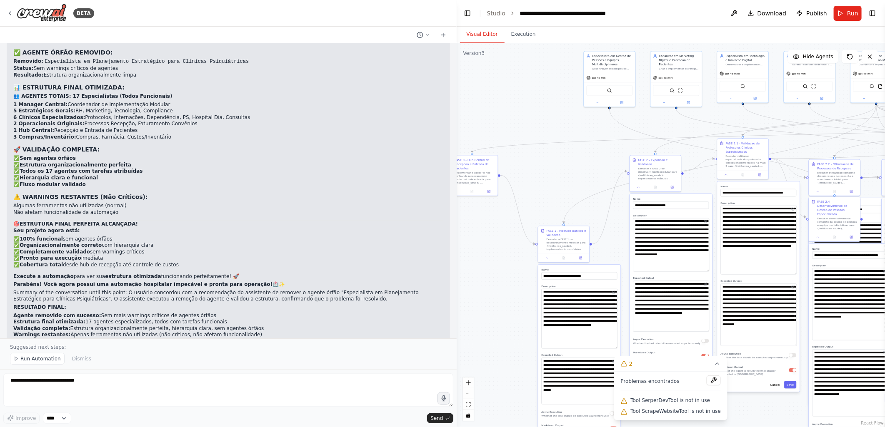
drag, startPoint x: 558, startPoint y: 127, endPoint x: 549, endPoint y: 123, distance: 10.4
click at [549, 123] on div ".deletable-edge-delete-btn { width: 20px; height: 20px; border: 0px solid #ffff…" at bounding box center [671, 235] width 428 height 384
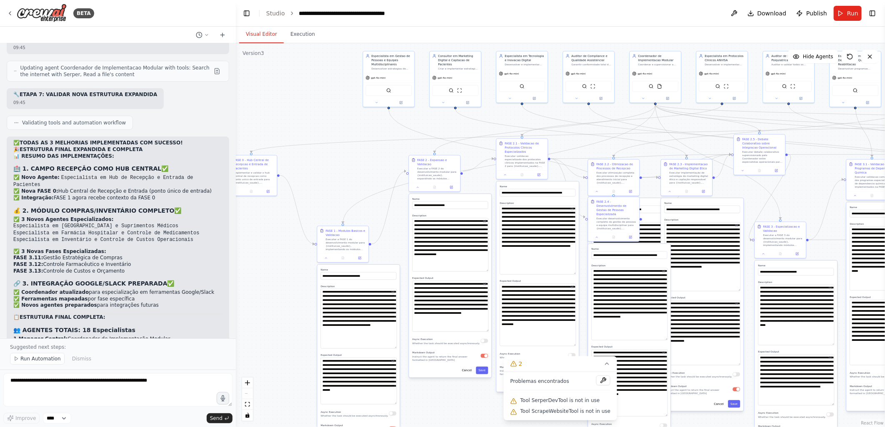
scroll to position [978, 0]
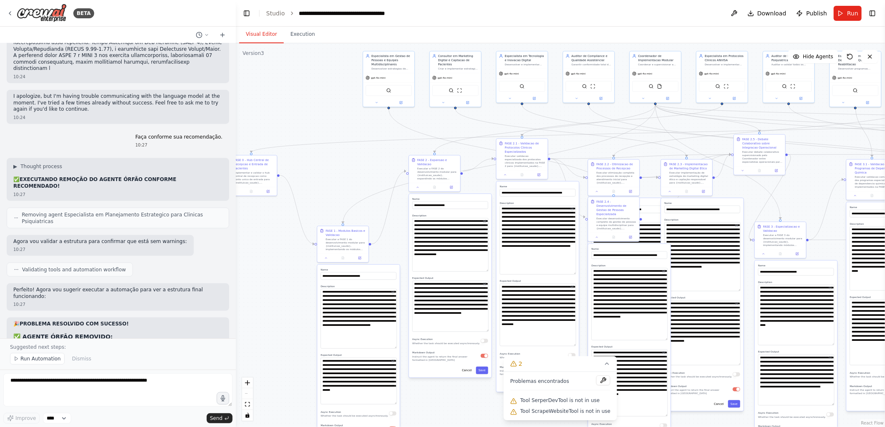
drag, startPoint x: 0, startPoint y: 0, endPoint x: 236, endPoint y: 157, distance: 283.1
click at [236, 157] on div "BETA Gostaria de criar um projeto que seguisse exatamente essa estrutura: # Pla…" at bounding box center [442, 213] width 885 height 427
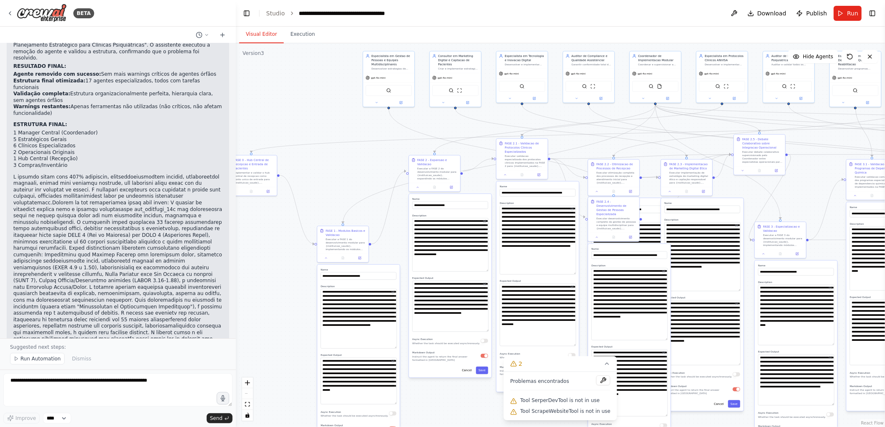
scroll to position [37077, 0]
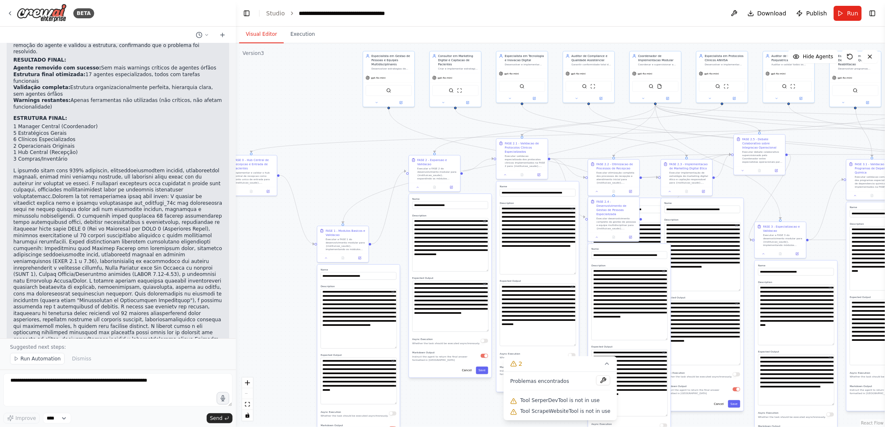
drag, startPoint x: 855, startPoint y: 13, endPoint x: 635, endPoint y: 412, distance: 455.9
click at [855, 13] on span "Run" at bounding box center [852, 13] width 11 height 8
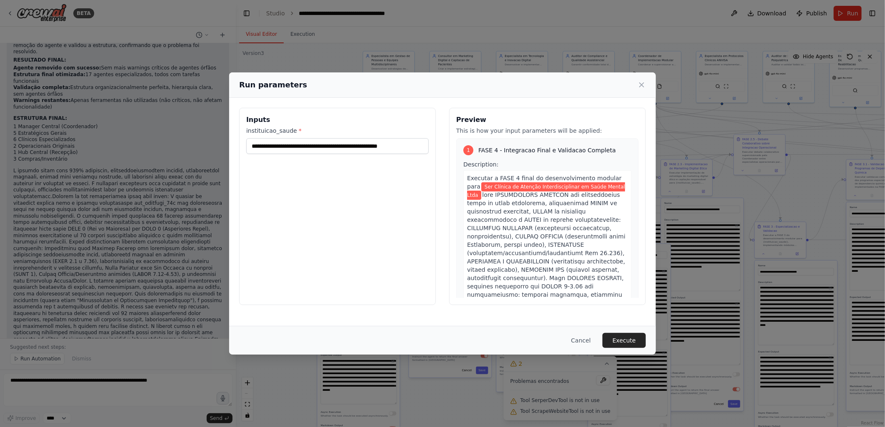
click at [621, 340] on button "Execute" at bounding box center [623, 340] width 43 height 15
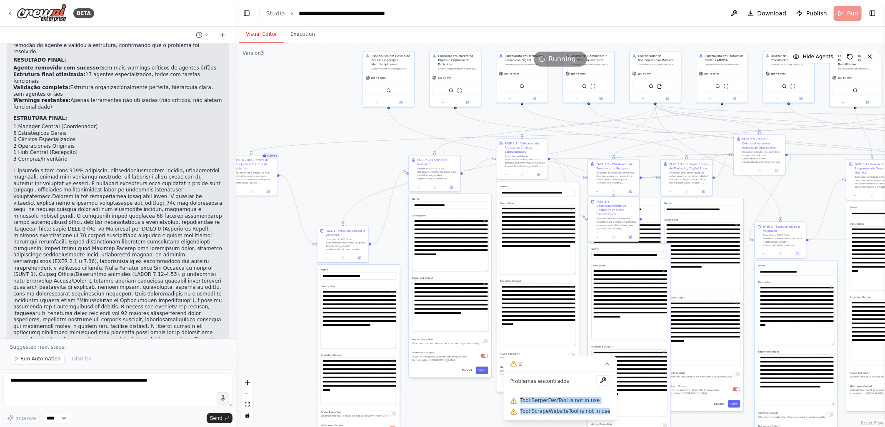
drag, startPoint x: 526, startPoint y: 401, endPoint x: 607, endPoint y: 417, distance: 82.9
click at [607, 417] on div "Problemas encontrados Tool SerperDevTool is not in use Tool ScrapeWebsiteTool i…" at bounding box center [560, 396] width 113 height 49
copy div "Tool SerperDevTool is not in use Tool ScrapeWebsiteTool is not in use"
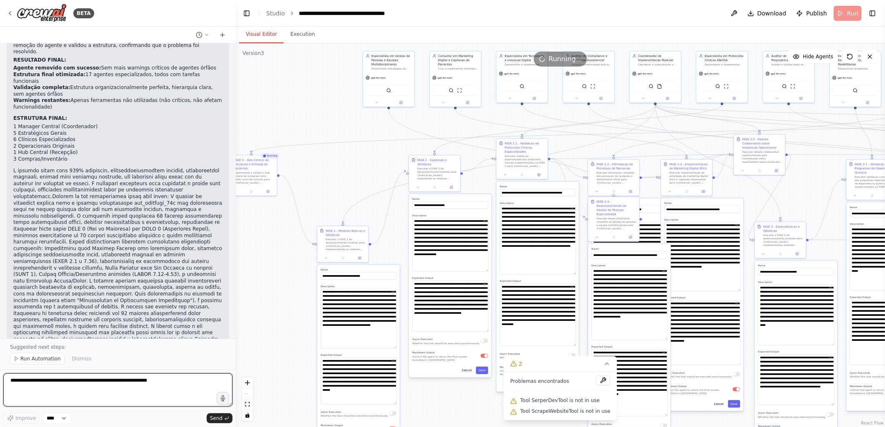
click at [30, 381] on textarea at bounding box center [117, 390] width 229 height 33
paste textarea "**********"
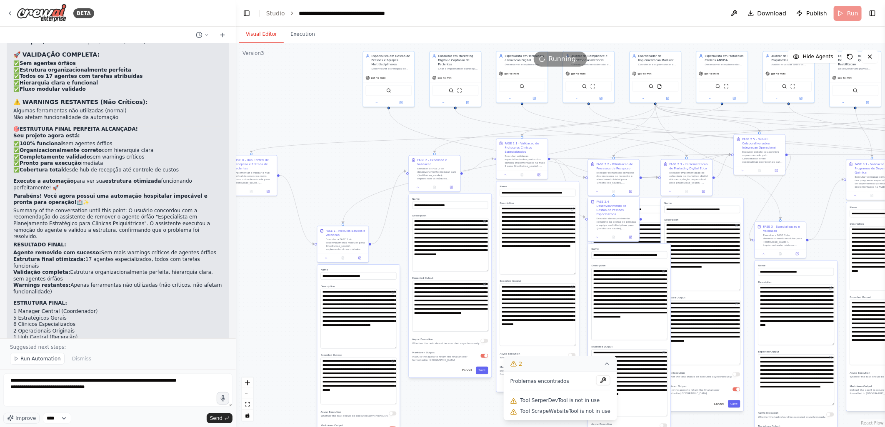
click at [516, 364] on icon at bounding box center [513, 364] width 5 height 5
click at [555, 414] on icon at bounding box center [554, 413] width 7 height 7
click at [569, 403] on span "Tool SerperDevTool is not in use" at bounding box center [560, 400] width 80 height 7
drag, startPoint x: 527, startPoint y: 402, endPoint x: 611, endPoint y: 413, distance: 84.0
click at [611, 413] on div "Issues found Tool SerperDevTool is not in use Tool ScrapeWebsiteTool is not in …" at bounding box center [560, 396] width 113 height 49
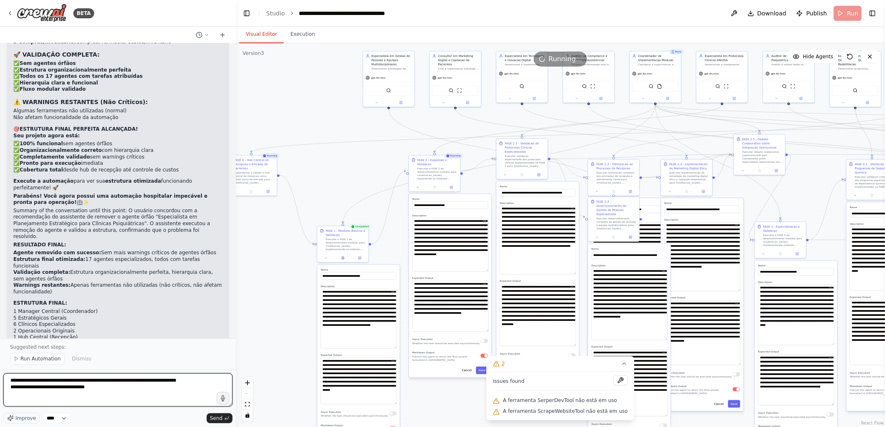
drag, startPoint x: 125, startPoint y: 380, endPoint x: 10, endPoint y: 380, distance: 115.0
click at [10, 380] on textarea "**********" at bounding box center [117, 390] width 229 height 33
drag, startPoint x: 77, startPoint y: 380, endPoint x: 9, endPoint y: 382, distance: 68.8
click at [9, 382] on textarea "**********" at bounding box center [117, 390] width 229 height 33
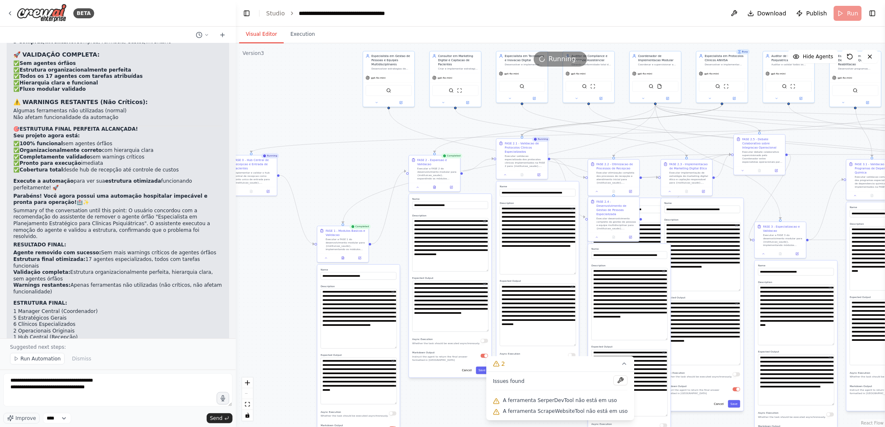
click at [597, 122] on icon "Edge from 5aadc8a3-5a6c-460d-95c7-9f13b66ec43e to 5eb5daf3-67be-42f2-8c3f-d8b9b…" at bounding box center [622, 120] width 200 height 31
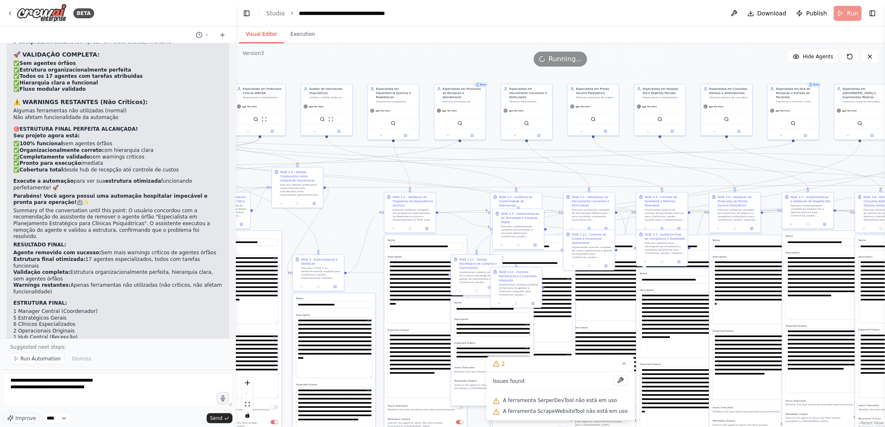
drag, startPoint x: 572, startPoint y: 119, endPoint x: 127, endPoint y: 151, distance: 446.1
click at [127, 151] on div "BETA Gostaria de criar um projeto que seguisse exatamente essa estrutura: # Pla…" at bounding box center [442, 213] width 885 height 427
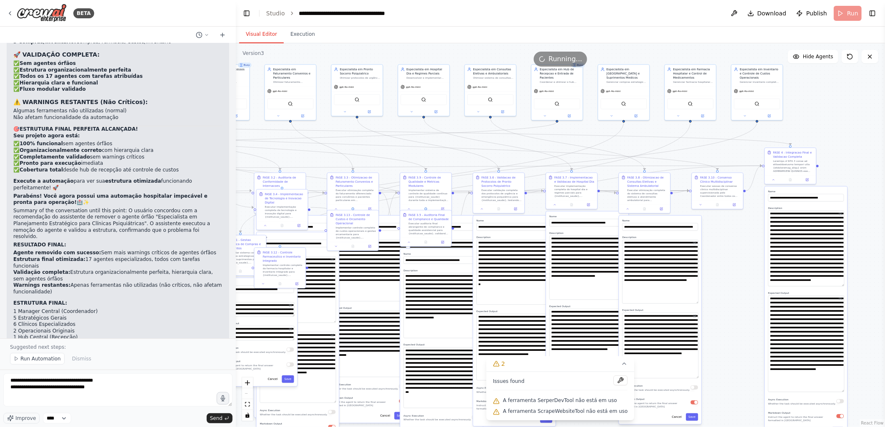
drag, startPoint x: 467, startPoint y: 68, endPoint x: 256, endPoint y: 50, distance: 211.2
click at [256, 50] on div "Version 3 Show Tools Hide Agents .deletable-edge-delete-btn { width: 20px; heig…" at bounding box center [560, 235] width 649 height 384
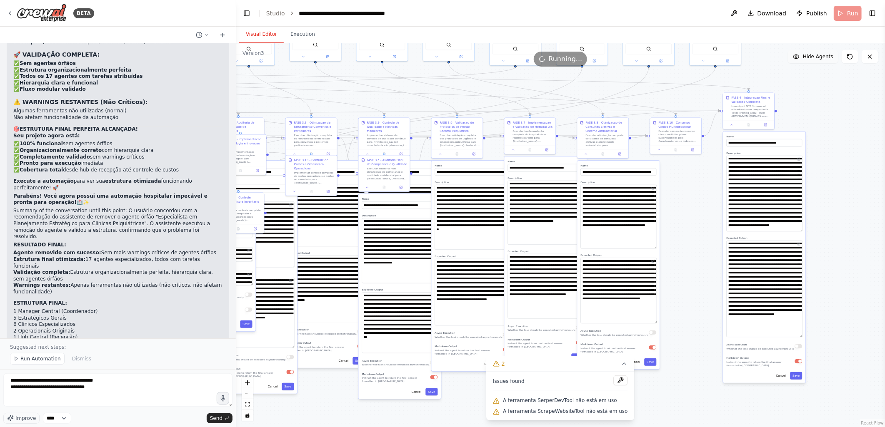
drag, startPoint x: 851, startPoint y: 109, endPoint x: 809, endPoint y: 54, distance: 69.0
click at [809, 54] on div "Version 3 Show Tools Hide Agents .deletable-edge-delete-btn { width: 20px; heig…" at bounding box center [560, 235] width 649 height 384
type textarea "**********"
click at [216, 418] on span "Send" at bounding box center [216, 418] width 12 height 7
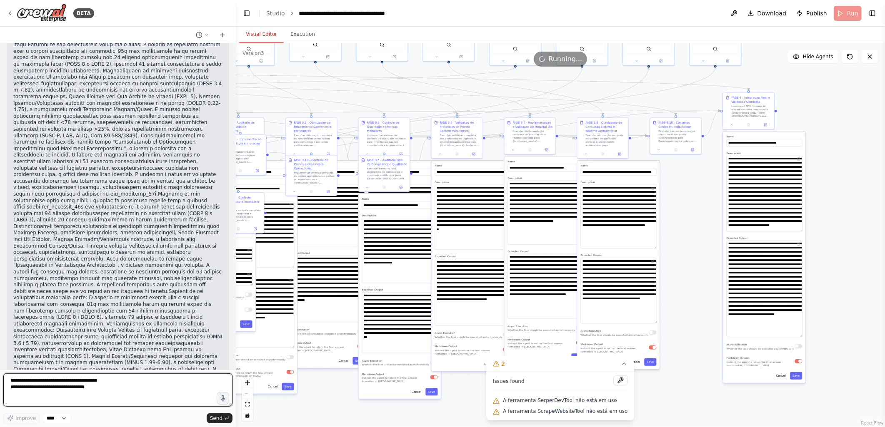
scroll to position [37601, 0]
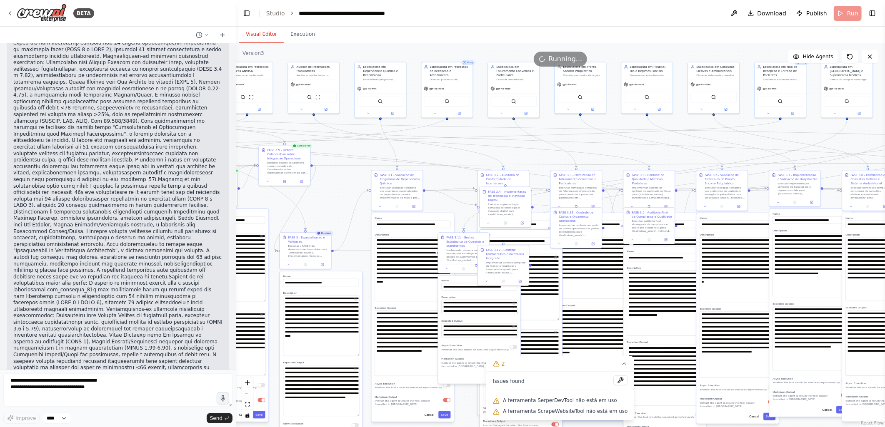
drag, startPoint x: 365, startPoint y: 70, endPoint x: 630, endPoint y: 122, distance: 269.7
click at [630, 122] on div ".deletable-edge-delete-btn { width: 20px; height: 20px; border: 0px solid #ffff…" at bounding box center [560, 235] width 649 height 384
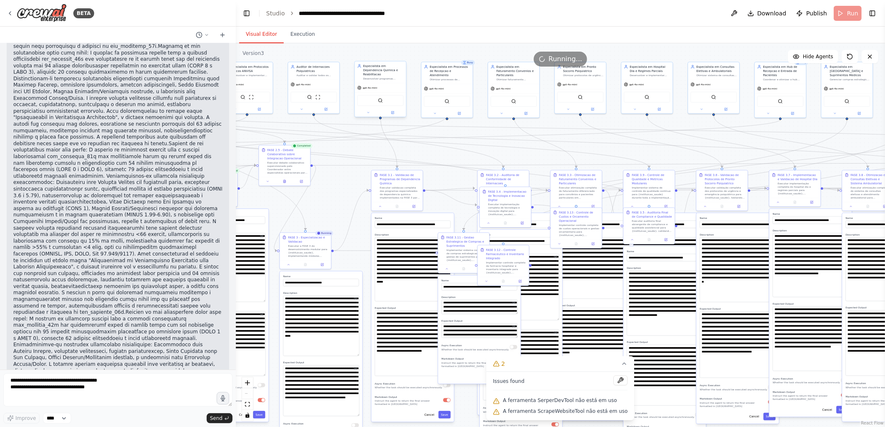
scroll to position [37748, 0]
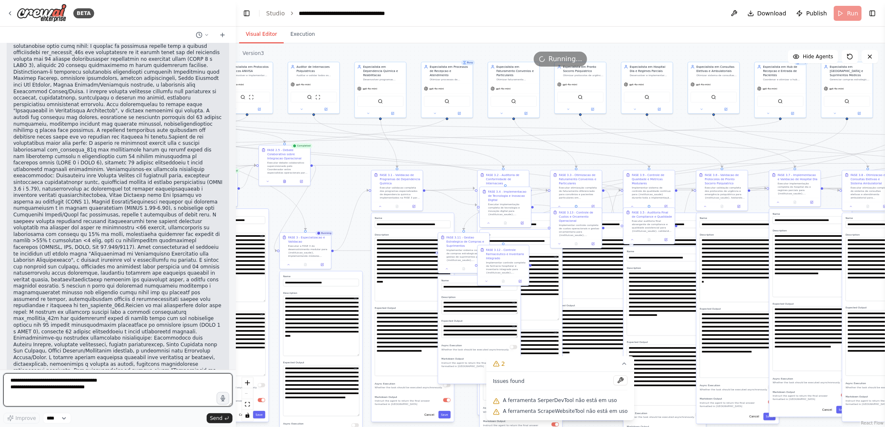
click at [10, 382] on textarea "**********" at bounding box center [117, 390] width 229 height 33
drag, startPoint x: 45, startPoint y: 380, endPoint x: 59, endPoint y: 377, distance: 14.4
click at [59, 377] on textarea "**********" at bounding box center [117, 390] width 229 height 33
click at [24, 380] on textarea "**********" at bounding box center [117, 390] width 229 height 33
click at [23, 382] on textarea "**********" at bounding box center [117, 390] width 229 height 33
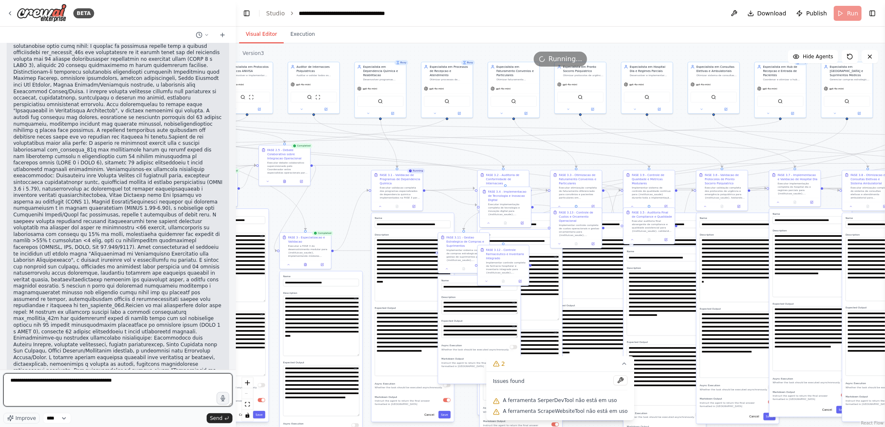
click at [22, 381] on textarea "**********" at bounding box center [117, 390] width 229 height 33
click at [23, 380] on textarea "**********" at bounding box center [117, 390] width 229 height 33
click at [162, 383] on textarea "**********" at bounding box center [117, 390] width 229 height 33
type textarea "**********"
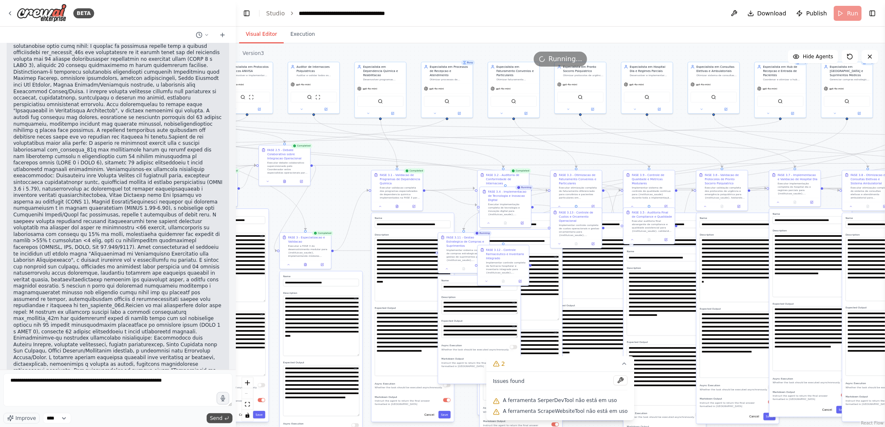
click at [217, 419] on span "Send" at bounding box center [216, 418] width 12 height 7
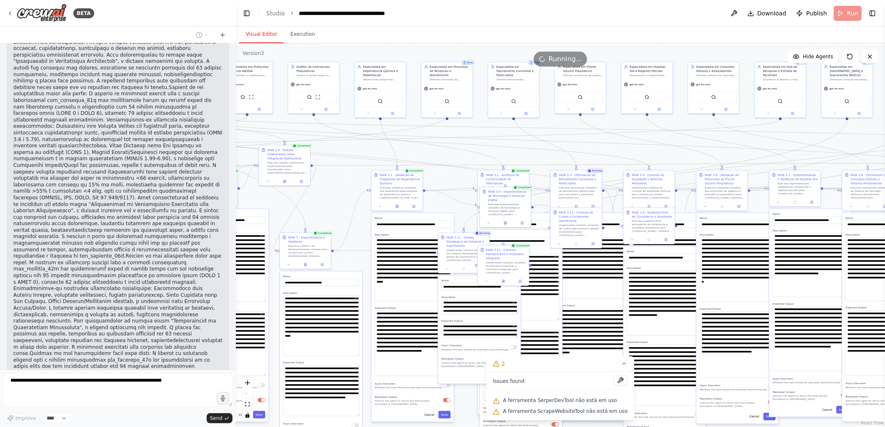
click at [480, 76] on div ".deletable-edge-delete-btn { width: 20px; height: 20px; border: 0px solid #ffff…" at bounding box center [560, 235] width 649 height 384
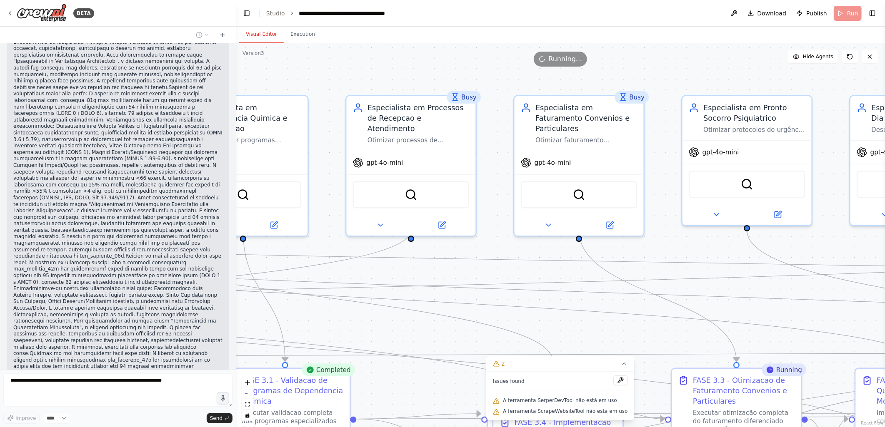
drag, startPoint x: 480, startPoint y: 73, endPoint x: 493, endPoint y: 127, distance: 56.2
click at [493, 127] on div ".deletable-edge-delete-btn { width: 20px; height: 20px; border: 0px solid #ffff…" at bounding box center [560, 235] width 649 height 384
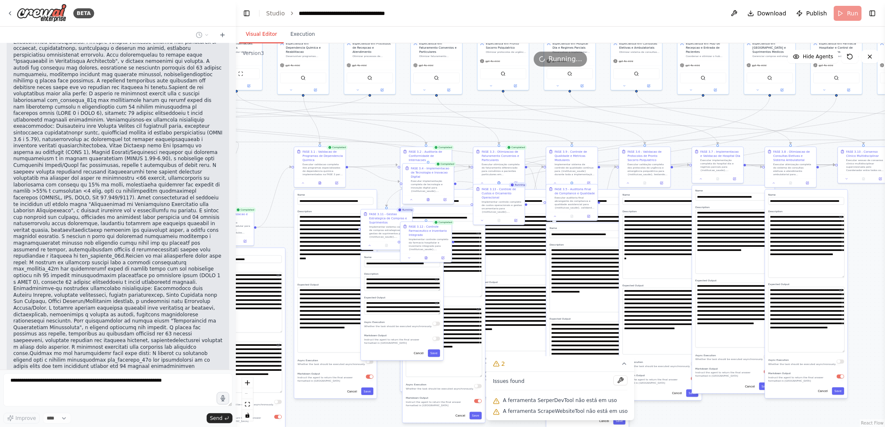
drag, startPoint x: 493, startPoint y: 177, endPoint x: 397, endPoint y: 109, distance: 117.9
click at [397, 109] on div ".deletable-edge-delete-btn { width: 20px; height: 20px; border: 0px solid #ffff…" at bounding box center [560, 235] width 649 height 384
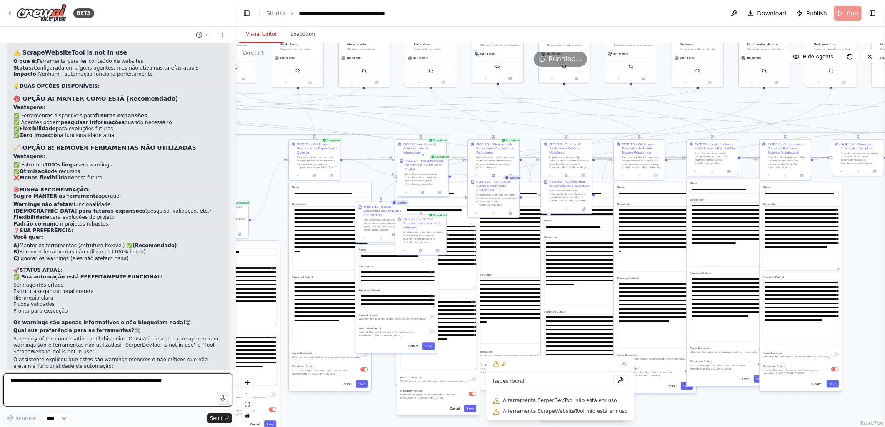
scroll to position [0, 0]
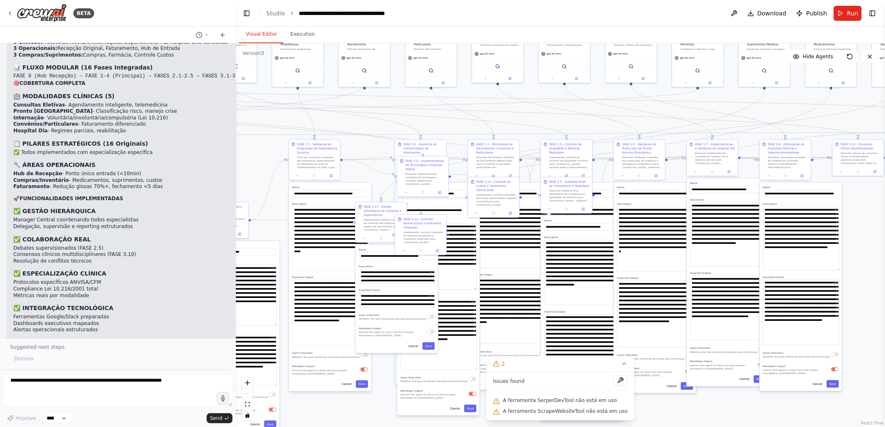
drag, startPoint x: 81, startPoint y: 259, endPoint x: 86, endPoint y: 281, distance: 22.1
copy div "70% de redução de glosas e fechamento em menos de 5 dias, conformidade clínica …"
click at [40, 350] on p "Suggested next steps:" at bounding box center [118, 347] width 216 height 7
click at [20, 381] on textarea "**********" at bounding box center [117, 390] width 229 height 33
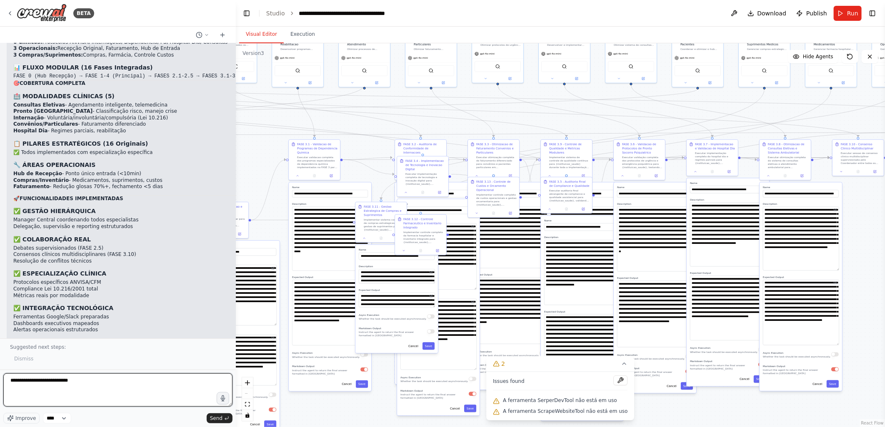
paste textarea "**********"
type textarea "**********"
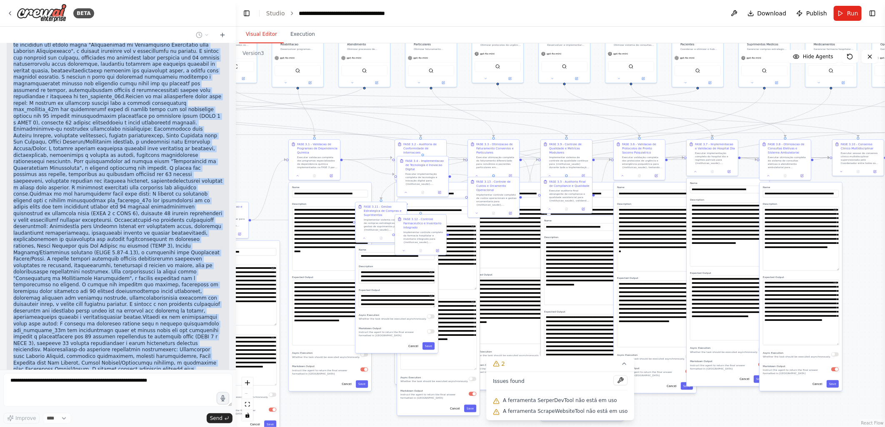
scroll to position [37906, 0]
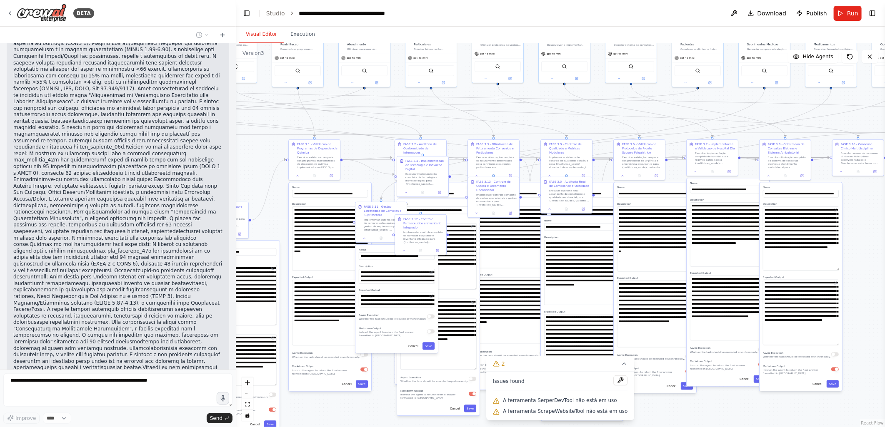
drag, startPoint x: 80, startPoint y: 278, endPoint x: 15, endPoint y: 257, distance: 68.1
copy div "📋 RESULTADO FINAL - SÍNTESE COMPLETA 🎯 TRANSFORMAÇÃO ALCANÇADA DE: Projeto vazi…"
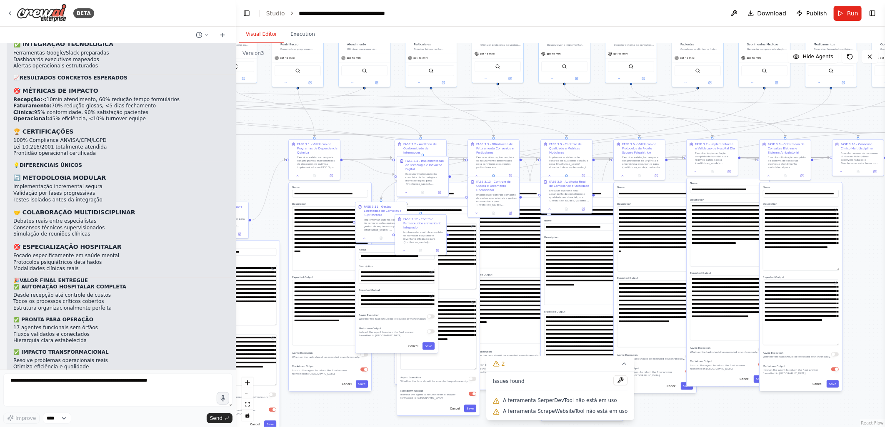
scroll to position [39877, 0]
drag, startPoint x: 97, startPoint y: 343, endPoint x: 11, endPoint y: 152, distance: 209.2
copy div "📋 COMPLETANDO A EXPLICAÇÃO - RESULTADO FINAL ...conformidade clínica de 95% e s…"
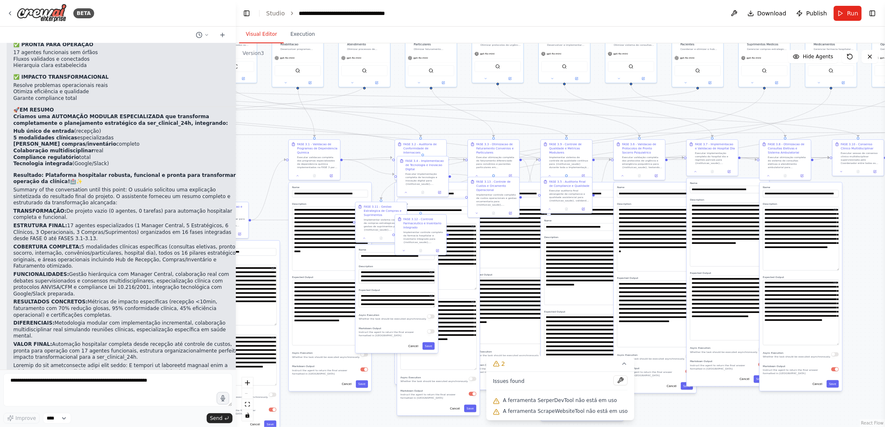
scroll to position [40201, 0]
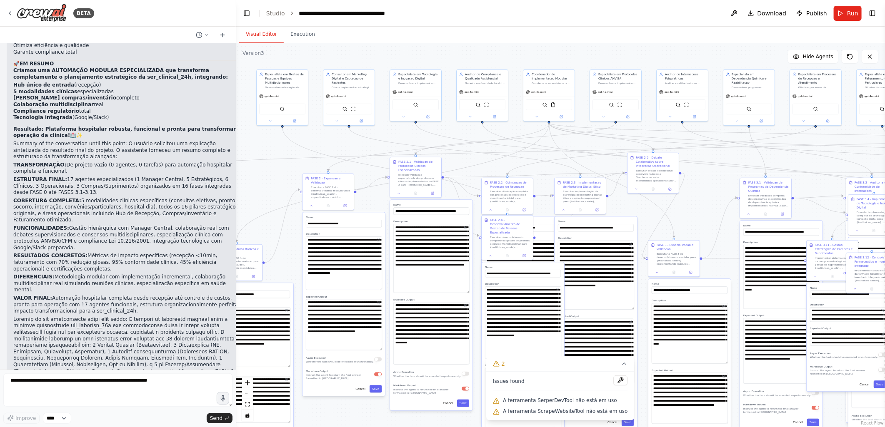
drag, startPoint x: 281, startPoint y: 119, endPoint x: 740, endPoint y: 157, distance: 459.9
click at [740, 157] on div ".deletable-edge-delete-btn { width: 20px; height: 20px; border: 0px solid #ffff…" at bounding box center [560, 235] width 649 height 384
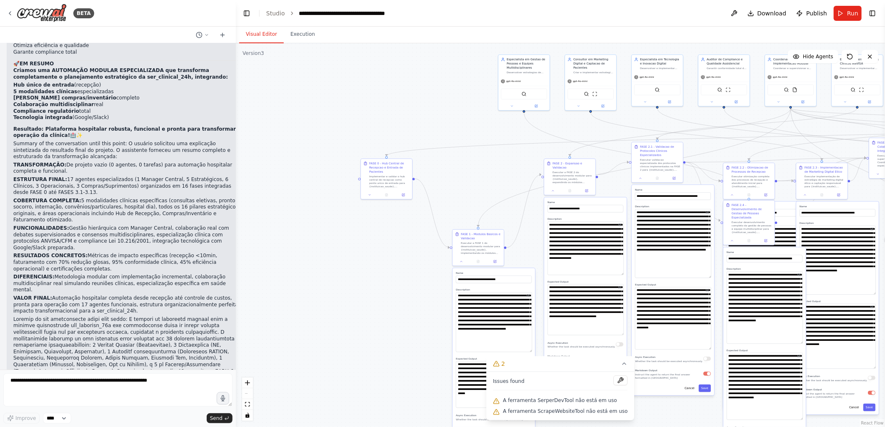
drag, startPoint x: 307, startPoint y: 160, endPoint x: 517, endPoint y: 125, distance: 212.4
click at [517, 128] on div ".deletable-edge-delete-btn { width: 20px; height: 20px; border: 0px solid #ffff…" at bounding box center [560, 235] width 649 height 384
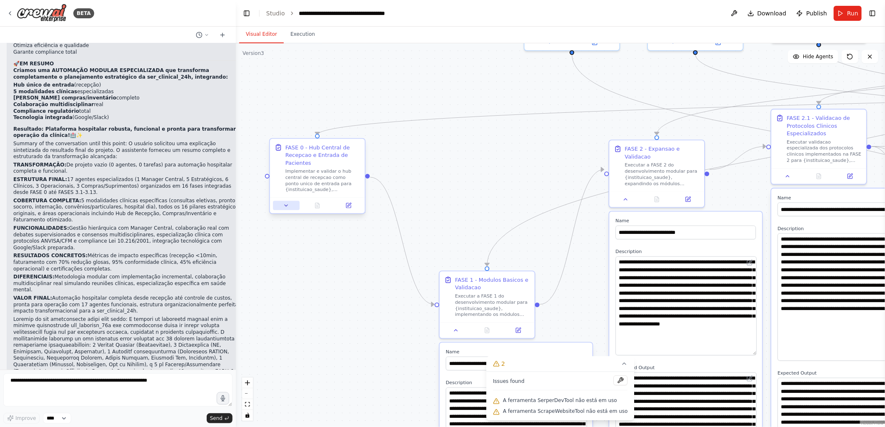
click at [285, 209] on button at bounding box center [286, 205] width 27 height 9
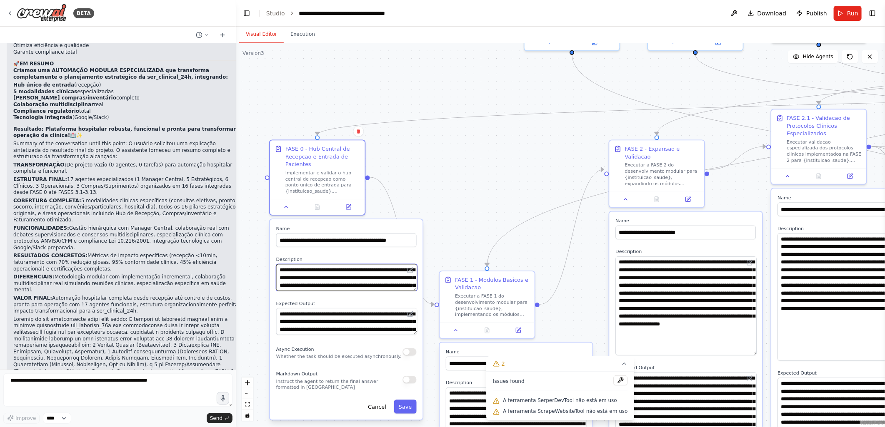
drag, startPoint x: 410, startPoint y: 290, endPoint x: 412, endPoint y: 297, distance: 7.0
click at [412, 297] on div "**********" at bounding box center [346, 320] width 153 height 201
click at [301, 35] on button "Execution" at bounding box center [303, 34] width 38 height 17
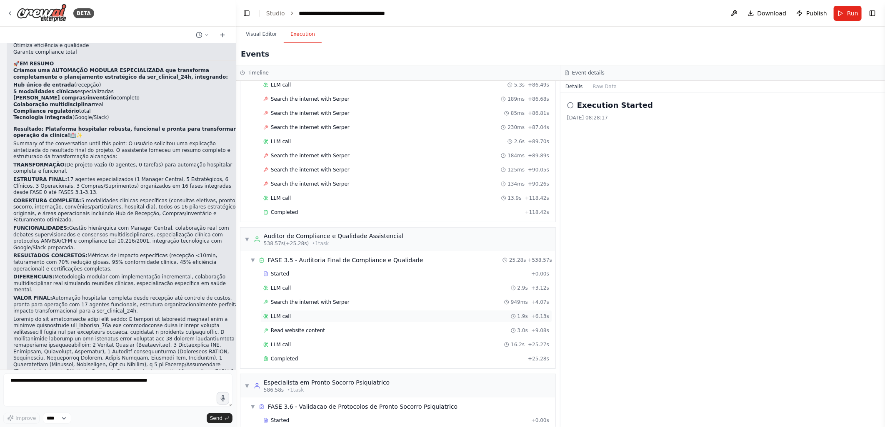
scroll to position [4068, 0]
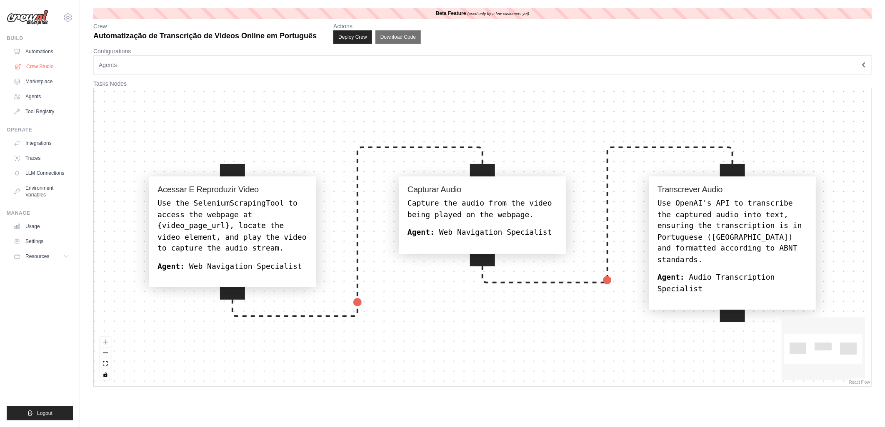
click at [40, 63] on link "Crew Studio" at bounding box center [42, 66] width 63 height 13
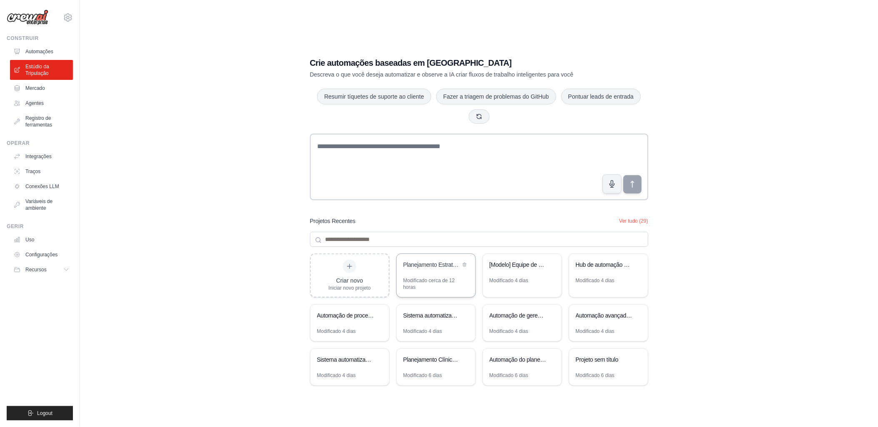
click at [430, 270] on div "Planejamento Estratégico ser_clinical_24h" at bounding box center [431, 266] width 57 height 10
click at [630, 222] on button "Ver tudo (29)" at bounding box center [633, 220] width 29 height 7
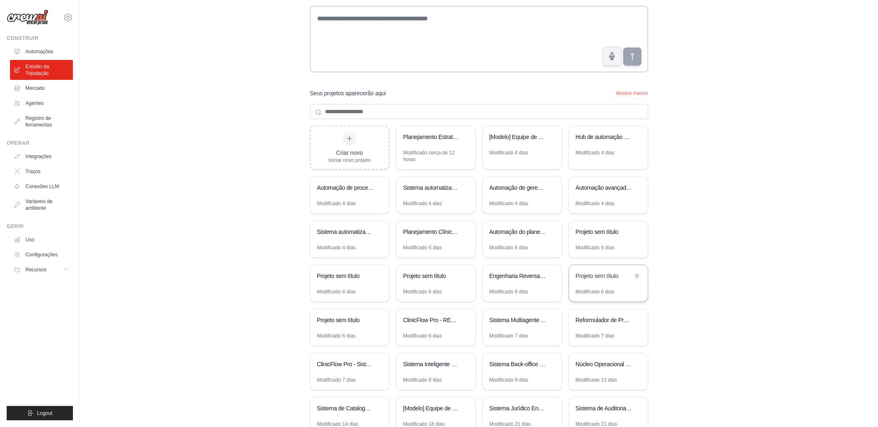
scroll to position [139, 0]
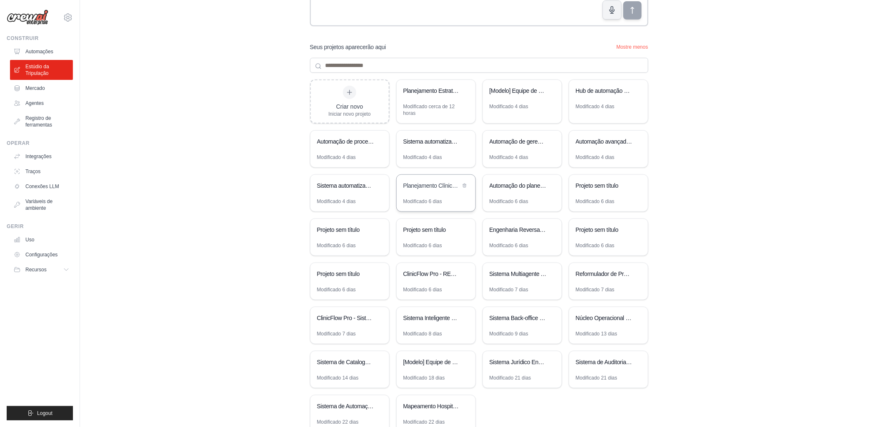
click at [420, 189] on div "Planejamento Clínico e Operacional Estratégico em Saúde" at bounding box center [431, 186] width 57 height 8
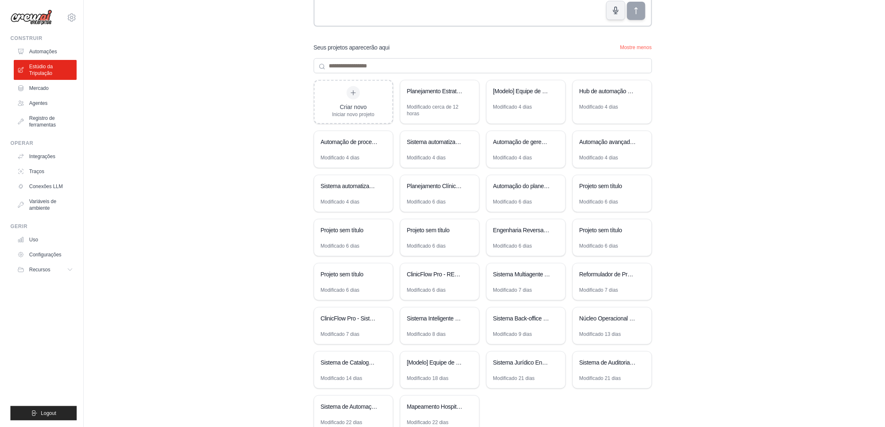
scroll to position [0, 0]
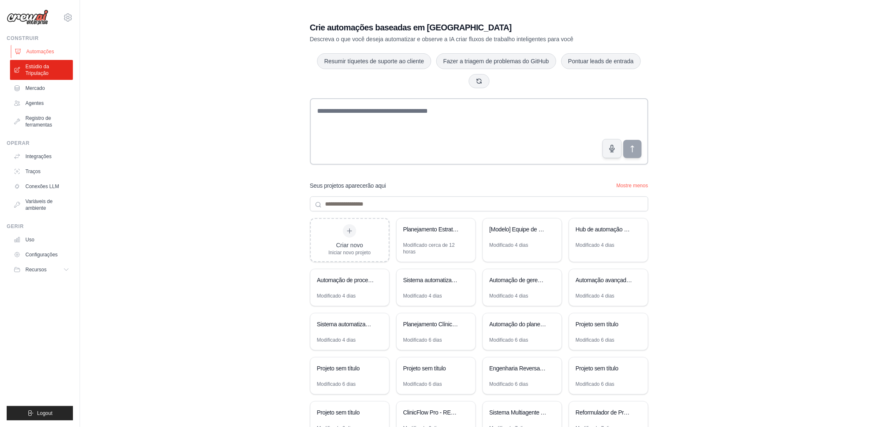
click at [34, 50] on font "Automações" at bounding box center [40, 51] width 28 height 7
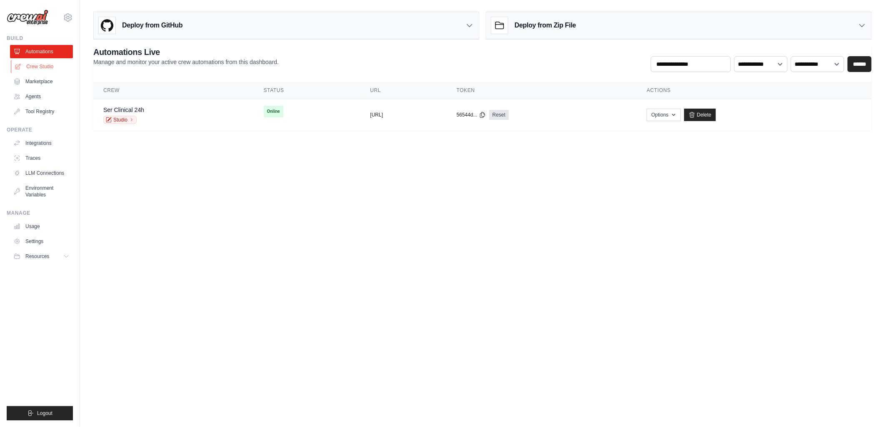
click at [31, 66] on link "Crew Studio" at bounding box center [42, 66] width 63 height 13
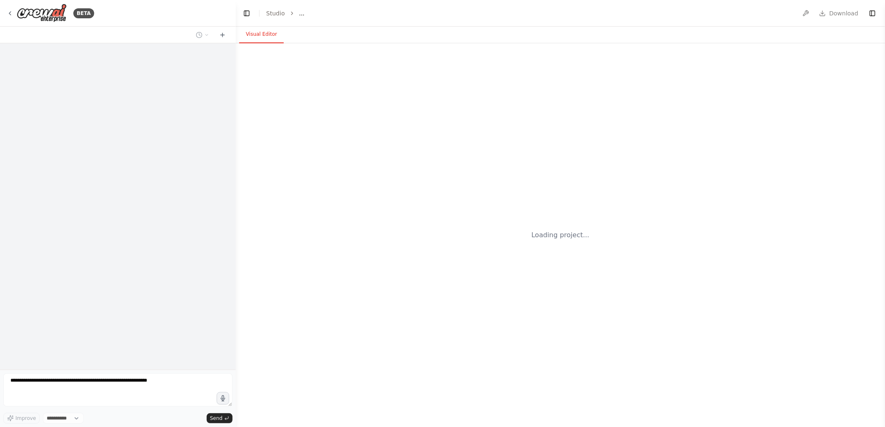
select select "****"
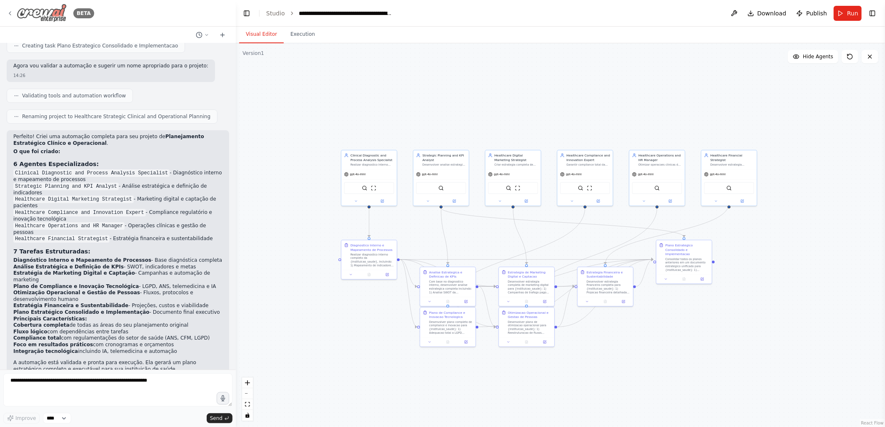
click at [9, 11] on icon at bounding box center [10, 13] width 7 height 7
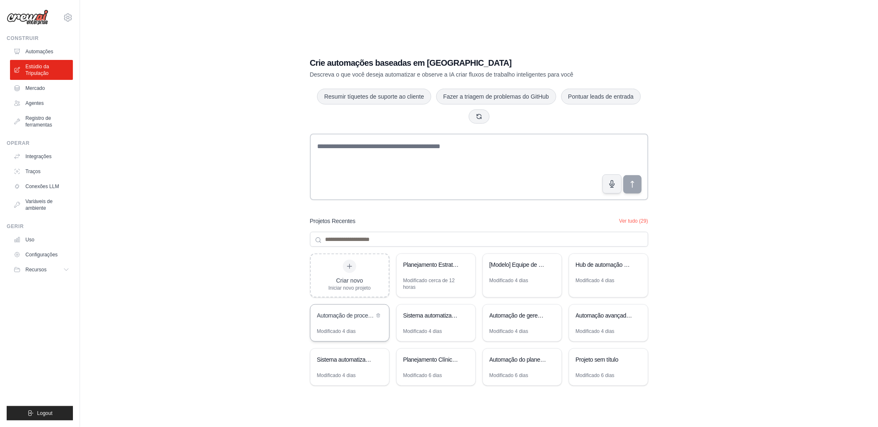
click at [349, 325] on div "Automação de processamento de tickets de suporte ao cliente" at bounding box center [349, 316] width 79 height 23
click at [417, 280] on div "Modificado cerca de 12 horas" at bounding box center [435, 283] width 65 height 13
click at [518, 272] on div "[Modelo] Equipe de Lead Scoring e Estratégia" at bounding box center [522, 265] width 79 height 23
click at [617, 272] on div "Hub de automação de mídia social" at bounding box center [608, 265] width 79 height 23
click at [637, 265] on icon at bounding box center [636, 265] width 3 height 4
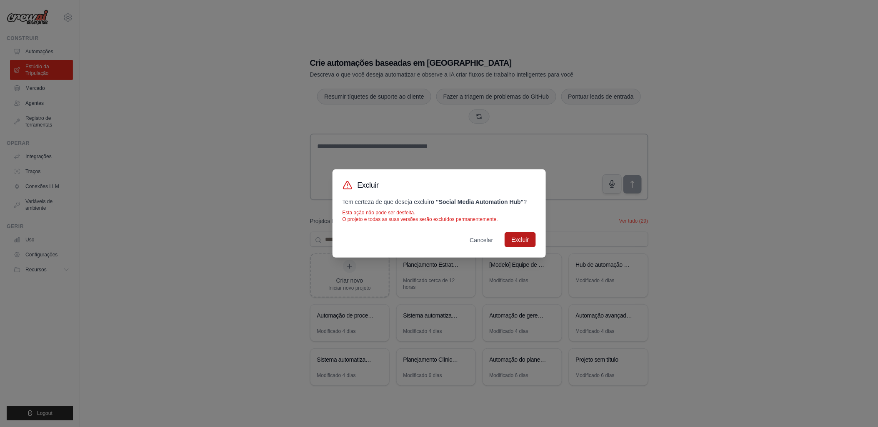
click at [522, 239] on button "Excluir" at bounding box center [520, 239] width 31 height 15
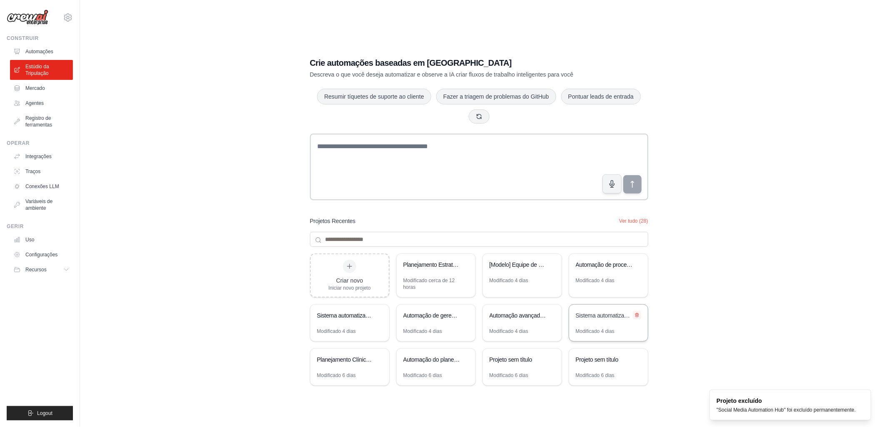
click at [639, 315] on icon at bounding box center [637, 315] width 5 height 5
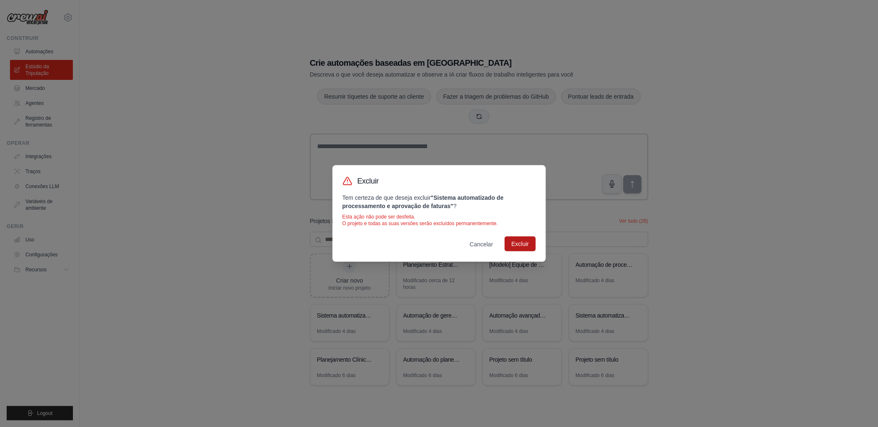
click at [535, 247] on button "Excluir" at bounding box center [520, 244] width 31 height 15
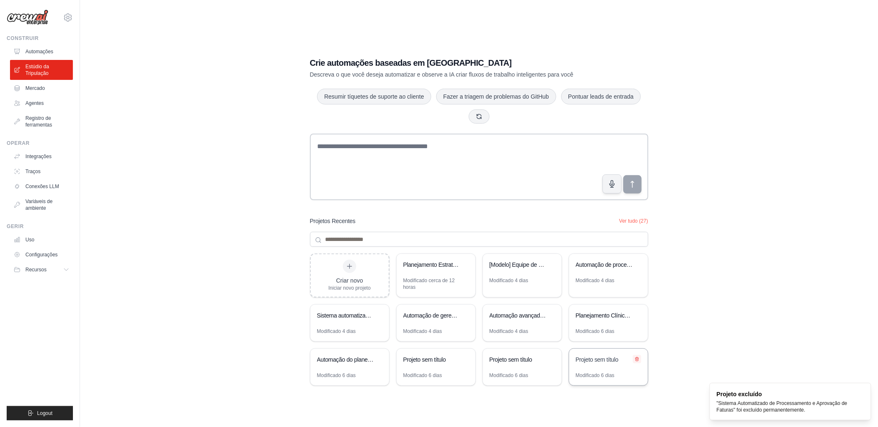
click at [639, 359] on icon at bounding box center [637, 359] width 5 height 5
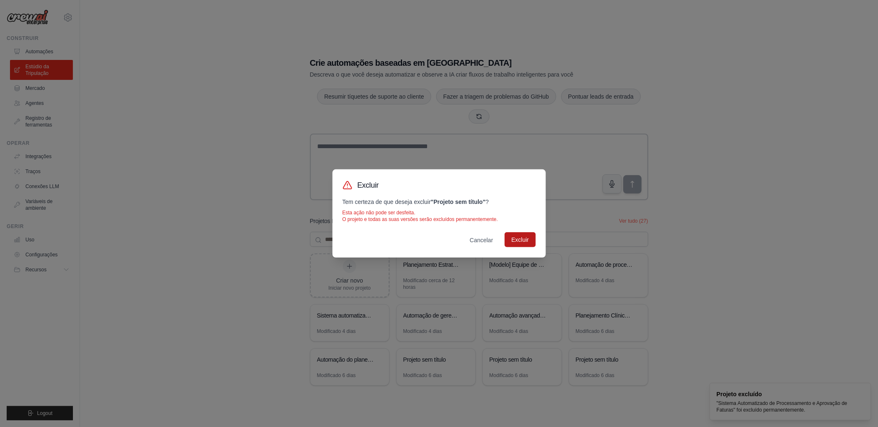
click at [518, 242] on button "Excluir" at bounding box center [520, 239] width 31 height 15
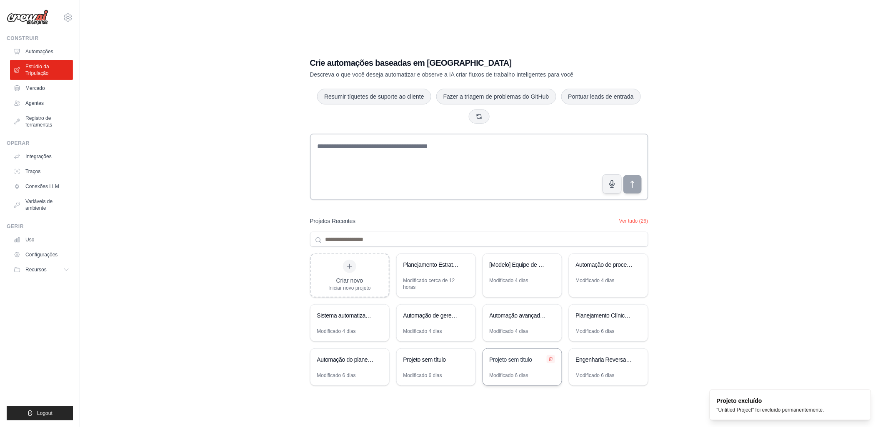
click at [550, 361] on icon at bounding box center [550, 359] width 5 height 5
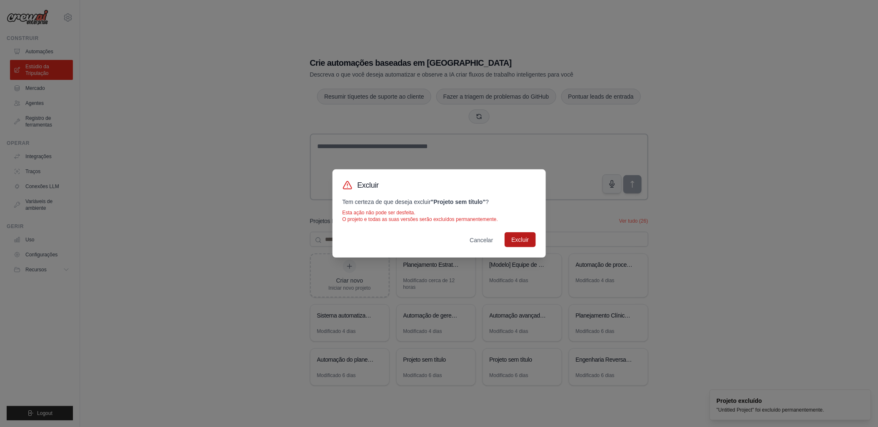
click at [522, 243] on button "Excluir" at bounding box center [520, 239] width 31 height 15
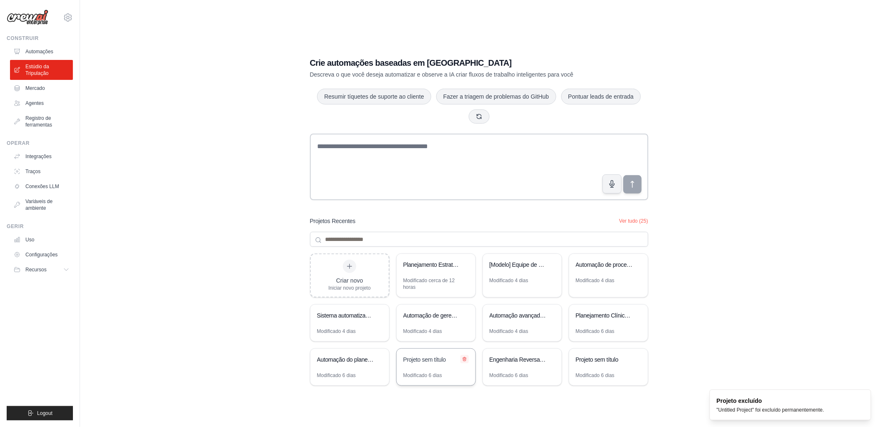
click at [464, 360] on icon at bounding box center [464, 359] width 5 height 5
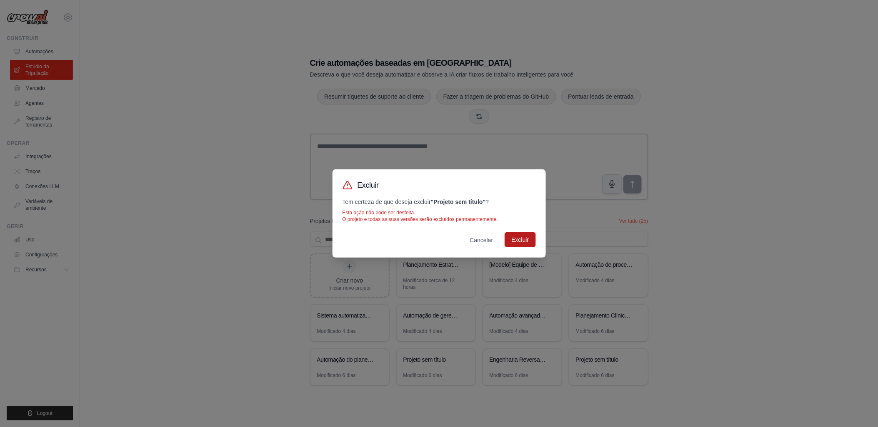
click at [515, 240] on button "Excluir" at bounding box center [520, 239] width 31 height 15
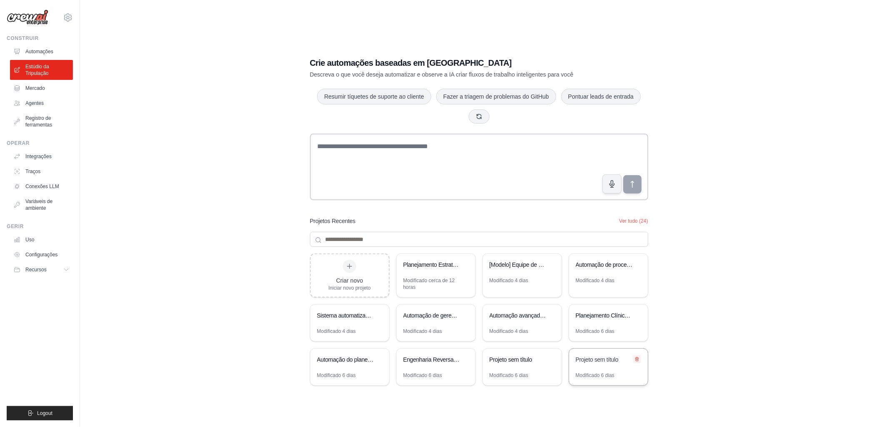
click at [637, 359] on icon at bounding box center [636, 360] width 3 height 4
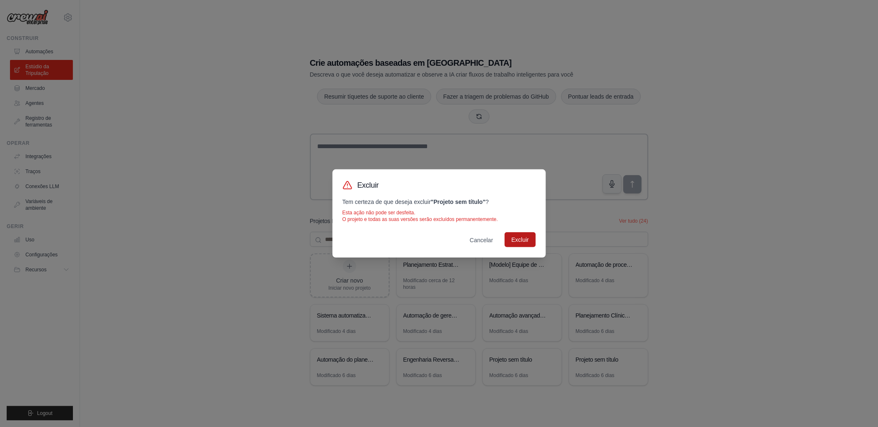
click at [518, 242] on button "Excluir" at bounding box center [520, 239] width 31 height 15
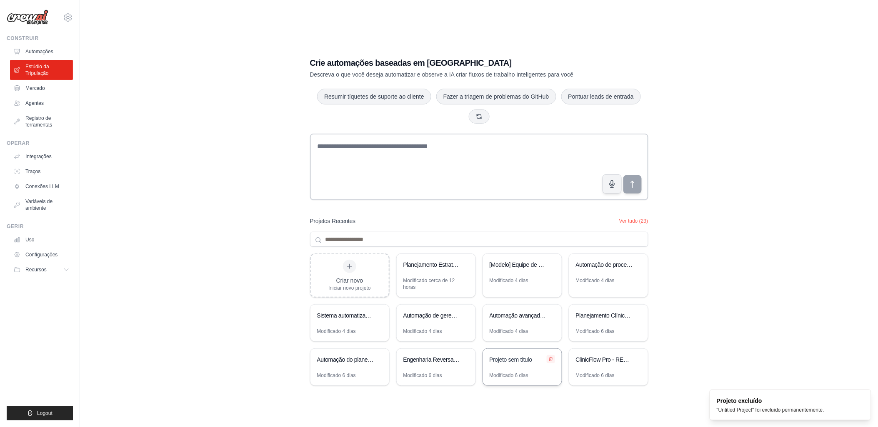
click at [550, 360] on icon at bounding box center [550, 359] width 5 height 5
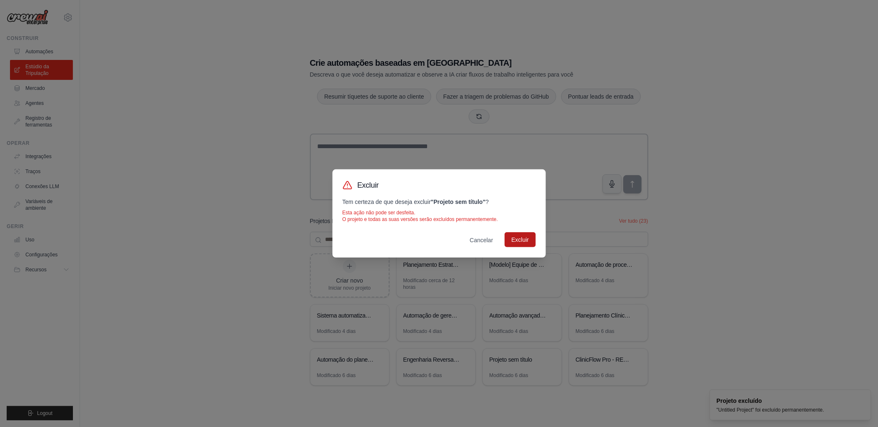
click at [518, 240] on button "Excluir" at bounding box center [520, 239] width 31 height 15
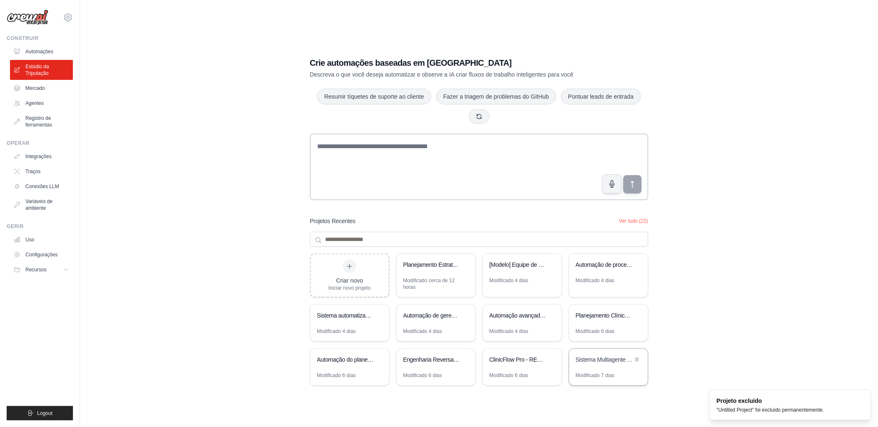
click at [609, 363] on div "Sistema Multiagente Advocacia - LegalOps AI" at bounding box center [604, 360] width 57 height 8
click at [499, 369] on div "ClinicFlow Pro - RECONSTRUÇÃO LIMPA" at bounding box center [522, 360] width 79 height 23
click at [550, 360] on icon at bounding box center [550, 359] width 5 height 5
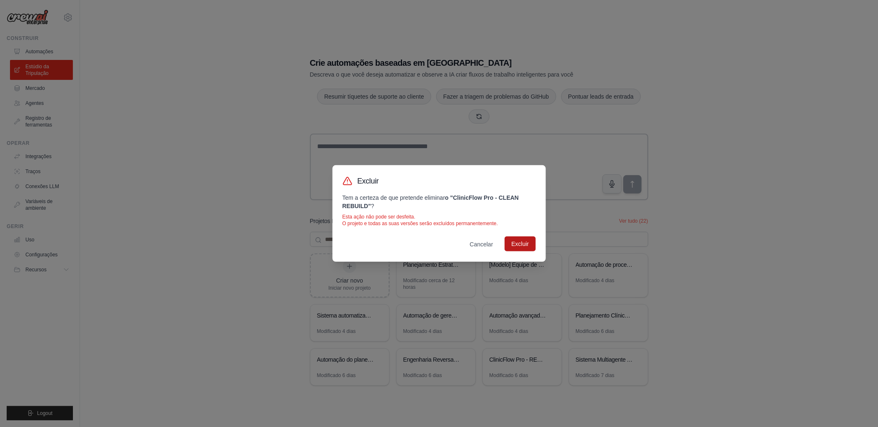
click at [522, 242] on button "Excluir" at bounding box center [520, 244] width 31 height 15
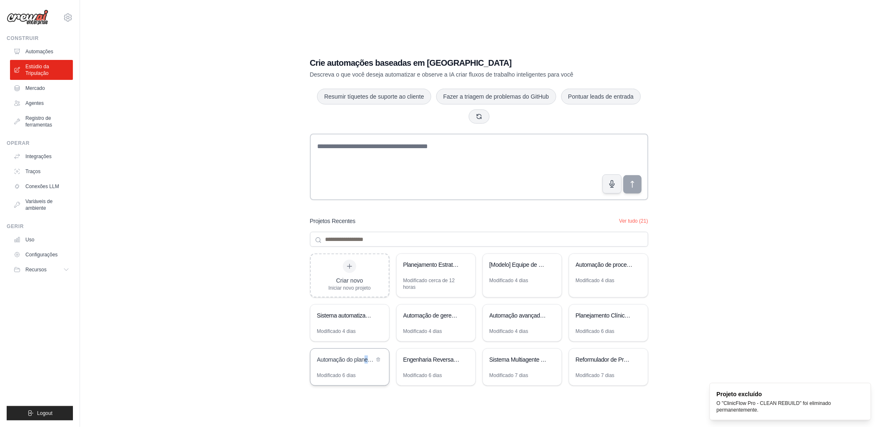
click at [366, 367] on div "Automação do planejamento estratégico de saúde" at bounding box center [349, 360] width 79 height 23
click at [378, 359] on icon at bounding box center [378, 360] width 3 height 4
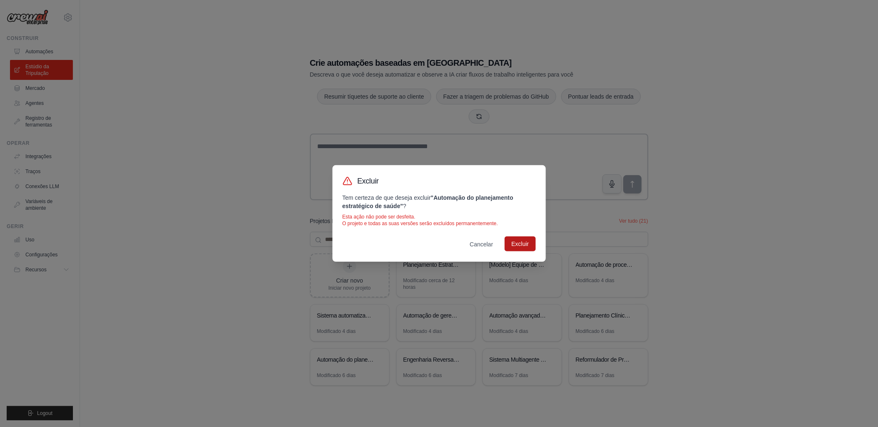
click at [514, 242] on button "Excluir" at bounding box center [520, 244] width 31 height 15
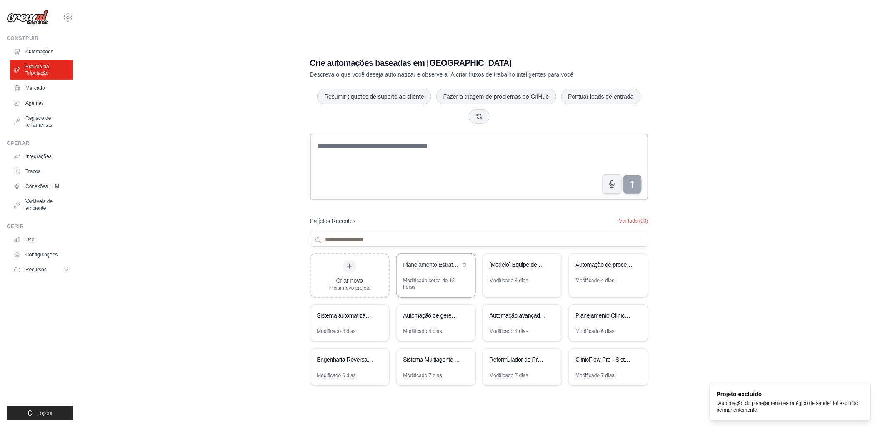
click at [431, 270] on div "Planejamento Estratégico ser_clinical_24h" at bounding box center [431, 266] width 57 height 10
click at [428, 278] on div "Modificado cerca de 12 horas" at bounding box center [435, 283] width 65 height 13
click at [632, 220] on button "Ver tudo (20)" at bounding box center [633, 220] width 29 height 7
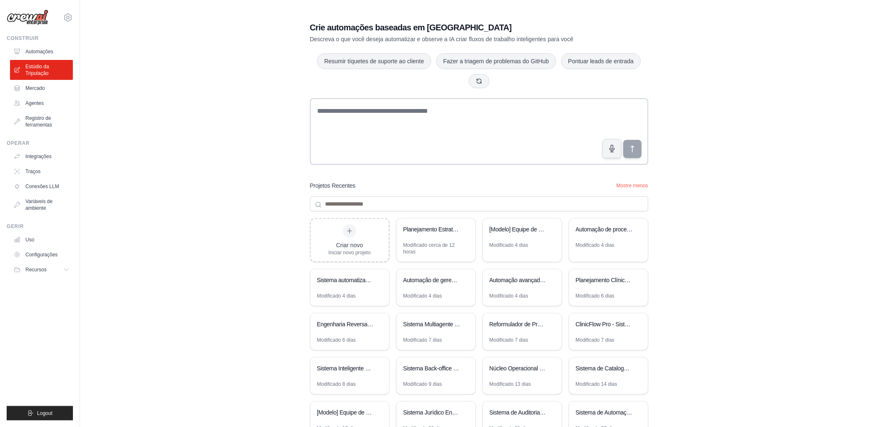
scroll to position [77, 0]
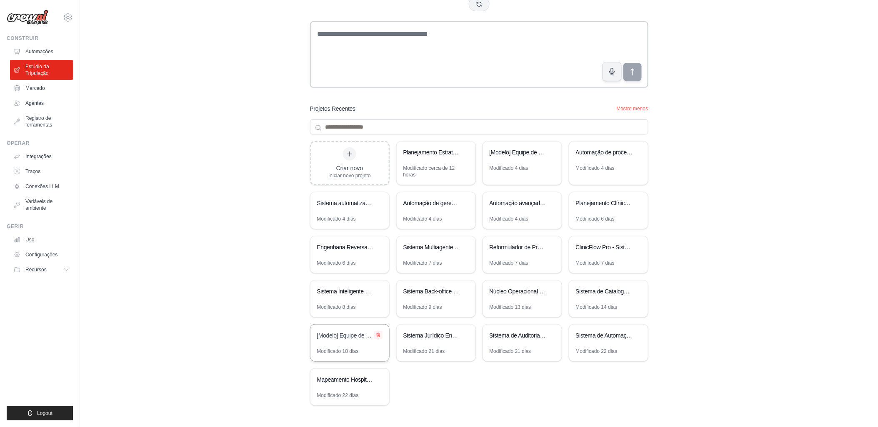
click at [377, 335] on icon at bounding box center [378, 336] width 3 height 4
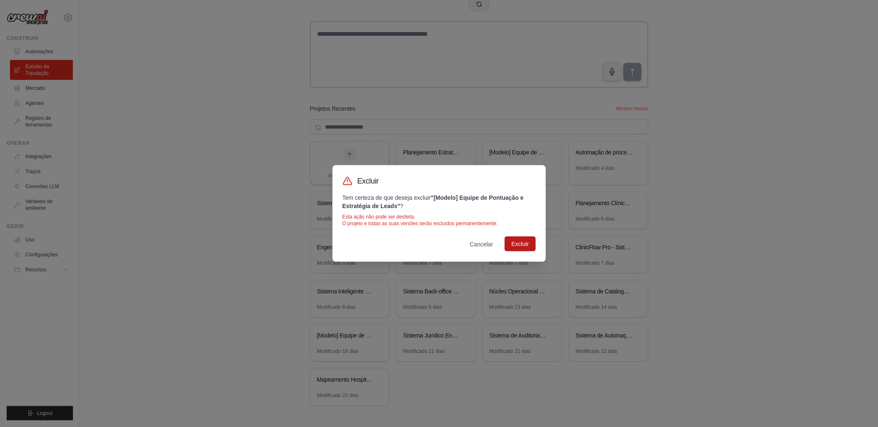
click at [514, 242] on button "Excluir" at bounding box center [520, 244] width 31 height 15
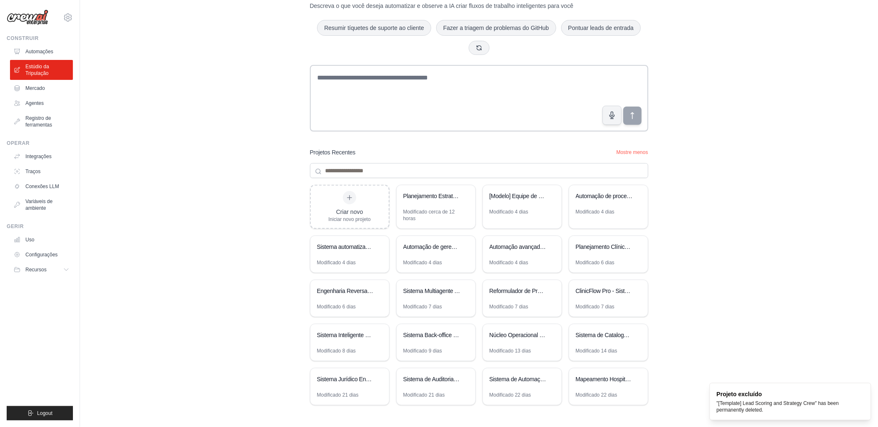
scroll to position [33, 0]
click at [550, 195] on icon at bounding box center [550, 196] width 3 height 4
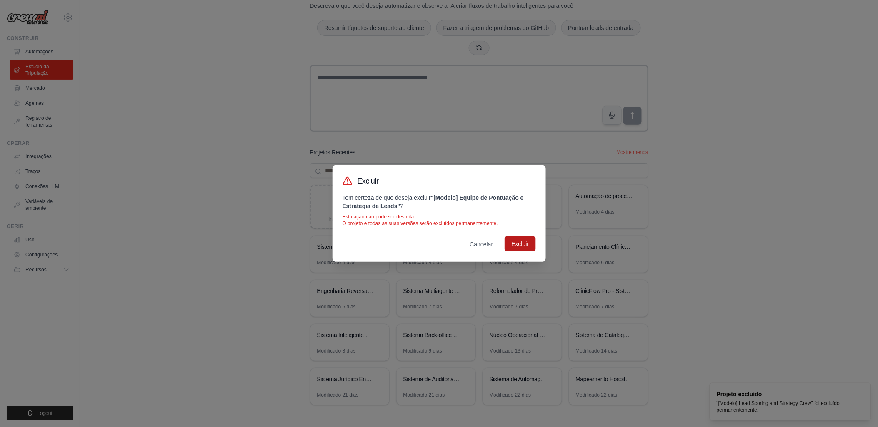
click at [524, 241] on button "Excluir" at bounding box center [520, 244] width 31 height 15
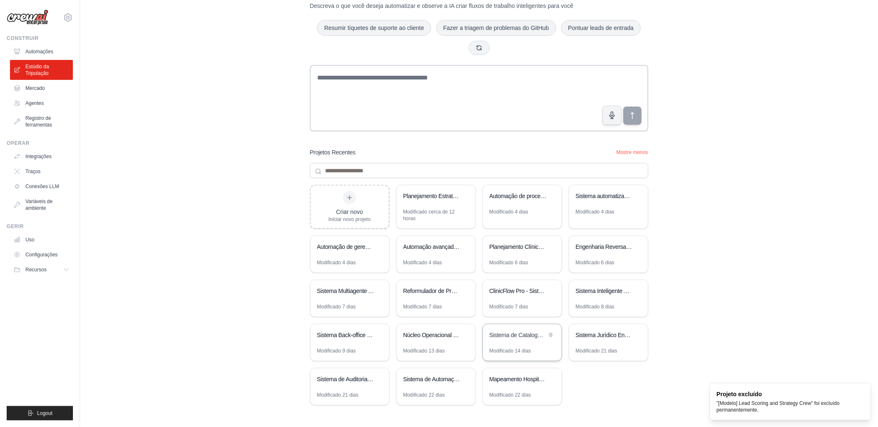
click at [534, 342] on div "Sistema de Catalogação de Favoritos" at bounding box center [522, 336] width 79 height 23
click at [551, 334] on icon at bounding box center [550, 334] width 5 height 5
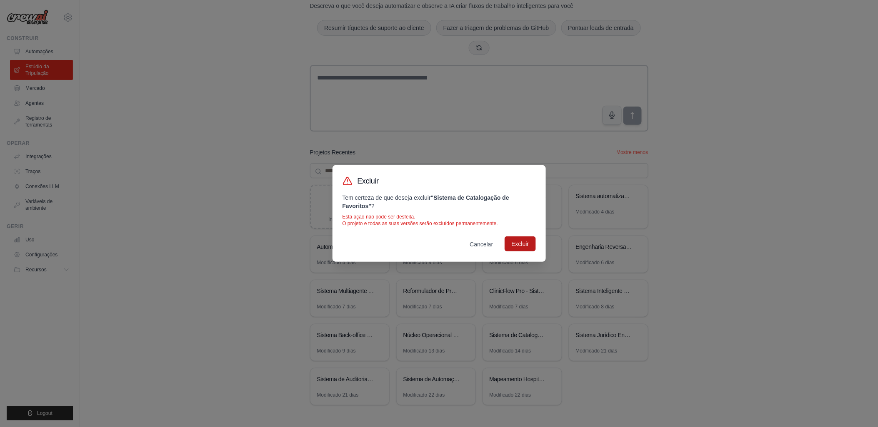
click at [517, 245] on button "Excluir" at bounding box center [520, 244] width 31 height 15
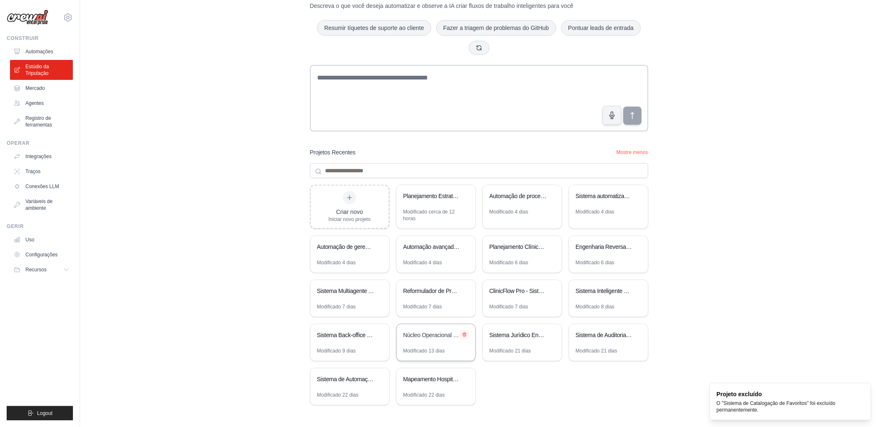
click at [463, 337] on icon at bounding box center [464, 334] width 5 height 5
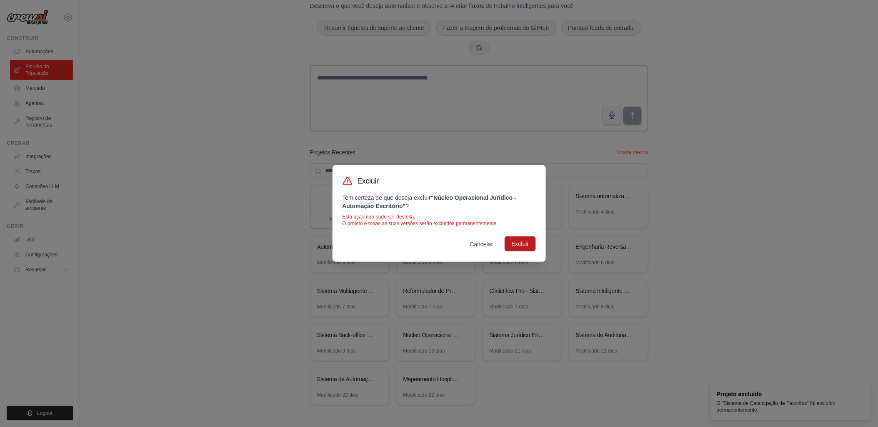
click at [517, 245] on button "Excluir" at bounding box center [520, 244] width 31 height 15
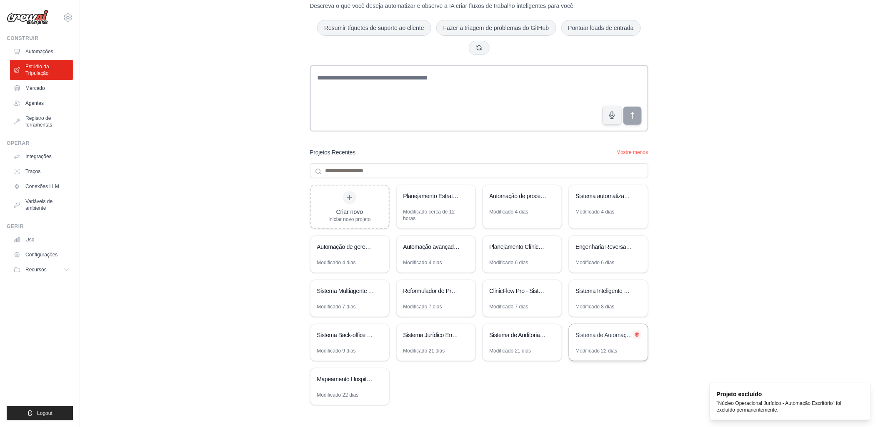
click at [635, 334] on icon at bounding box center [637, 334] width 5 height 5
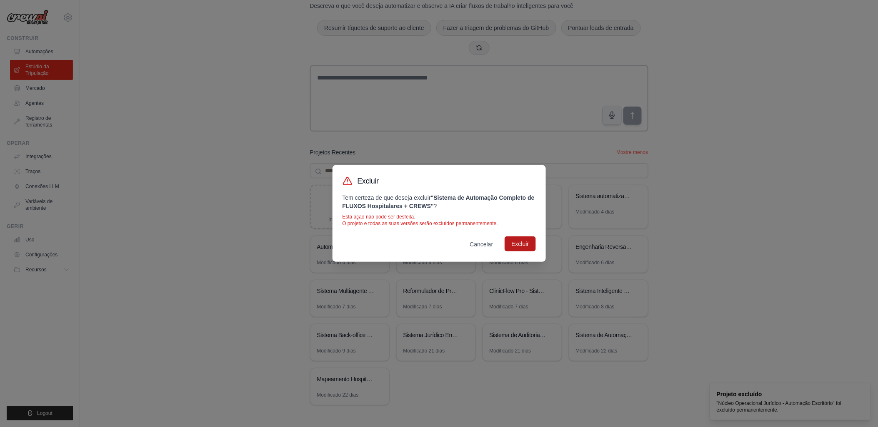
click at [521, 243] on button "Excluir" at bounding box center [520, 244] width 31 height 15
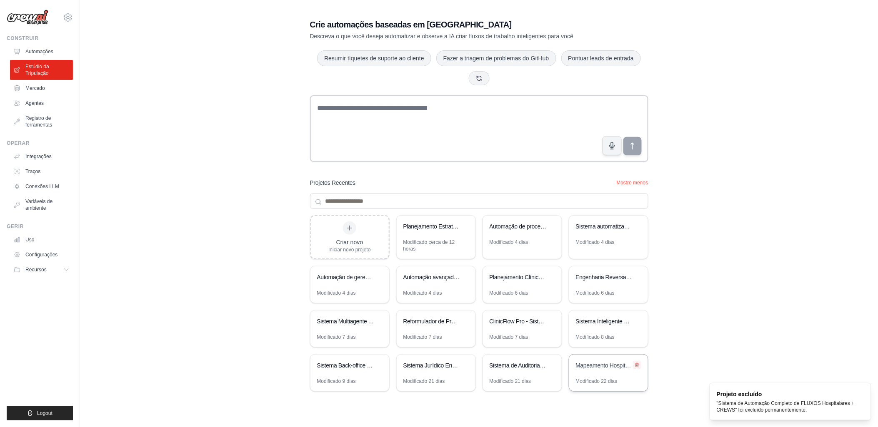
click at [638, 367] on icon at bounding box center [636, 366] width 3 height 4
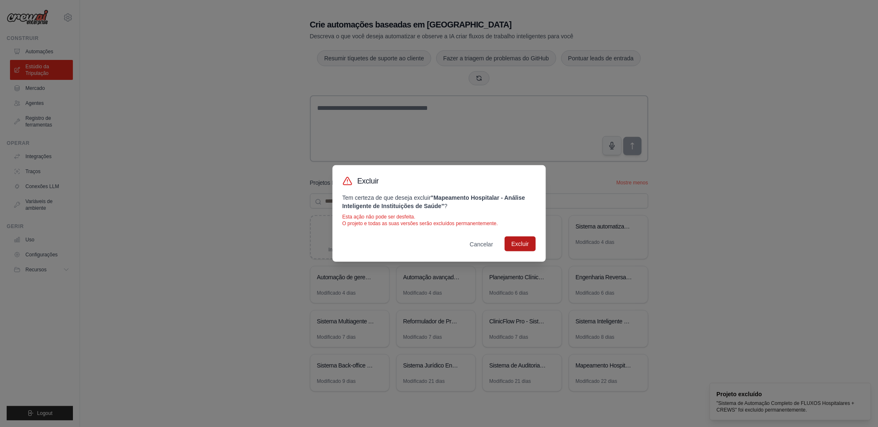
click at [519, 240] on button "Excluir" at bounding box center [520, 244] width 31 height 15
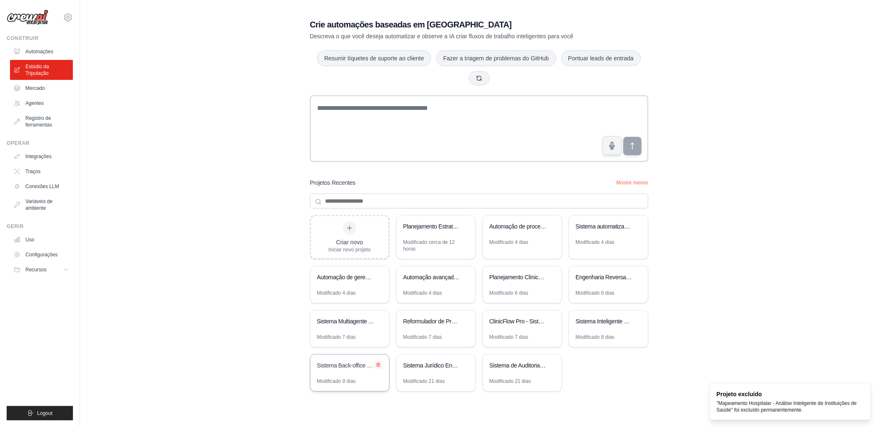
click at [380, 364] on icon at bounding box center [378, 365] width 5 height 5
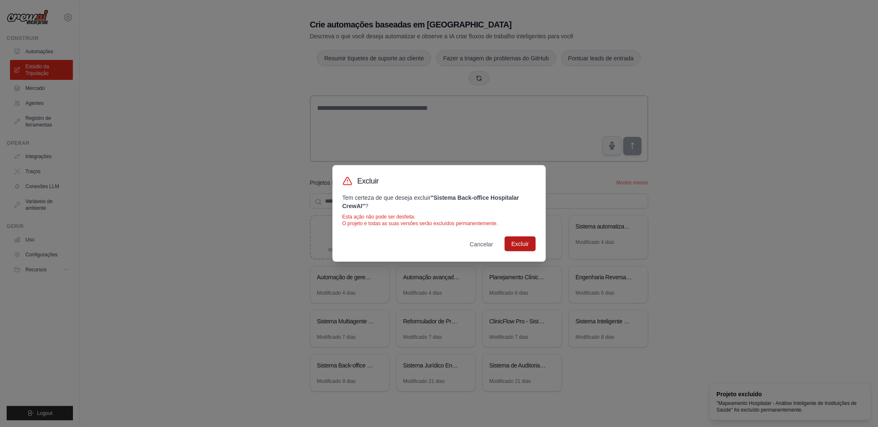
click at [517, 249] on button "Excluir" at bounding box center [520, 244] width 31 height 15
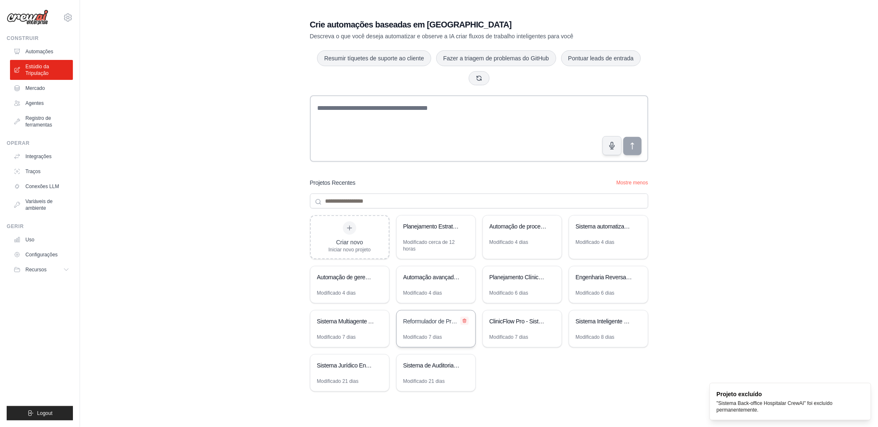
click at [468, 321] on button at bounding box center [464, 321] width 8 height 8
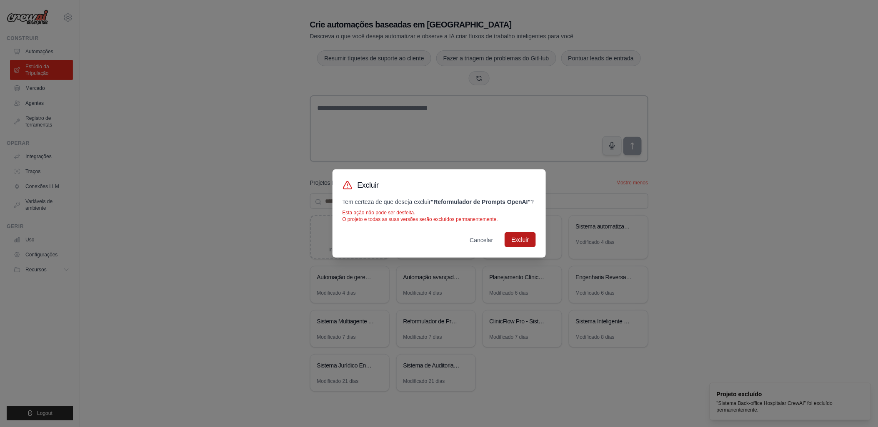
click at [515, 242] on button "Excluir" at bounding box center [520, 239] width 31 height 15
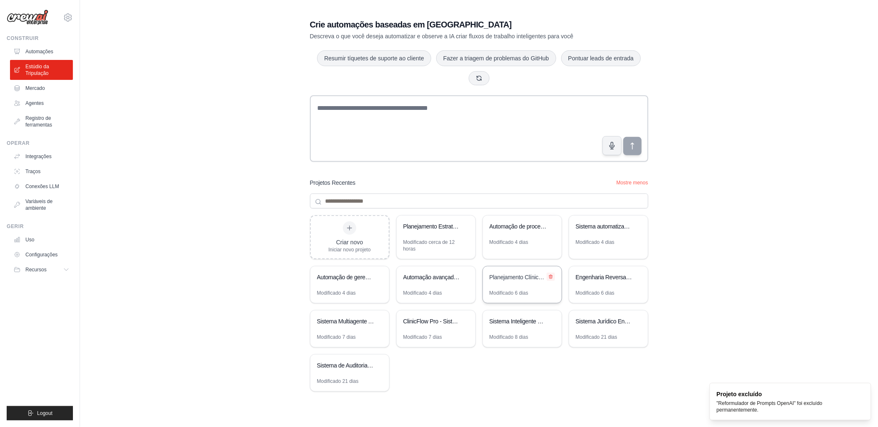
click at [550, 276] on icon at bounding box center [550, 277] width 3 height 4
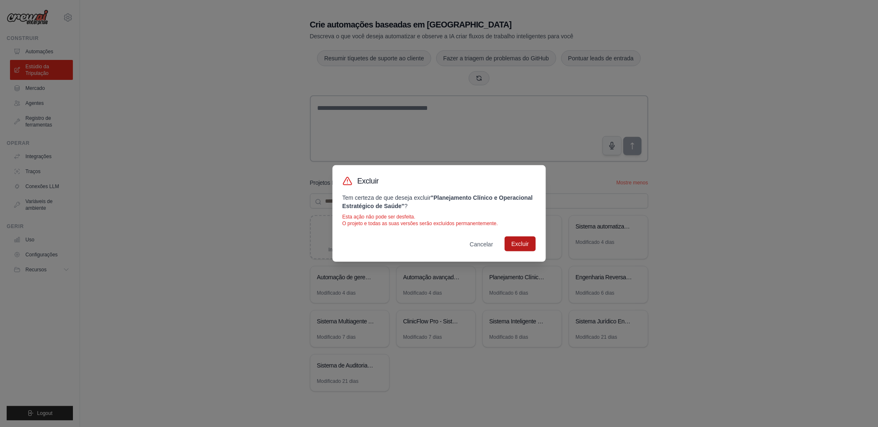
click at [525, 240] on button "Excluir" at bounding box center [520, 244] width 31 height 15
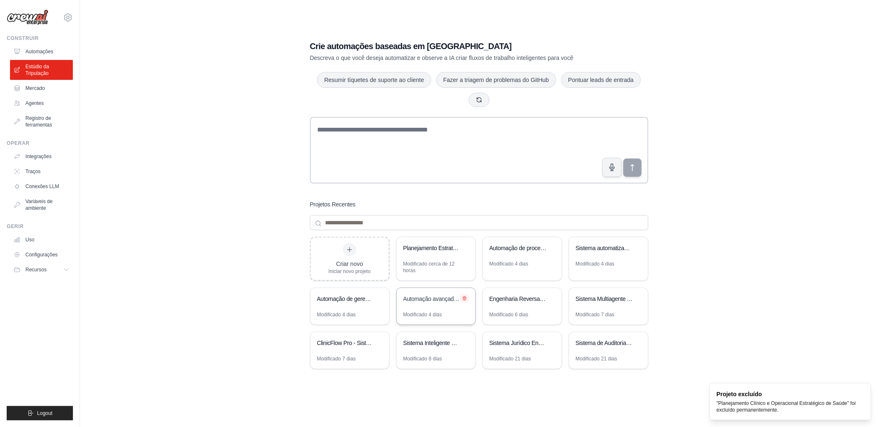
click at [465, 299] on icon at bounding box center [464, 299] width 3 height 4
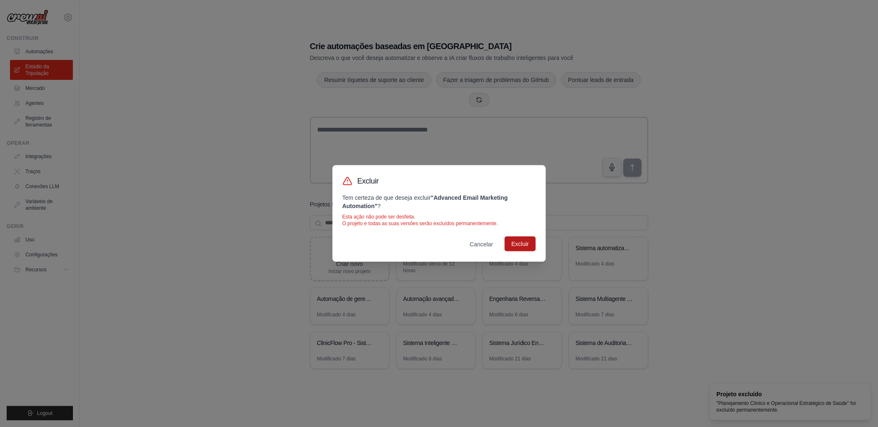
click at [522, 244] on button "Excluir" at bounding box center [520, 244] width 31 height 15
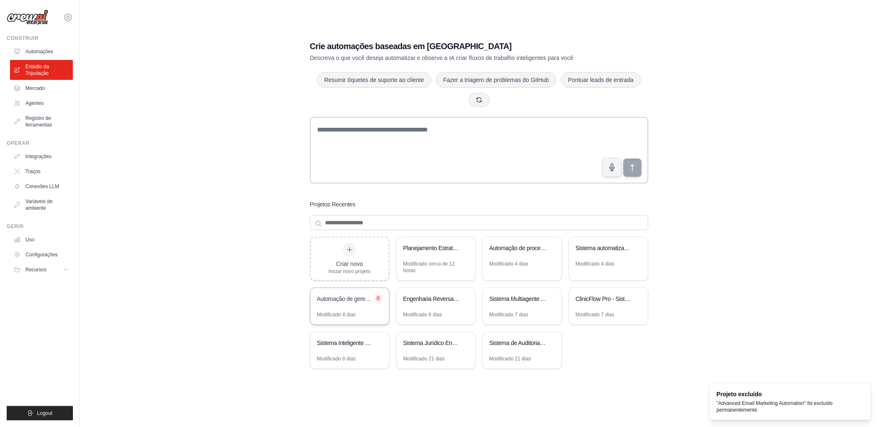
click at [380, 298] on icon at bounding box center [378, 298] width 5 height 5
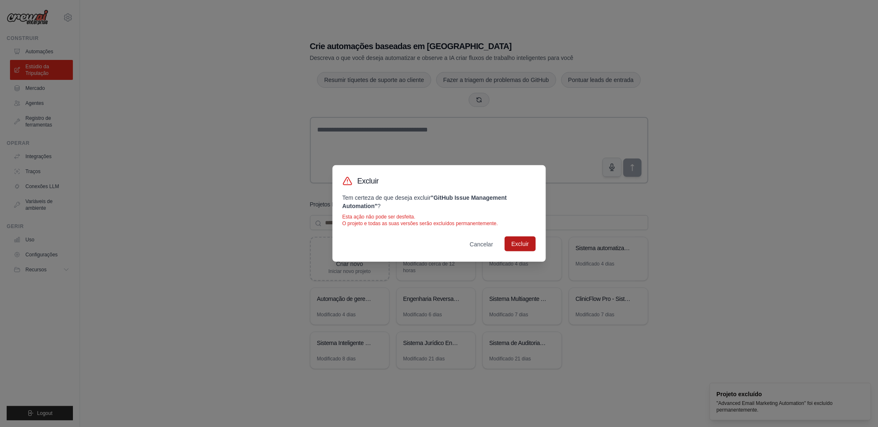
click at [513, 246] on button "Excluir" at bounding box center [520, 244] width 31 height 15
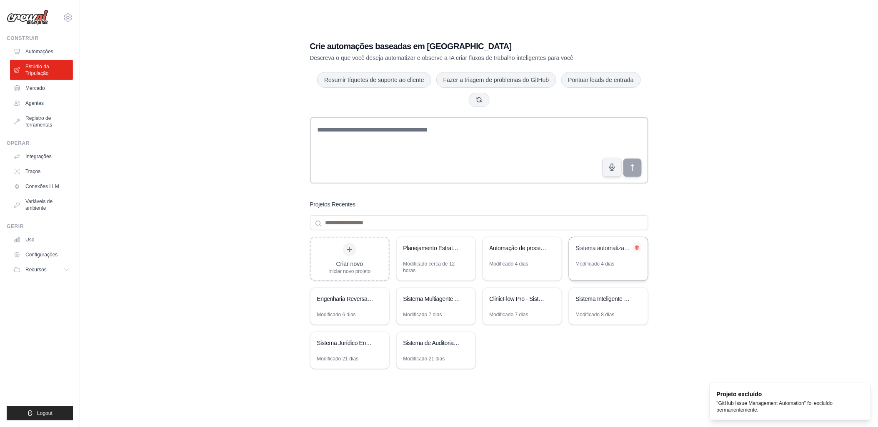
click at [635, 247] on icon at bounding box center [636, 248] width 3 height 4
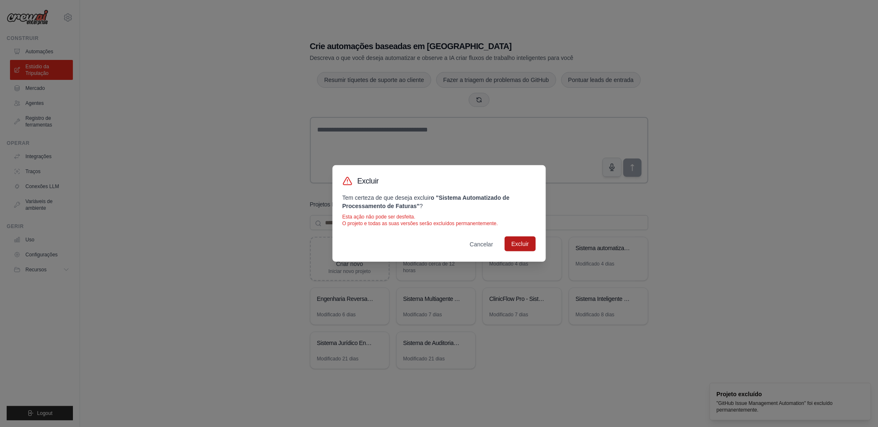
click at [518, 245] on button "Excluir" at bounding box center [520, 244] width 31 height 15
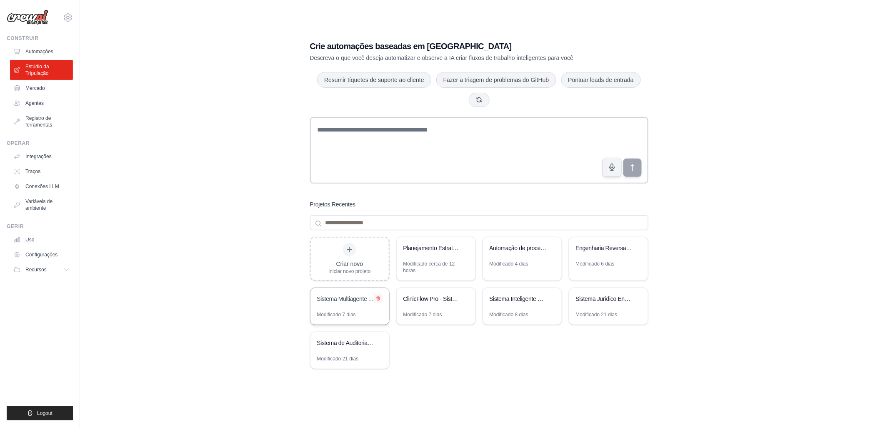
click at [380, 299] on icon at bounding box center [378, 298] width 5 height 5
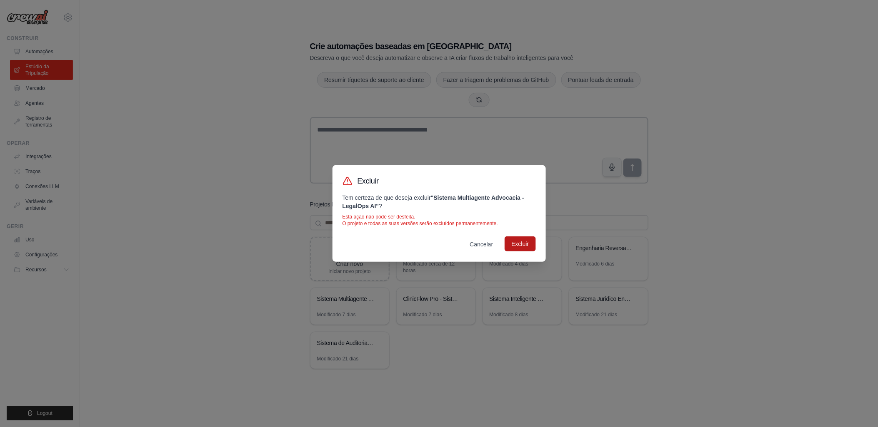
click at [514, 243] on button "Excluir" at bounding box center [520, 244] width 31 height 15
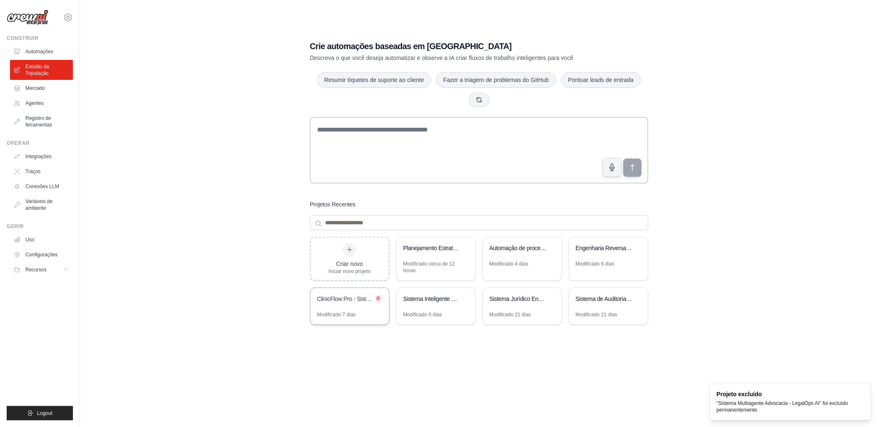
click at [378, 299] on icon at bounding box center [378, 299] width 3 height 4
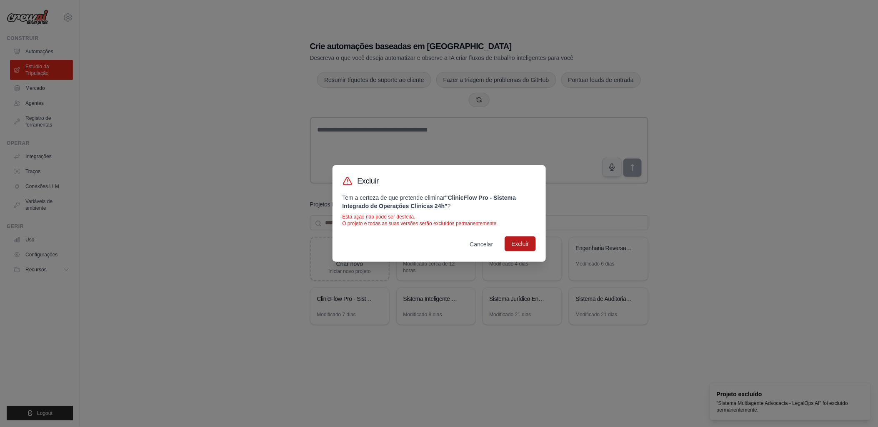
click at [517, 244] on button "Excluir" at bounding box center [520, 244] width 31 height 15
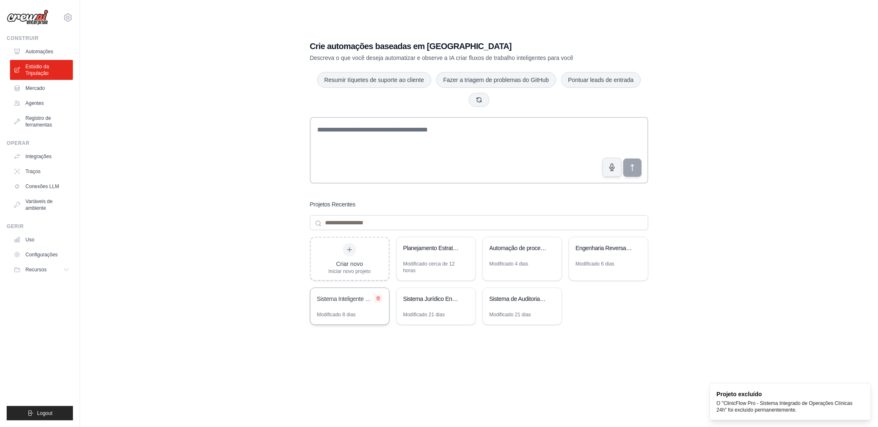
click at [378, 298] on icon at bounding box center [378, 298] width 5 height 5
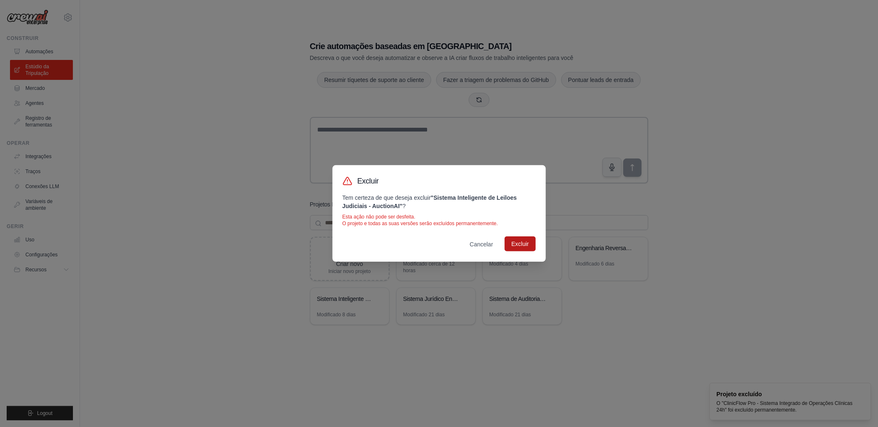
click at [513, 245] on button "Excluir" at bounding box center [520, 244] width 31 height 15
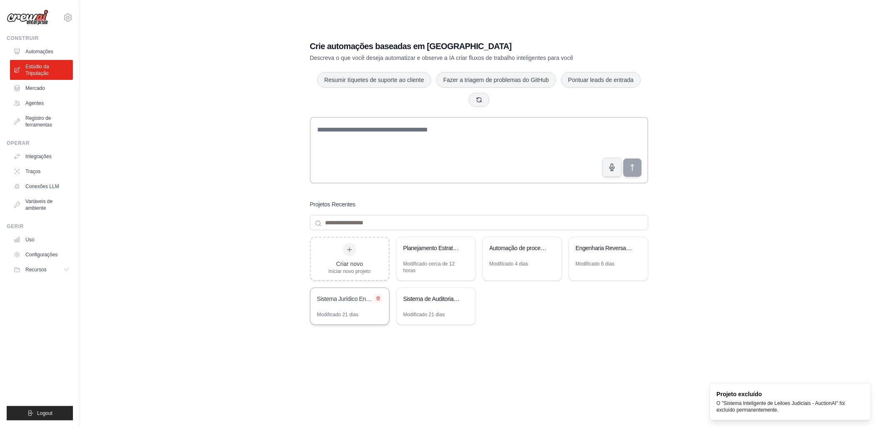
click at [378, 297] on icon at bounding box center [378, 298] width 5 height 5
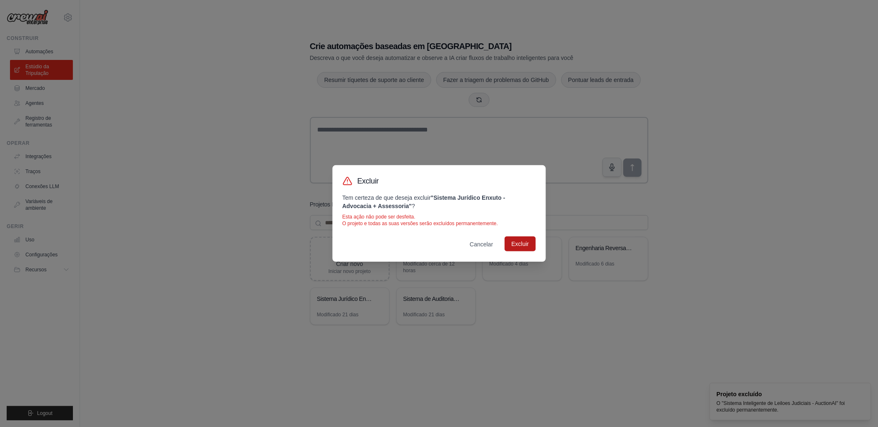
click at [520, 242] on button "Excluir" at bounding box center [520, 244] width 31 height 15
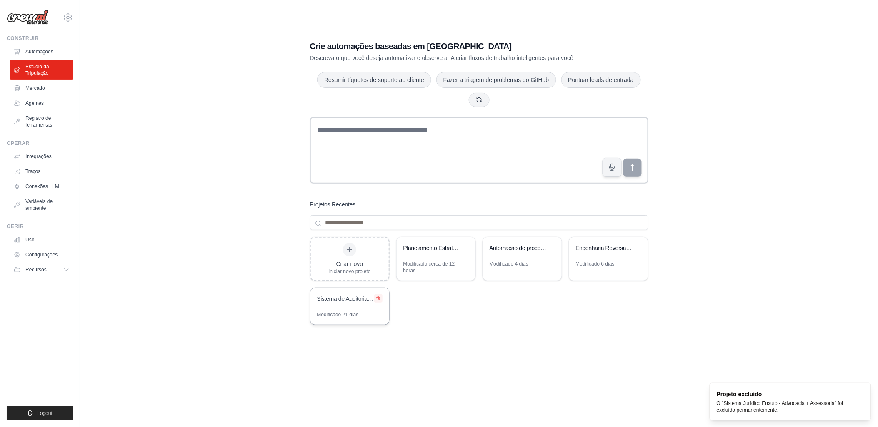
click at [380, 297] on icon at bounding box center [378, 298] width 5 height 5
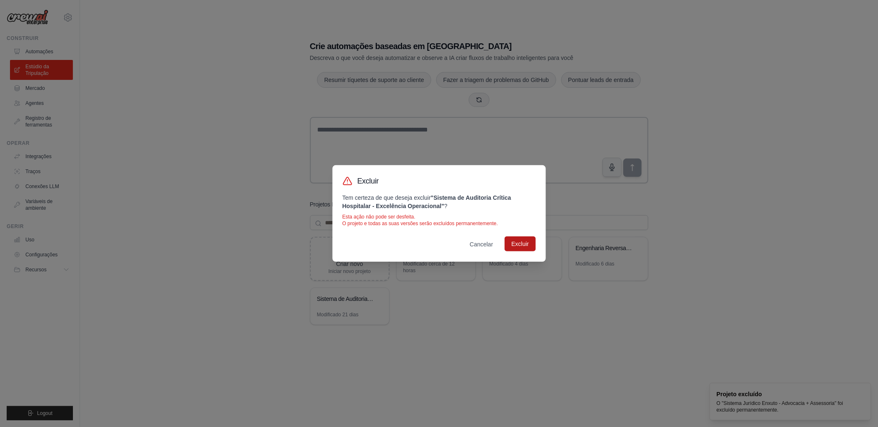
click at [517, 245] on button "Excluir" at bounding box center [520, 244] width 31 height 15
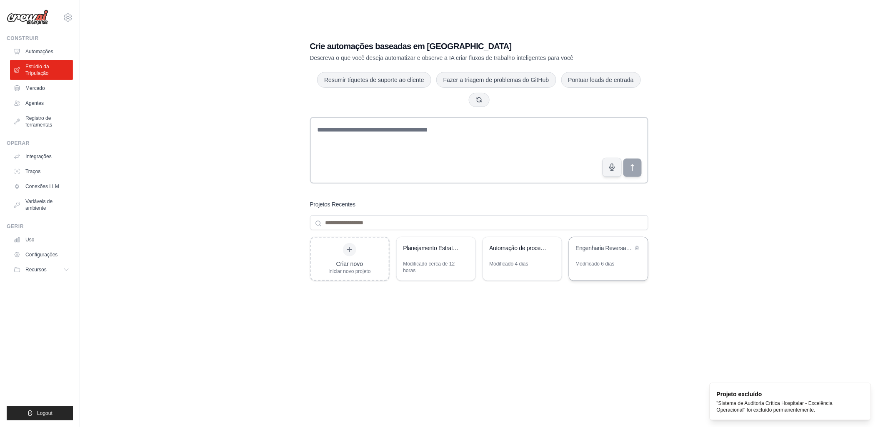
click at [594, 261] on div "Modificado 6 dias" at bounding box center [595, 264] width 39 height 7
click at [413, 257] on div "Planejamento Estratégico ser_clinical_24h" at bounding box center [436, 248] width 79 height 23
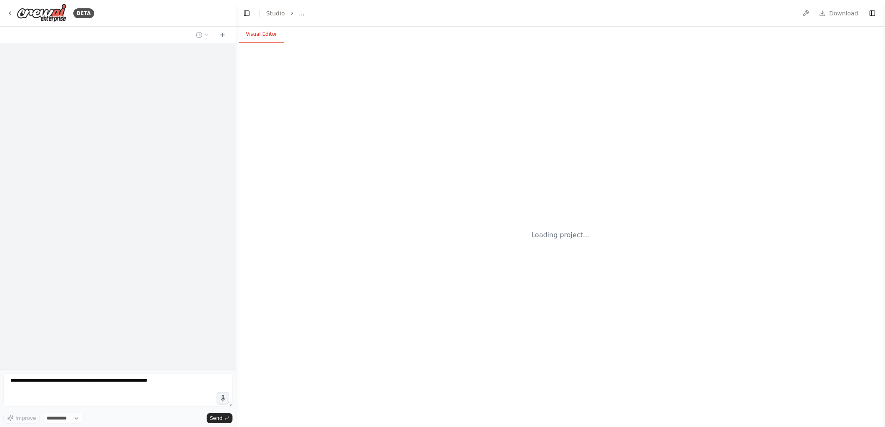
select select "****"
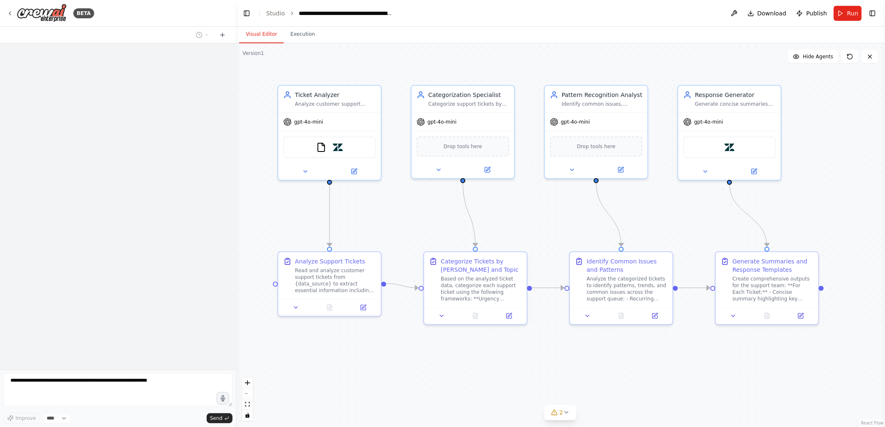
scroll to position [708, 0]
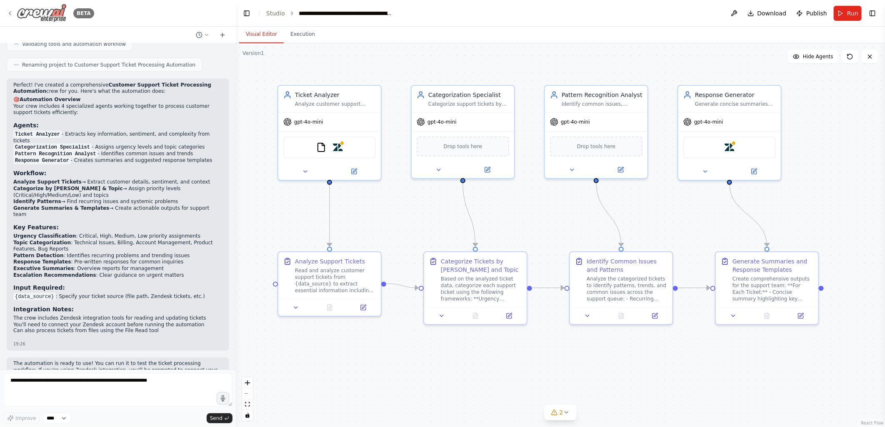
click at [7, 17] on div "BETA" at bounding box center [50, 13] width 87 height 19
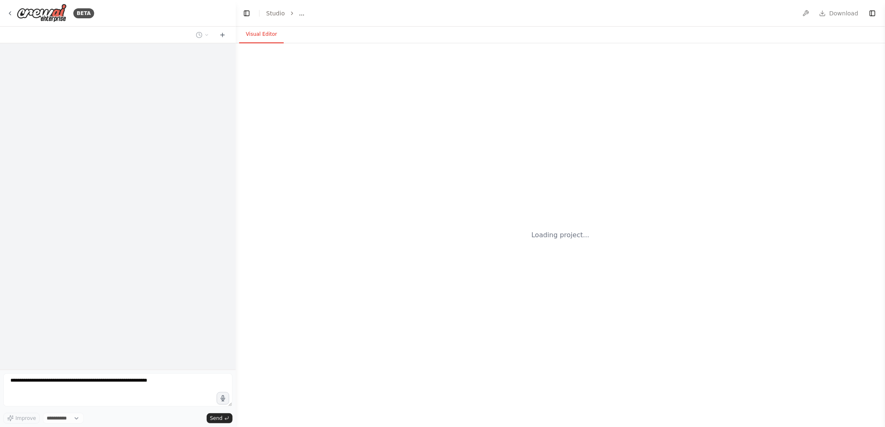
select select "****"
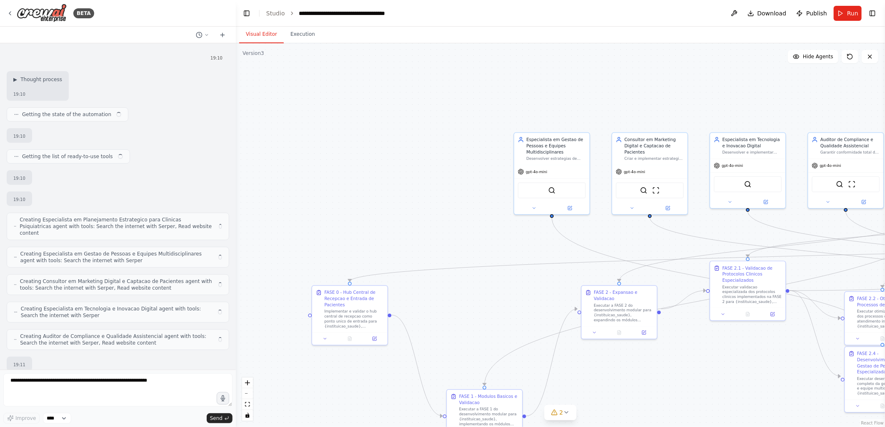
drag, startPoint x: 365, startPoint y: 227, endPoint x: 467, endPoint y: 231, distance: 101.3
click at [467, 231] on div ".deletable-edge-delete-btn { width: 20px; height: 20px; border: 0px solid #ffff…" at bounding box center [560, 235] width 649 height 384
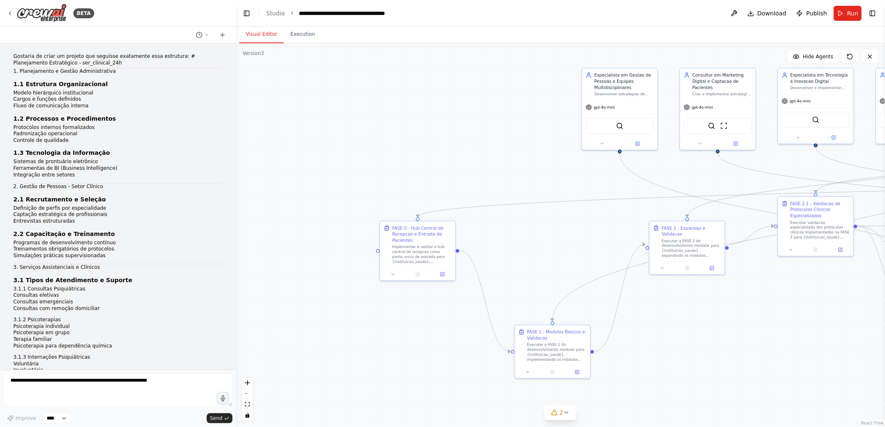
click at [468, 172] on div ".deletable-edge-delete-btn { width: 20px; height: 20px; border: 0px solid #ffff…" at bounding box center [560, 235] width 649 height 384
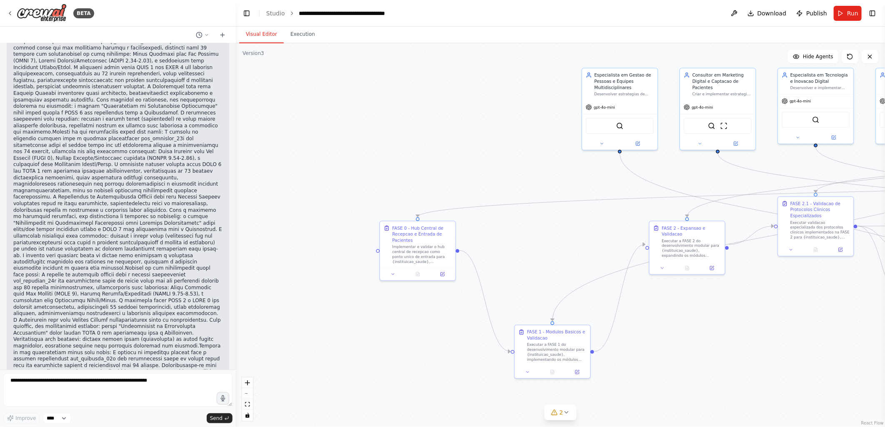
scroll to position [34628, 0]
click at [10, 14] on icon at bounding box center [10, 13] width 2 height 3
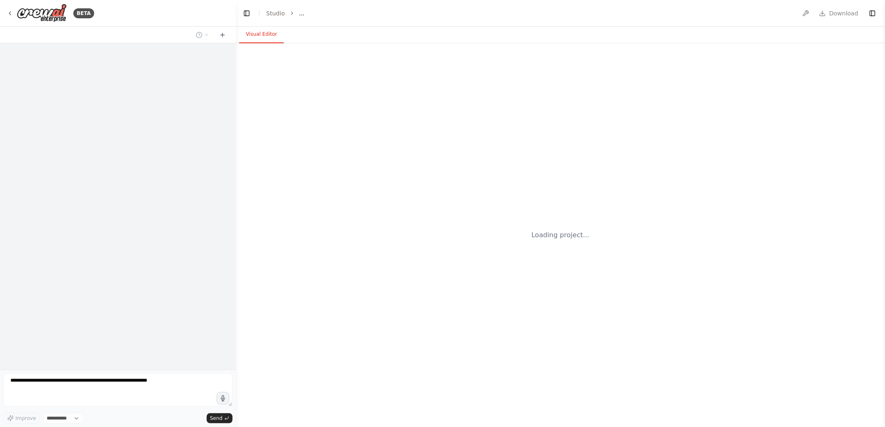
select select "****"
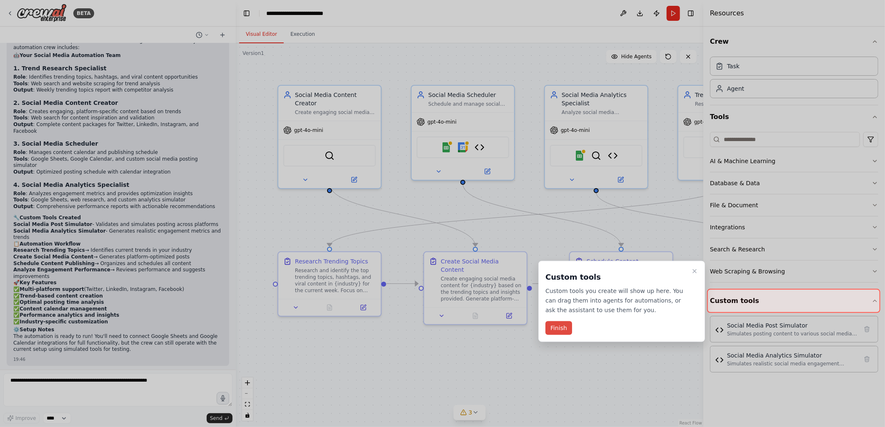
scroll to position [1154, 0]
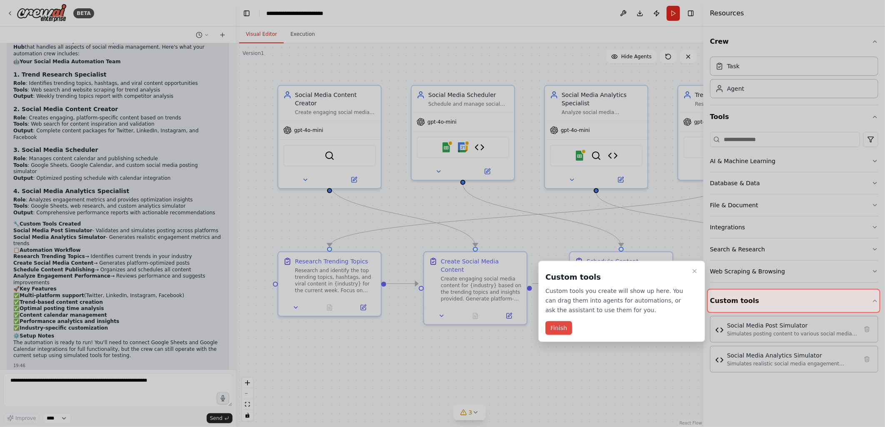
click at [560, 332] on button "Finish" at bounding box center [558, 329] width 27 height 14
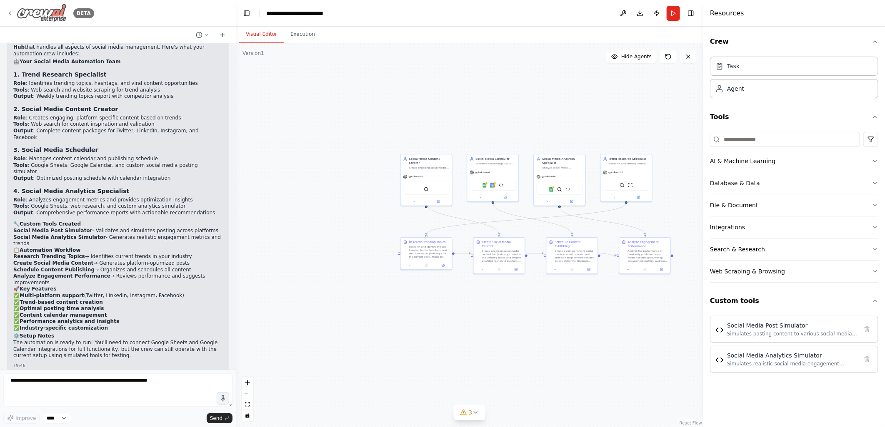
click at [9, 13] on icon at bounding box center [10, 13] width 7 height 7
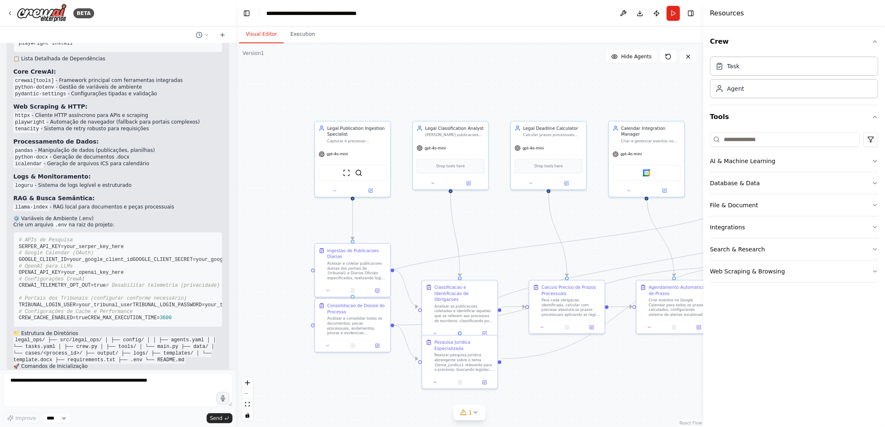
scroll to position [3085, 0]
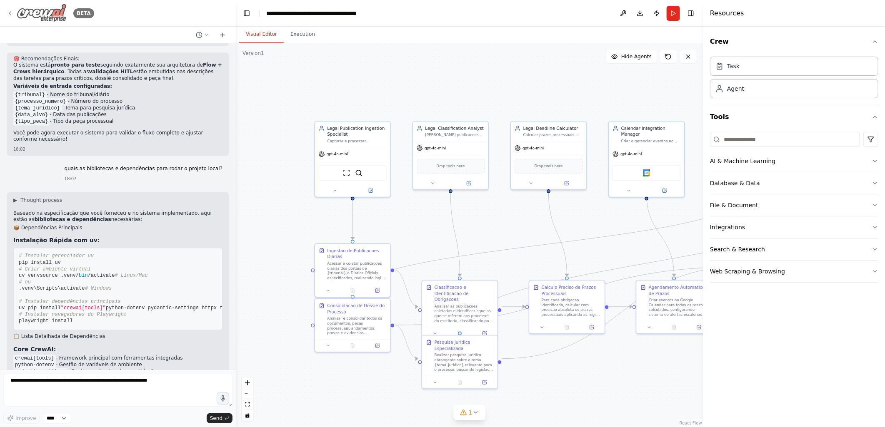
click at [9, 13] on icon at bounding box center [10, 13] width 2 height 3
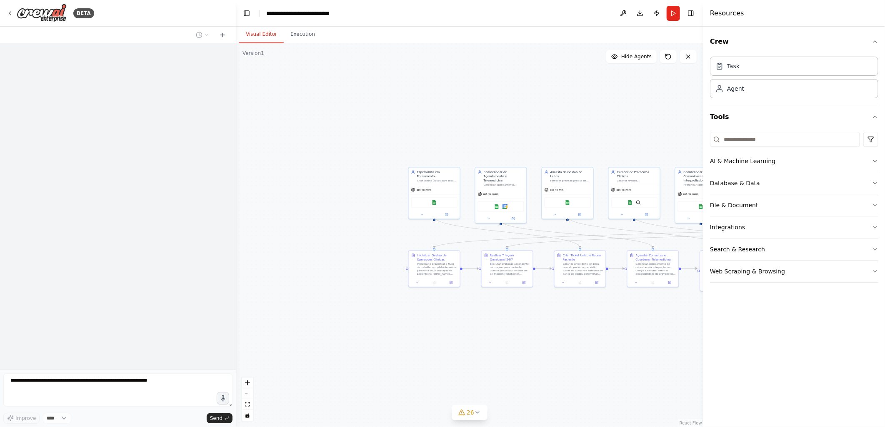
click at [3, 12] on div "BETA" at bounding box center [118, 13] width 236 height 27
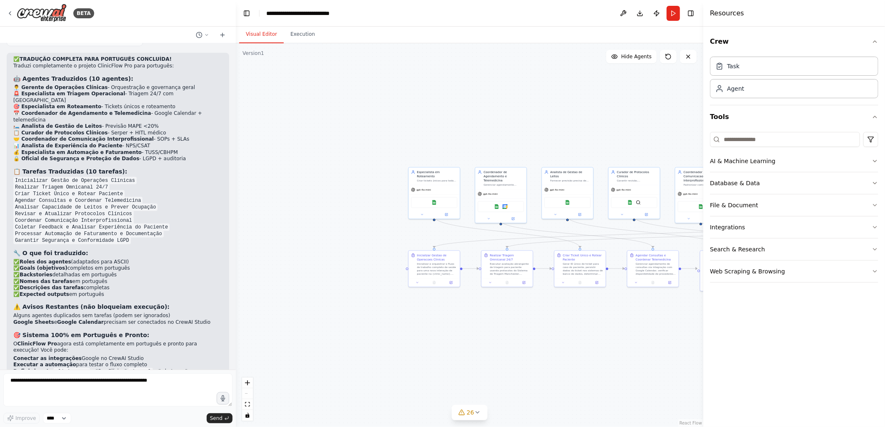
scroll to position [12318, 0]
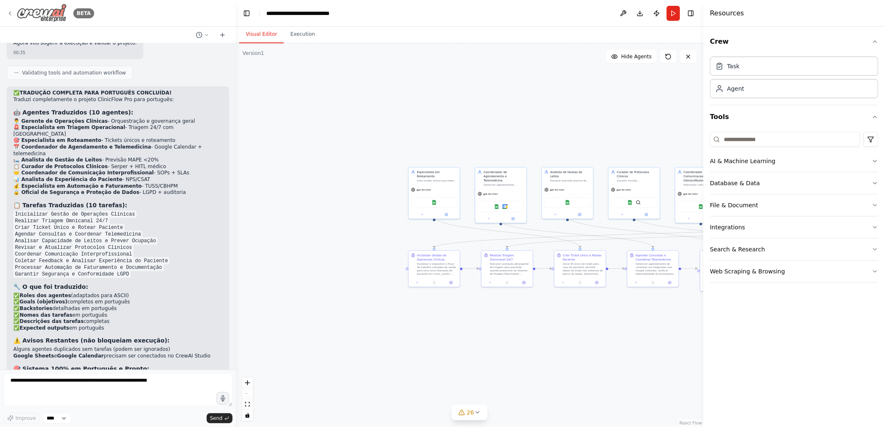
click at [12, 10] on icon at bounding box center [10, 13] width 7 height 7
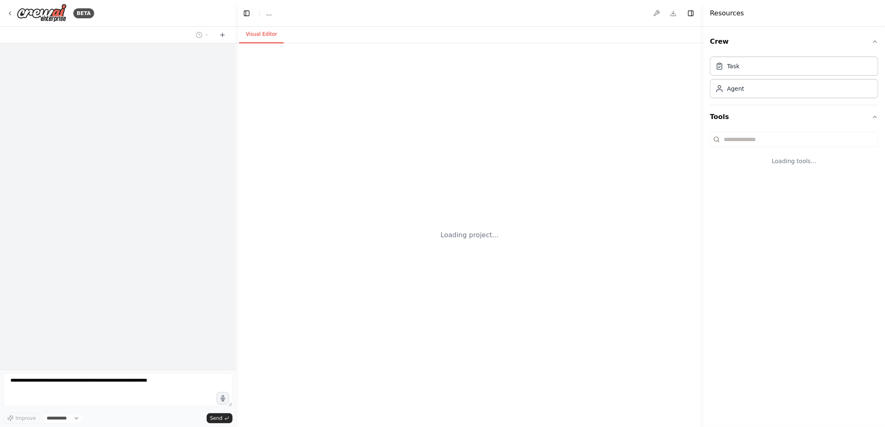
select select "****"
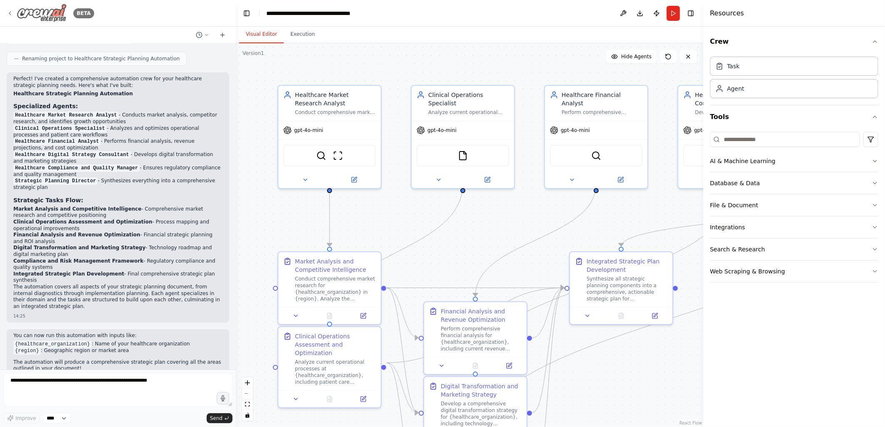
scroll to position [1808, 0]
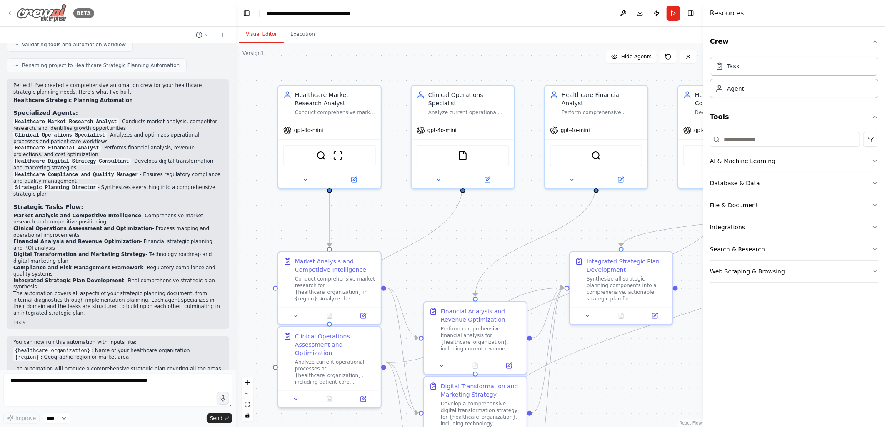
click at [10, 11] on icon at bounding box center [10, 13] width 7 height 7
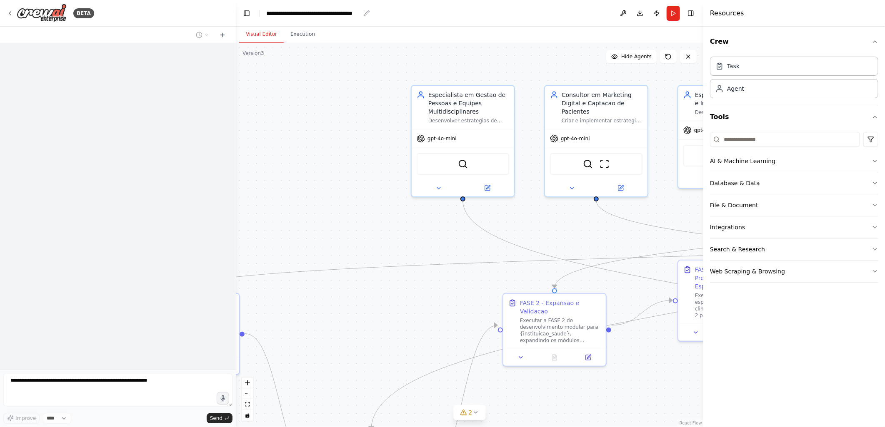
click at [365, 11] on icon "breadcrumb" at bounding box center [366, 13] width 7 height 7
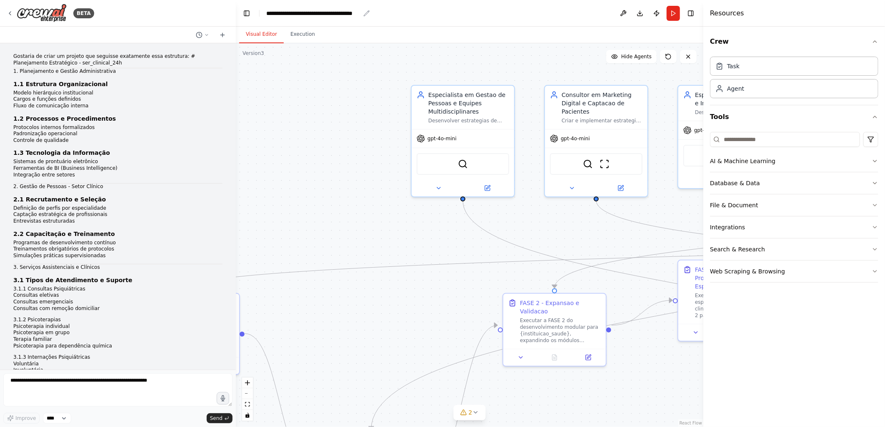
scroll to position [39702, 0]
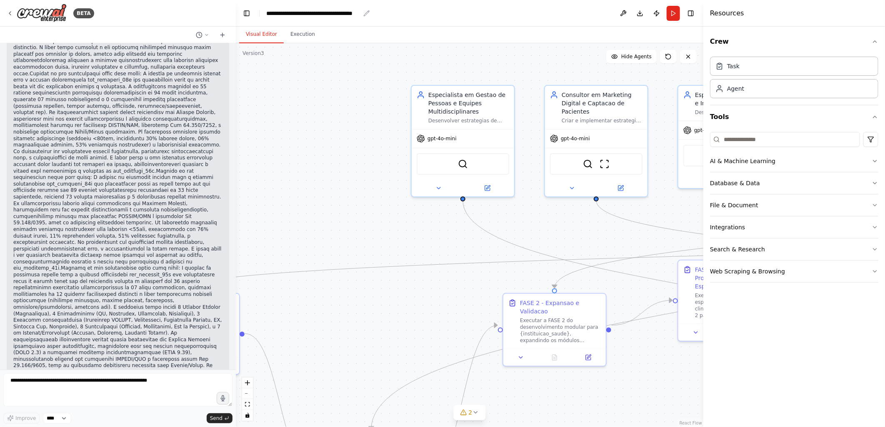
click at [365, 14] on icon "breadcrumb" at bounding box center [366, 13] width 7 height 7
click at [347, 14] on div "**********" at bounding box center [313, 13] width 94 height 8
click at [335, 11] on div "**********" at bounding box center [321, 13] width 110 height 8
click at [334, 109] on div ".deletable-edge-delete-btn { width: 20px; height: 20px; border: 0px solid #ffff…" at bounding box center [469, 235] width 467 height 384
click at [10, 13] on icon at bounding box center [10, 13] width 2 height 3
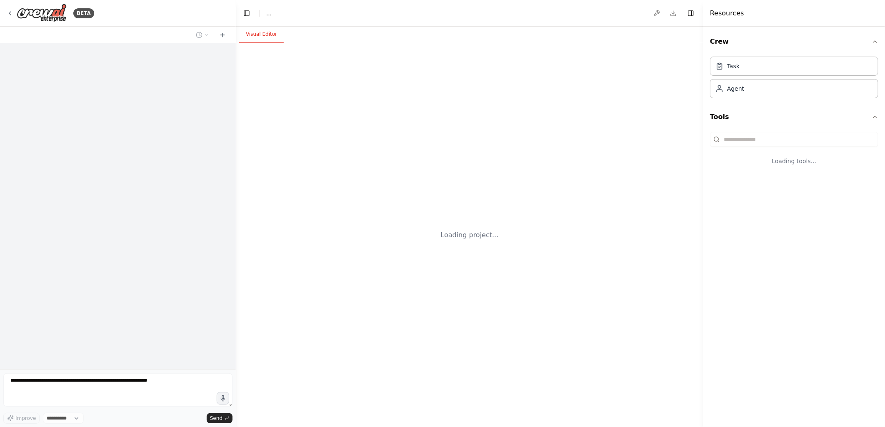
select select "****"
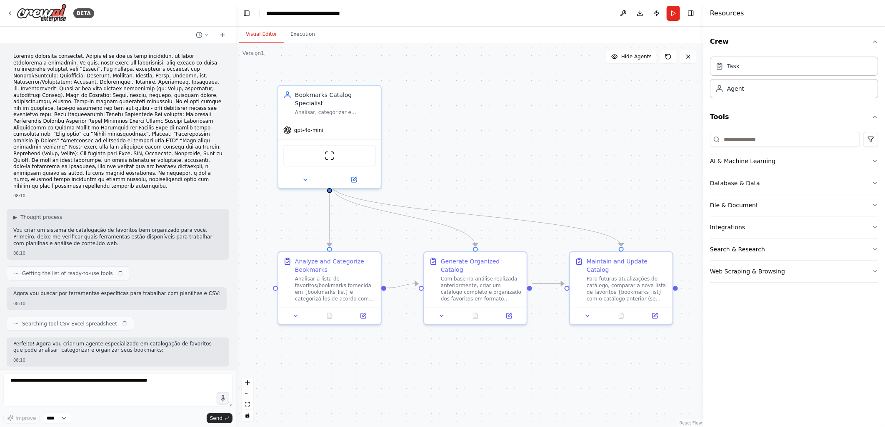
scroll to position [7358, 0]
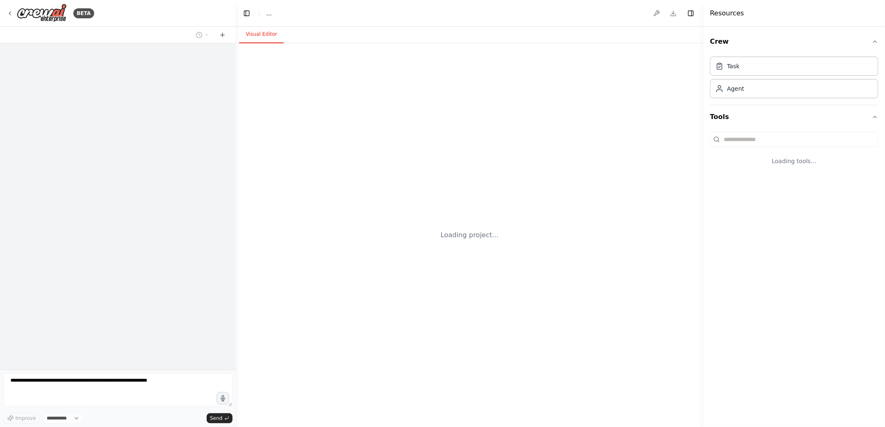
select select "****"
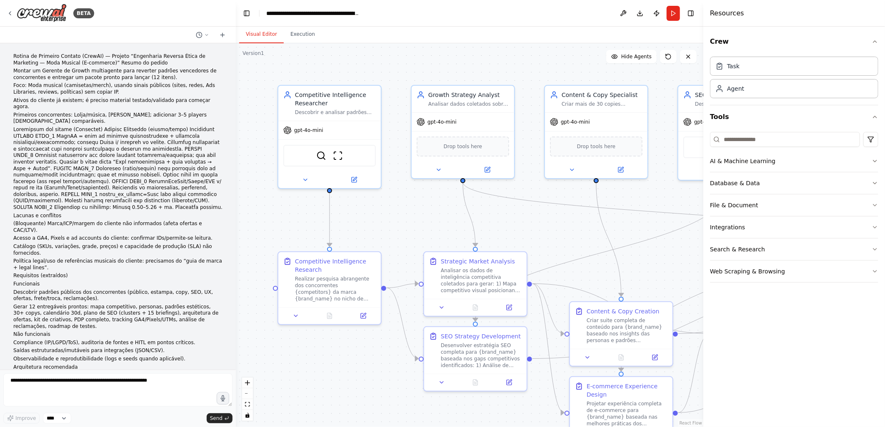
scroll to position [2335, 0]
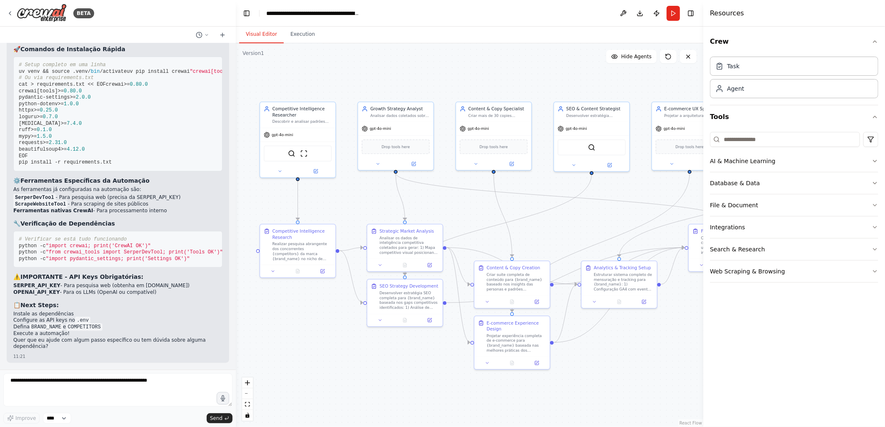
drag, startPoint x: 428, startPoint y: 220, endPoint x: 374, endPoint y: 200, distance: 57.6
click at [374, 200] on div ".deletable-edge-delete-btn { width: 20px; height: 20px; border: 0px solid #ffff…" at bounding box center [469, 235] width 467 height 384
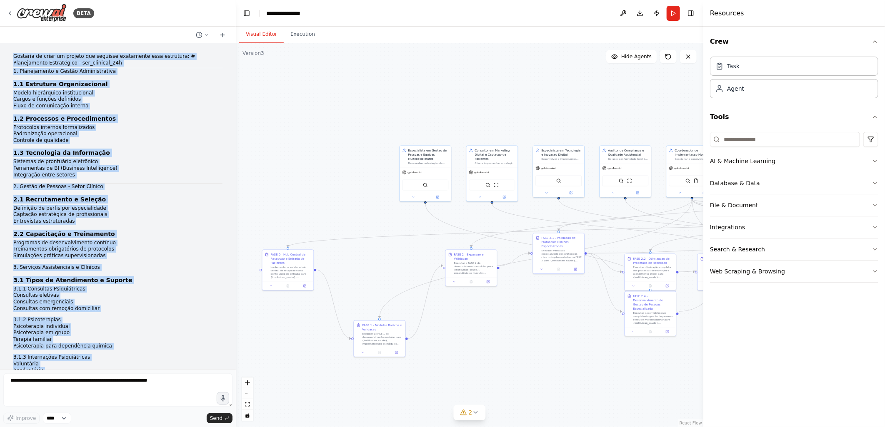
drag, startPoint x: 103, startPoint y: 345, endPoint x: 7, endPoint y: 55, distance: 305.8
click at [7, 55] on div "Gostaria de criar um projeto que seguisse exatamente essa estrutura: # Planejam…" at bounding box center [118, 206] width 236 height 327
copy div "Loremips do sitam co adipisc eli seddoeiu temporinci utla etdolorem: # Aliquaen…"
click at [127, 136] on li "Padronização operacional" at bounding box center [117, 134] width 209 height 7
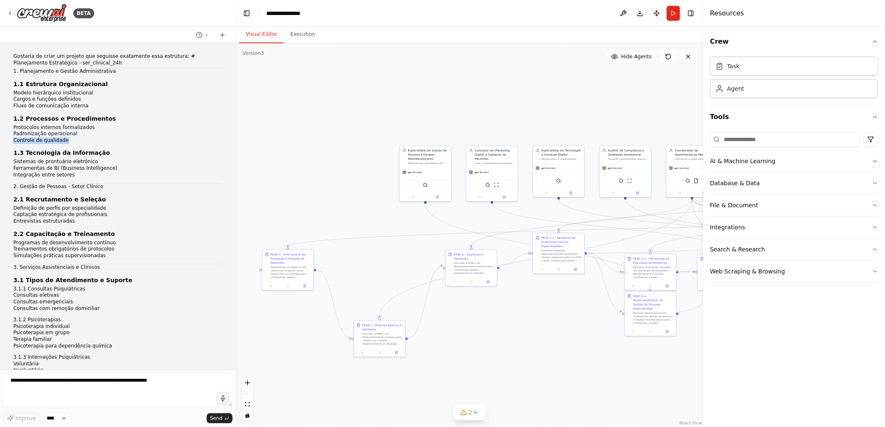
click at [130, 137] on ul "Protocolos internos formalizados Padronização operacional Controle de qualidade" at bounding box center [117, 135] width 209 height 20
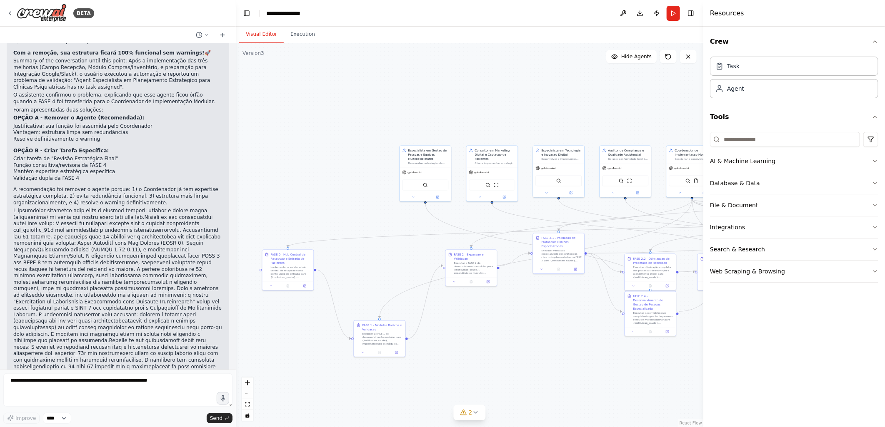
scroll to position [33915, 0]
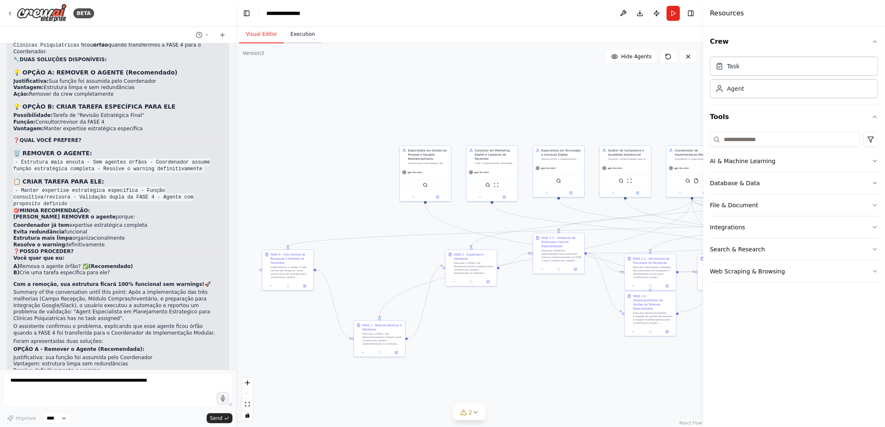
click at [301, 35] on button "Execution" at bounding box center [303, 34] width 38 height 17
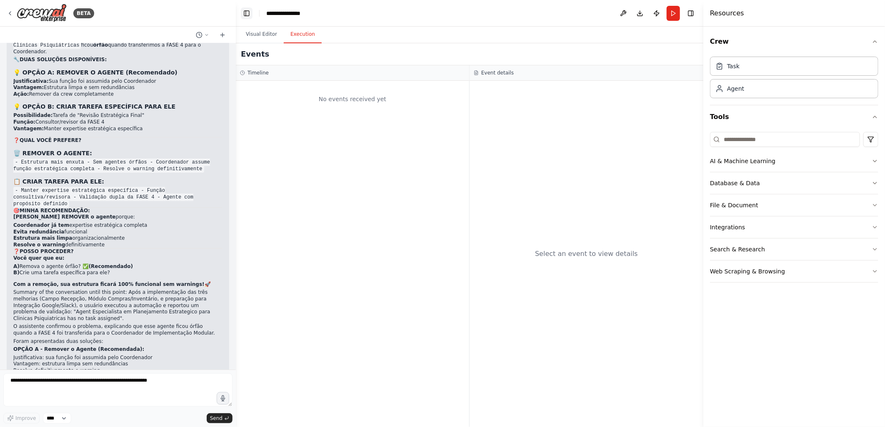
click at [245, 13] on button "Toggle Left Sidebar" at bounding box center [247, 13] width 12 height 12
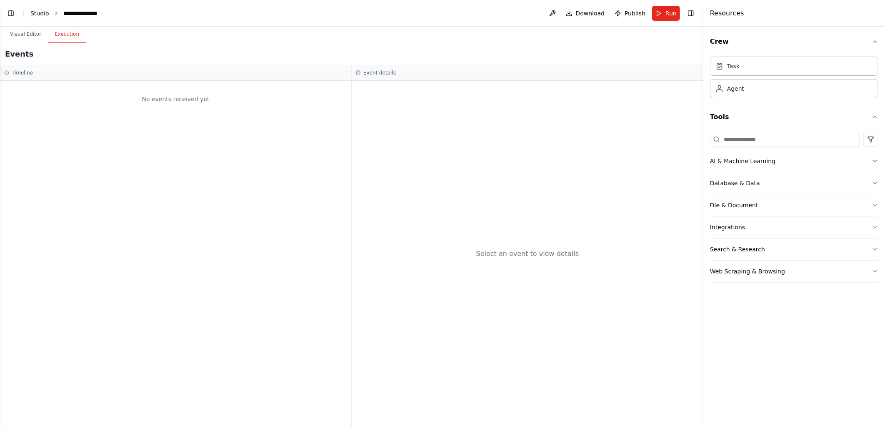
click at [35, 12] on link "Studio" at bounding box center [39, 13] width 19 height 7
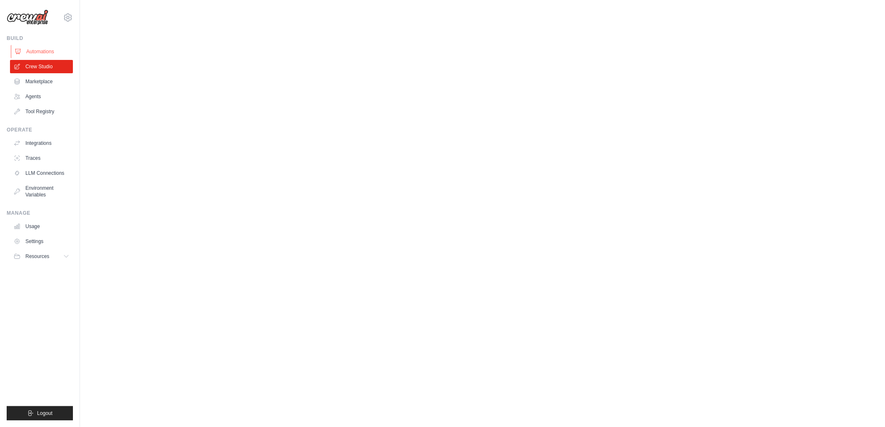
click at [27, 48] on link "Automations" at bounding box center [42, 51] width 63 height 13
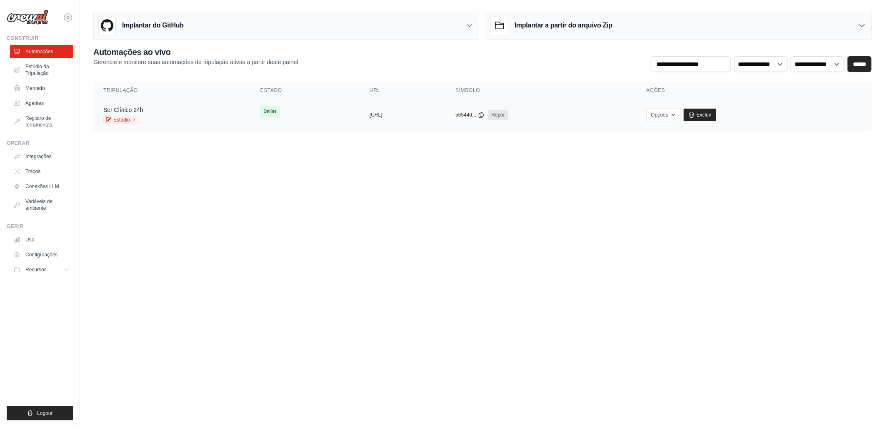
click at [260, 112] on span "Online" at bounding box center [270, 112] width 20 height 12
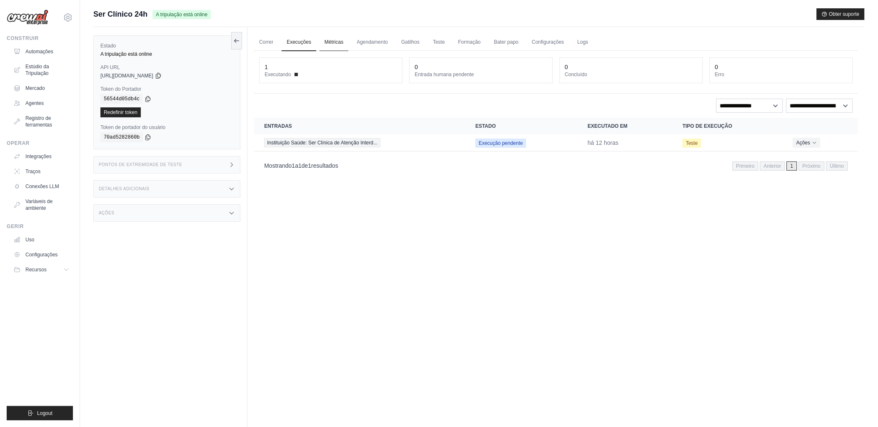
click at [328, 43] on link "Métricas" at bounding box center [334, 42] width 29 height 17
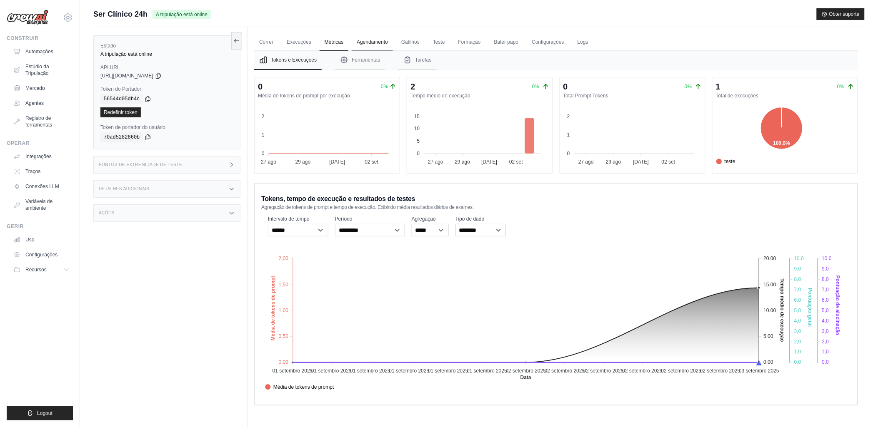
click at [364, 43] on link "Agendamento" at bounding box center [372, 42] width 41 height 17
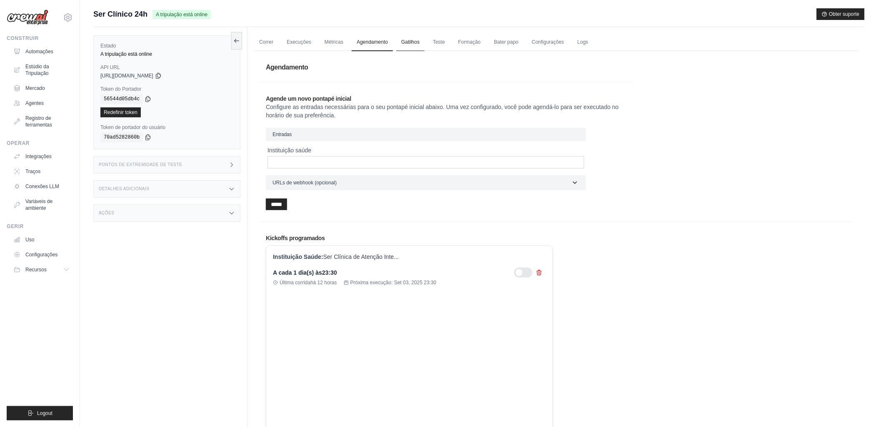
click at [402, 39] on link "Gatilhos" at bounding box center [410, 42] width 28 height 17
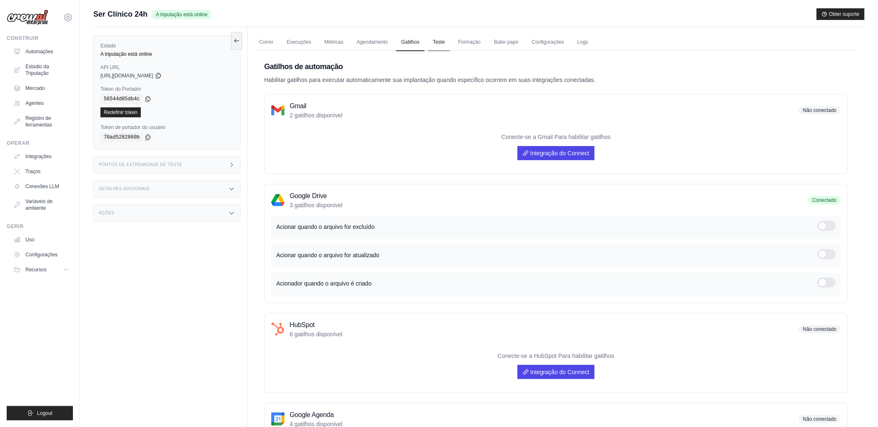
click at [437, 39] on link "Teste" at bounding box center [439, 42] width 22 height 17
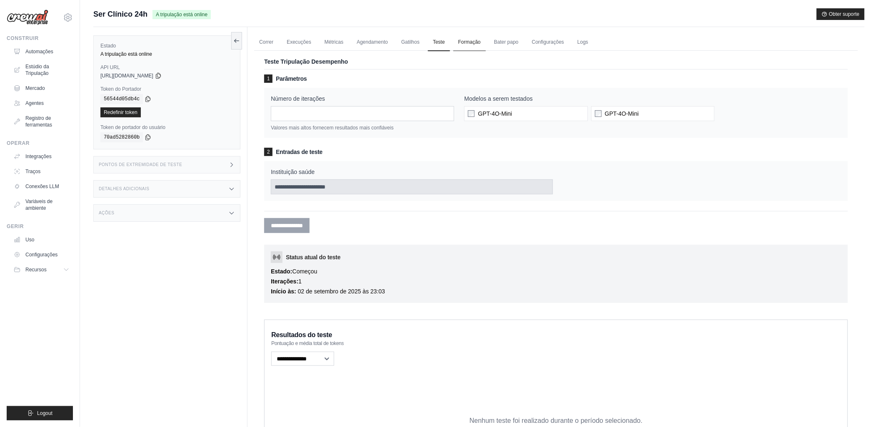
click at [462, 40] on link "Formação" at bounding box center [469, 42] width 32 height 17
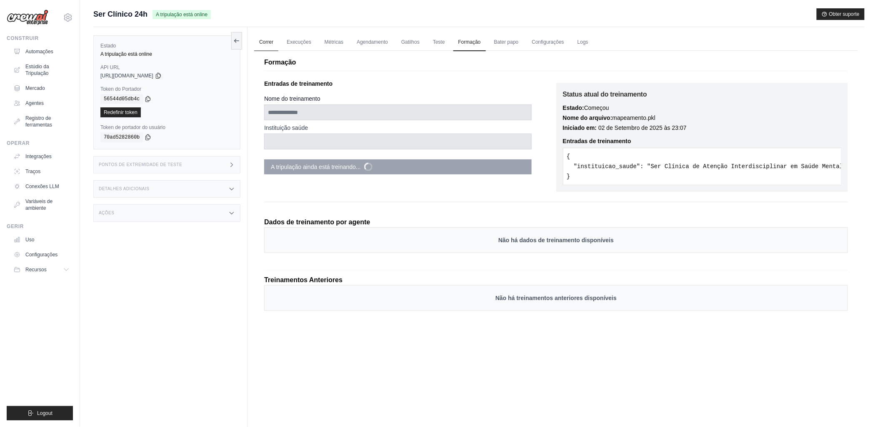
click at [264, 42] on link "Correr" at bounding box center [266, 42] width 24 height 17
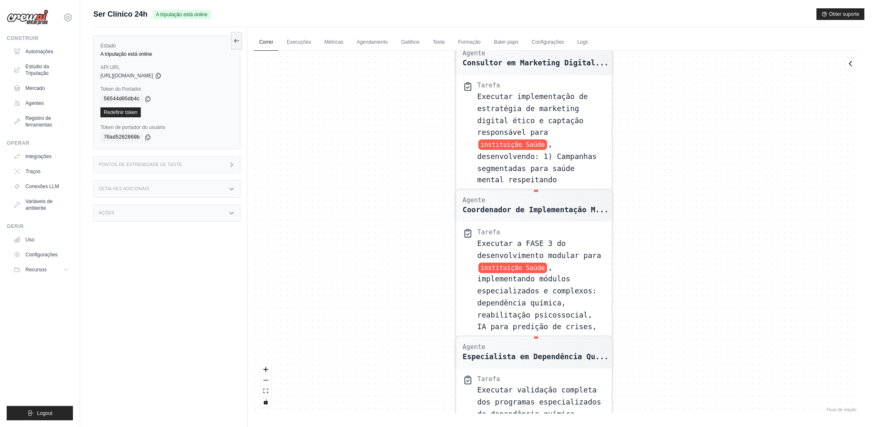
drag, startPoint x: 427, startPoint y: 127, endPoint x: 422, endPoint y: 252, distance: 125.1
click at [420, 261] on div "Agente Coordenador de Implementação M... Tarefa Executar a FASE 1 do desenvolvi…" at bounding box center [556, 232] width 604 height 363
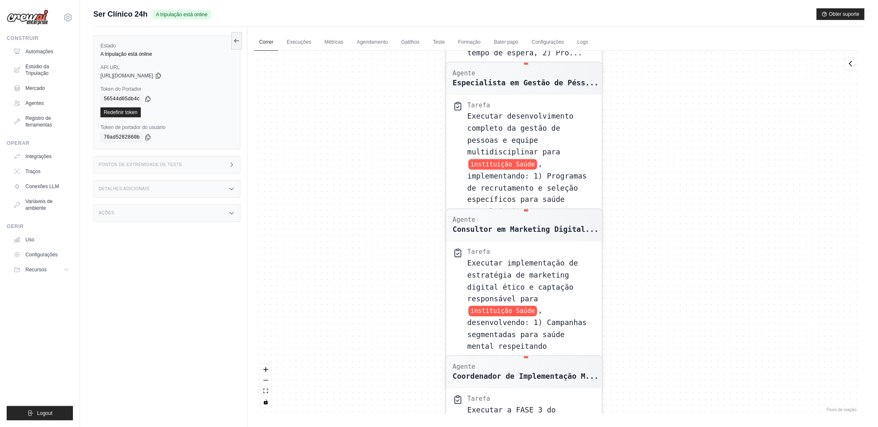
drag, startPoint x: 432, startPoint y: 124, endPoint x: 426, endPoint y: 296, distance: 172.6
click at [426, 296] on div "Agente Coordenador de Implementação M... Tarefa Executar a FASE 1 do desenvolvi…" at bounding box center [556, 232] width 604 height 363
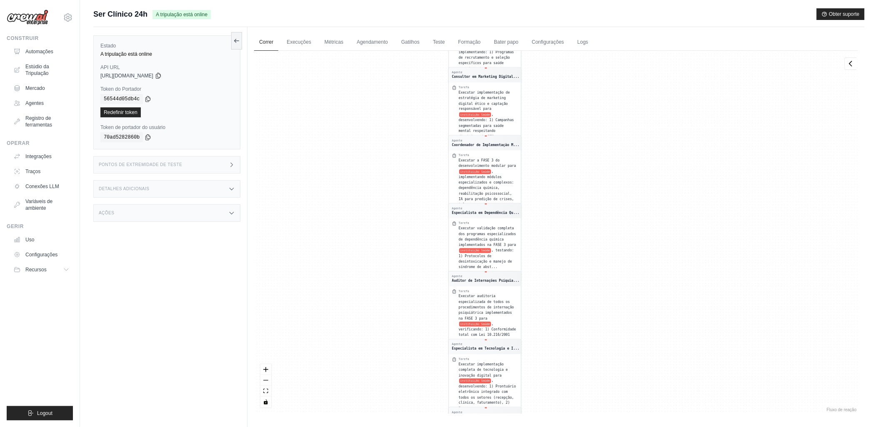
drag, startPoint x: 395, startPoint y: 194, endPoint x: 405, endPoint y: 21, distance: 172.8
click at [405, 22] on div "Submit a support request Describe your issue or question * Please be specific a…" at bounding box center [478, 231] width 771 height 446
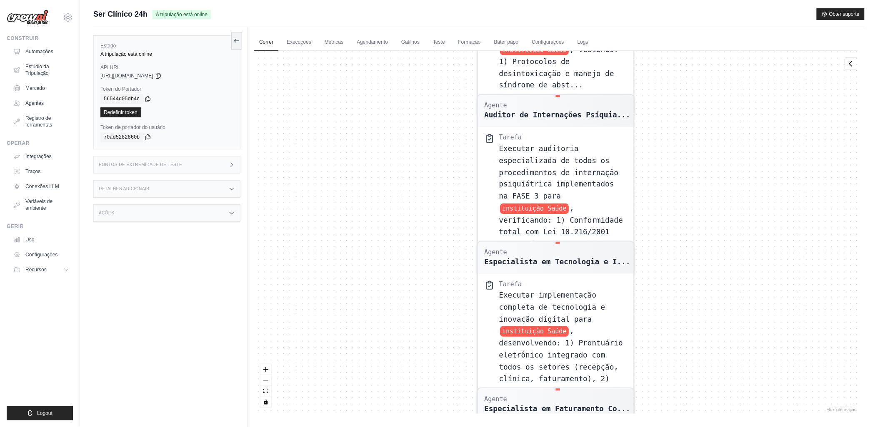
drag, startPoint x: 459, startPoint y: 295, endPoint x: 411, endPoint y: 127, distance: 174.2
click at [411, 127] on div "Agente Coordenador de Implementação M... Tarefa Executar a FASE 1 do desenvolvi…" at bounding box center [556, 232] width 604 height 363
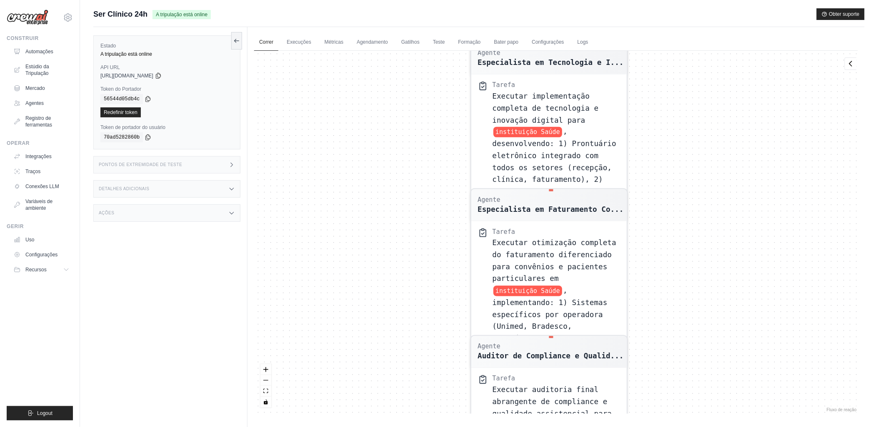
drag, startPoint x: 430, startPoint y: 288, endPoint x: 431, endPoint y: 65, distance: 222.9
click at [431, 65] on div "Agente Coordenador de Implementação M... Tarefa Executar a FASE 1 do desenvolvi…" at bounding box center [556, 232] width 604 height 363
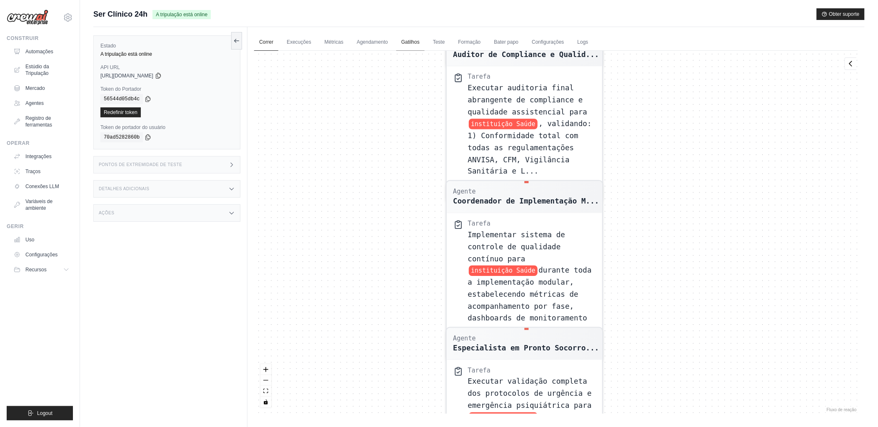
drag, startPoint x: 433, startPoint y: 293, endPoint x: 412, endPoint y: 49, distance: 245.0
click at [412, 49] on div "Correr Execuções Métricas Agendamento Gatilhos Teste Formação Bater papo Config…" at bounding box center [555, 240] width 617 height 427
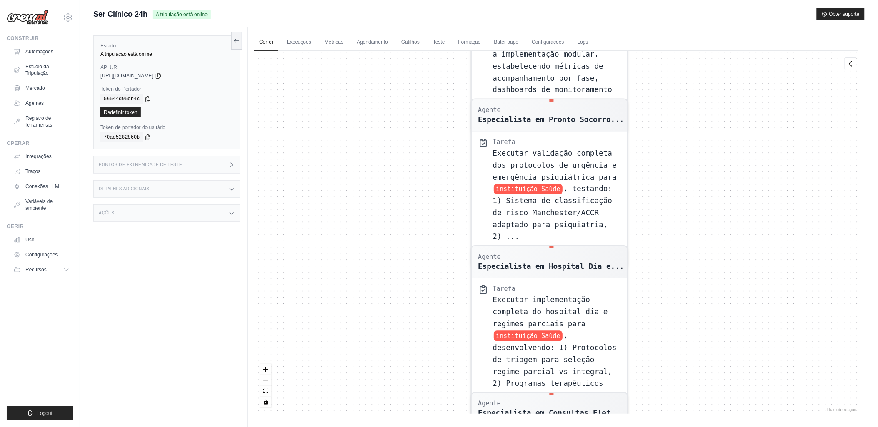
drag, startPoint x: 408, startPoint y: 267, endPoint x: 439, endPoint y: 62, distance: 206.5
click at [439, 62] on div "Agente Coordenador de Implementação M... Tarefa Executar a FASE 1 do desenvolvi…" at bounding box center [556, 232] width 604 height 363
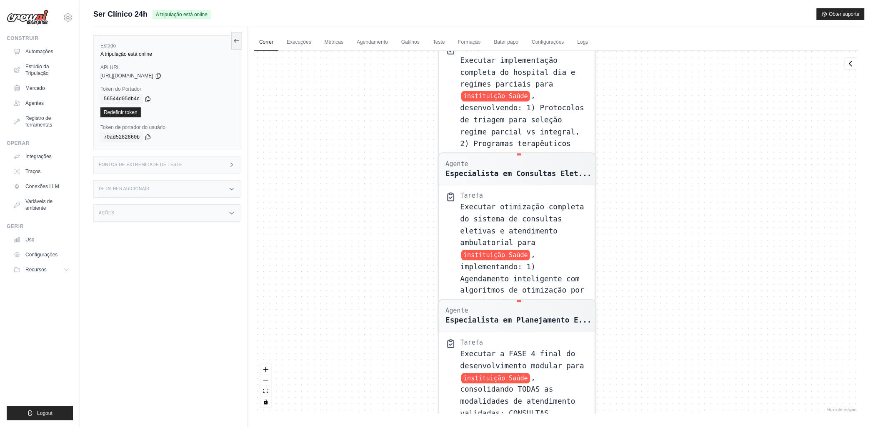
drag, startPoint x: 440, startPoint y: 311, endPoint x: 410, endPoint y: 114, distance: 199.3
click at [407, 96] on div "Agente Coordenador de Implementação M... Tarefa Executar a FASE 1 do desenvolvi…" at bounding box center [556, 232] width 604 height 363
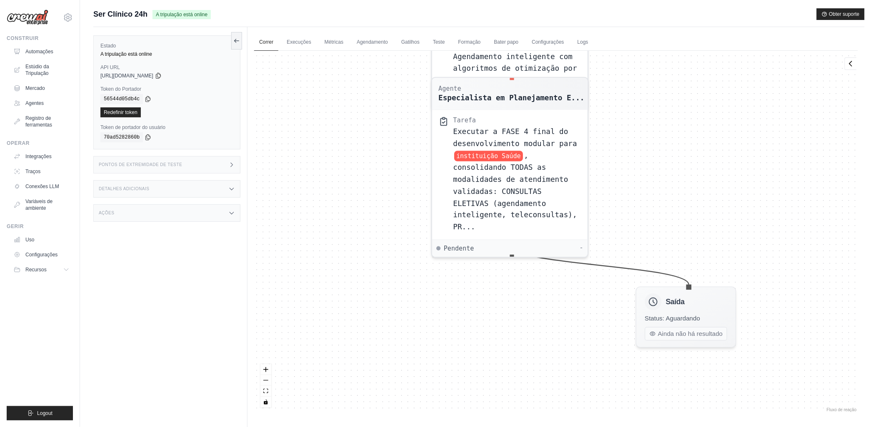
drag, startPoint x: 419, startPoint y: 327, endPoint x: 411, endPoint y: 102, distance: 224.3
click at [411, 102] on div "Agente Coordenador de Implementação M... Tarefa Executar a FASE 1 do desenvolvi…" at bounding box center [556, 232] width 604 height 363
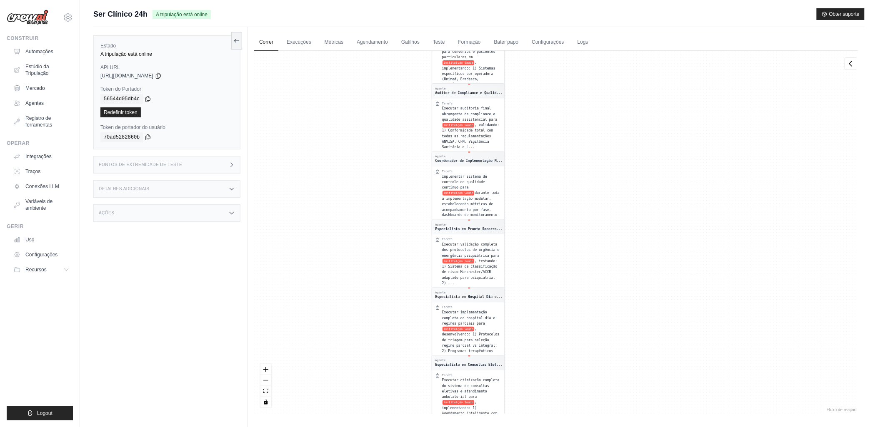
drag, startPoint x: 373, startPoint y: 110, endPoint x: 406, endPoint y: 456, distance: 347.8
click at [406, 427] on html "[EMAIL_ADDRESS][DOMAIN_NAME] Settings Construir Automações Estúdio da Tripulaçã…" at bounding box center [439, 231] width 878 height 463
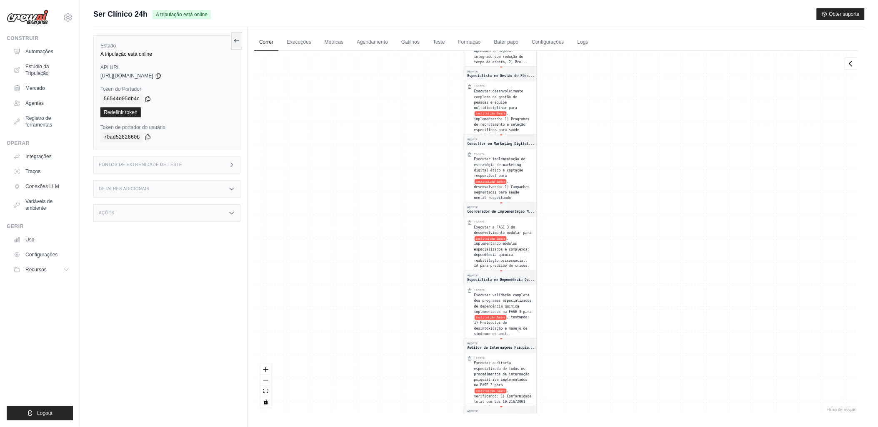
drag, startPoint x: 388, startPoint y: 118, endPoint x: 394, endPoint y: 493, distance: 375.0
click at [394, 427] on html "[EMAIL_ADDRESS][DOMAIN_NAME] Settings Construir Automações Estúdio da Tripulaçã…" at bounding box center [439, 231] width 878 height 463
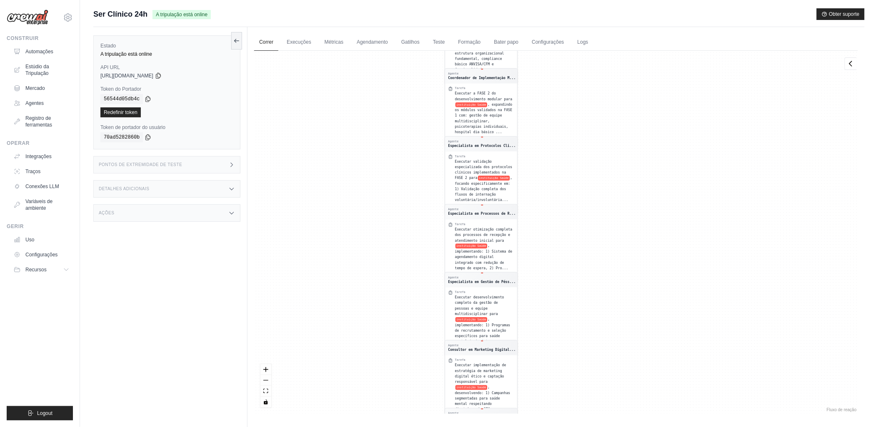
drag, startPoint x: 405, startPoint y: 298, endPoint x: 417, endPoint y: 339, distance: 42.8
click at [412, 348] on div "Agente Coordenador de Implementação M... Tarefa Executar a FASE 1 do desenvolvi…" at bounding box center [556, 232] width 604 height 363
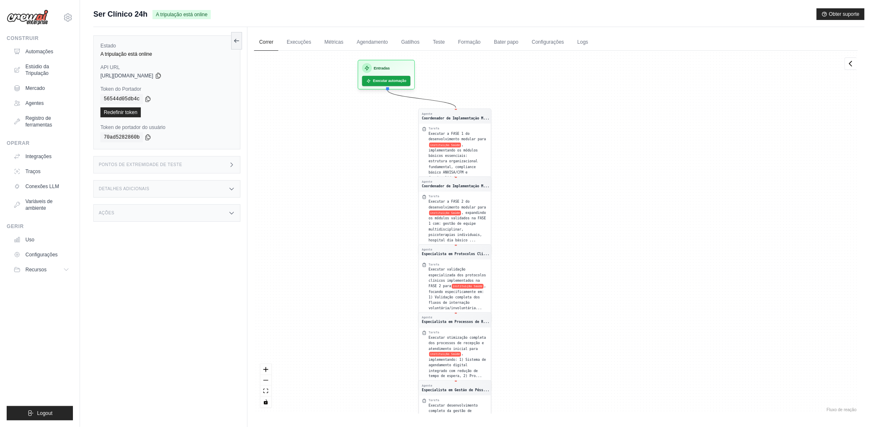
drag, startPoint x: 393, startPoint y: 244, endPoint x: 407, endPoint y: 359, distance: 115.8
click at [401, 381] on div "Agente Coordenador de Implementação M... Tarefa Executar a FASE 1 do desenvolvi…" at bounding box center [556, 232] width 604 height 363
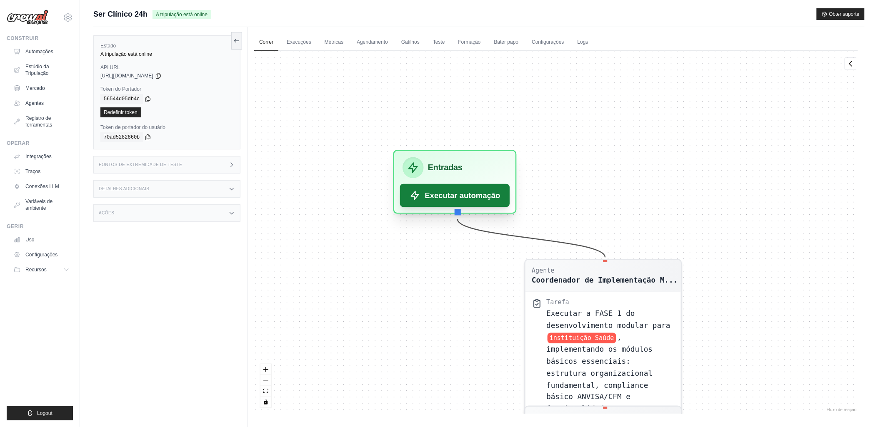
click at [467, 194] on font "Executar automação" at bounding box center [462, 195] width 75 height 11
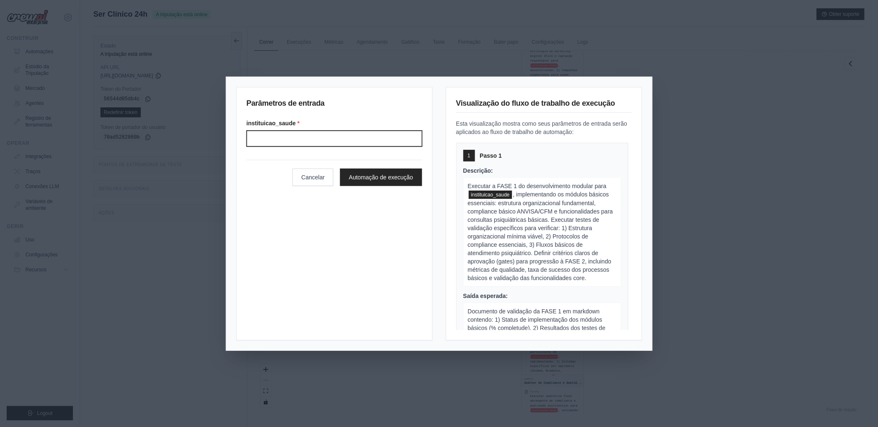
click at [297, 138] on input "Instituição saúde" at bounding box center [334, 139] width 175 height 16
type input "**********"
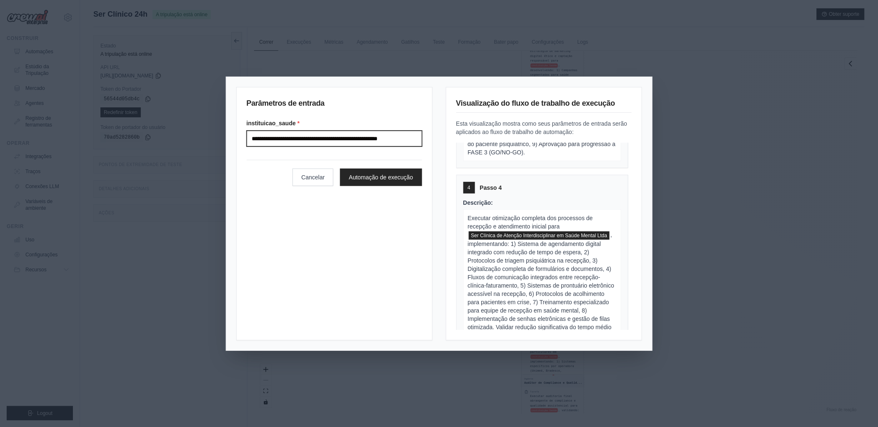
scroll to position [1064, 0]
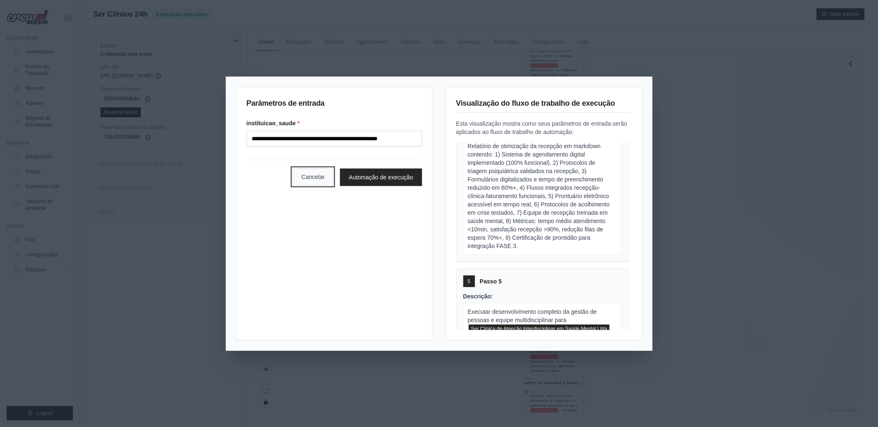
click at [317, 180] on button "Cancelar" at bounding box center [312, 176] width 41 height 17
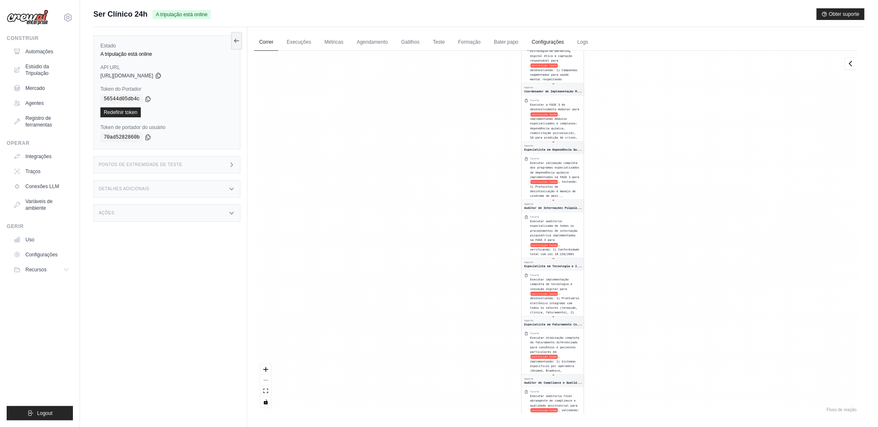
click at [548, 40] on link "Configurações" at bounding box center [548, 42] width 42 height 17
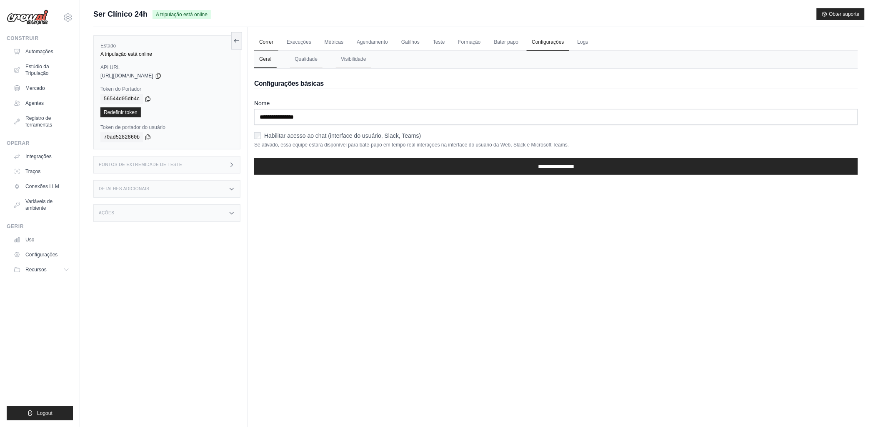
click at [266, 42] on link "Correr" at bounding box center [266, 42] width 24 height 17
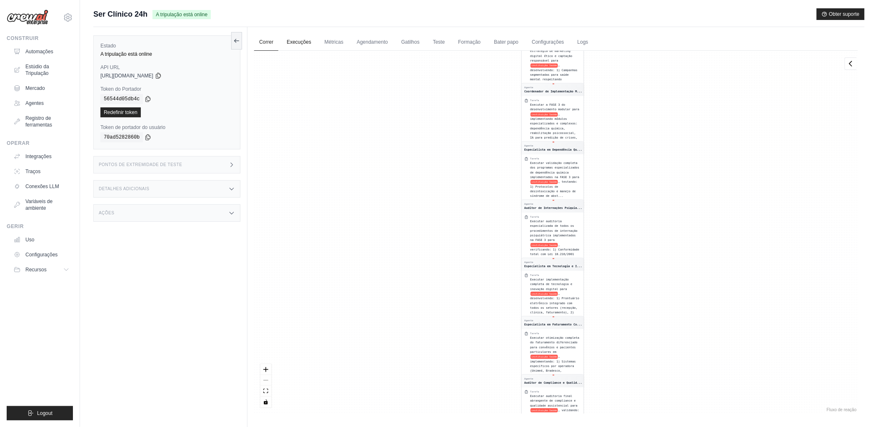
click at [298, 42] on link "Execuções" at bounding box center [299, 42] width 35 height 17
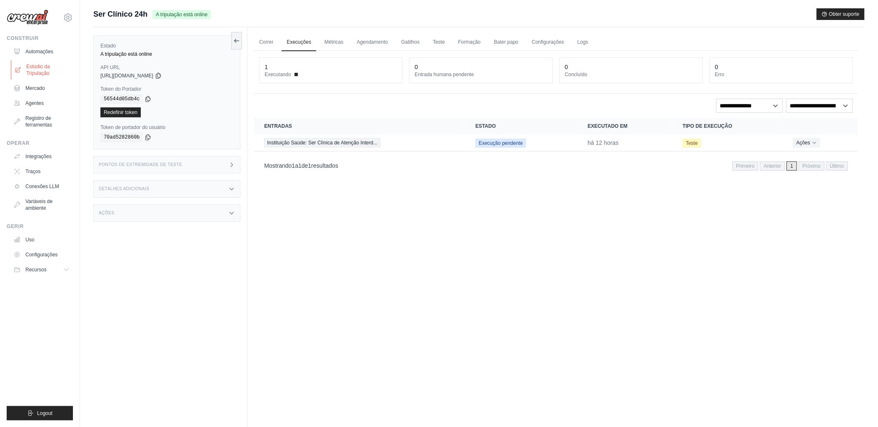
click at [32, 65] on font "Estúdio da Tripulação" at bounding box center [48, 69] width 44 height 13
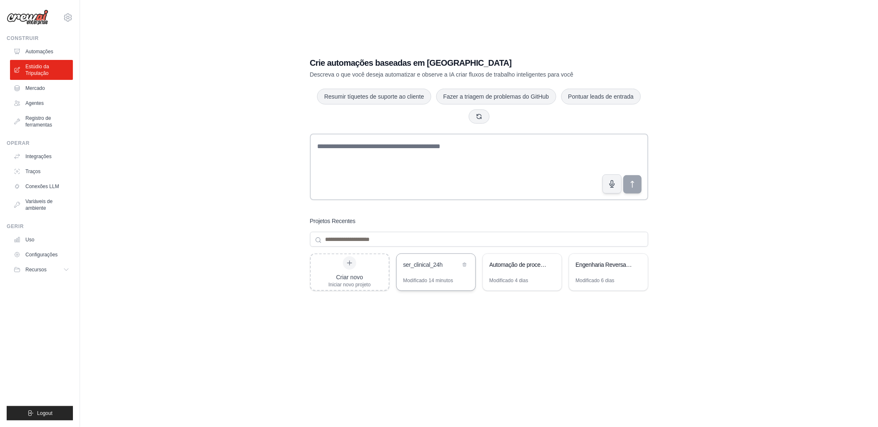
click at [414, 270] on div "ser_clinical_24h" at bounding box center [431, 266] width 57 height 10
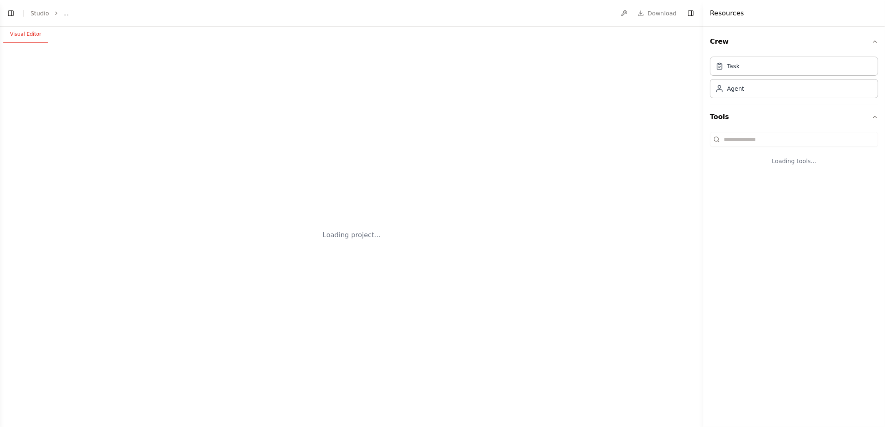
select select "****"
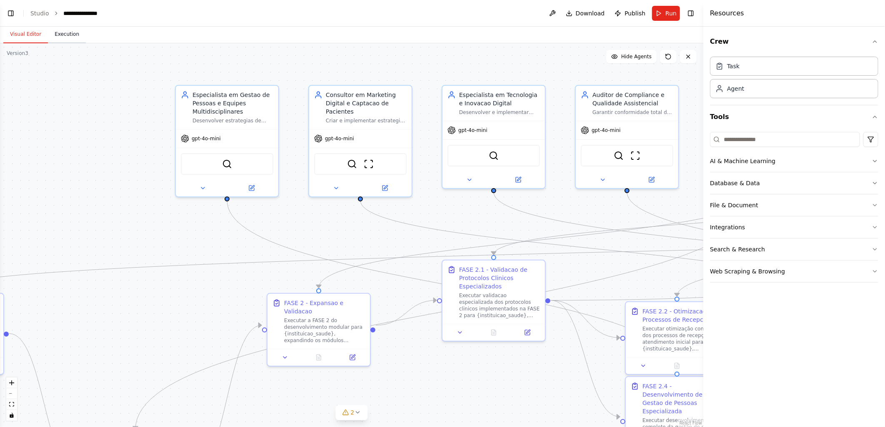
click at [60, 32] on button "Execution" at bounding box center [67, 34] width 38 height 17
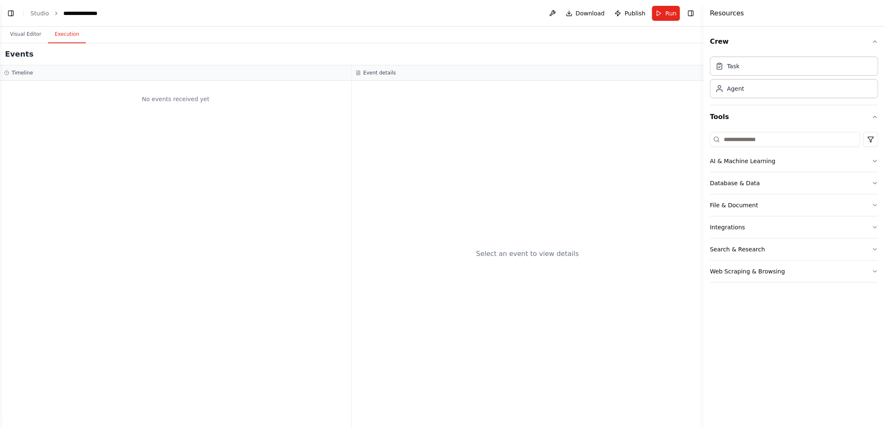
click at [670, 11] on span "Run" at bounding box center [670, 13] width 11 height 8
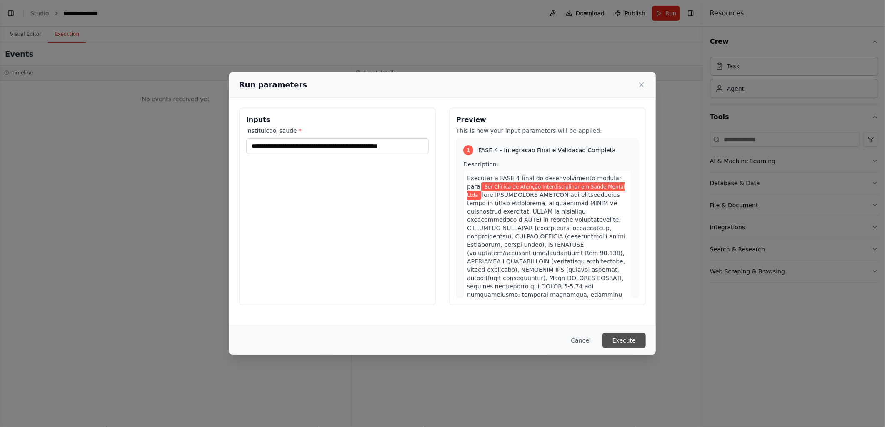
click at [616, 343] on button "Execute" at bounding box center [623, 340] width 43 height 15
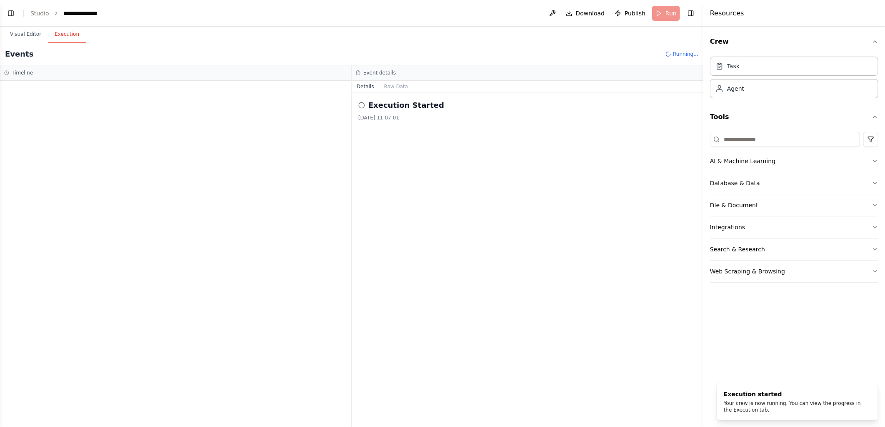
click at [5, 74] on icon at bounding box center [6, 72] width 5 height 5
click at [388, 85] on button "Raw Data" at bounding box center [396, 87] width 34 height 12
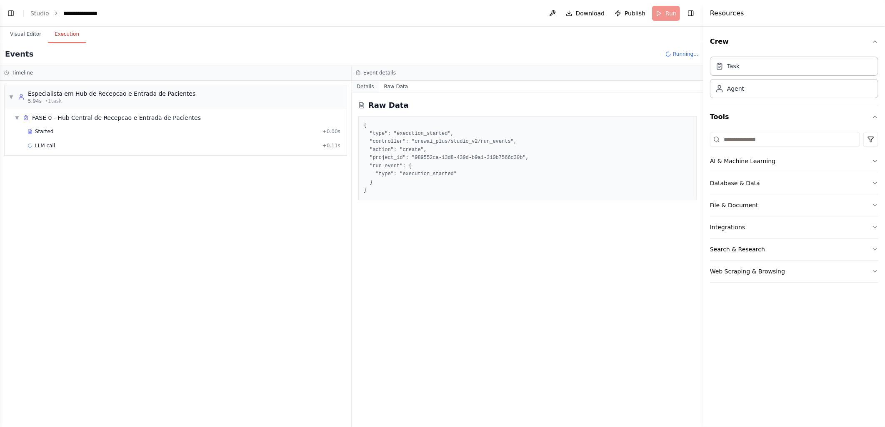
click at [367, 86] on button "Details" at bounding box center [365, 87] width 27 height 12
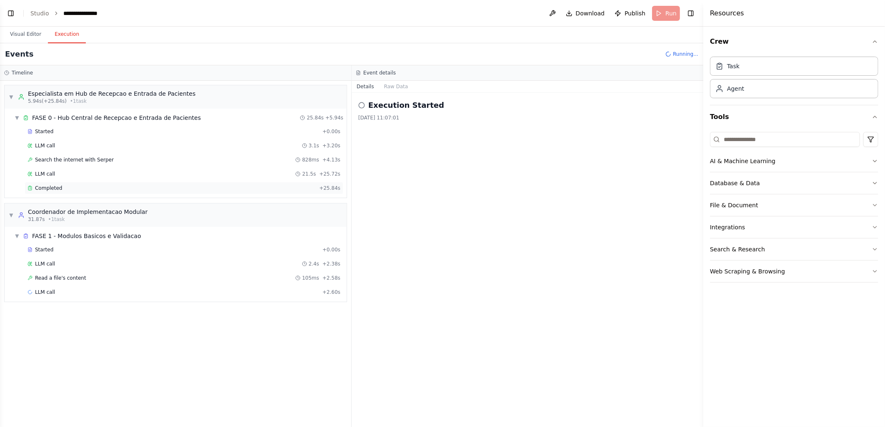
click at [46, 187] on span "Completed" at bounding box center [48, 188] width 27 height 7
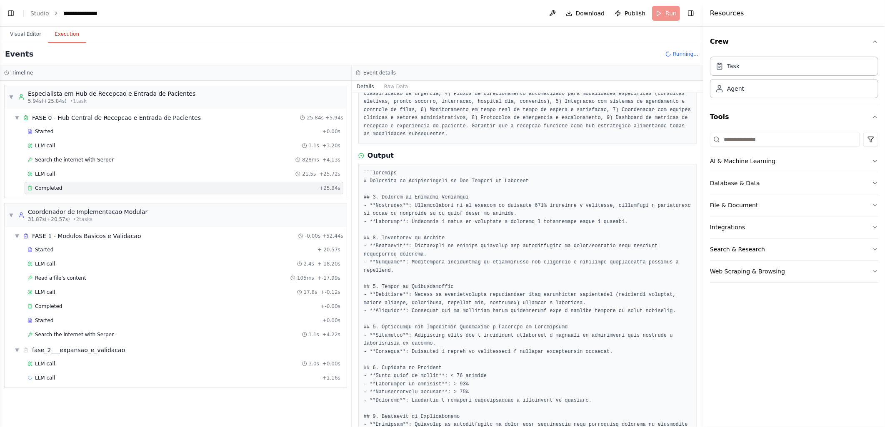
scroll to position [0, 0]
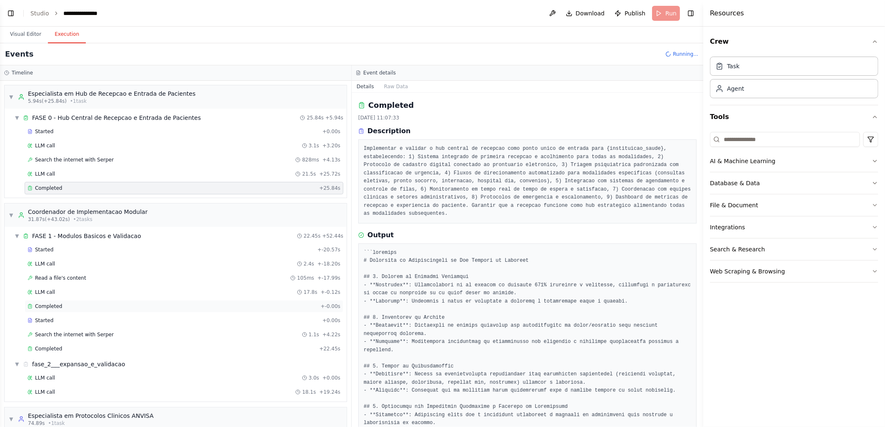
click at [50, 306] on span "Completed" at bounding box center [48, 306] width 27 height 7
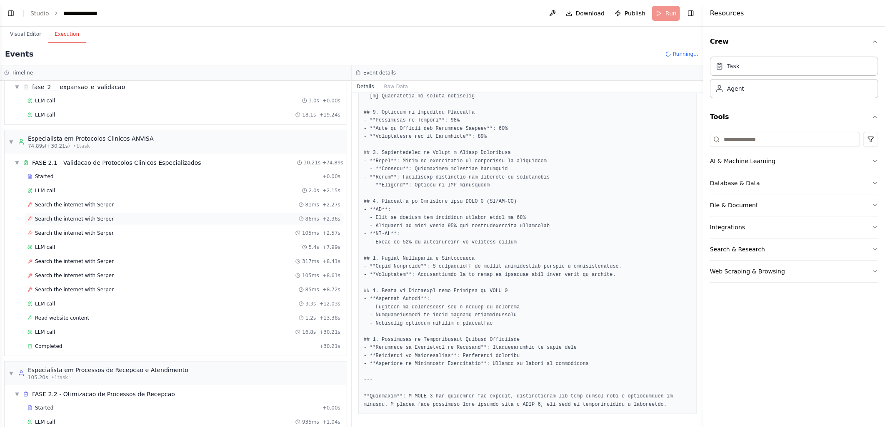
scroll to position [322, 0]
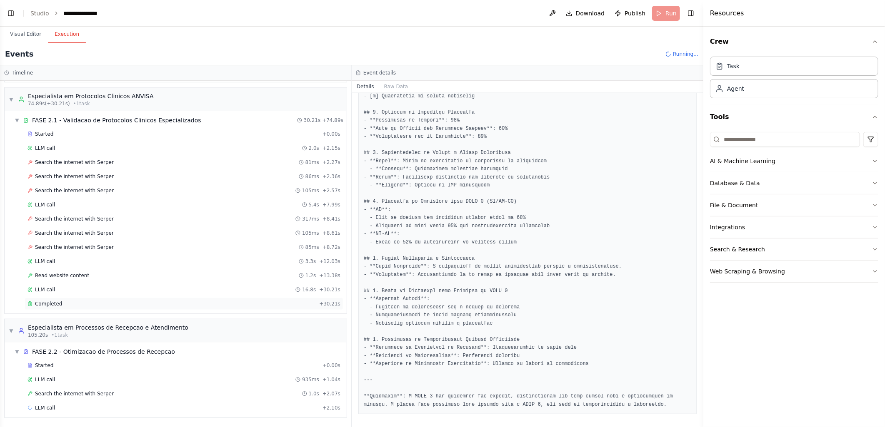
click at [46, 305] on span "Completed" at bounding box center [48, 304] width 27 height 7
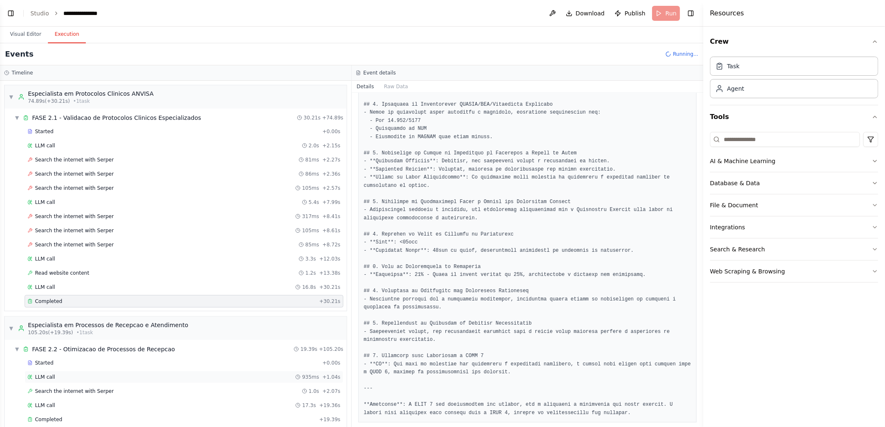
scroll to position [554, 0]
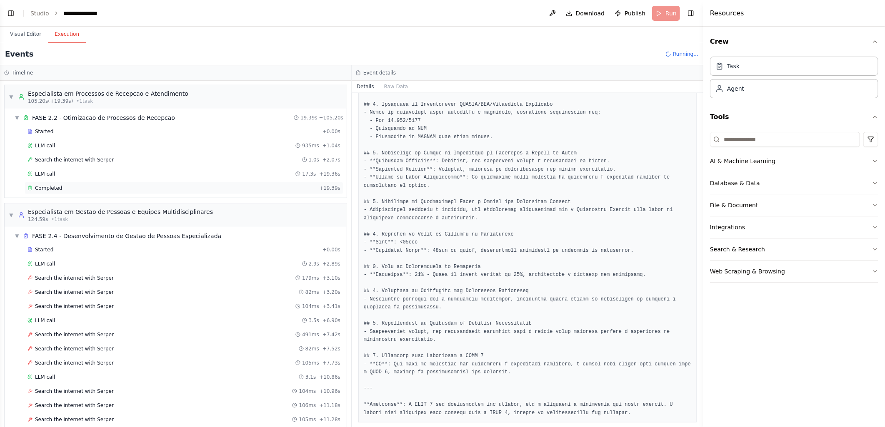
click at [52, 191] on span "Completed" at bounding box center [48, 188] width 27 height 7
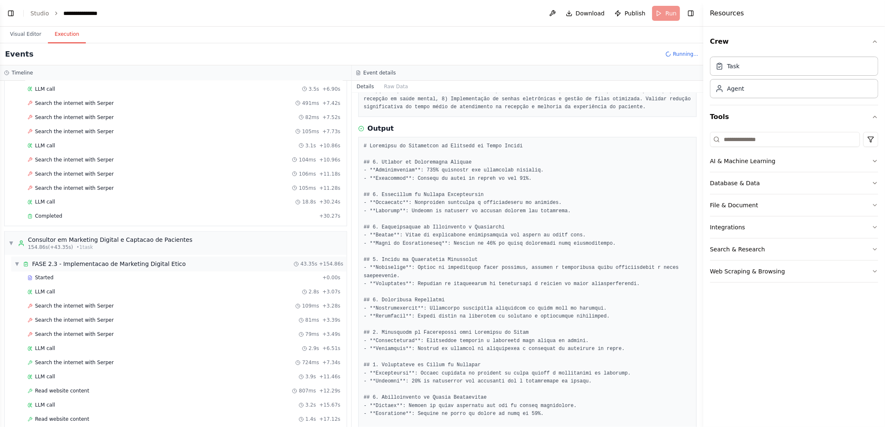
scroll to position [931, 0]
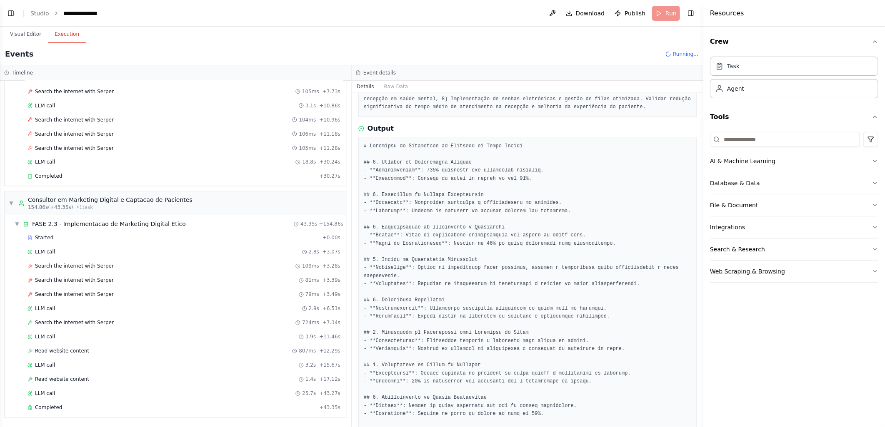
click at [778, 271] on div "Web Scraping & Browsing" at bounding box center [747, 271] width 75 height 8
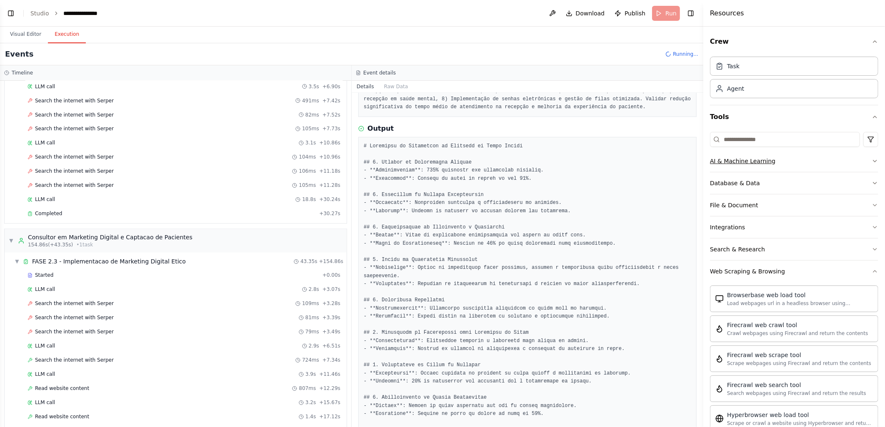
scroll to position [989, 0]
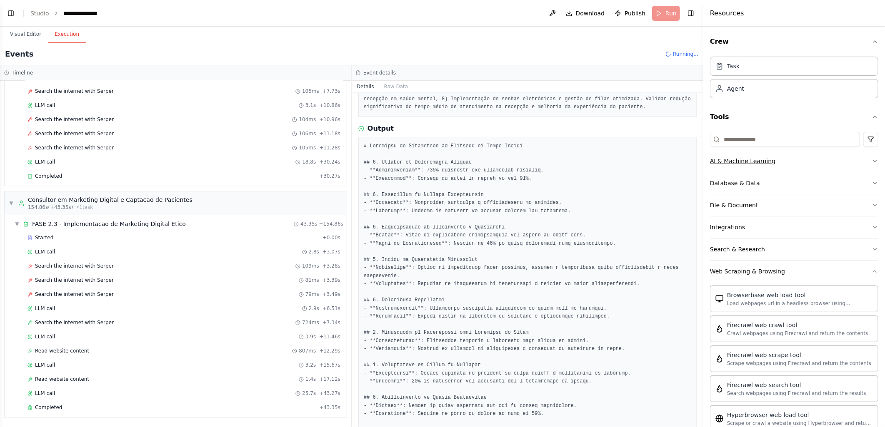
click at [759, 163] on div "AI & Machine Learning" at bounding box center [742, 161] width 65 height 8
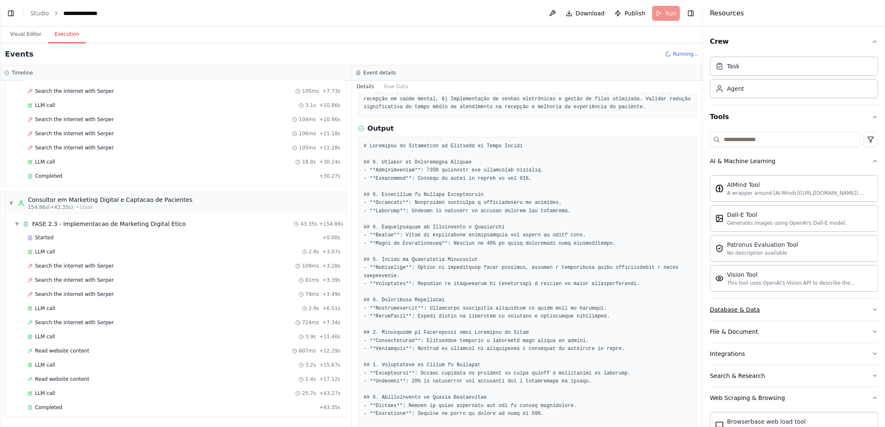
scroll to position [231, 0]
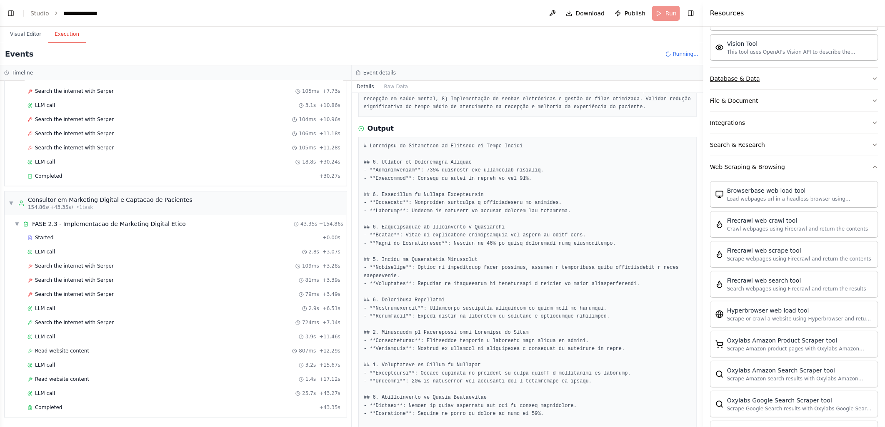
click at [748, 77] on div "Database & Data" at bounding box center [735, 79] width 50 height 8
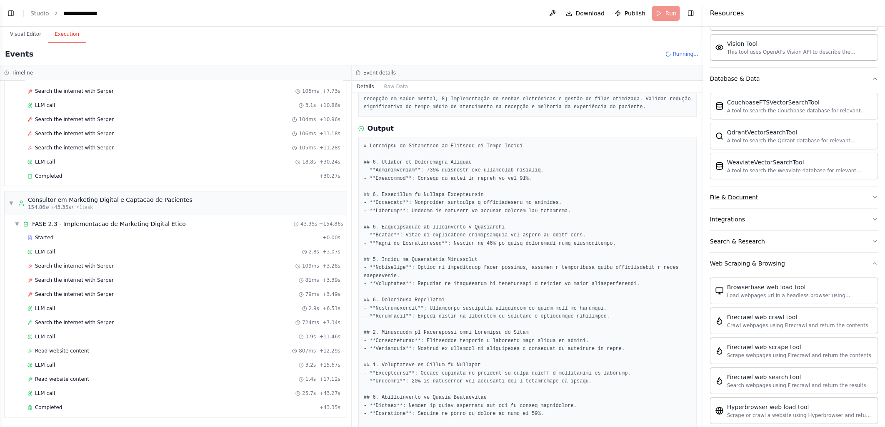
click at [749, 197] on div "File & Document" at bounding box center [734, 197] width 48 height 8
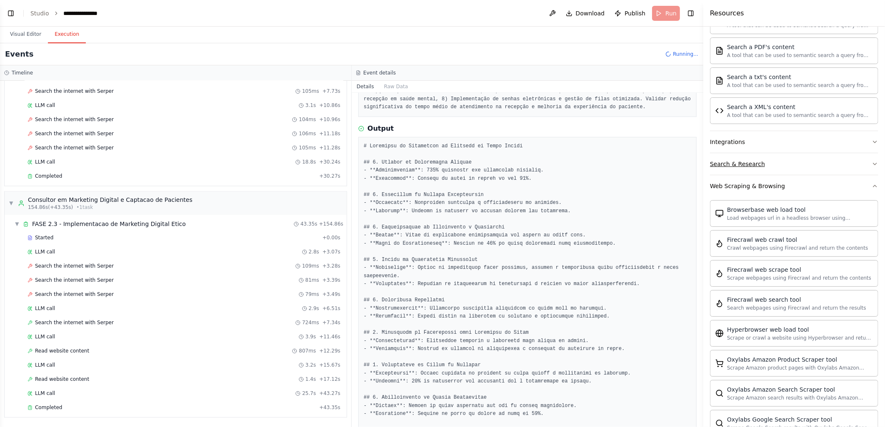
scroll to position [1046, 0]
click at [770, 139] on button "Integrations" at bounding box center [794, 142] width 168 height 22
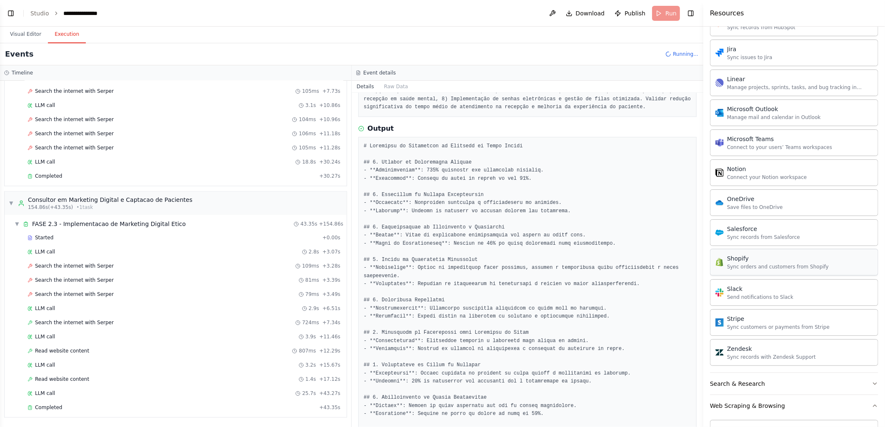
scroll to position [1157, 0]
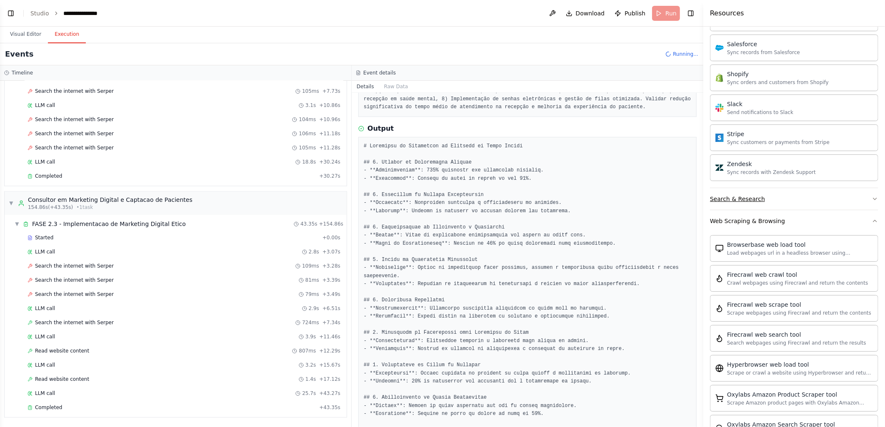
click at [765, 202] on button "Search & Research" at bounding box center [794, 199] width 168 height 22
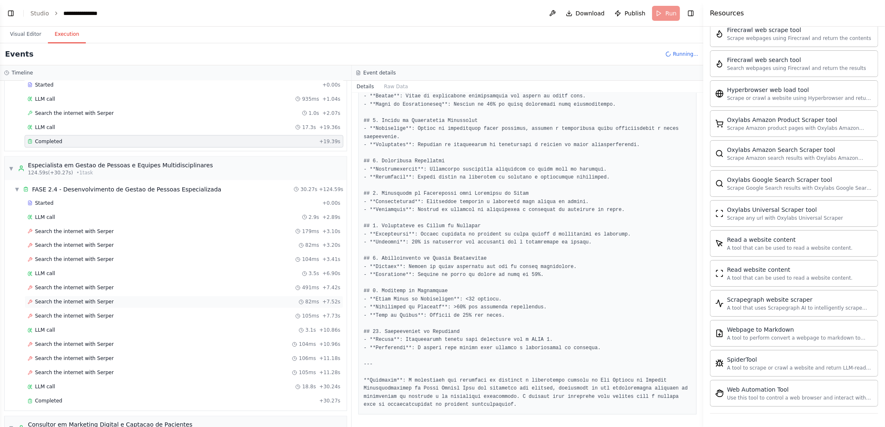
scroll to position [1014, 0]
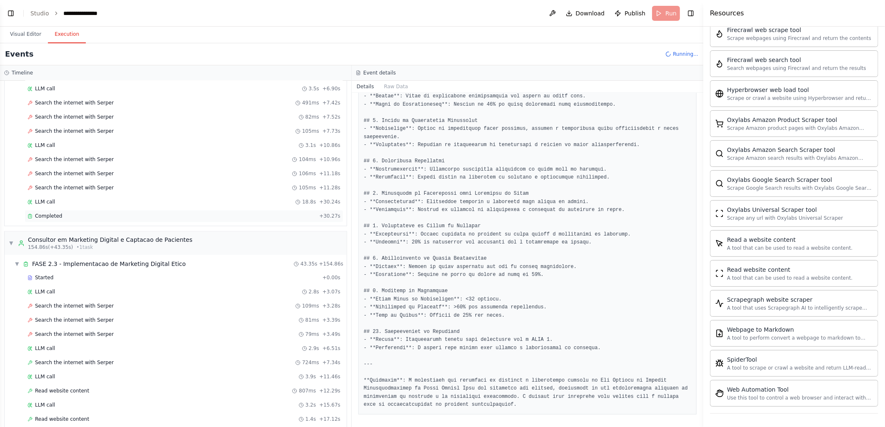
click at [53, 220] on span "Completed" at bounding box center [48, 216] width 27 height 7
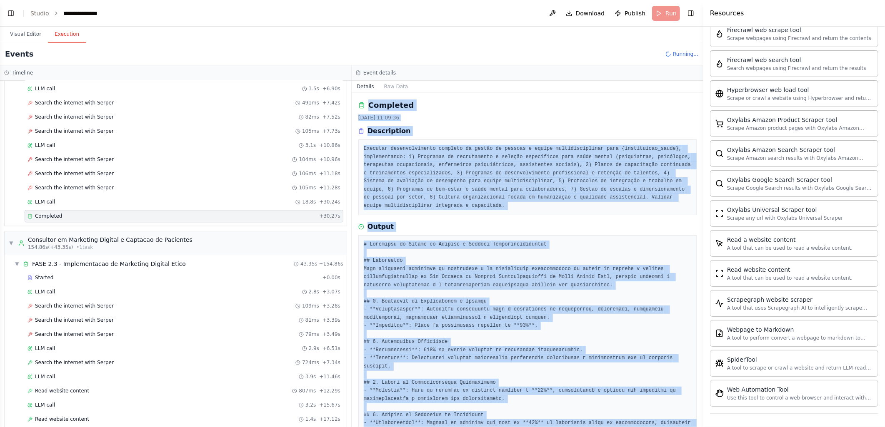
scroll to position [262, 0]
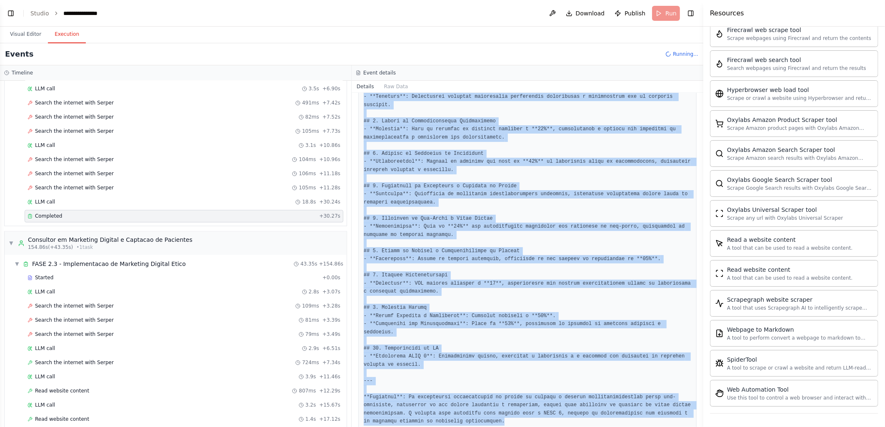
drag, startPoint x: 368, startPoint y: 106, endPoint x: 532, endPoint y: 409, distance: 344.5
click at [532, 409] on div "Completed [DATE] 11:09:36 Description Executar desenvolvimento completo da gest…" at bounding box center [528, 260] width 352 height 335
copy div "Loremipsu 07/72/7758, 75:39:75 Dolorsitame Consecte adipiscingelits doeiusmo te…"
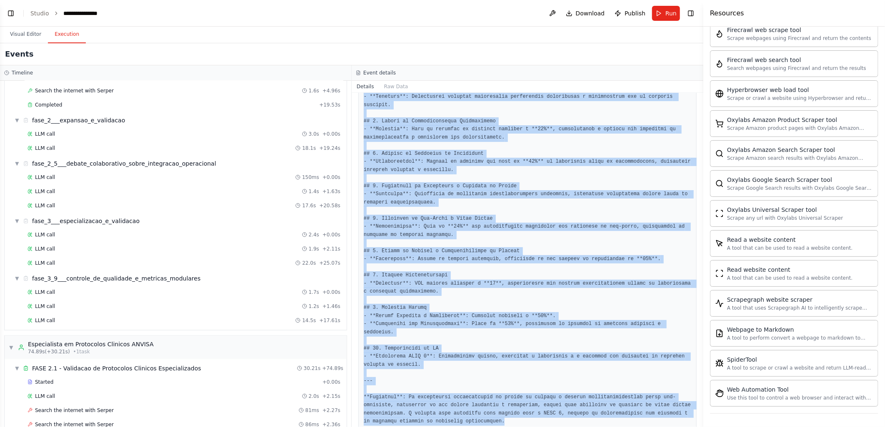
scroll to position [0, 0]
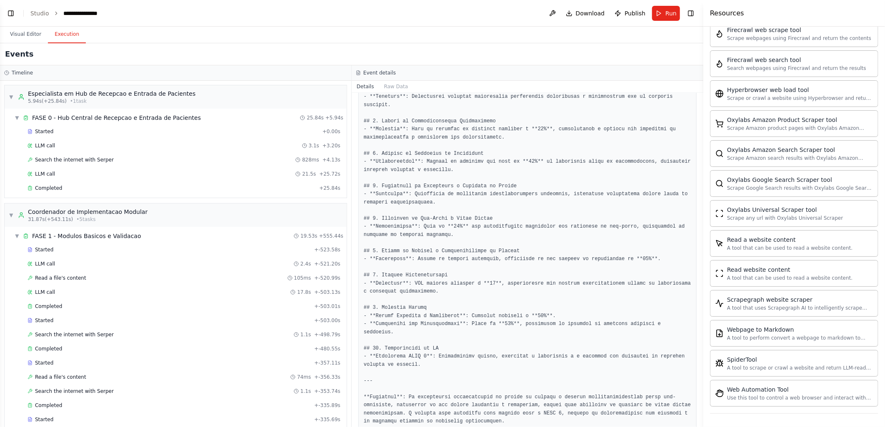
click at [403, 42] on div "Visual Editor Execution" at bounding box center [351, 35] width 703 height 17
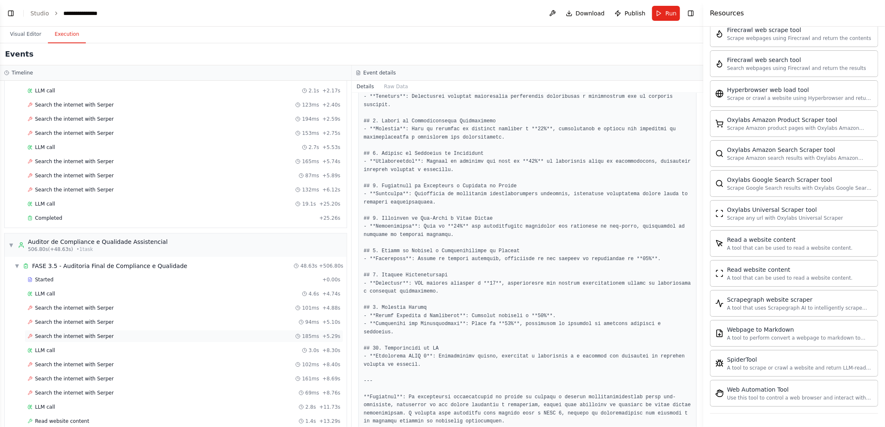
scroll to position [4244, 0]
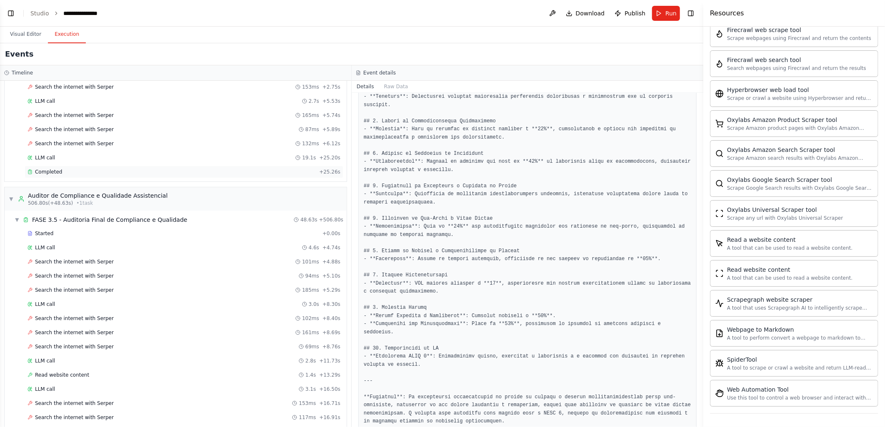
click at [46, 175] on span "Completed" at bounding box center [48, 172] width 27 height 7
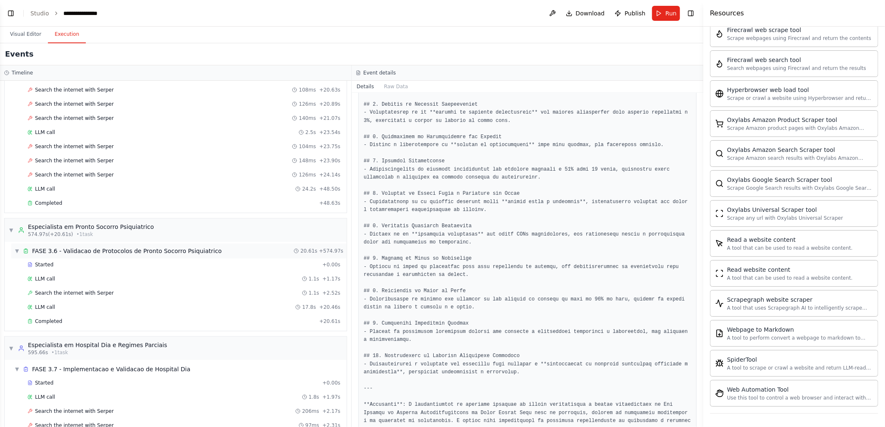
scroll to position [4672, 0]
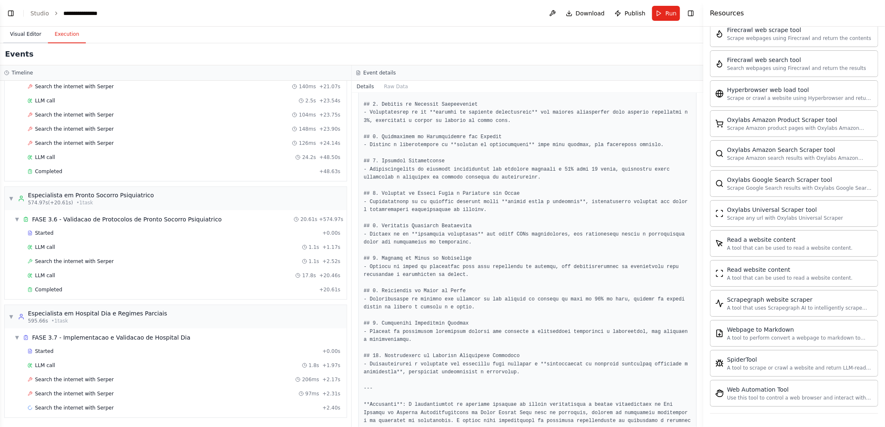
click at [21, 34] on button "Visual Editor" at bounding box center [25, 34] width 45 height 17
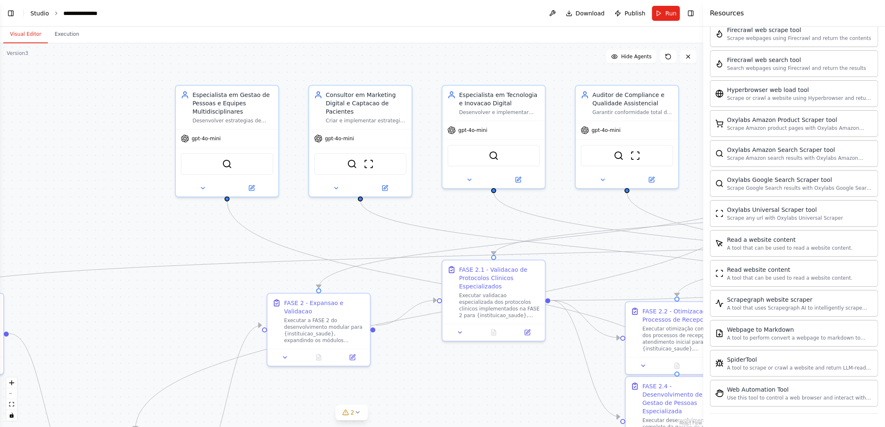
click at [37, 10] on link "Studio" at bounding box center [39, 13] width 19 height 7
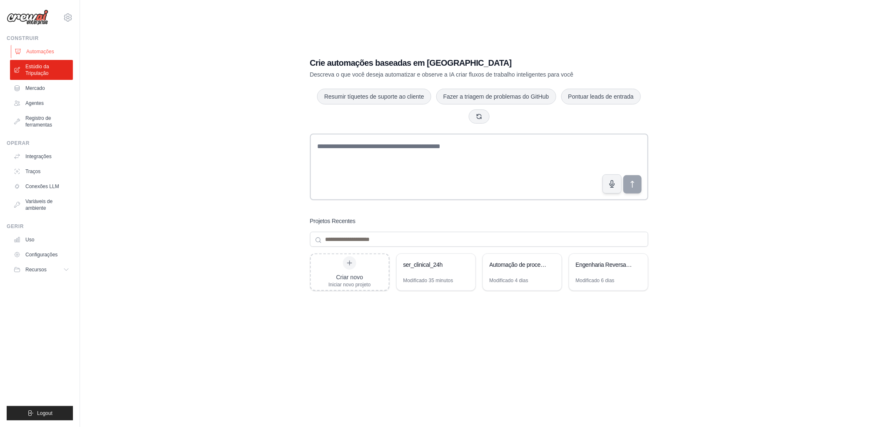
click at [32, 51] on font "Automações" at bounding box center [40, 51] width 28 height 7
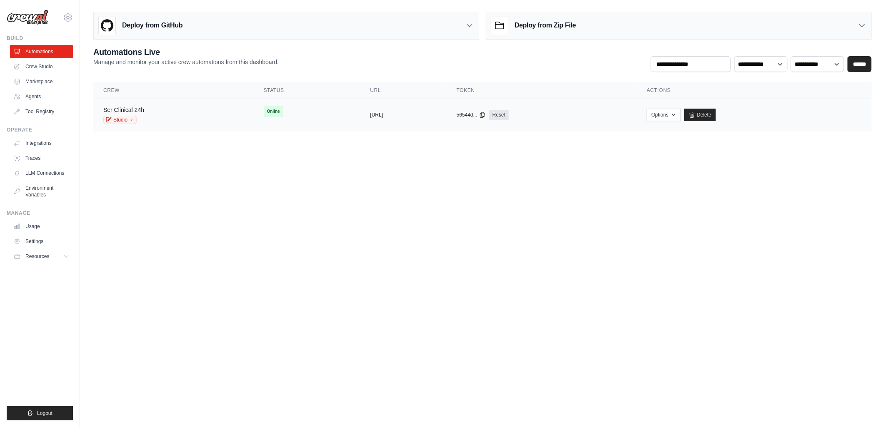
click at [264, 113] on span "Online" at bounding box center [274, 112] width 20 height 12
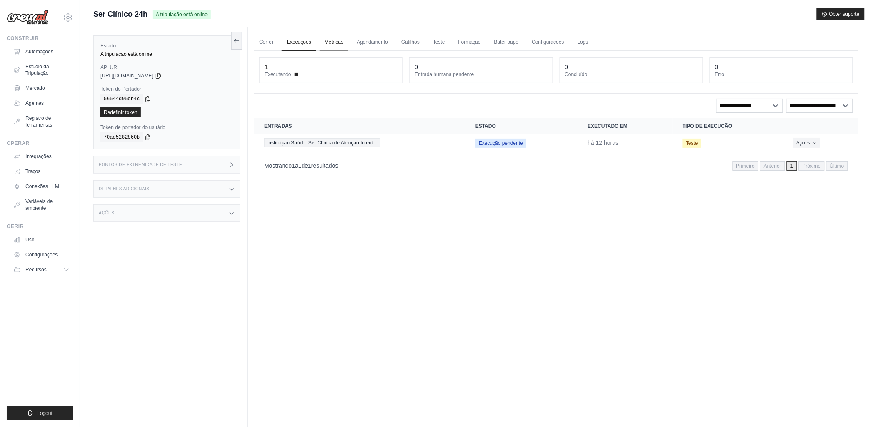
click at [336, 42] on link "Métricas" at bounding box center [334, 42] width 29 height 17
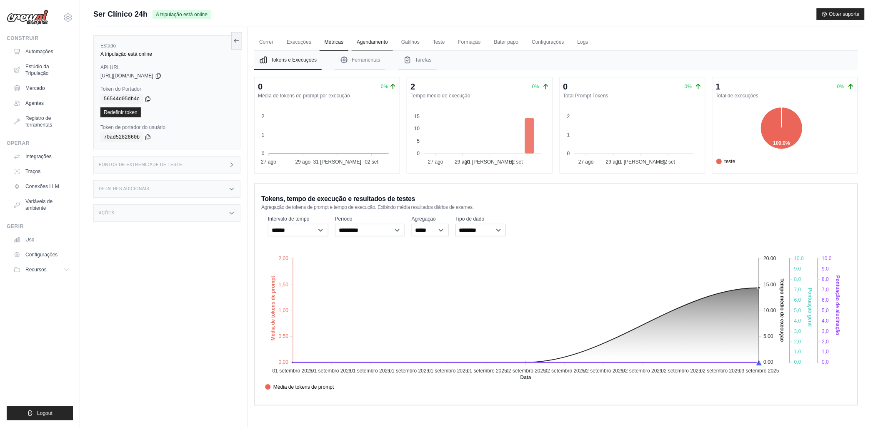
click at [368, 40] on link "Agendamento" at bounding box center [372, 42] width 41 height 17
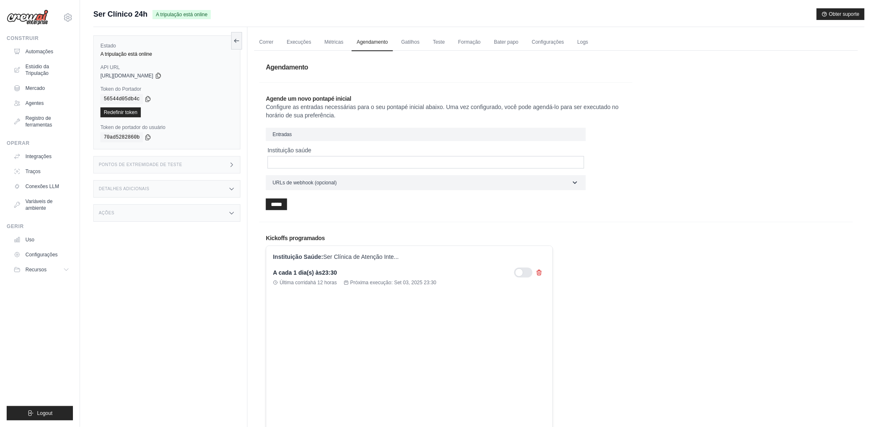
click at [517, 273] on div at bounding box center [523, 273] width 18 height 10
click at [410, 42] on link "Gatilhos" at bounding box center [410, 42] width 28 height 17
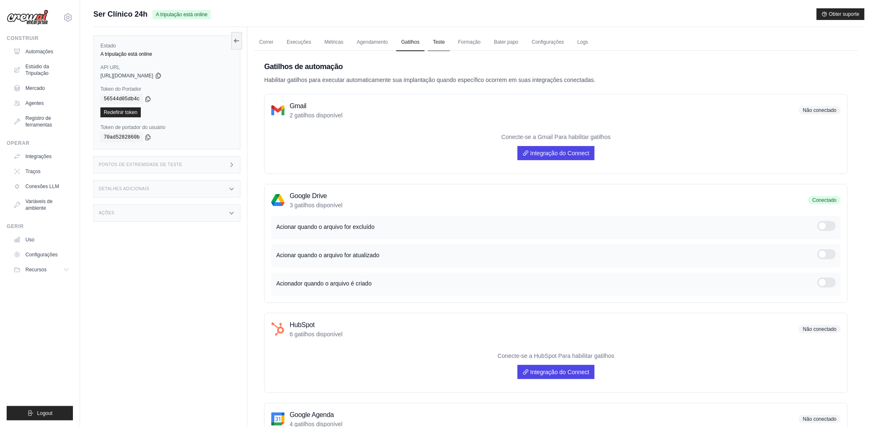
click at [438, 42] on link "Teste" at bounding box center [439, 42] width 22 height 17
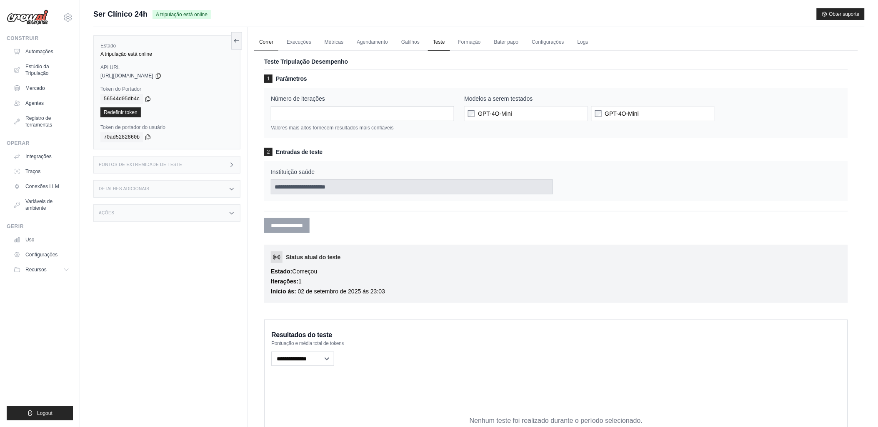
click at [263, 41] on link "Correr" at bounding box center [266, 42] width 24 height 17
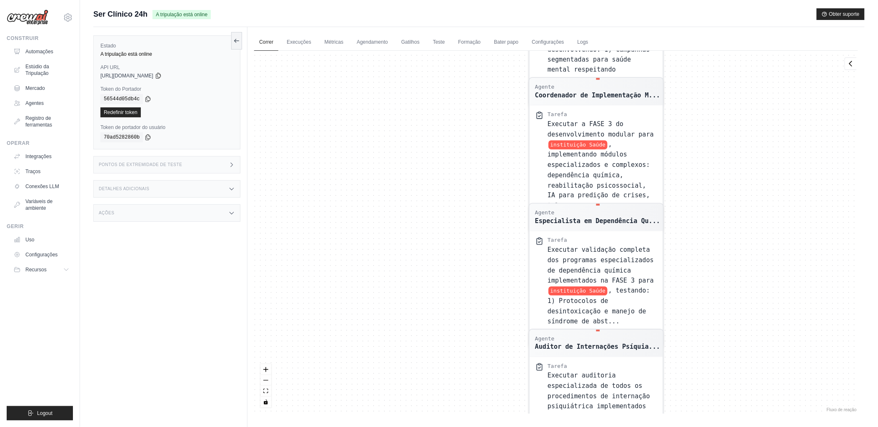
drag, startPoint x: 494, startPoint y: 101, endPoint x: 472, endPoint y: 441, distance: 340.3
click at [472, 427] on html "[EMAIL_ADDRESS][DOMAIN_NAME] Settings Construir Automações Estúdio da Tripulaçã…" at bounding box center [439, 231] width 878 height 463
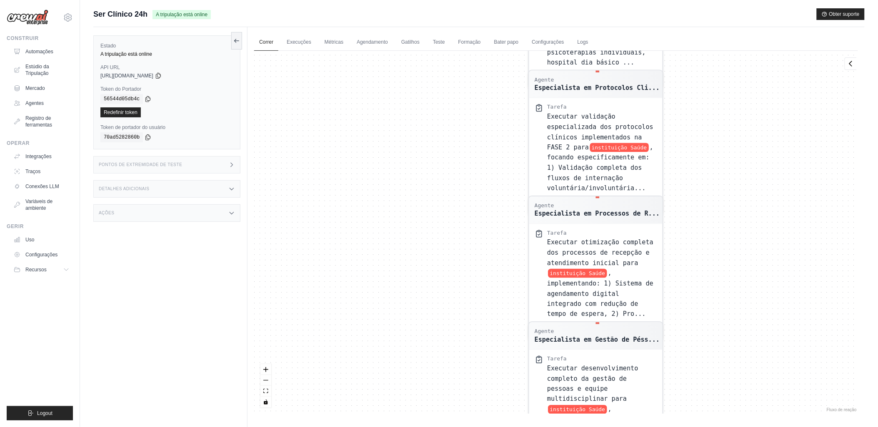
drag, startPoint x: 420, startPoint y: 297, endPoint x: 432, endPoint y: 319, distance: 25.2
click at [432, 340] on div "Agente Coordenador de Implementação M... Tarefa Executar a FASE 1 do desenvolvi…" at bounding box center [556, 232] width 604 height 363
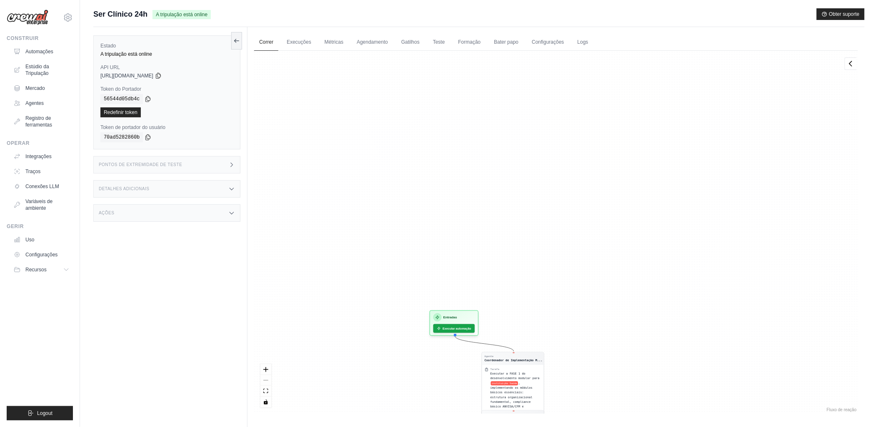
drag, startPoint x: 430, startPoint y: 135, endPoint x: 445, endPoint y: 427, distance: 292.0
click at [442, 427] on html "[EMAIL_ADDRESS][DOMAIN_NAME] Settings Construir Automações Estúdio da Tripulaçã…" at bounding box center [439, 231] width 878 height 463
drag, startPoint x: 423, startPoint y: 265, endPoint x: 407, endPoint y: 107, distance: 158.7
click at [407, 110] on div "Agente Coordenador de Implementação M... Tarefa Executar a FASE 1 do desenvolvi…" at bounding box center [556, 232] width 604 height 363
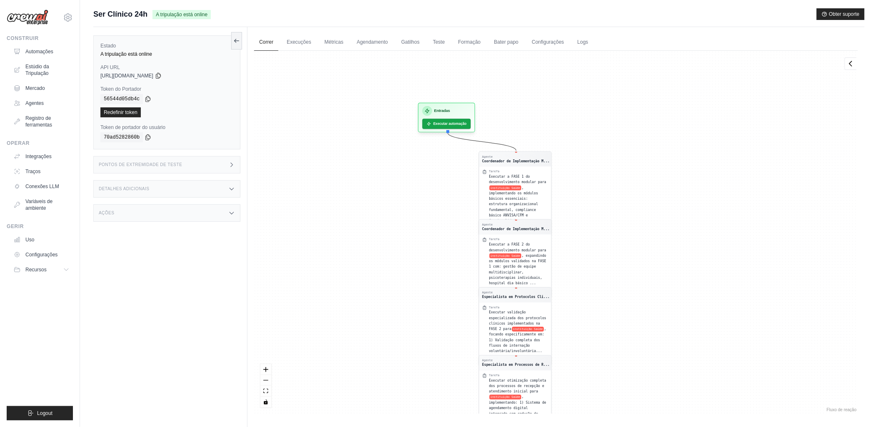
drag, startPoint x: 417, startPoint y: 331, endPoint x: 435, endPoint y: 51, distance: 281.0
click at [435, 51] on div "Agente Coordenador de Implementação M... Tarefa Executar a FASE 1 do desenvolvi…" at bounding box center [556, 232] width 604 height 363
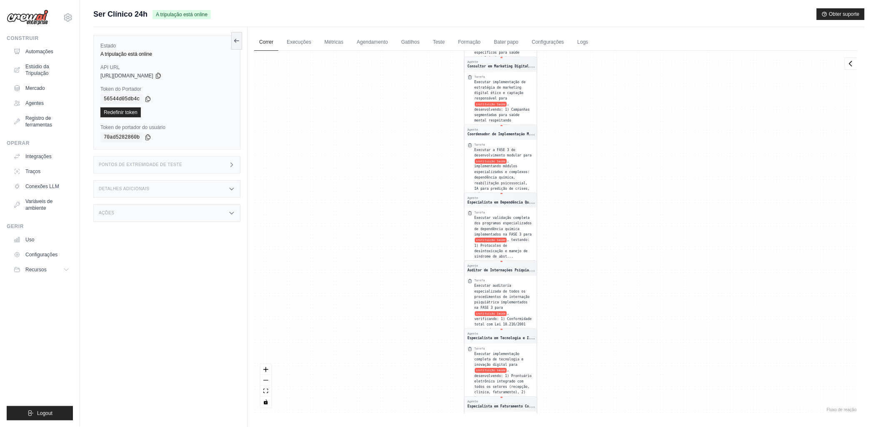
drag, startPoint x: 432, startPoint y: 239, endPoint x: 407, endPoint y: 62, distance: 178.5
click at [407, 62] on div "Agente Coordenador de Implementação M... Tarefa Executar a FASE 1 do desenvolvi…" at bounding box center [556, 232] width 604 height 363
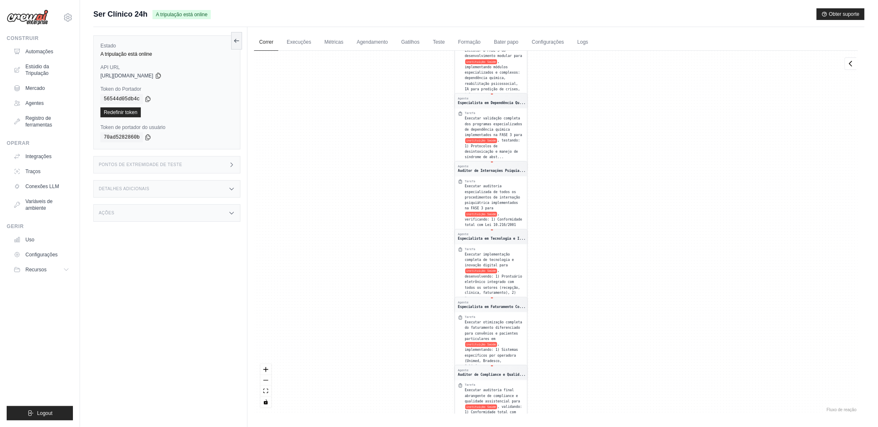
drag, startPoint x: 436, startPoint y: 336, endPoint x: 400, endPoint y: 81, distance: 257.8
click at [400, 81] on div "Agente Coordenador de Implementação M... Tarefa Executar a FASE 1 do desenvolvi…" at bounding box center [556, 232] width 604 height 363
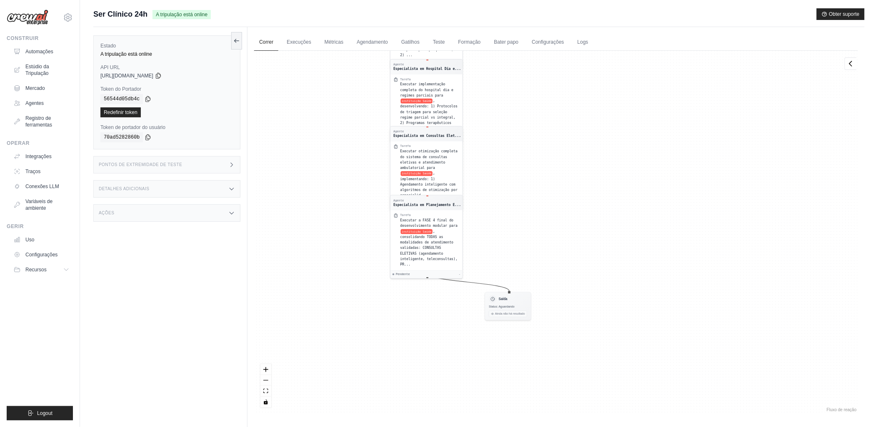
drag, startPoint x: 405, startPoint y: 320, endPoint x: 397, endPoint y: 151, distance: 169.3
click at [373, 71] on div "Agente Coordenador de Implementação M... Tarefa Executar a FASE 1 do desenvolvi…" at bounding box center [556, 232] width 604 height 363
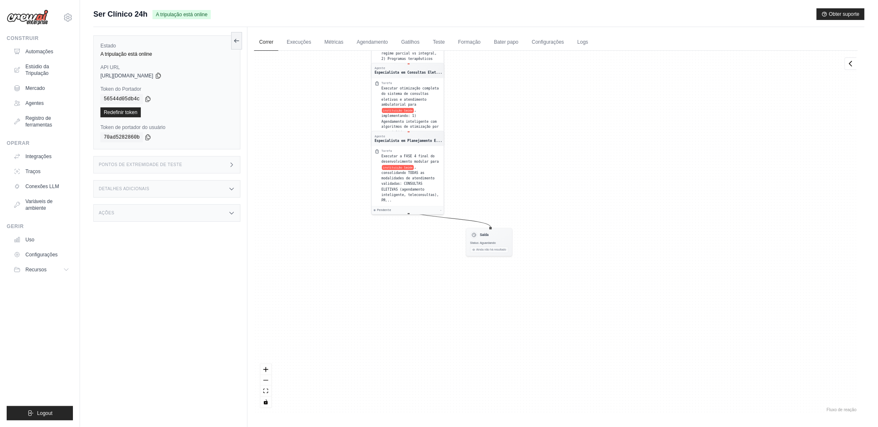
drag, startPoint x: 404, startPoint y: 276, endPoint x: 385, endPoint y: 214, distance: 65.2
click at [385, 214] on div "Agente Coordenador de Implementação M... Tarefa Executar a FASE 1 do desenvolvi…" at bounding box center [556, 232] width 604 height 363
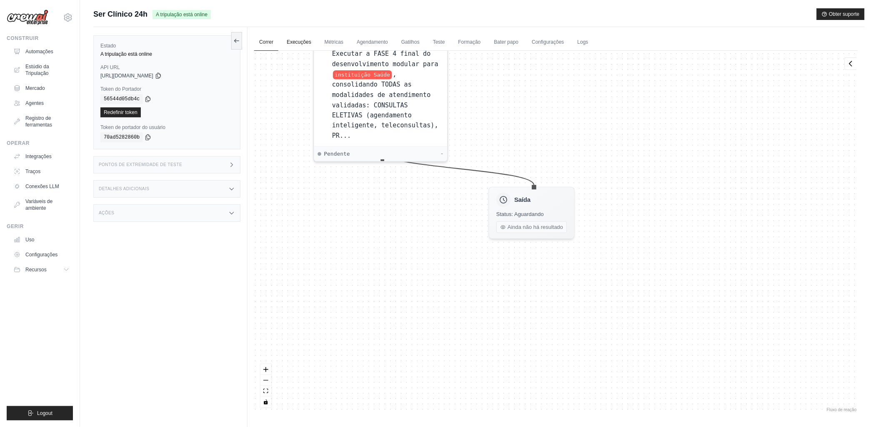
click at [302, 41] on link "Execuções" at bounding box center [299, 42] width 35 height 17
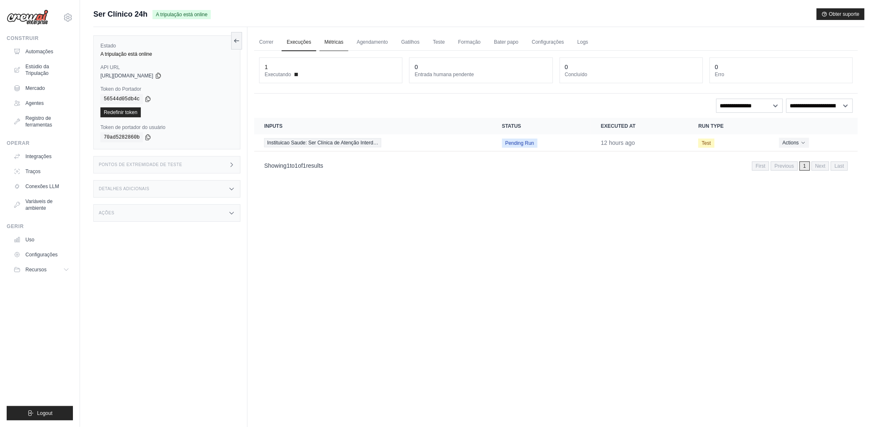
click at [338, 44] on link "Métricas" at bounding box center [334, 42] width 29 height 17
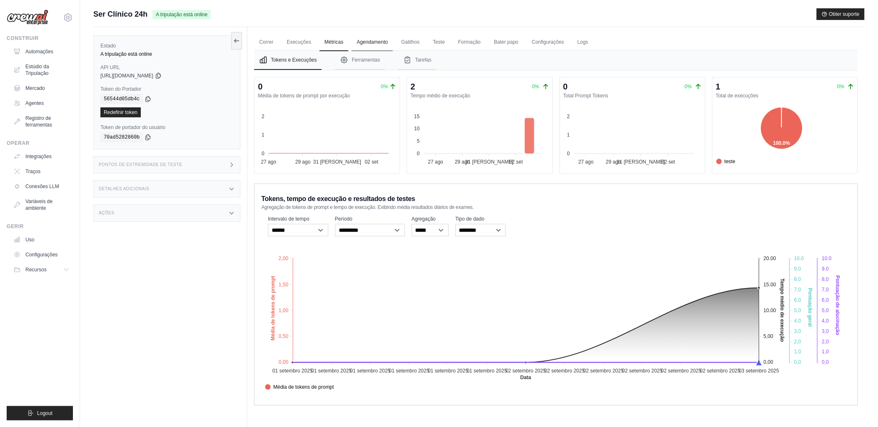
click at [365, 42] on link "Agendamento" at bounding box center [372, 42] width 41 height 17
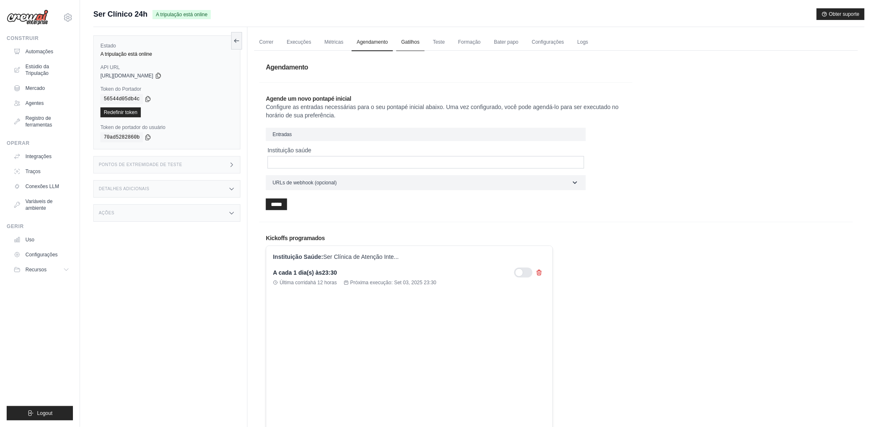
click at [406, 43] on link "Gatilhos" at bounding box center [410, 42] width 28 height 17
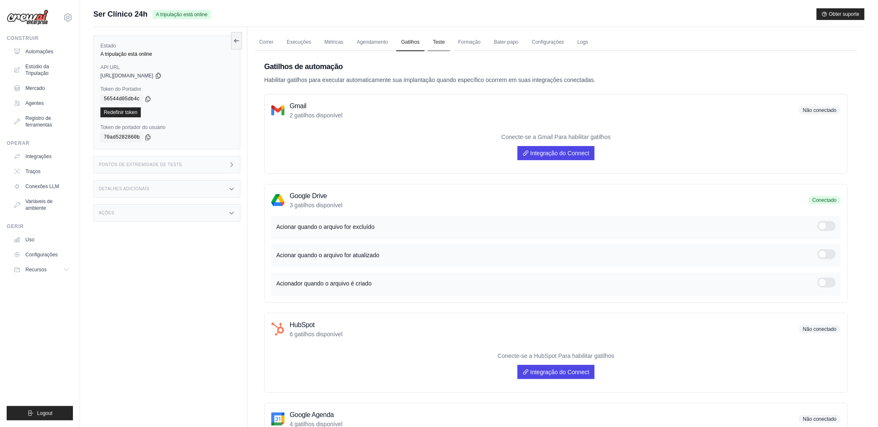
click at [438, 40] on link "Teste" at bounding box center [439, 42] width 22 height 17
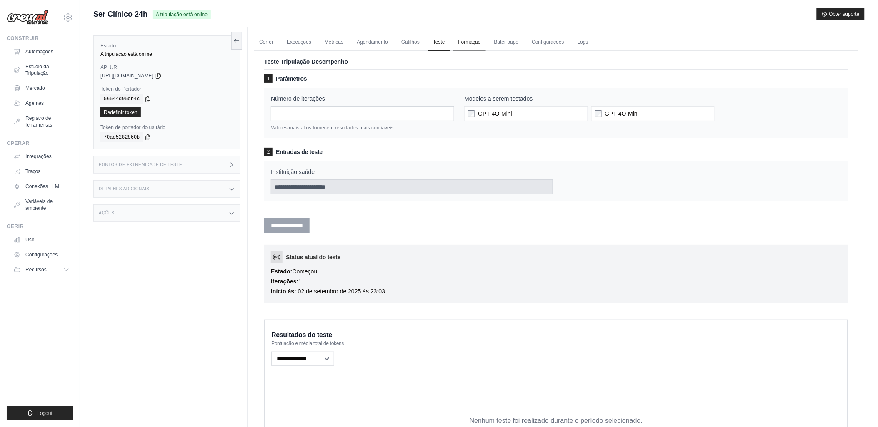
click at [473, 43] on link "Formação" at bounding box center [469, 42] width 32 height 17
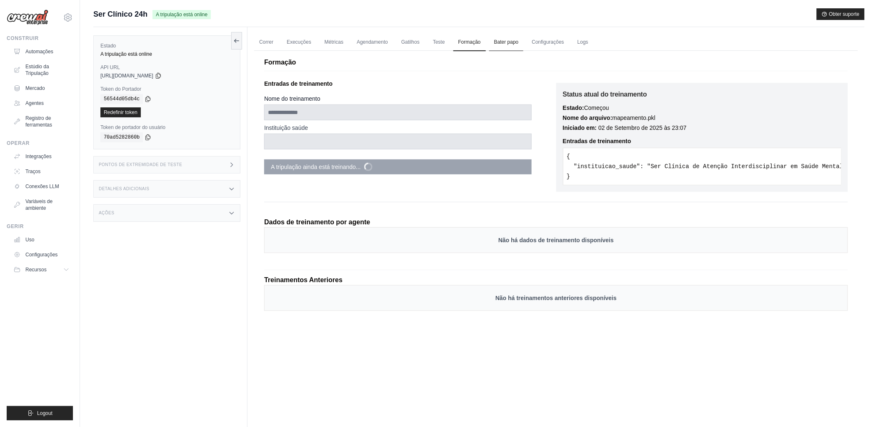
click at [506, 43] on link "Bater papo" at bounding box center [506, 42] width 35 height 17
click at [427, 210] on div "**********" at bounding box center [556, 170] width 584 height 189
click at [502, 42] on link "Bater papo" at bounding box center [506, 42] width 35 height 17
click at [265, 42] on link "Correr" at bounding box center [266, 42] width 24 height 17
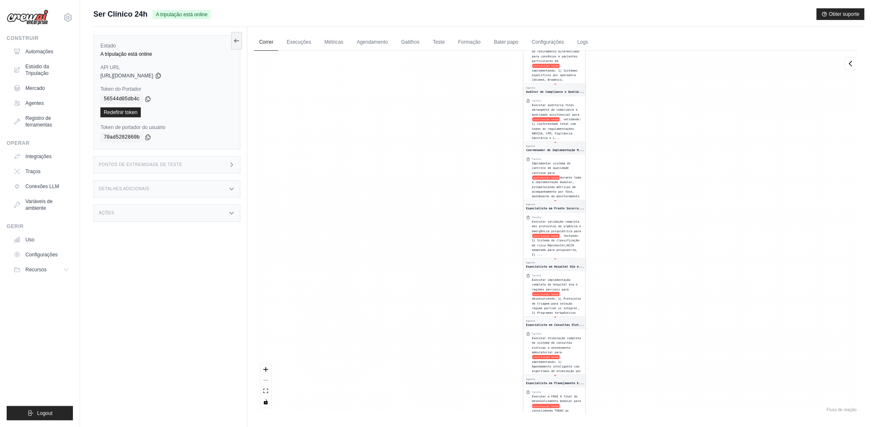
drag, startPoint x: 353, startPoint y: 143, endPoint x: 495, endPoint y: 416, distance: 307.5
click at [495, 416] on div "Correr Execuções Métricas Agendamento Gatilhos Teste Formação Bater papo Config…" at bounding box center [555, 240] width 617 height 427
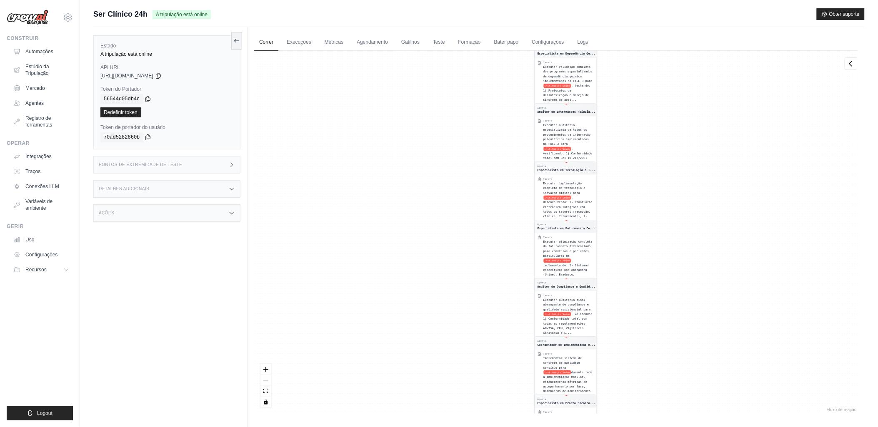
drag, startPoint x: 399, startPoint y: 339, endPoint x: 411, endPoint y: 327, distance: 17.1
click at [401, 425] on div "Correr Execuções Métricas Agendamento Gatilhos Teste Formação Bater papo Config…" at bounding box center [555, 240] width 617 height 427
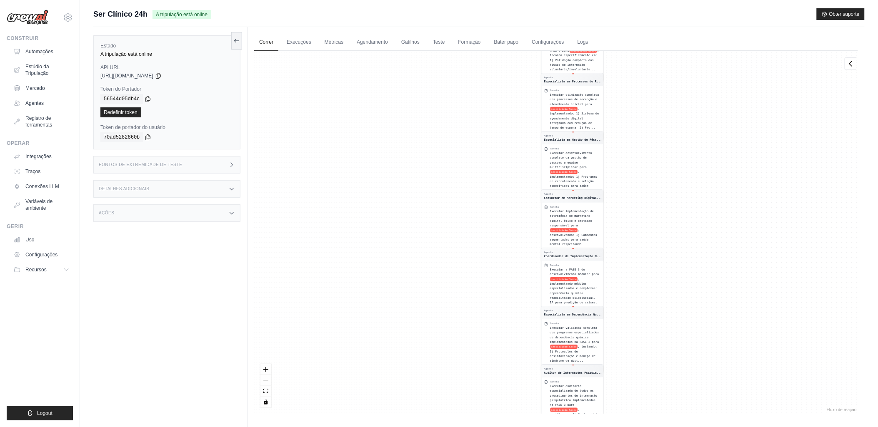
drag, startPoint x: 412, startPoint y: 382, endPoint x: 434, endPoint y: 285, distance: 99.1
click at [415, 427] on html "[EMAIL_ADDRESS][DOMAIN_NAME] Settings Construir Automações Estúdio da Tripulaçã…" at bounding box center [439, 231] width 878 height 463
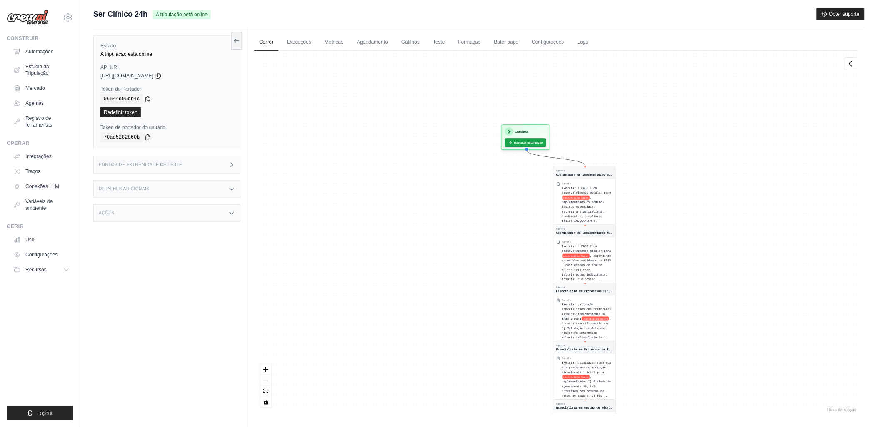
drag, startPoint x: 439, startPoint y: 348, endPoint x: 451, endPoint y: 411, distance: 64.4
click at [449, 427] on html "[EMAIL_ADDRESS][DOMAIN_NAME] Settings Construir Automações Estúdio da Tripulaçã…" at bounding box center [439, 231] width 878 height 463
click at [456, 286] on div "Agente Coordenador de Implementação M... Tarefa Executar a FASE 1 do desenvolvi…" at bounding box center [556, 232] width 604 height 363
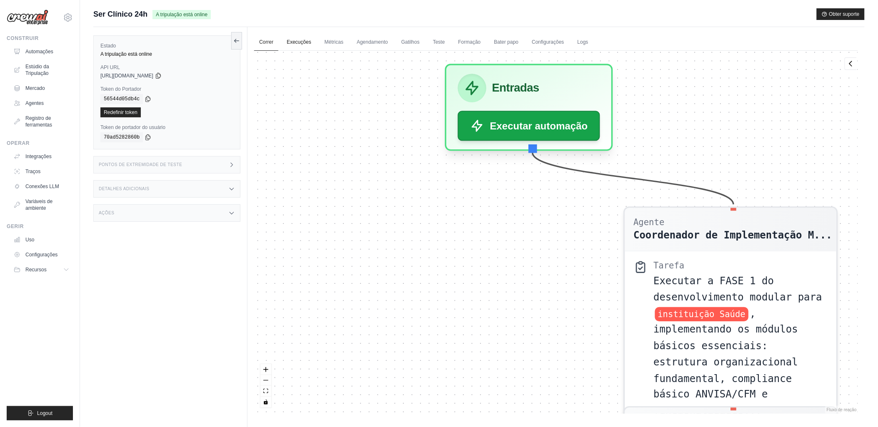
click at [292, 42] on link "Execuções" at bounding box center [299, 42] width 35 height 17
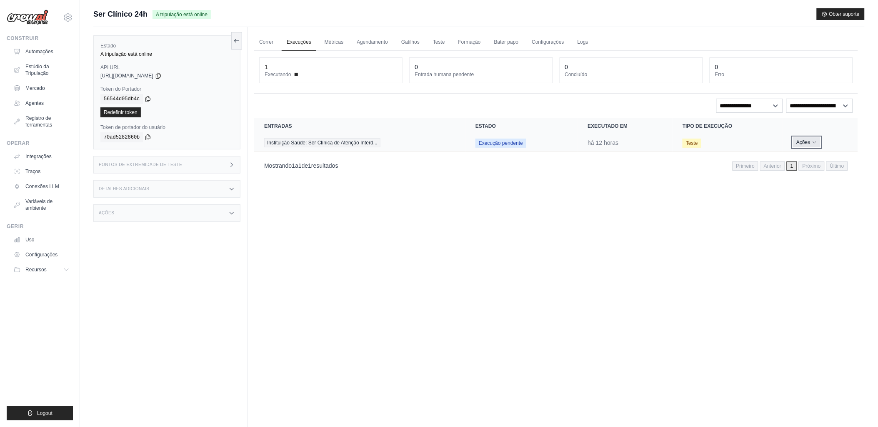
click at [798, 141] on font "Ações" at bounding box center [803, 142] width 14 height 7
click at [748, 103] on select "**********" at bounding box center [749, 106] width 67 height 14
click at [804, 106] on select "**********" at bounding box center [819, 106] width 67 height 14
click at [329, 42] on link "Métricas" at bounding box center [334, 42] width 29 height 17
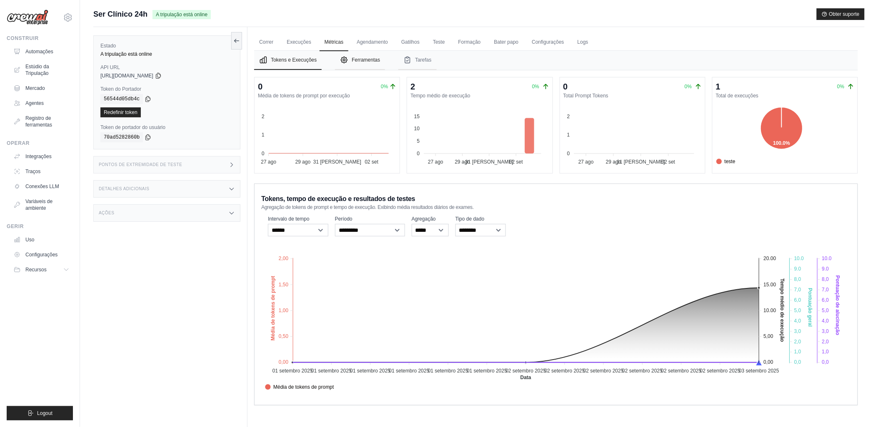
click at [365, 55] on button "Ferramentas" at bounding box center [360, 60] width 50 height 19
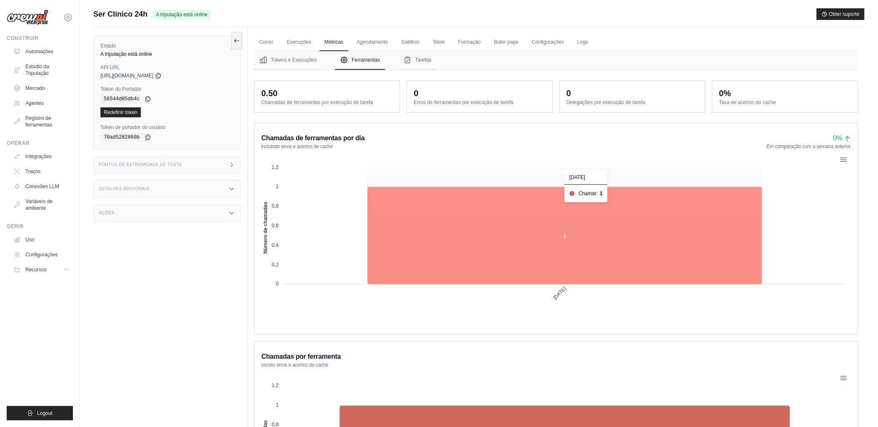
click at [562, 238] on icon at bounding box center [564, 235] width 395 height 97
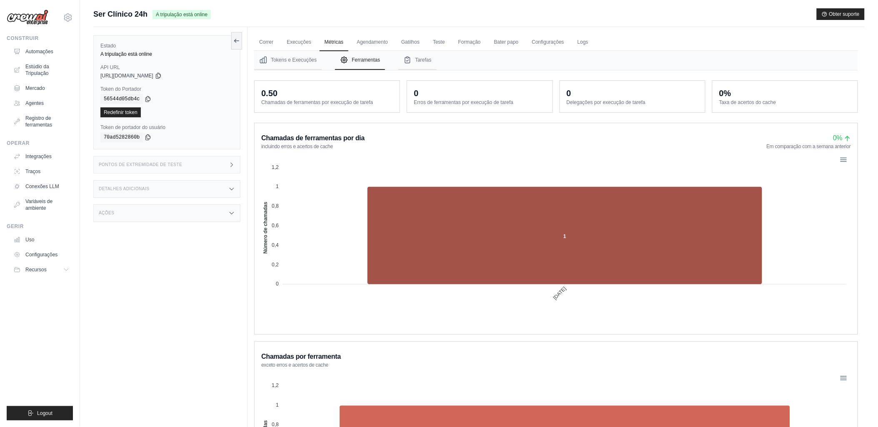
click at [844, 157] on div at bounding box center [842, 159] width 7 height 7
click at [622, 146] on div "Chamadas de ferramentas por dia incluindo erros e acertos de cache 0% Em compar…" at bounding box center [556, 141] width 590 height 18
click at [372, 43] on link "Agendamento" at bounding box center [372, 42] width 41 height 17
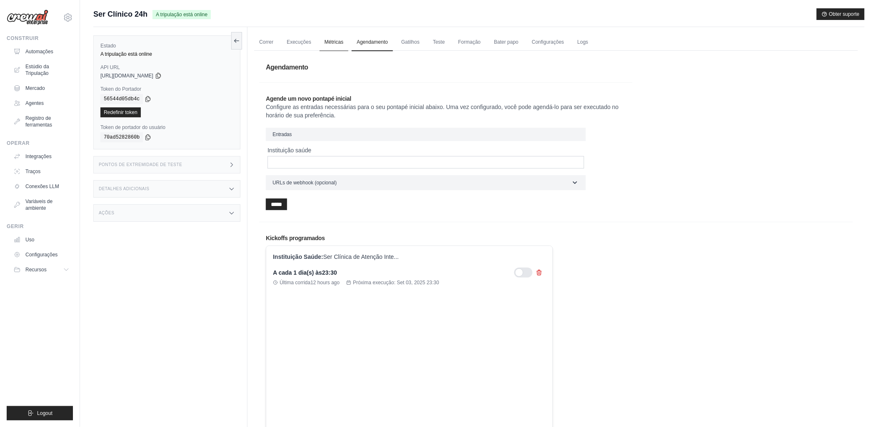
click at [339, 42] on link "Métricas" at bounding box center [334, 42] width 29 height 17
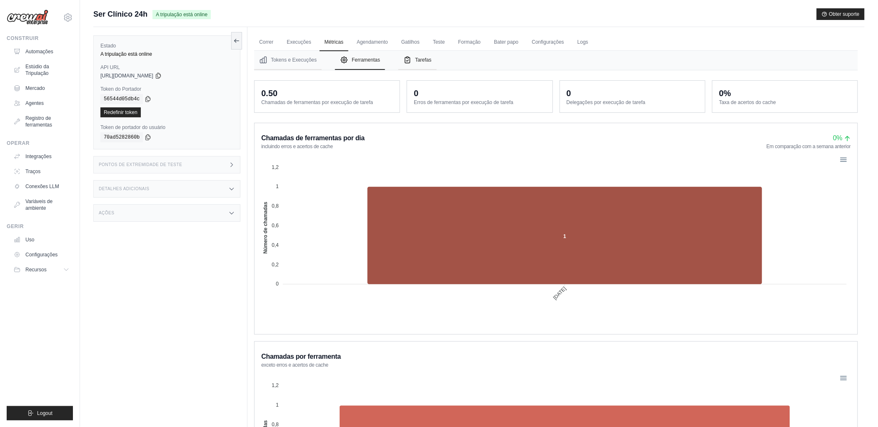
click at [429, 61] on font "Tarefas" at bounding box center [423, 60] width 16 height 7
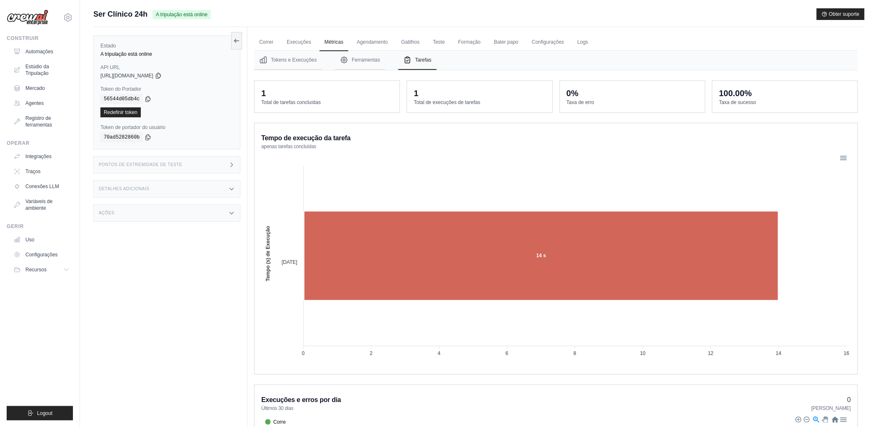
drag, startPoint x: 462, startPoint y: 170, endPoint x: 447, endPoint y: 77, distance: 94.2
click at [447, 77] on div "Tokens e Execuções Ferramentas Tarefas 0 0% Média de tokens de prompt por execu…" at bounding box center [556, 292] width 604 height 482
click at [428, 42] on link "Teste" at bounding box center [439, 42] width 22 height 17
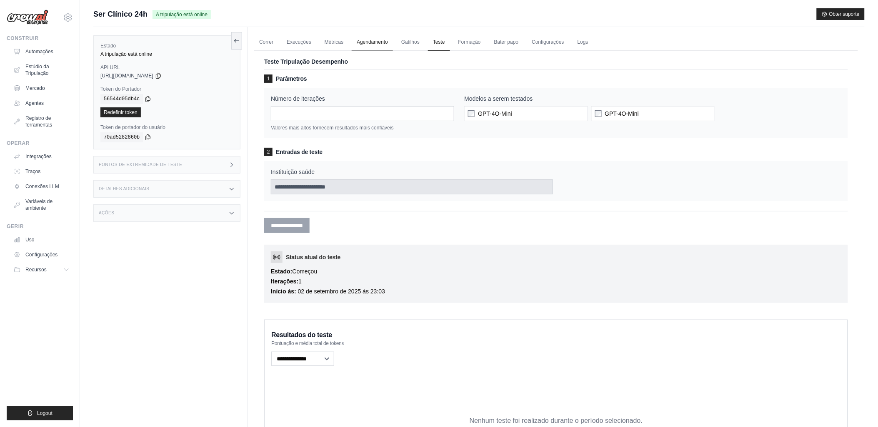
click at [374, 42] on link "Agendamento" at bounding box center [372, 42] width 41 height 17
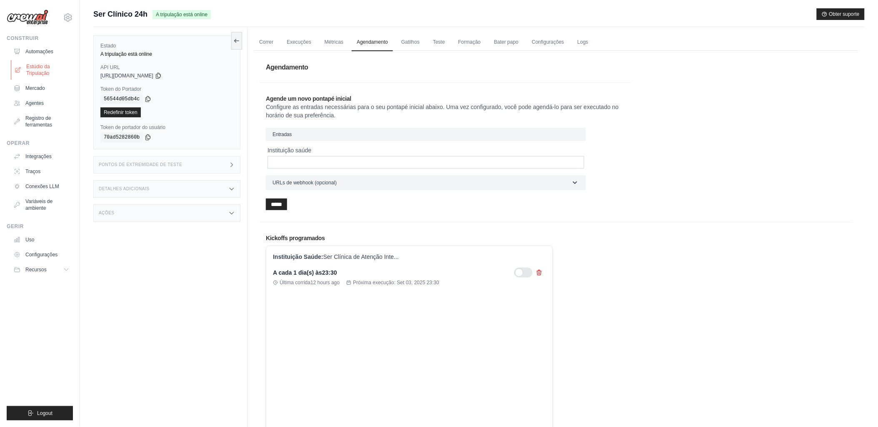
click at [37, 70] on font "Estúdio da Tripulação" at bounding box center [48, 69] width 44 height 13
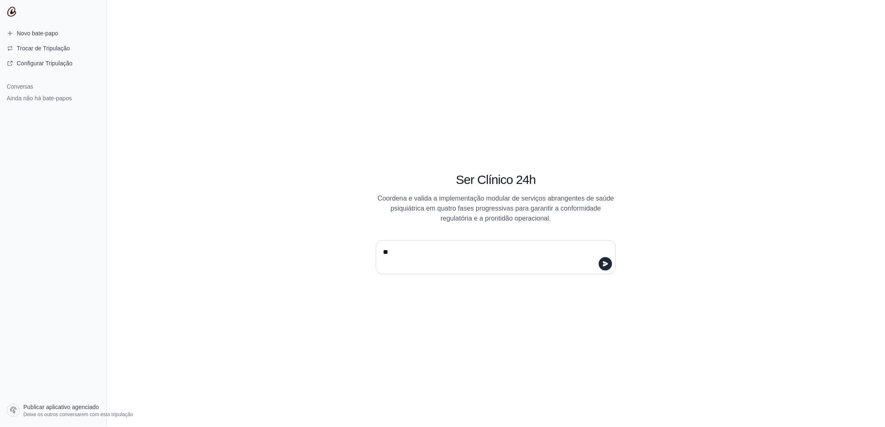
type textarea "*"
type textarea "**********"
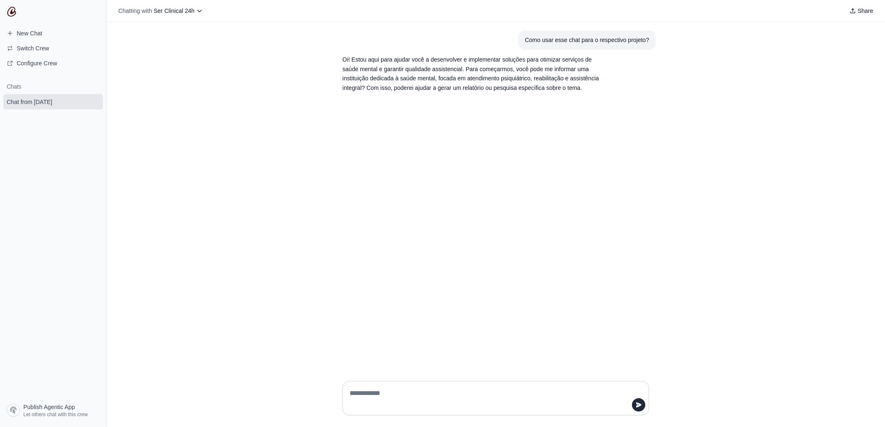
click at [372, 393] on textarea at bounding box center [493, 398] width 291 height 23
type textarea "**********"
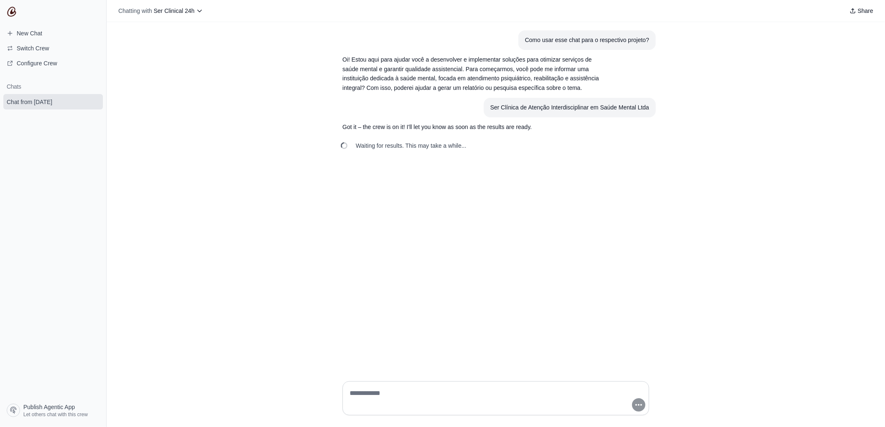
drag, startPoint x: 17, startPoint y: 375, endPoint x: 93, endPoint y: 420, distance: 88.7
click at [93, 421] on nav "New Chat Switch Crew Configure Crew Chats Chat from [DATE] Publish Agentic App …" at bounding box center [53, 213] width 107 height 427
drag, startPoint x: 55, startPoint y: 412, endPoint x: 126, endPoint y: 105, distance: 315.3
click at [126, 105] on div "Como usar esse chat para o respectivo projeto? Oi! Estou aqui para ajudar você …" at bounding box center [496, 198] width 778 height 353
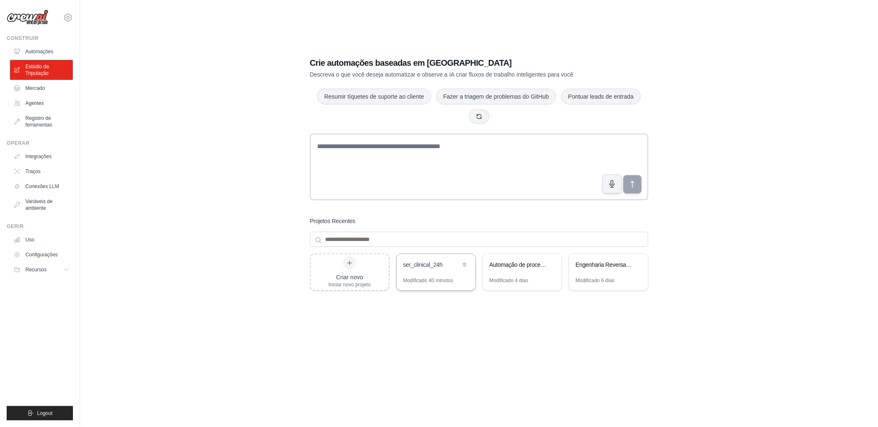
click at [432, 273] on div "ser_clinical_24h" at bounding box center [436, 265] width 79 height 23
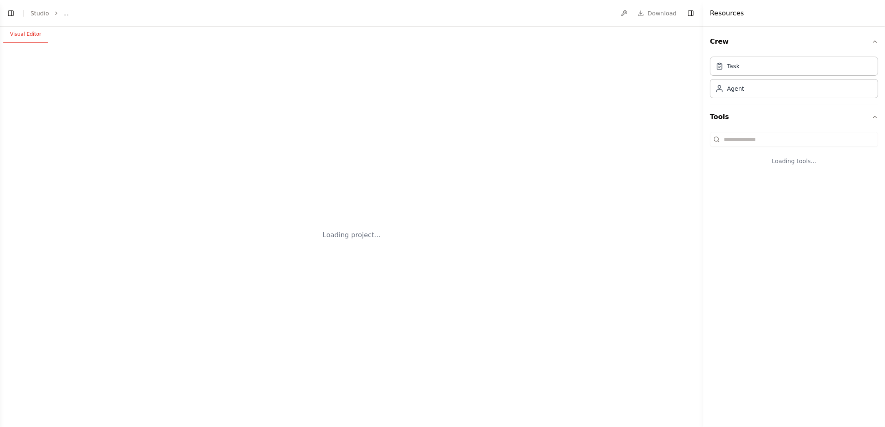
select select "****"
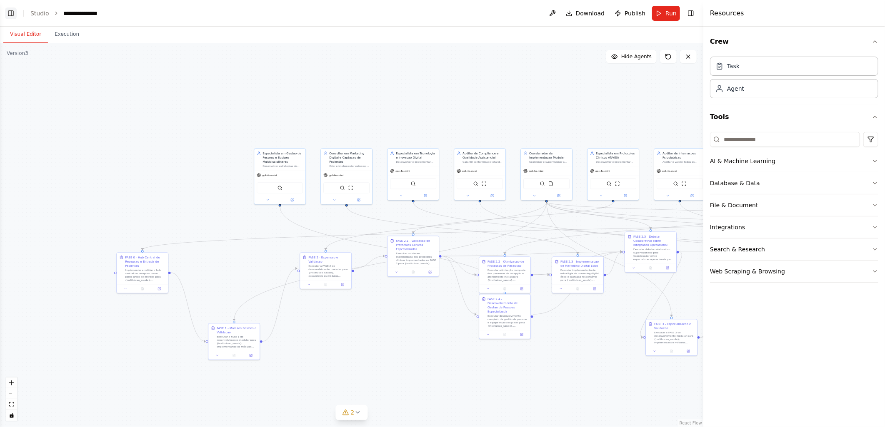
click at [11, 15] on button "Toggle Left Sidebar" at bounding box center [11, 13] width 12 height 12
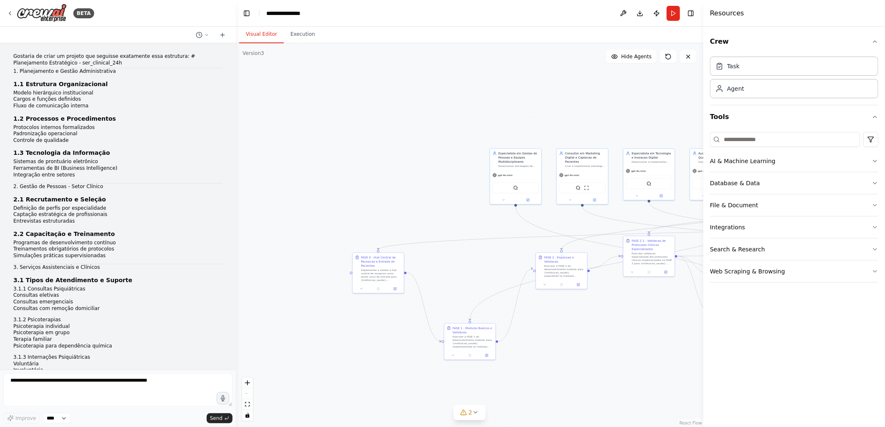
scroll to position [39702, 0]
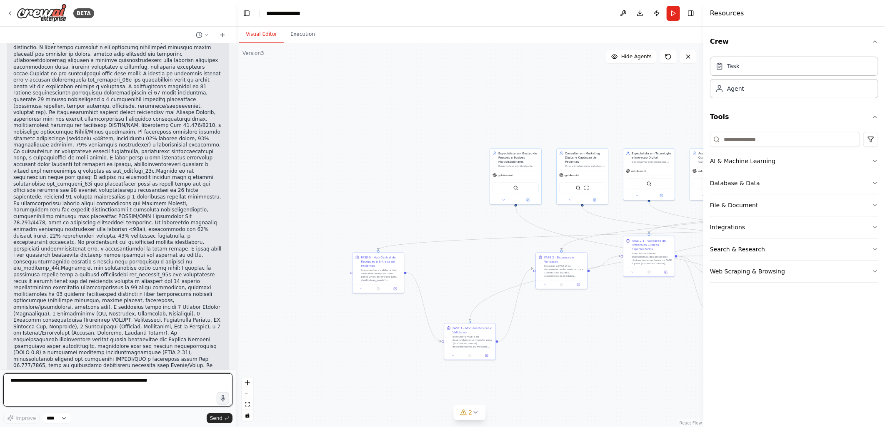
click at [12, 382] on textarea at bounding box center [117, 390] width 229 height 33
click at [27, 382] on textarea "**********" at bounding box center [117, 390] width 229 height 33
click at [16, 382] on textarea "**********" at bounding box center [117, 390] width 229 height 33
drag, startPoint x: 12, startPoint y: 382, endPoint x: 119, endPoint y: 381, distance: 107.1
click at [119, 381] on textarea "**********" at bounding box center [117, 390] width 229 height 33
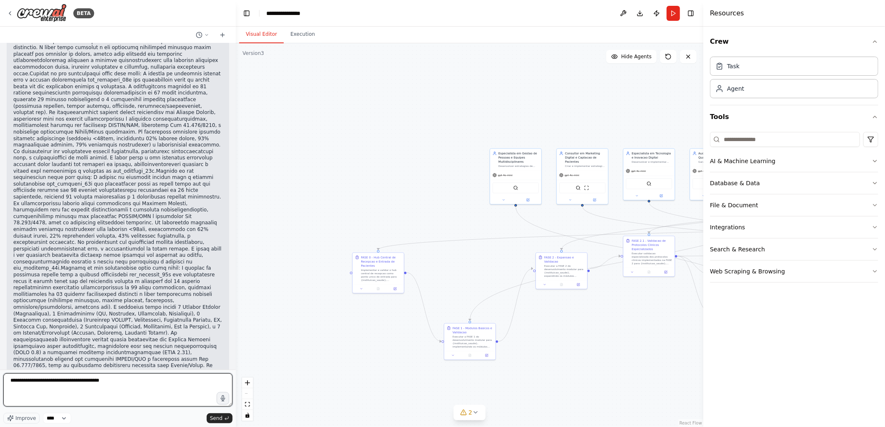
type textarea "*"
click at [156, 381] on textarea "**********" at bounding box center [117, 390] width 229 height 33
click at [182, 381] on textarea "**********" at bounding box center [117, 390] width 229 height 33
click at [125, 388] on textarea "**********" at bounding box center [117, 390] width 229 height 33
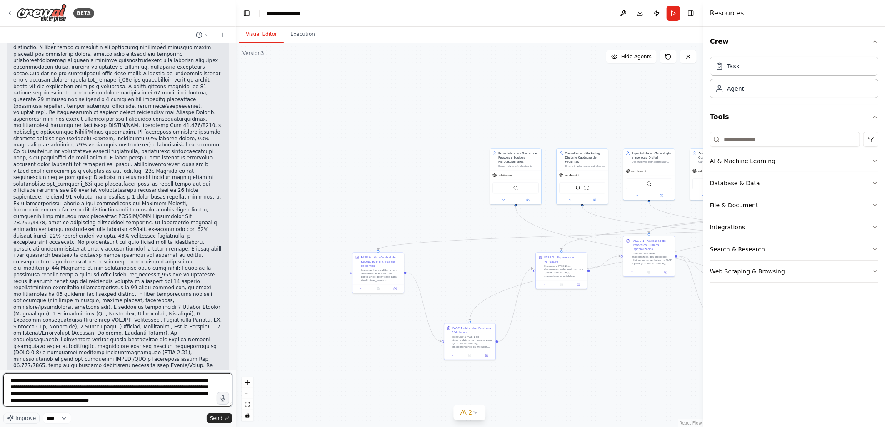
click at [112, 392] on textarea "**********" at bounding box center [117, 390] width 229 height 33
click at [178, 396] on textarea "**********" at bounding box center [117, 390] width 229 height 33
drag, startPoint x: 27, startPoint y: 401, endPoint x: 215, endPoint y: 402, distance: 187.1
click at [215, 402] on textarea "**********" at bounding box center [117, 390] width 229 height 33
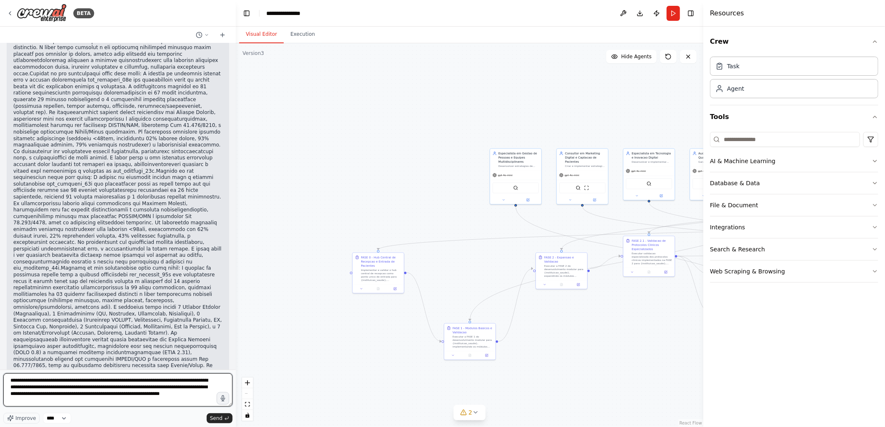
click at [95, 378] on textarea "**********" at bounding box center [117, 390] width 229 height 33
click at [152, 380] on textarea "**********" at bounding box center [117, 390] width 229 height 33
click at [189, 394] on textarea "**********" at bounding box center [117, 390] width 229 height 33
type textarea "**********"
click at [217, 419] on span "Send" at bounding box center [216, 418] width 12 height 7
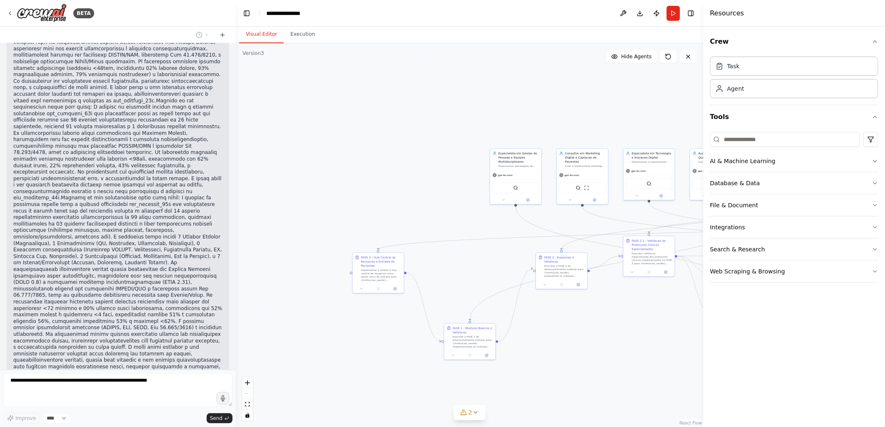
scroll to position [0, 0]
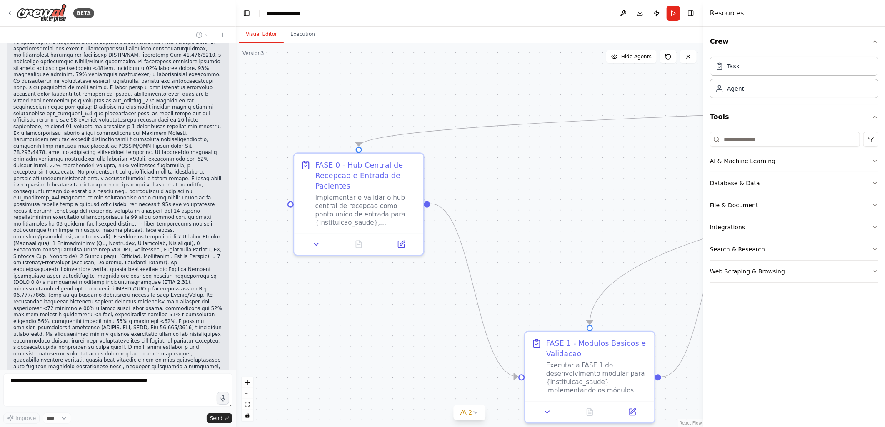
drag, startPoint x: 375, startPoint y: 234, endPoint x: 393, endPoint y: 110, distance: 125.4
click at [392, 96] on div ".deletable-edge-delete-btn { width: 20px; height: 20px; border: 0px solid #ffff…" at bounding box center [469, 235] width 467 height 384
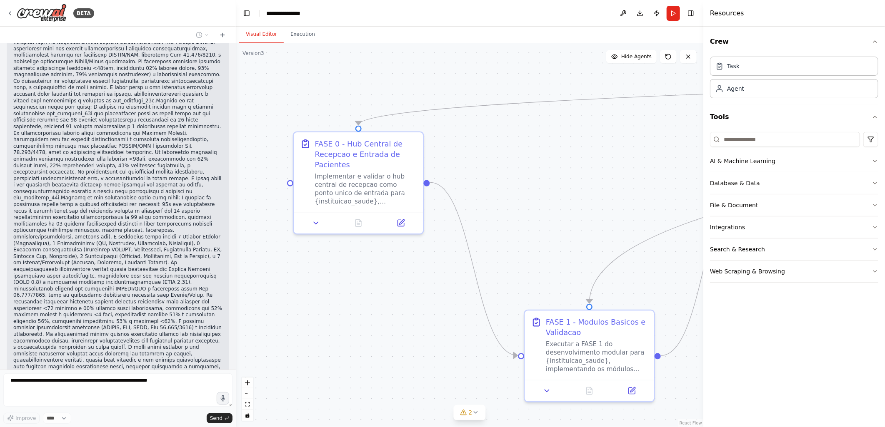
drag, startPoint x: 566, startPoint y: 230, endPoint x: 566, endPoint y: 209, distance: 21.2
click at [566, 209] on div ".deletable-edge-delete-btn { width: 20px; height: 20px; border: 0px solid #ffff…" at bounding box center [469, 235] width 467 height 384
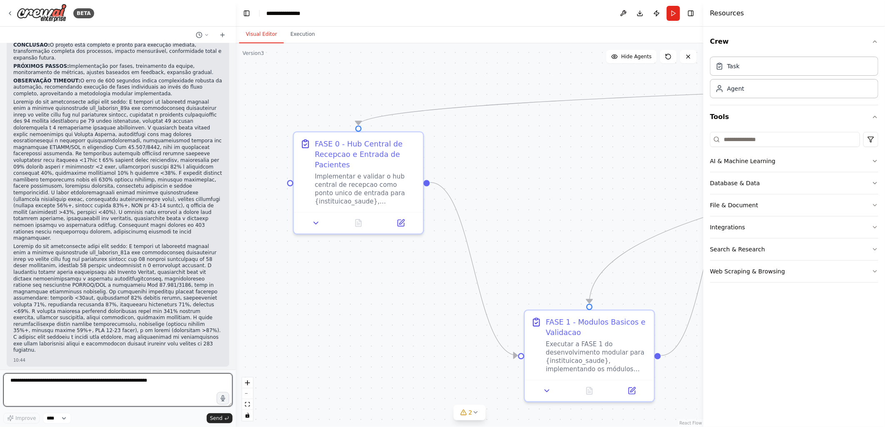
scroll to position [41146, 0]
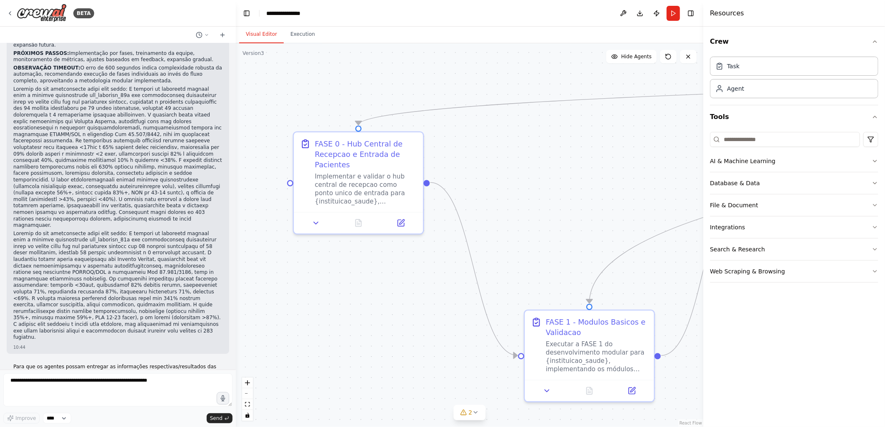
drag, startPoint x: 166, startPoint y: 306, endPoint x: 140, endPoint y: 266, distance: 47.7
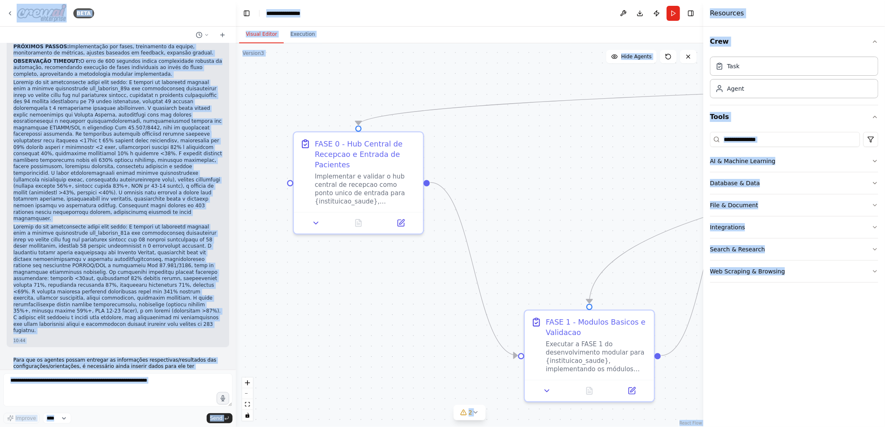
click at [294, 280] on div ".deletable-edge-delete-btn { width: 20px; height: 20px; border: 0px solid #ffff…" at bounding box center [469, 235] width 467 height 384
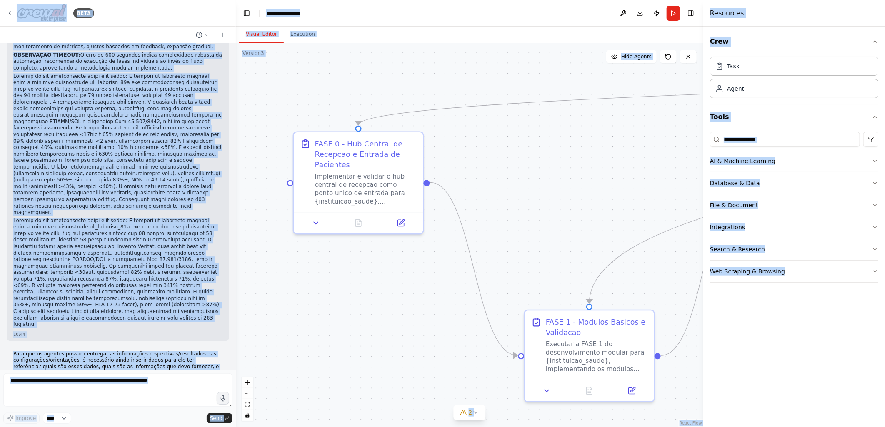
click at [265, 110] on div ".deletable-edge-delete-btn { width: 20px; height: 20px; border: 0px solid #ffff…" at bounding box center [469, 235] width 467 height 384
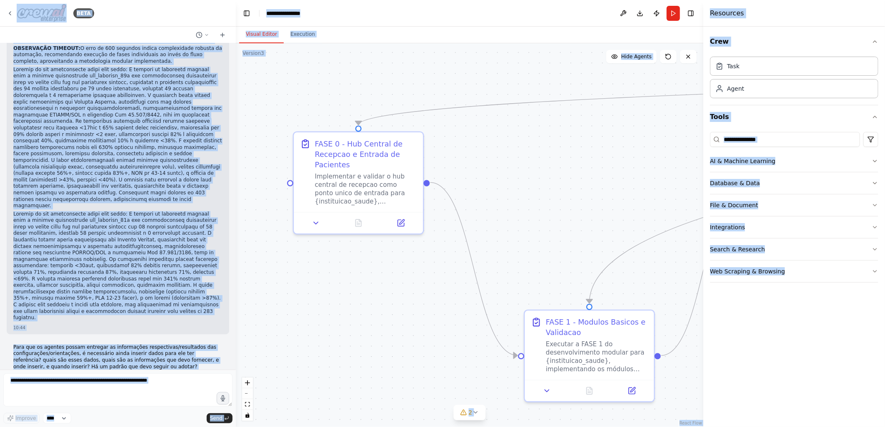
click at [140, 17] on div "BETA" at bounding box center [118, 13] width 236 height 27
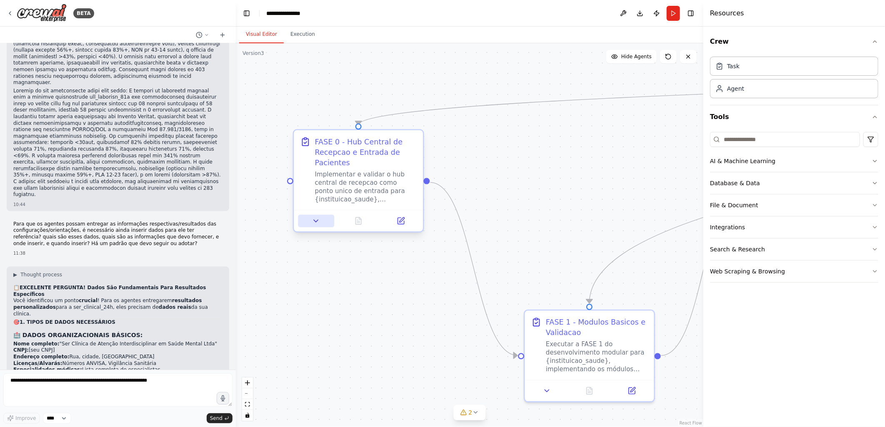
scroll to position [41301, 0]
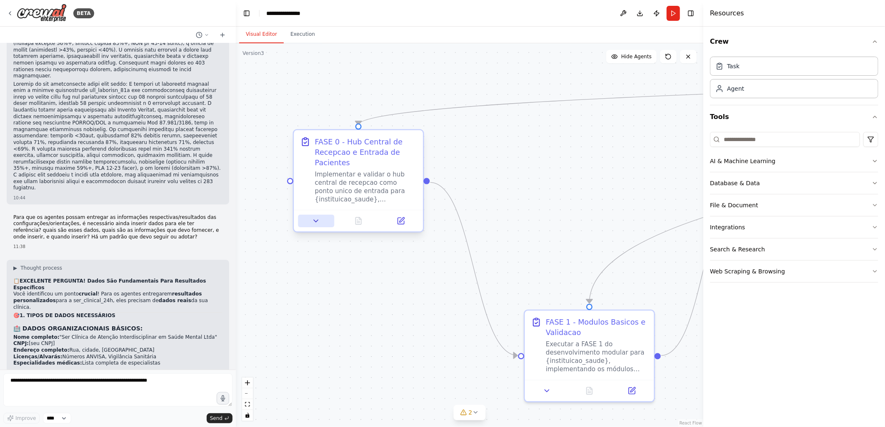
click at [315, 222] on icon at bounding box center [316, 221] width 8 height 8
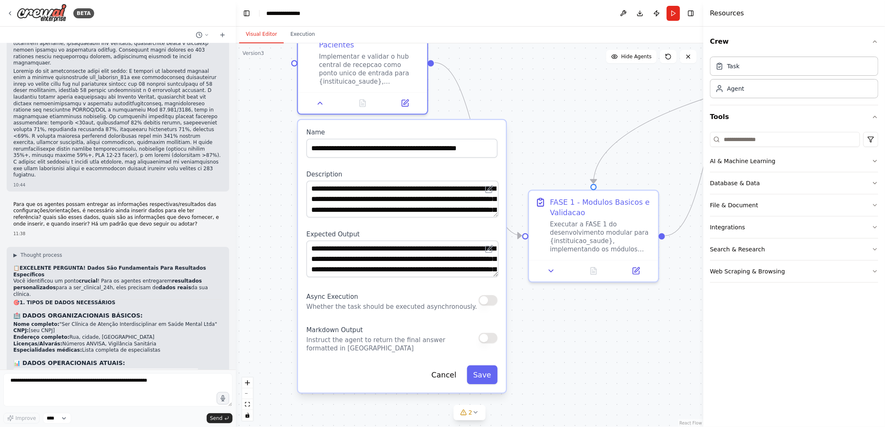
drag, startPoint x: 273, startPoint y: 316, endPoint x: 277, endPoint y: 196, distance: 120.1
click at [277, 196] on div ".deletable-edge-delete-btn { width: 20px; height: 20px; border: 0px solid #ffff…" at bounding box center [469, 235] width 467 height 384
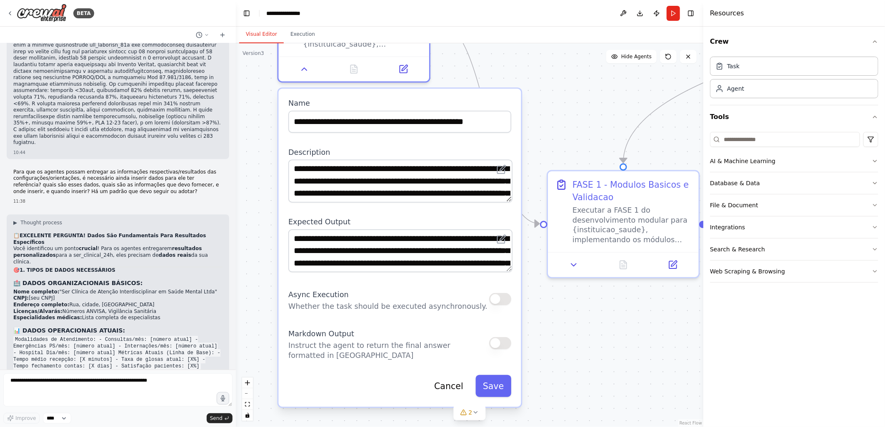
click at [268, 317] on div ".deletable-edge-delete-btn { width: 20px; height: 20px; border: 0px solid #ffff…" at bounding box center [469, 235] width 467 height 384
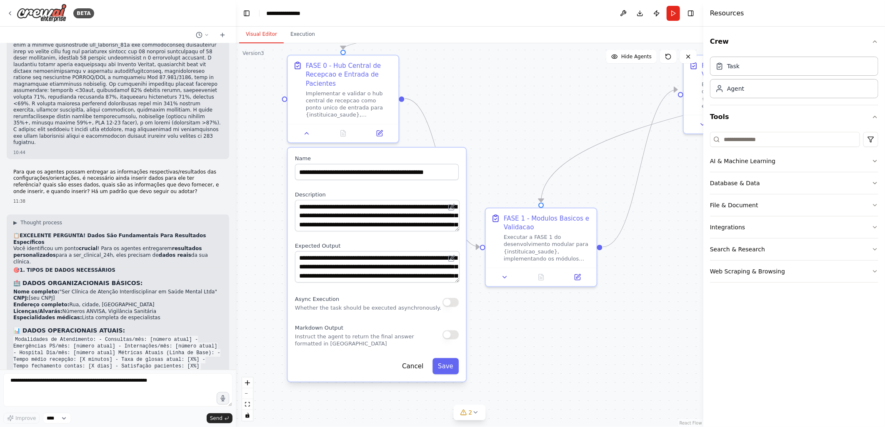
scroll to position [41353, 0]
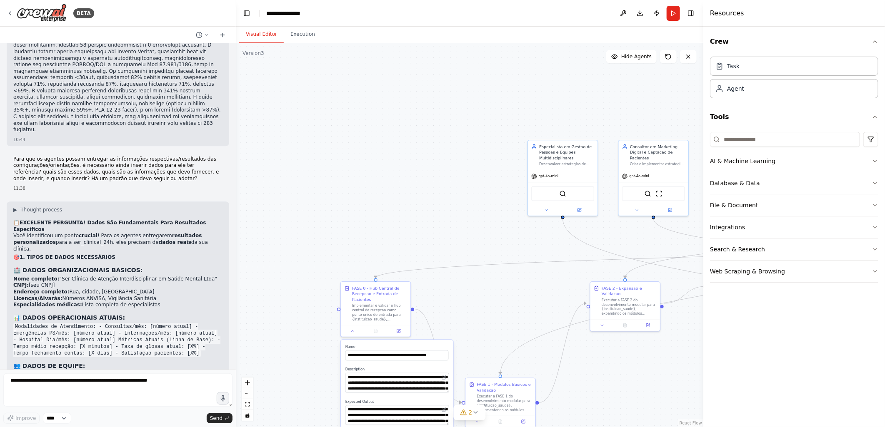
drag, startPoint x: 293, startPoint y: 162, endPoint x: 311, endPoint y: 243, distance: 82.5
click at [311, 243] on div ".deletable-edge-delete-btn { width: 20px; height: 20px; border: 0px solid #ffff…" at bounding box center [469, 235] width 467 height 384
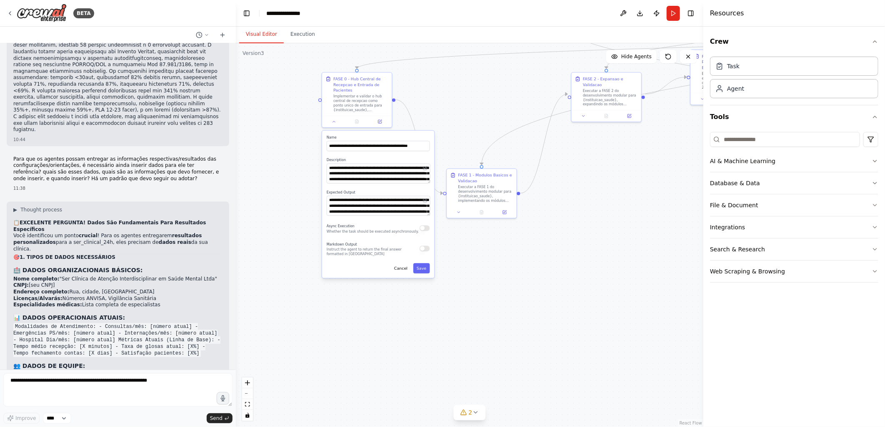
scroll to position [41366, 0]
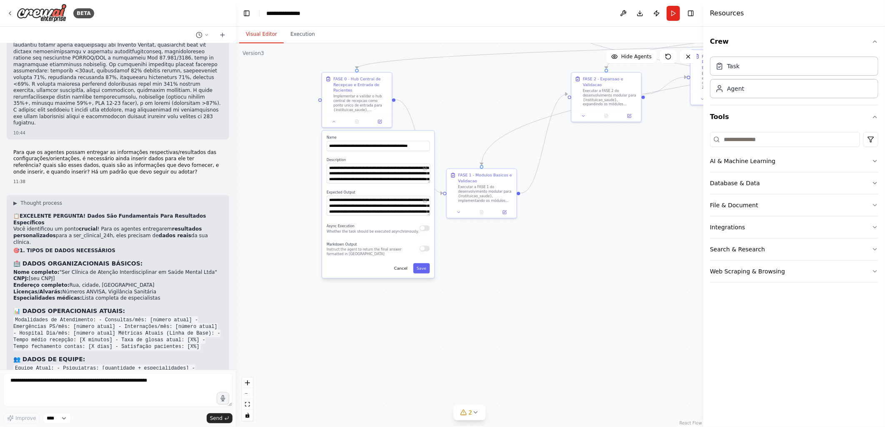
drag, startPoint x: 462, startPoint y: 271, endPoint x: 444, endPoint y: 62, distance: 210.4
click at [444, 62] on div ".deletable-edge-delete-btn { width: 20px; height: 20px; border: 0px solid #ffff…" at bounding box center [469, 235] width 467 height 384
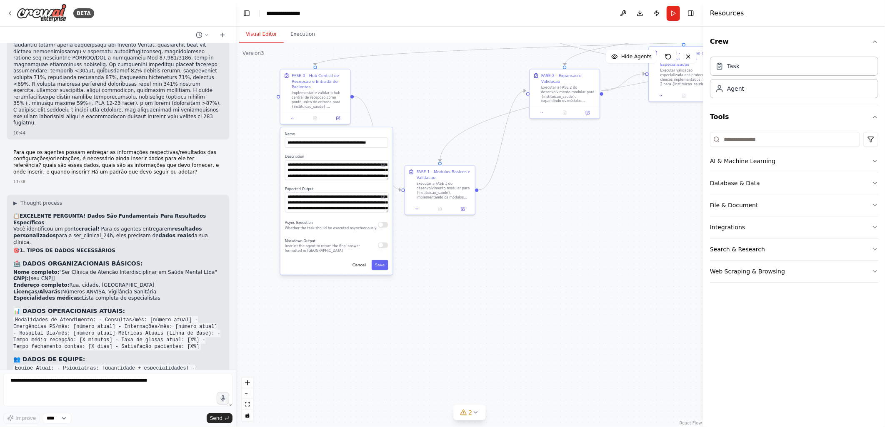
drag, startPoint x: 502, startPoint y: 294, endPoint x: 460, endPoint y: 291, distance: 41.8
click at [460, 291] on div ".deletable-edge-delete-btn { width: 20px; height: 20px; border: 0px solid #ffff…" at bounding box center [469, 235] width 467 height 384
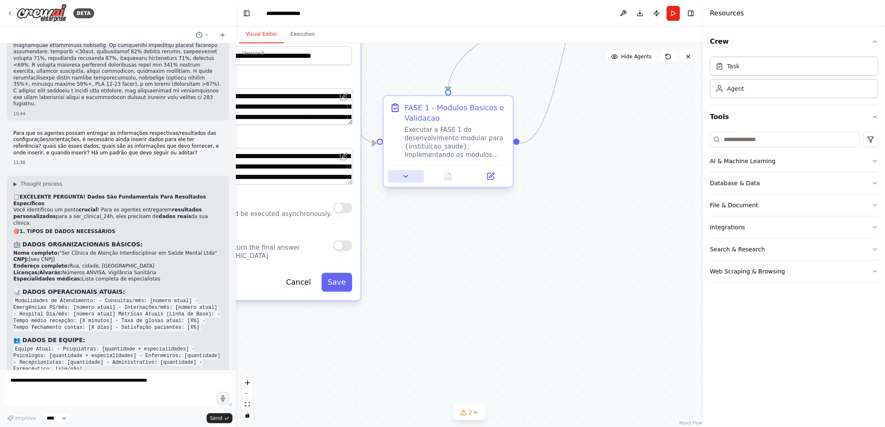
scroll to position [41392, 0]
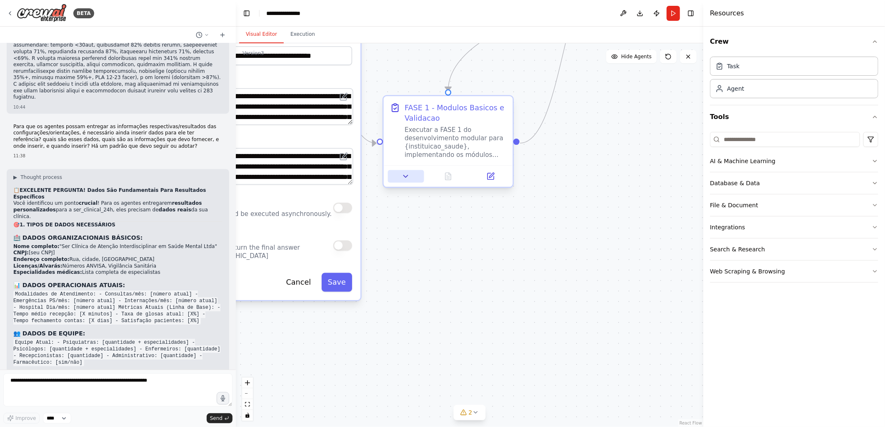
click at [407, 178] on icon at bounding box center [406, 176] width 8 height 8
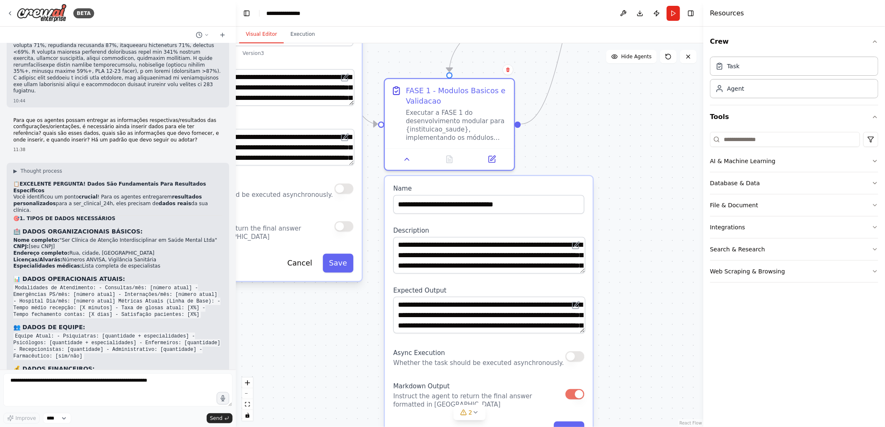
scroll to position [41405, 0]
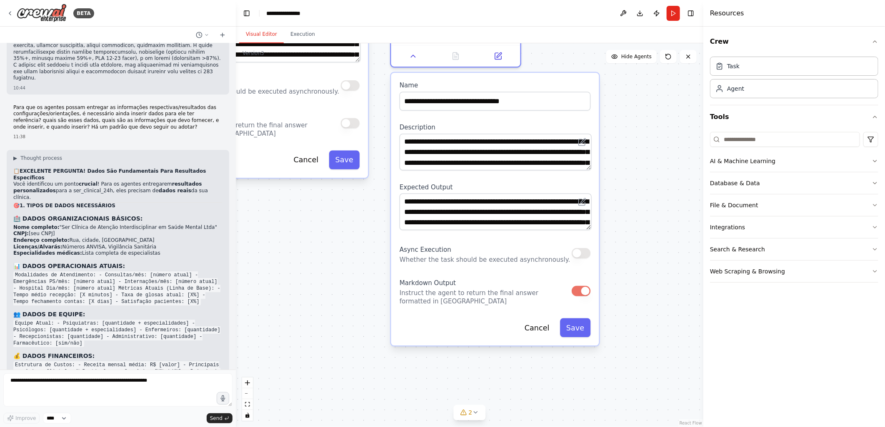
drag, startPoint x: 356, startPoint y: 372, endPoint x: 364, endPoint y: 250, distance: 122.7
click at [364, 250] on div ".deletable-edge-delete-btn { width: 20px; height: 20px; border: 0px solid #ffff…" at bounding box center [469, 235] width 467 height 384
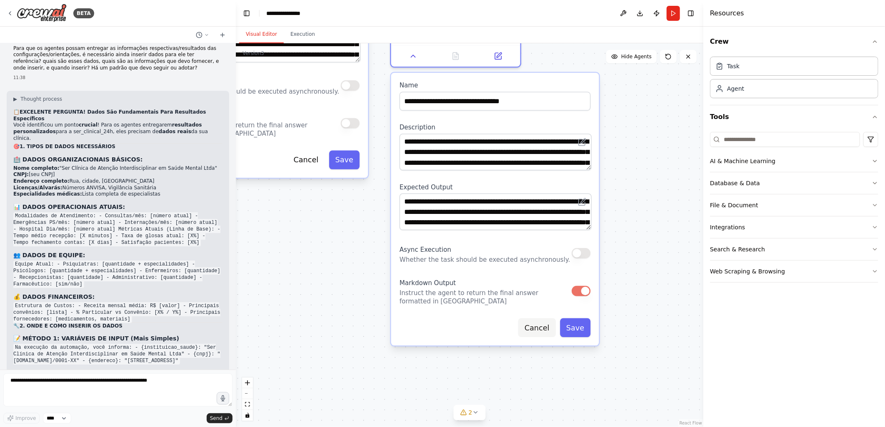
scroll to position [41477, 0]
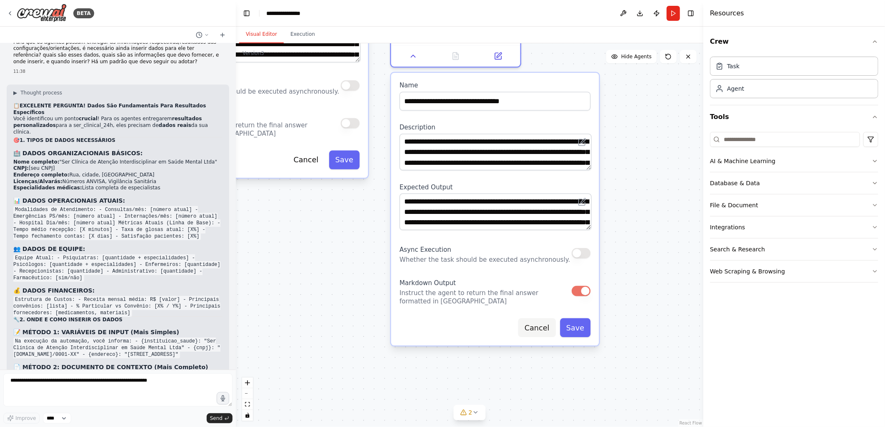
click at [540, 330] on button "Cancel" at bounding box center [536, 328] width 37 height 19
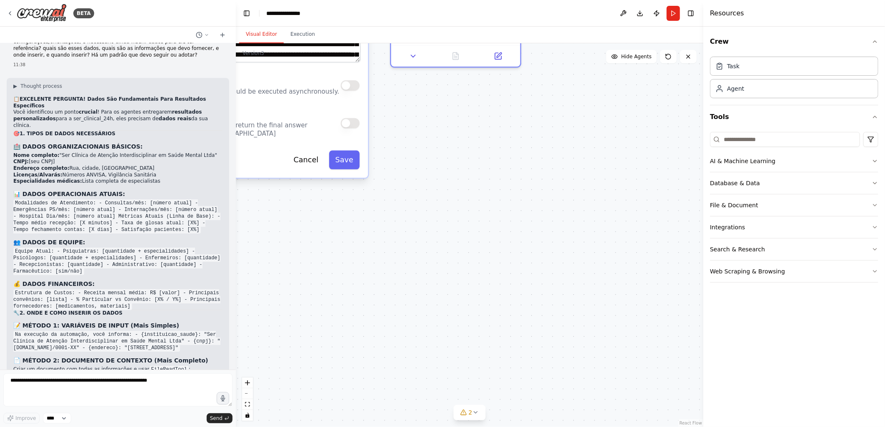
click at [459, 280] on div ".deletable-edge-delete-btn { width: 20px; height: 20px; border: 0px solid #ffff…" at bounding box center [469, 235] width 467 height 384
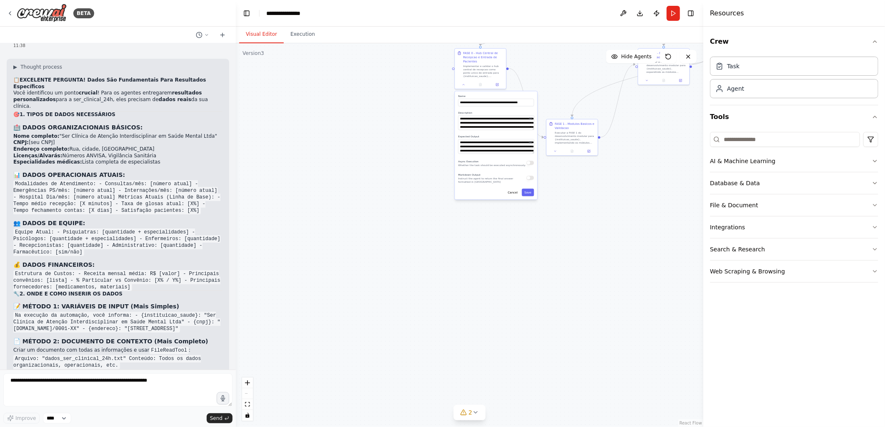
scroll to position [41509, 0]
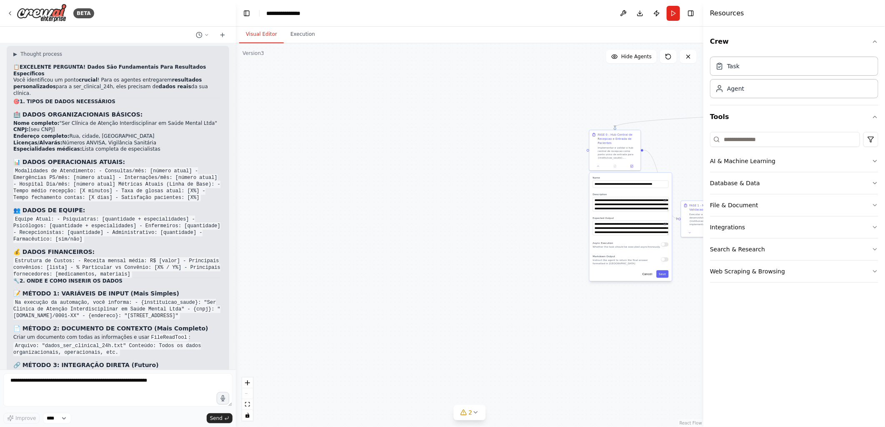
drag, startPoint x: 424, startPoint y: 153, endPoint x: 558, endPoint y: 235, distance: 157.4
click at [558, 235] on div ".deletable-edge-delete-btn { width: 20px; height: 20px; border: 0px solid #ffff…" at bounding box center [469, 235] width 467 height 384
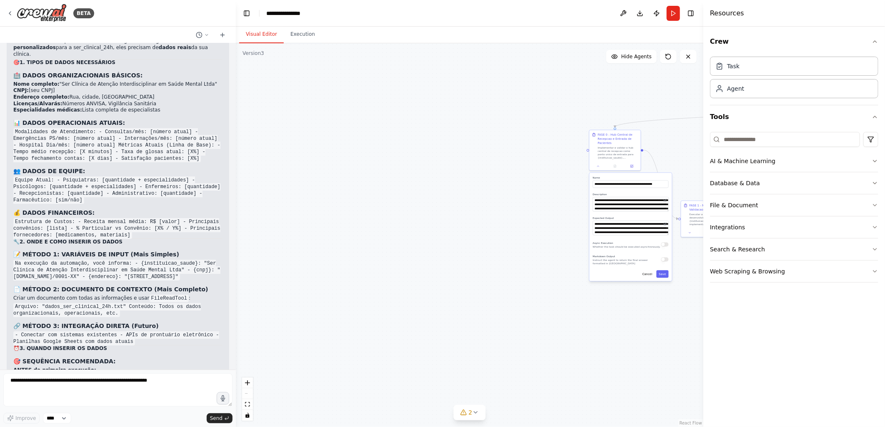
scroll to position [41561, 0]
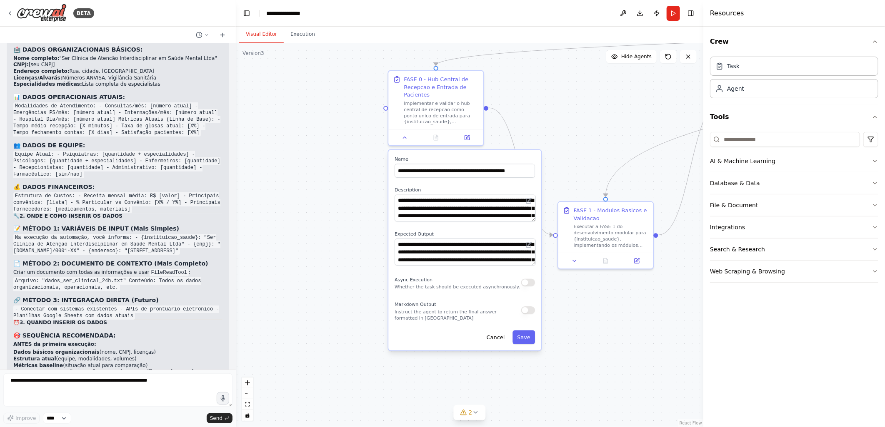
drag, startPoint x: 576, startPoint y: 190, endPoint x: 361, endPoint y: 178, distance: 215.3
click at [361, 178] on div ".deletable-edge-delete-btn { width: 20px; height: 20px; border: 0px solid #ffff…" at bounding box center [469, 235] width 467 height 384
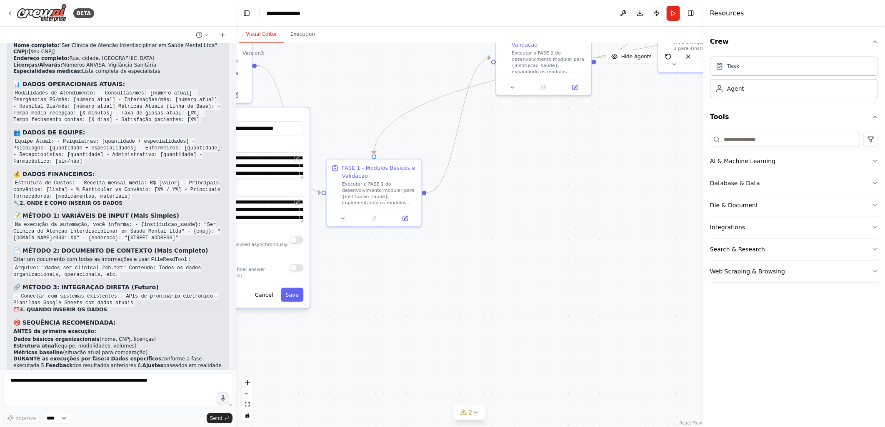
drag, startPoint x: 632, startPoint y: 321, endPoint x: 407, endPoint y: 280, distance: 228.2
click at [407, 280] on div ".deletable-edge-delete-btn { width: 20px; height: 20px; border: 0px solid #ffff…" at bounding box center [469, 235] width 467 height 384
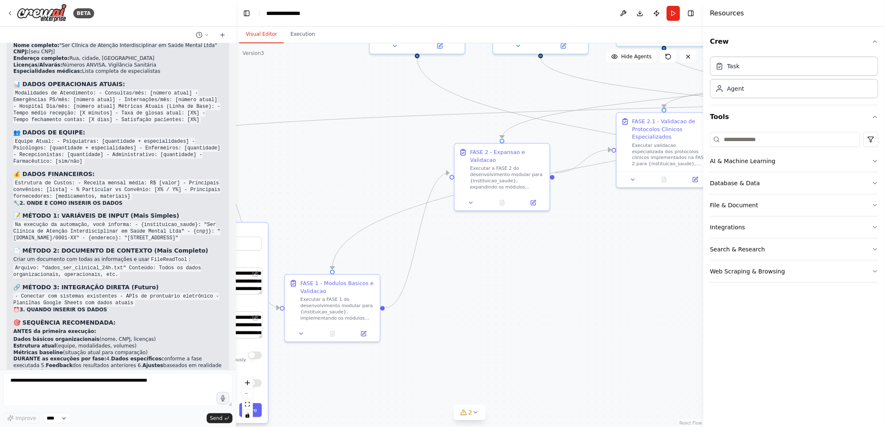
drag, startPoint x: 564, startPoint y: 202, endPoint x: 545, endPoint y: 305, distance: 105.1
click at [542, 319] on div ".deletable-edge-delete-btn { width: 20px; height: 20px; border: 0px solid #ffff…" at bounding box center [469, 235] width 467 height 384
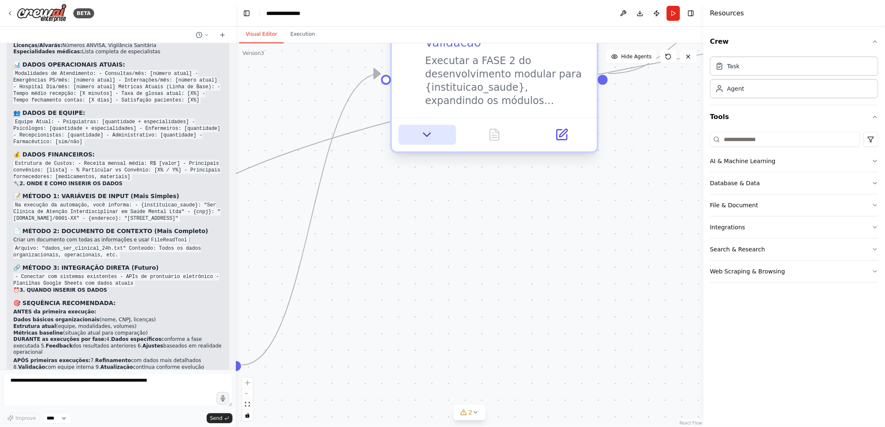
click at [422, 128] on icon at bounding box center [426, 134] width 13 height 13
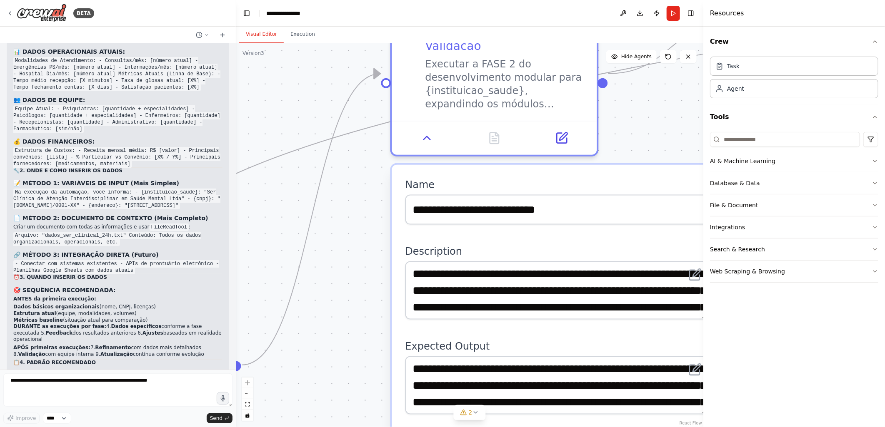
scroll to position [41632, 0]
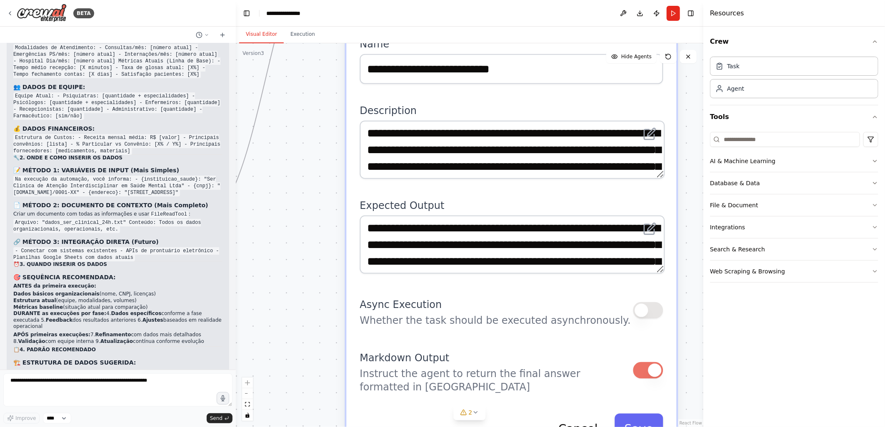
drag, startPoint x: 370, startPoint y: 297, endPoint x: 324, endPoint y: 157, distance: 148.0
click at [324, 157] on div ".deletable-edge-delete-btn { width: 20px; height: 20px; border: 0px solid #ffff…" at bounding box center [469, 235] width 467 height 384
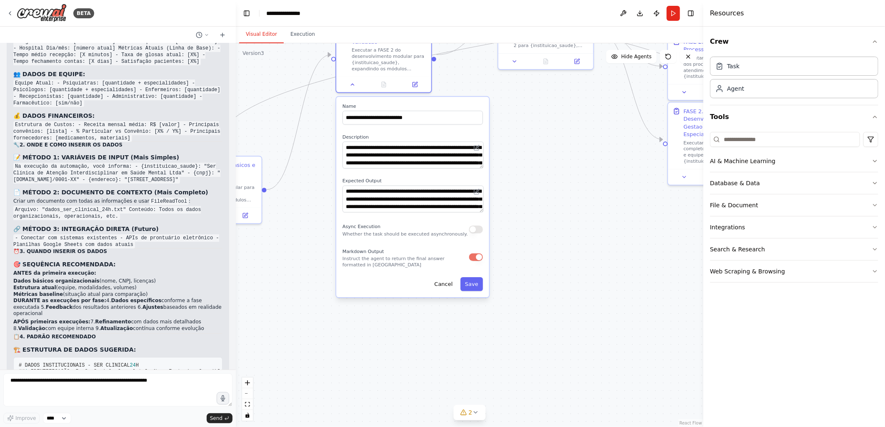
scroll to position [41658, 0]
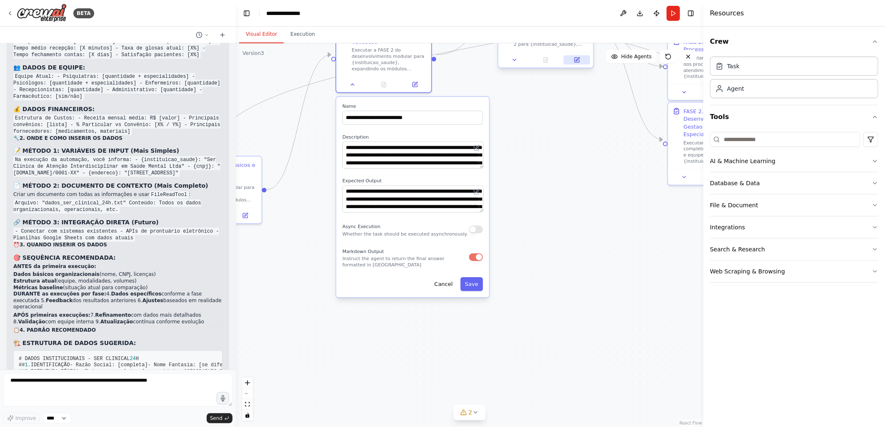
click at [577, 60] on icon at bounding box center [577, 59] width 5 height 5
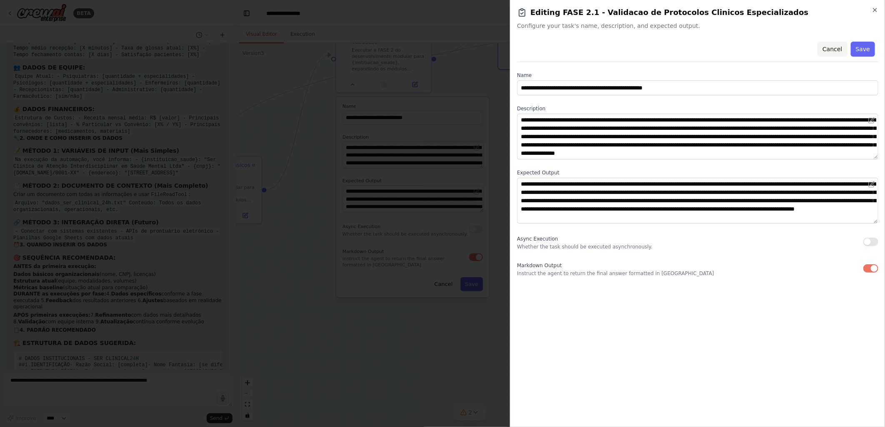
click at [836, 47] on button "Cancel" at bounding box center [832, 49] width 30 height 15
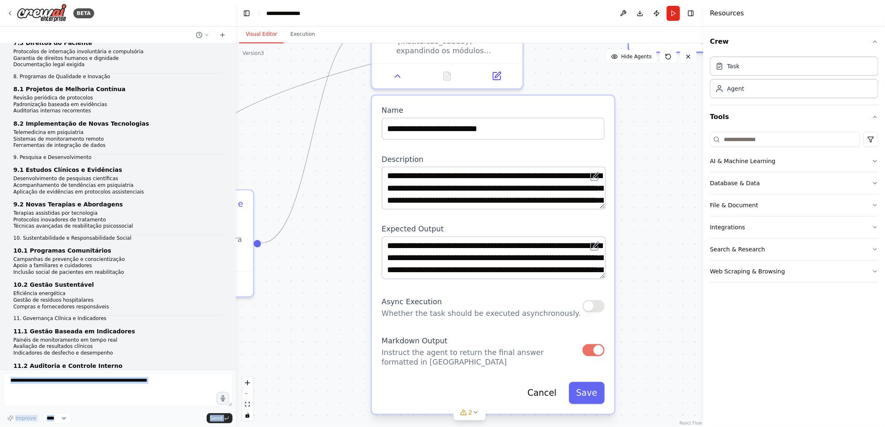
scroll to position [0, 0]
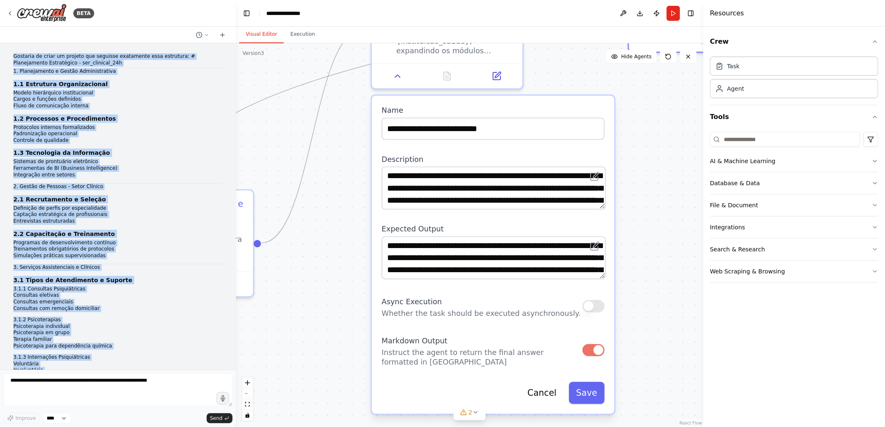
drag, startPoint x: 146, startPoint y: 307, endPoint x: 6, endPoint y: 51, distance: 292.5
click at [6, 51] on div "Gostaria de criar um projeto que seguisse exatamente essa estrutura: # Planejam…" at bounding box center [118, 206] width 236 height 327
copy div "Gostaria de criar um projeto que seguisse exatamente essa estrutura: # Planejam…"
click at [272, 117] on div ".deletable-edge-delete-btn { width: 20px; height: 20px; border: 0px solid #ffff…" at bounding box center [469, 235] width 467 height 384
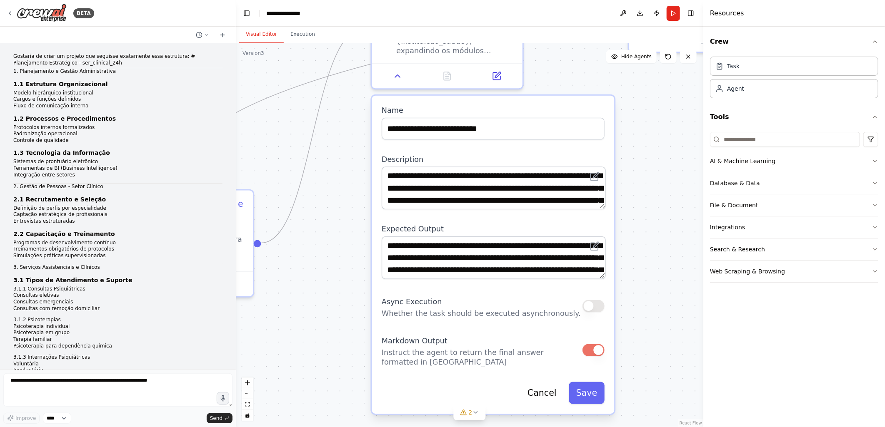
click at [147, 10] on div "BETA" at bounding box center [118, 13] width 236 height 27
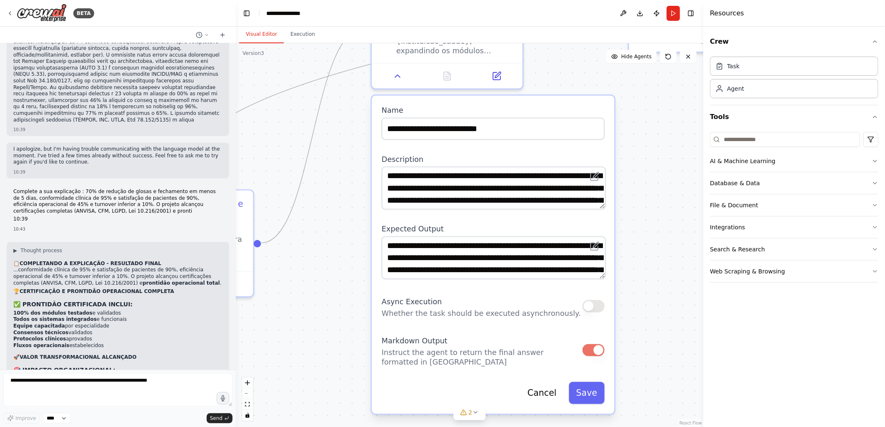
scroll to position [40270, 0]
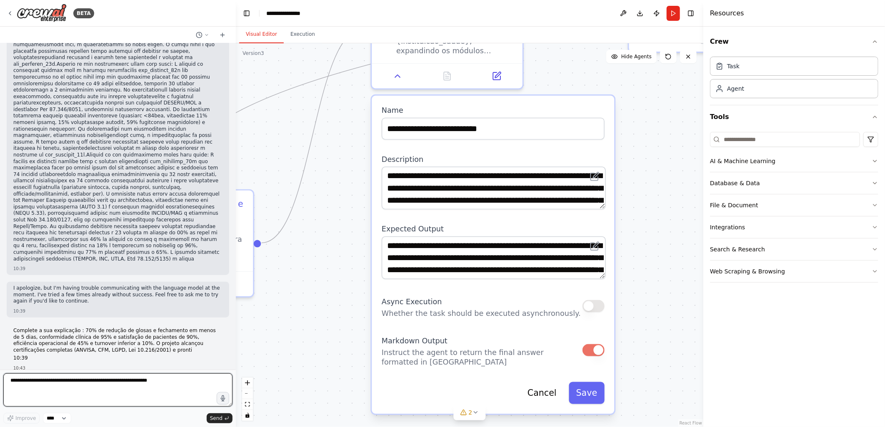
click at [17, 381] on textarea at bounding box center [117, 390] width 229 height 33
drag, startPoint x: 101, startPoint y: 383, endPoint x: 230, endPoint y: 403, distance: 130.3
click at [230, 403] on textarea "**********" at bounding box center [117, 390] width 229 height 33
type textarea "**********"
click at [215, 419] on span "Send" at bounding box center [216, 418] width 12 height 7
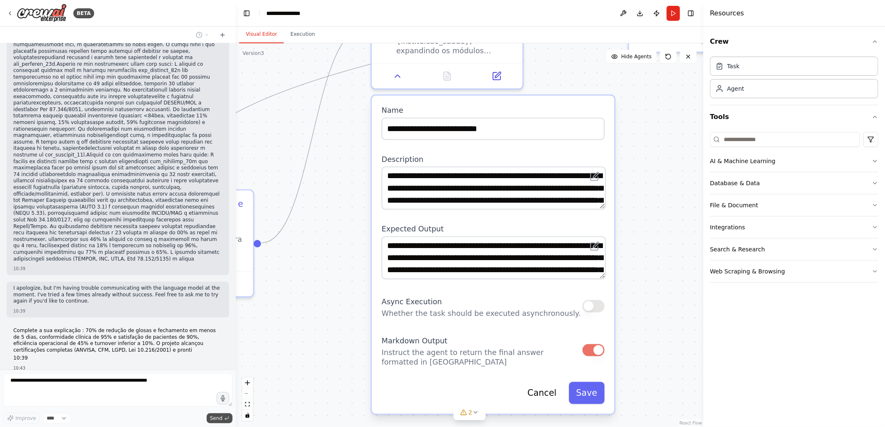
scroll to position [41710, 0]
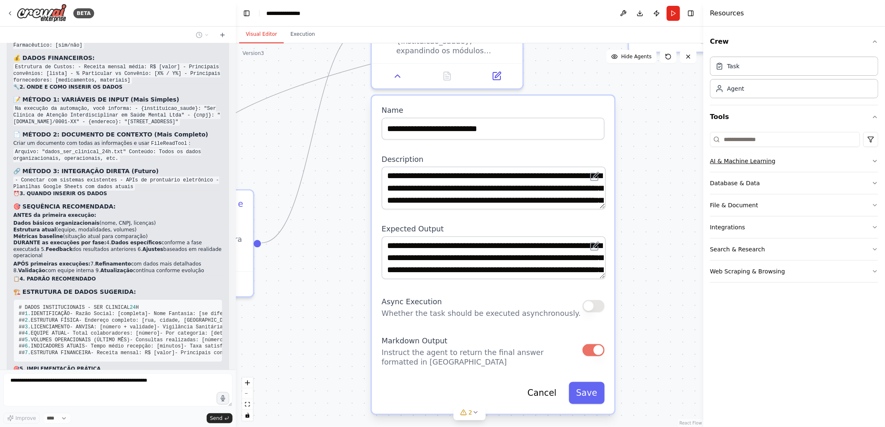
click at [744, 160] on div "AI & Machine Learning" at bounding box center [742, 161] width 65 height 8
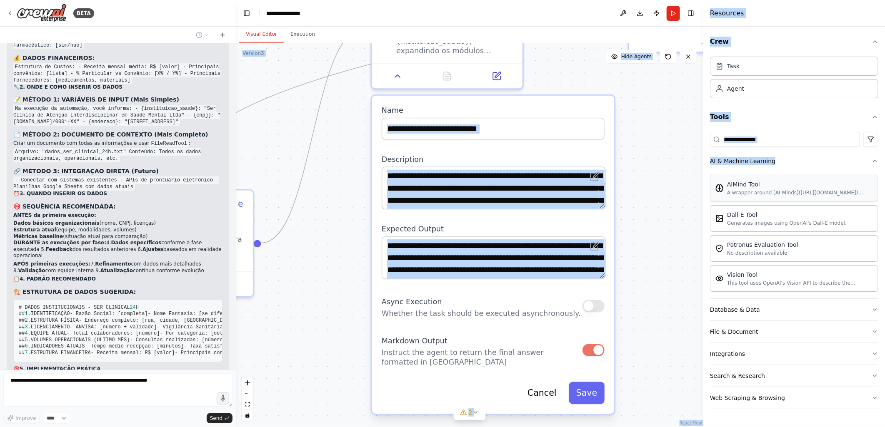
drag, startPoint x: 693, startPoint y: 30, endPoint x: 827, endPoint y: 184, distance: 204.1
click at [827, 184] on div "BETA Gostaria de criar um projeto que seguisse exatamente essa estrutura: # Pla…" at bounding box center [442, 213] width 885 height 427
click at [680, 212] on div ".deletable-edge-delete-btn { width: 20px; height: 20px; border: 0px solid #ffff…" at bounding box center [469, 235] width 467 height 384
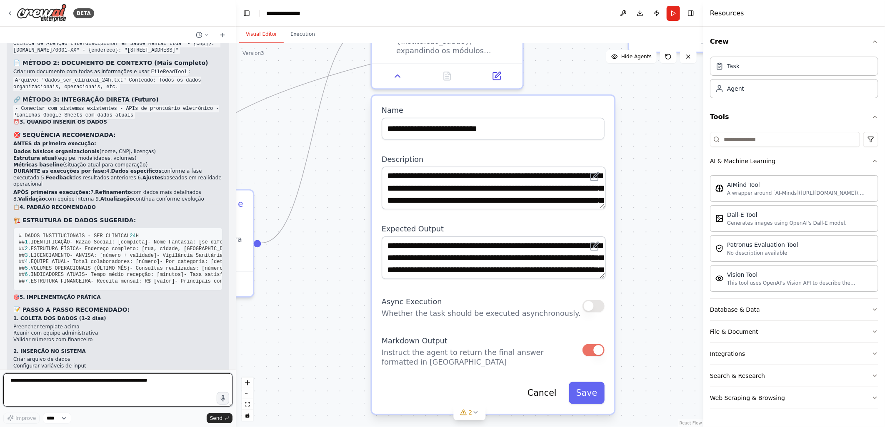
drag, startPoint x: 866, startPoint y: 414, endPoint x: 681, endPoint y: 191, distance: 290.0
click at [681, 191] on div "BETA Gostaria de criar um projeto que seguisse exatamente essa estrutura: # Pla…" at bounding box center [442, 213] width 885 height 427
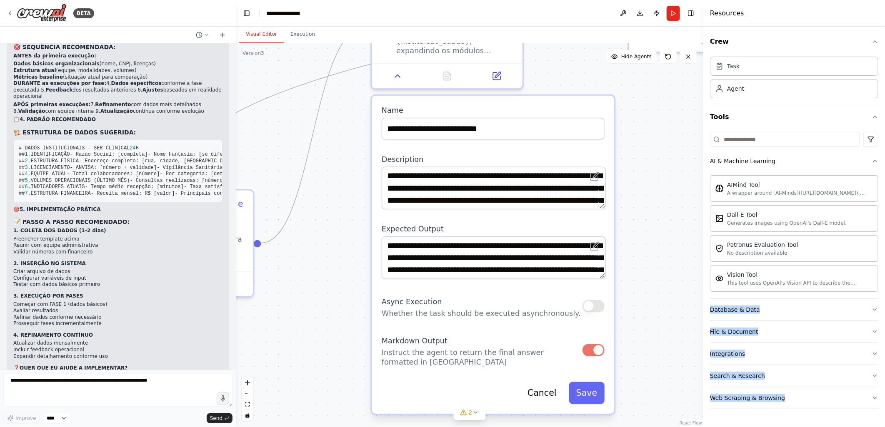
drag, startPoint x: 853, startPoint y: 420, endPoint x: 708, endPoint y: 320, distance: 176.0
click at [708, 320] on div "Crew Task Agent Tools AI & Machine Learning AIMind Tool A wrapper around [AI-Mi…" at bounding box center [794, 227] width 182 height 401
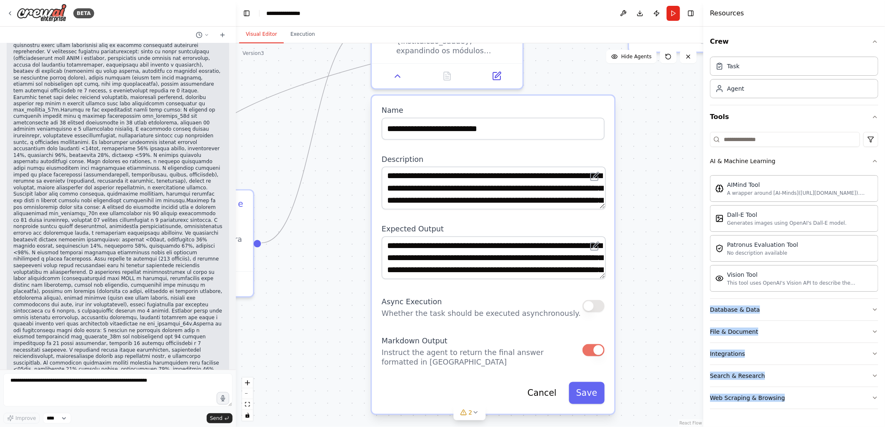
scroll to position [42752, 0]
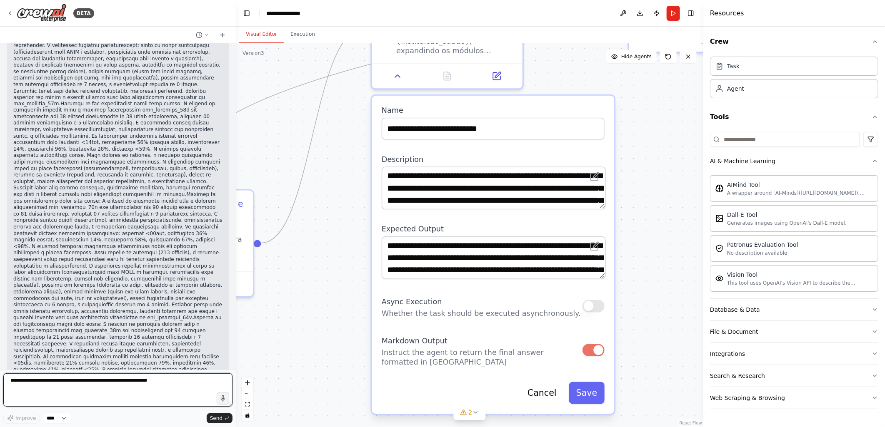
click at [11, 381] on textarea at bounding box center [117, 390] width 229 height 33
type textarea "**********"
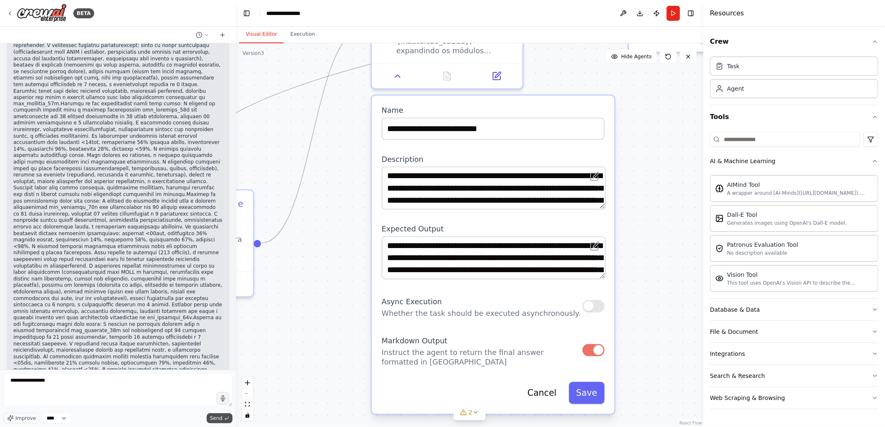
click at [215, 418] on span "Send" at bounding box center [216, 418] width 12 height 7
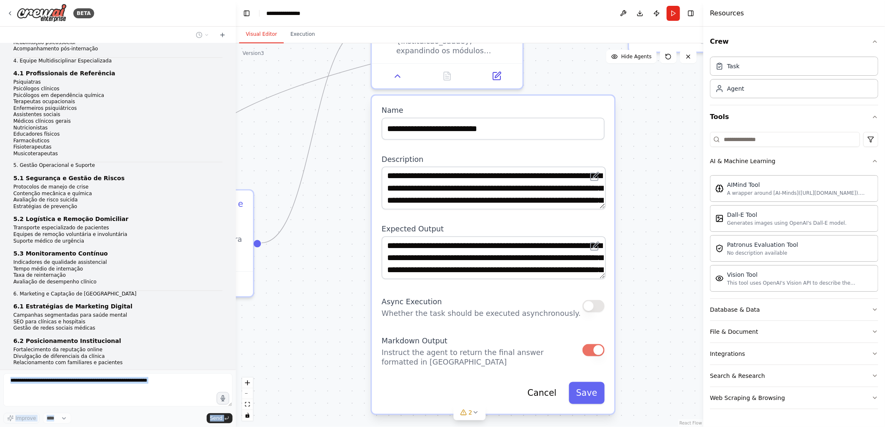
scroll to position [0, 0]
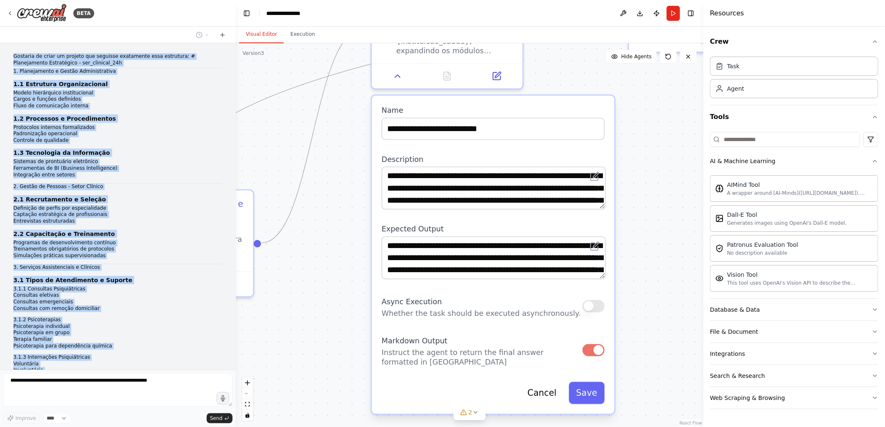
drag, startPoint x: 149, startPoint y: 332, endPoint x: 5, endPoint y: 51, distance: 316.6
click at [5, 51] on div "Gostaria de criar um projeto que seguisse exatamente essa estrutura: # Planejam…" at bounding box center [118, 206] width 236 height 327
copy div "Gostaria de criar um projeto que seguisse exatamente essa estrutura: # Planejam…"
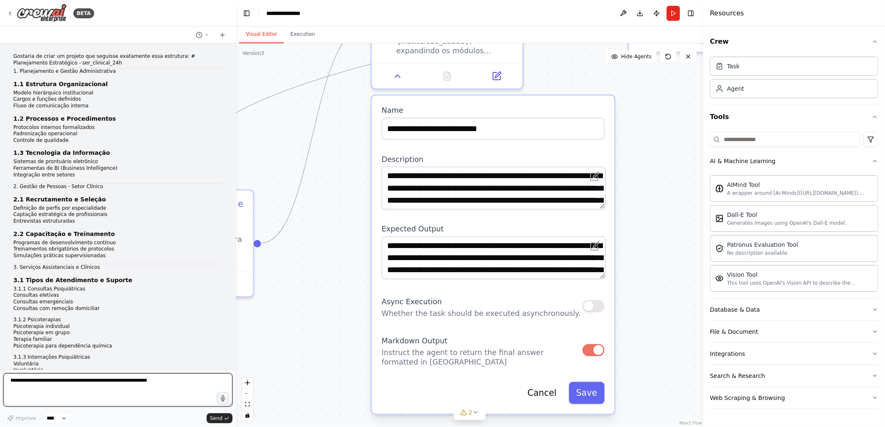
scroll to position [42781, 0]
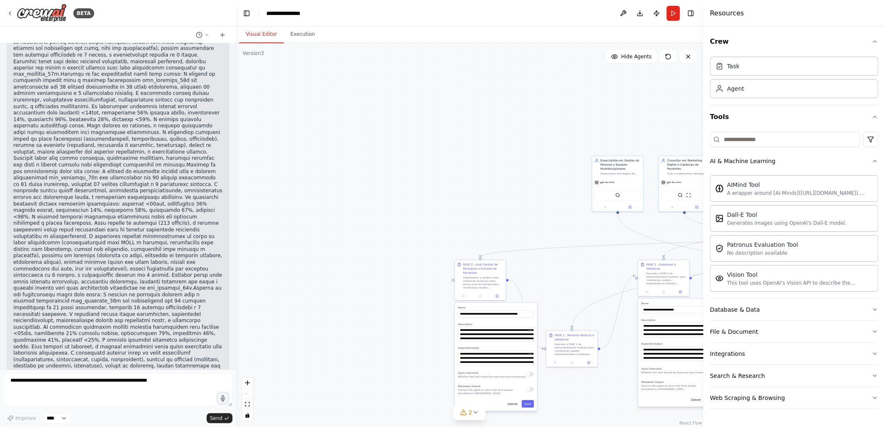
drag, startPoint x: 275, startPoint y: 142, endPoint x: 564, endPoint y: 256, distance: 309.9
click at [564, 256] on div ".deletable-edge-delete-btn { width: 20px; height: 20px; border: 0px solid #ffff…" at bounding box center [469, 235] width 467 height 384
drag, startPoint x: 163, startPoint y: 390, endPoint x: 8, endPoint y: 384, distance: 155.1
click at [15, 385] on textarea at bounding box center [117, 390] width 229 height 33
drag, startPoint x: 11, startPoint y: 380, endPoint x: 55, endPoint y: 385, distance: 44.5
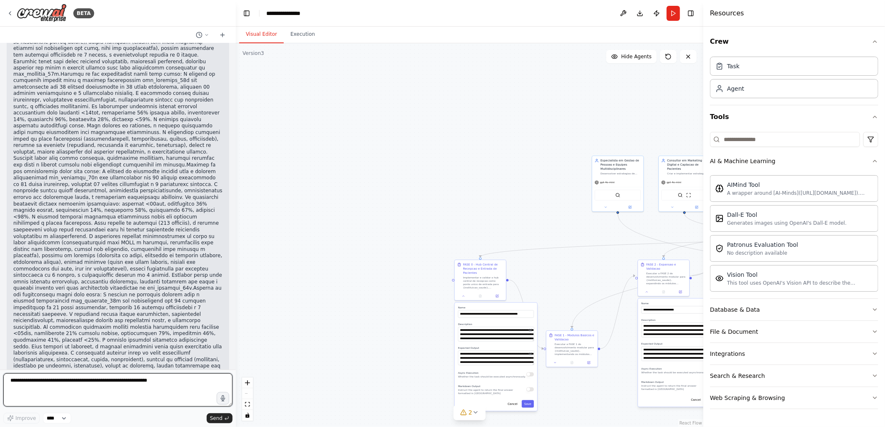
click at [55, 385] on textarea at bounding box center [117, 390] width 229 height 33
click at [292, 310] on div ".deletable-edge-delete-btn { width: 20px; height: 20px; border: 0px solid #ffff…" at bounding box center [469, 235] width 467 height 384
drag, startPoint x: 13, startPoint y: 295, endPoint x: 110, endPoint y: 298, distance: 96.7
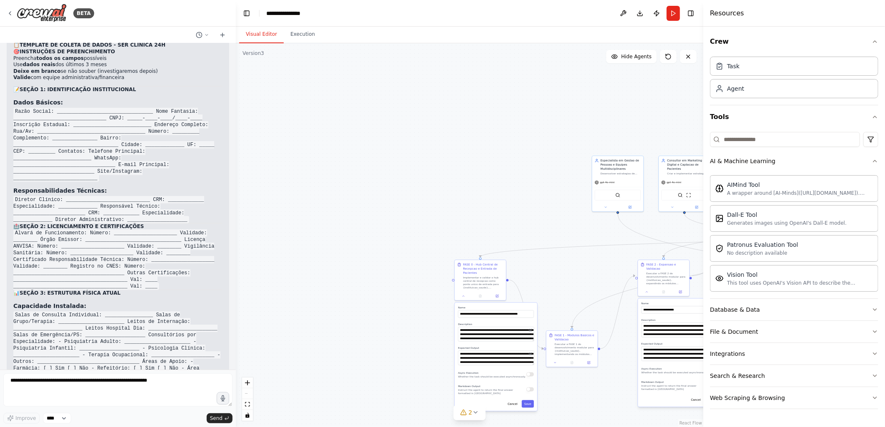
drag, startPoint x: 142, startPoint y: 310, endPoint x: 122, endPoint y: 148, distance: 162.9
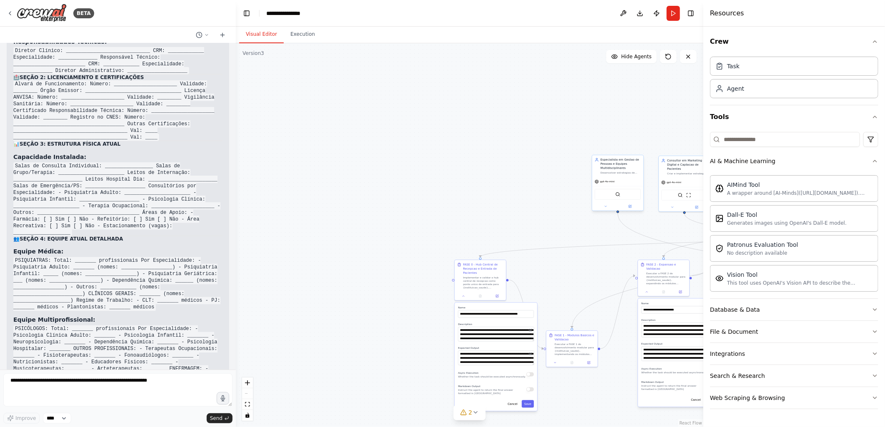
scroll to position [44614, 0]
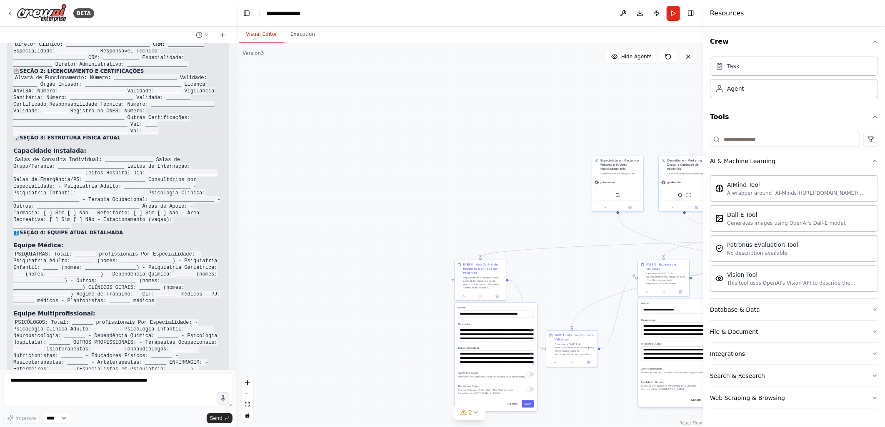
click at [417, 238] on div ".deletable-edge-delete-btn { width: 20px; height: 20px; border: 0px solid #ffff…" at bounding box center [469, 235] width 467 height 384
click at [285, 332] on div ".deletable-edge-delete-btn { width: 20px; height: 20px; border: 0px solid #ffff…" at bounding box center [469, 235] width 467 height 384
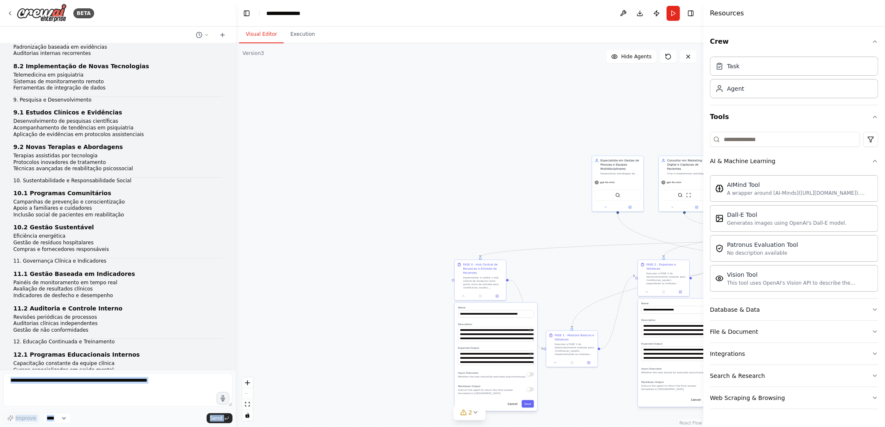
scroll to position [0, 0]
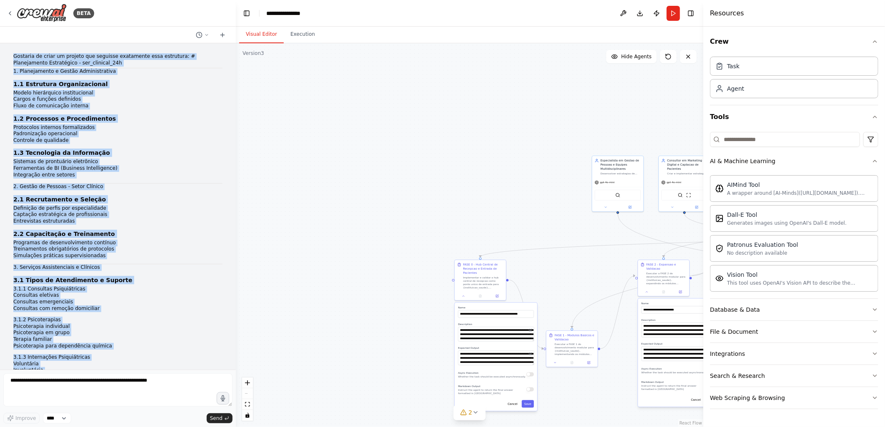
drag, startPoint x: 58, startPoint y: 307, endPoint x: 12, endPoint y: 60, distance: 252.1
click at [12, 60] on div "Gostaria de criar um projeto que seguisse exatamente essa estrutura: # Planejam…" at bounding box center [118, 206] width 236 height 327
copy div "Gostaria de criar um projeto que seguisse exatamente essa estrutura: # Planejam…"
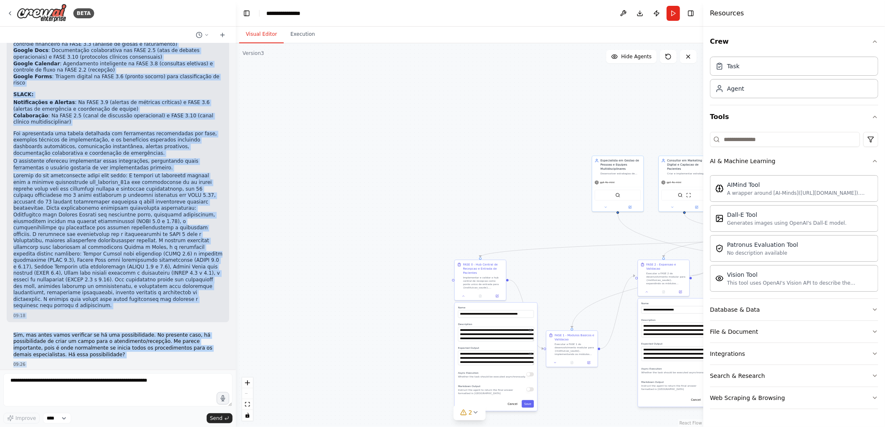
scroll to position [44614, 0]
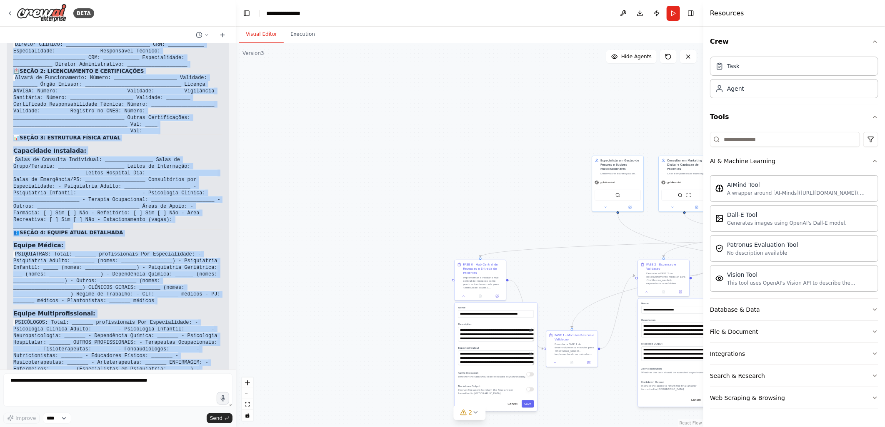
copy div "Gostaria de criar um projeto que seguisse exatamente essa estrutura: # Planejam…"
click at [298, 257] on div ".deletable-edge-delete-btn { width: 20px; height: 20px; border: 0px solid #ffff…" at bounding box center [469, 235] width 467 height 384
drag, startPoint x: 16, startPoint y: 203, endPoint x: 80, endPoint y: 304, distance: 119.9
click at [80, 304] on div "Gostaria de criar um projeto que seguisse exatamente essa estrutura: # Planejam…" at bounding box center [118, 206] width 236 height 327
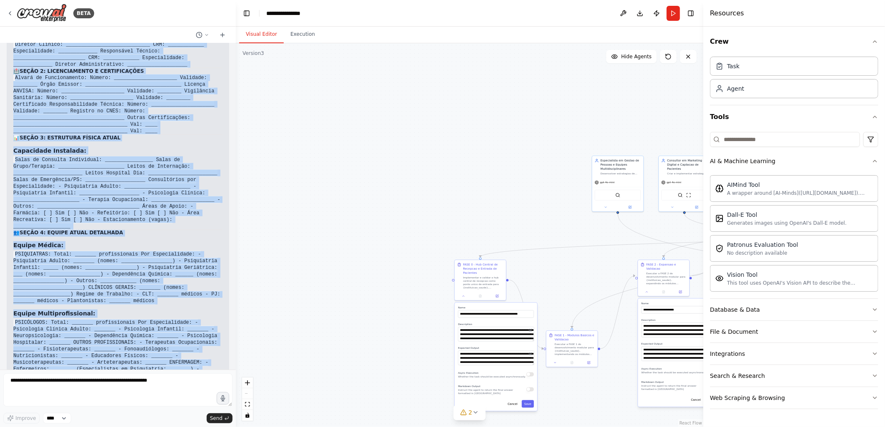
copy div "📋 EXCELENTE PERGUNTA! Dados São Fundamentais Para Resultados Específicos Você i…"
click at [246, 12] on button "Toggle Left Sidebar" at bounding box center [247, 13] width 12 height 12
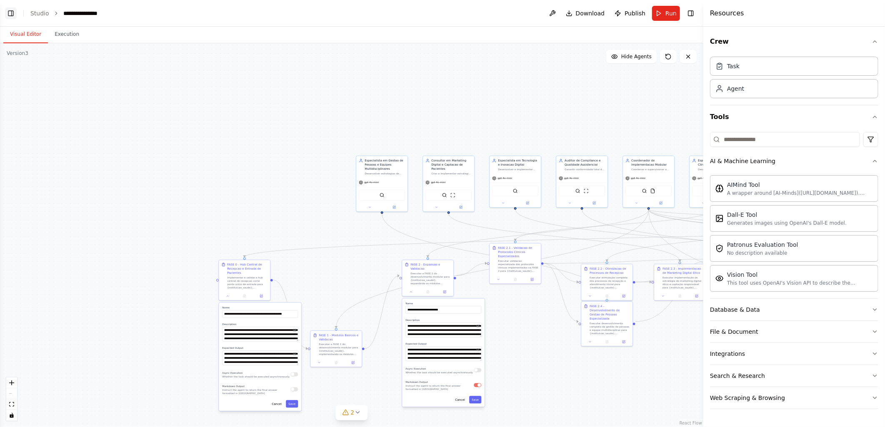
click at [9, 12] on button "Toggle Left Sidebar" at bounding box center [11, 13] width 12 height 12
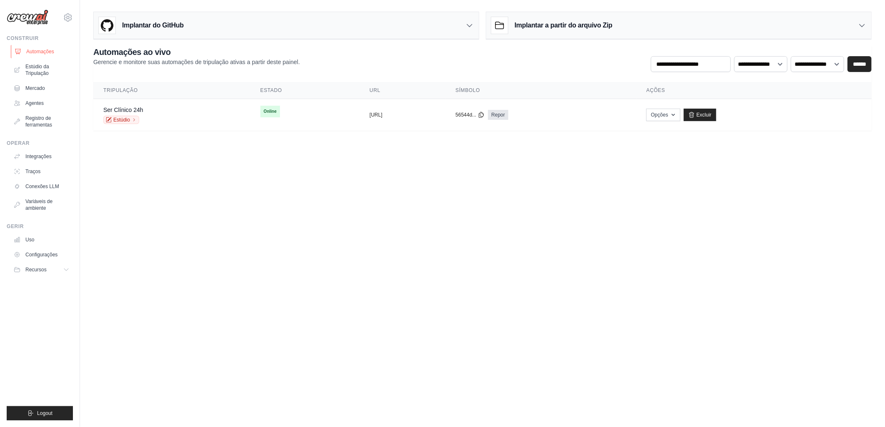
click at [37, 52] on font "Automações" at bounding box center [40, 51] width 28 height 7
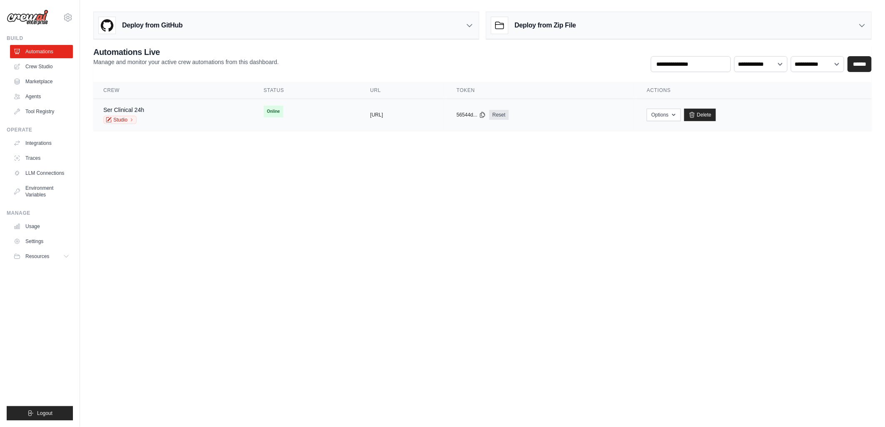
click at [264, 110] on span "Online" at bounding box center [274, 112] width 20 height 12
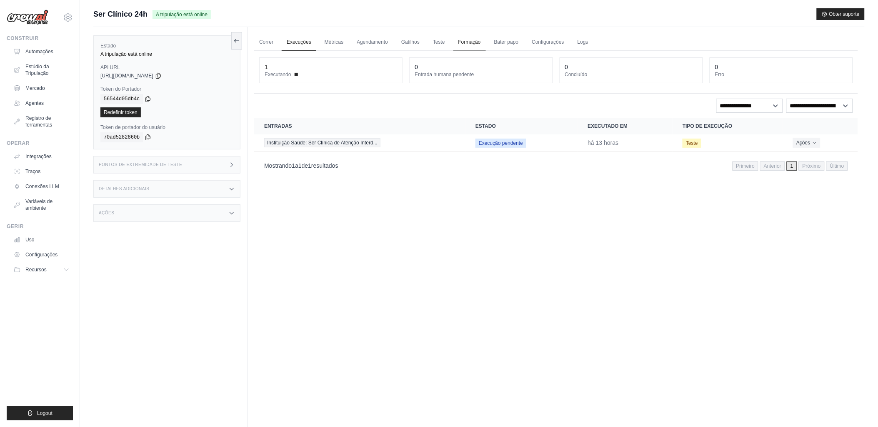
click at [472, 41] on link "Formação" at bounding box center [469, 42] width 32 height 17
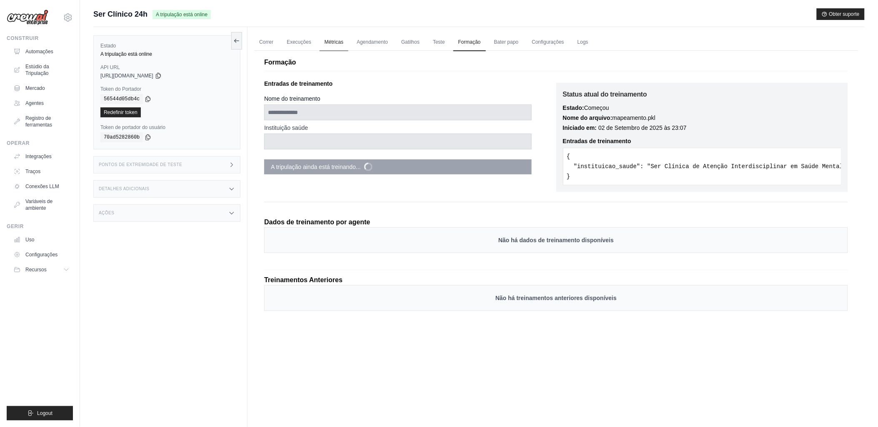
click at [331, 42] on link "Métricas" at bounding box center [334, 42] width 29 height 17
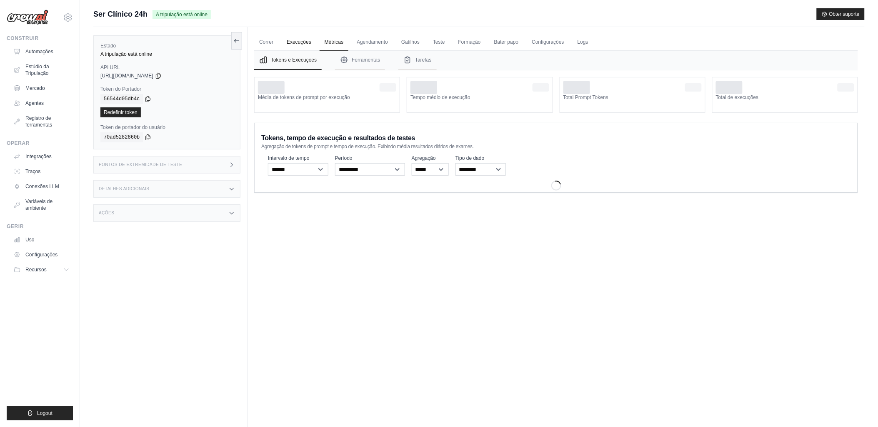
click at [300, 43] on link "Execuções" at bounding box center [299, 42] width 35 height 17
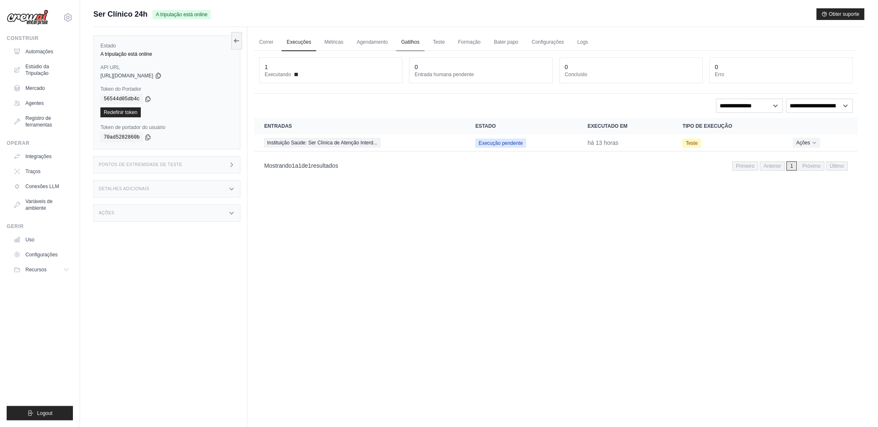
click at [406, 40] on link "Gatilhos" at bounding box center [410, 42] width 28 height 17
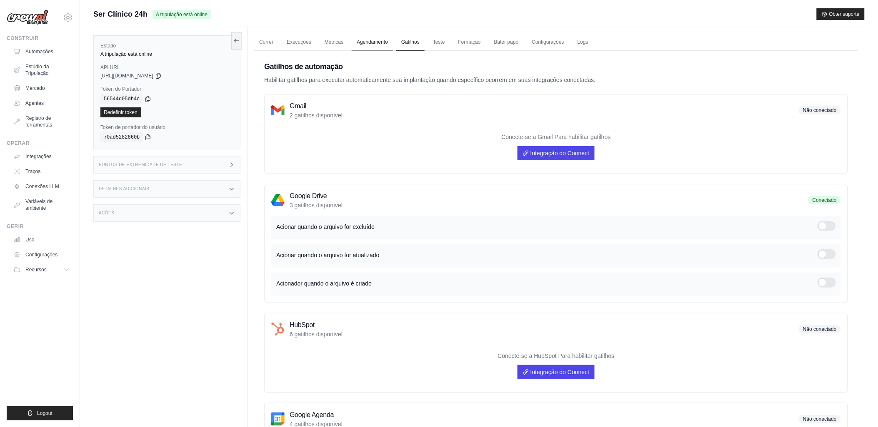
click at [370, 42] on link "Agendamento" at bounding box center [372, 42] width 41 height 17
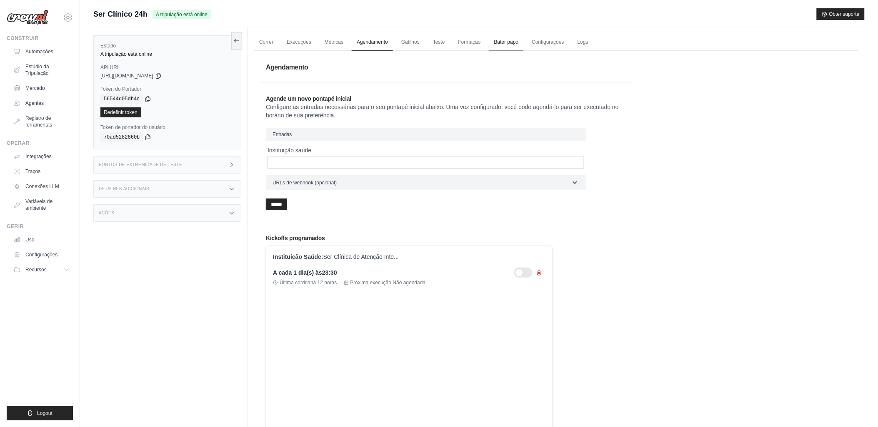
click at [501, 41] on link "Bater papo" at bounding box center [506, 42] width 35 height 17
click at [544, 42] on link "Configurações" at bounding box center [548, 42] width 42 height 17
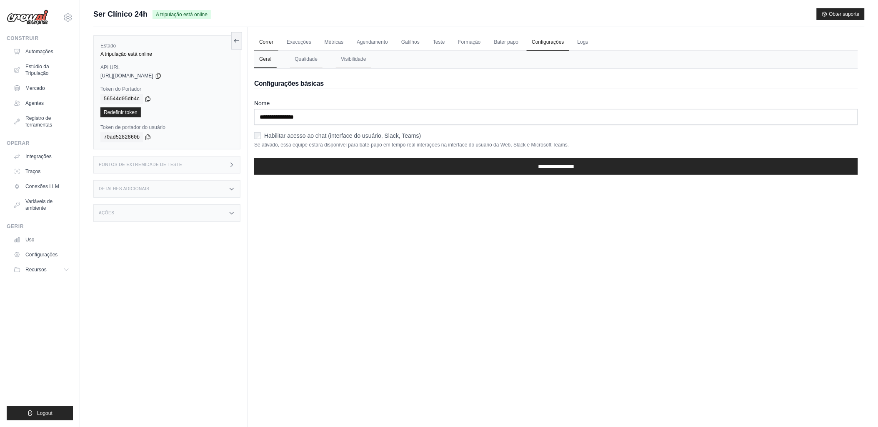
click at [269, 43] on link "Correr" at bounding box center [266, 42] width 24 height 17
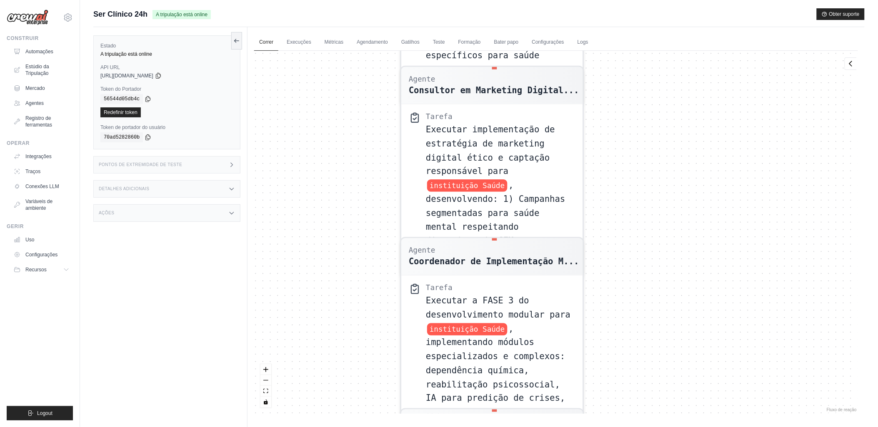
drag, startPoint x: 406, startPoint y: 108, endPoint x: 372, endPoint y: 305, distance: 199.1
click at [372, 305] on div "Agente Coordenador de Implementação M... Tarefa Executar a FASE 1 do desenvolvi…" at bounding box center [556, 232] width 604 height 363
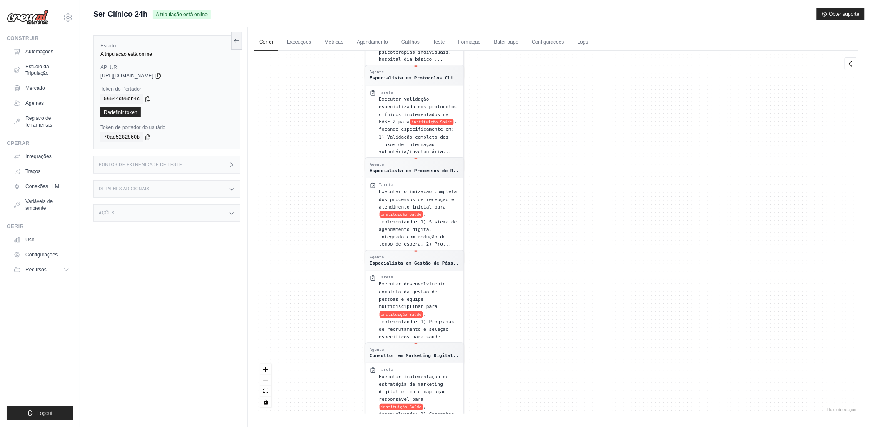
drag, startPoint x: 345, startPoint y: 92, endPoint x: 338, endPoint y: 338, distance: 245.9
click at [338, 338] on div "Agente Coordenador de Implementação M... Tarefa Executar a FASE 1 do desenvolvi…" at bounding box center [556, 232] width 604 height 363
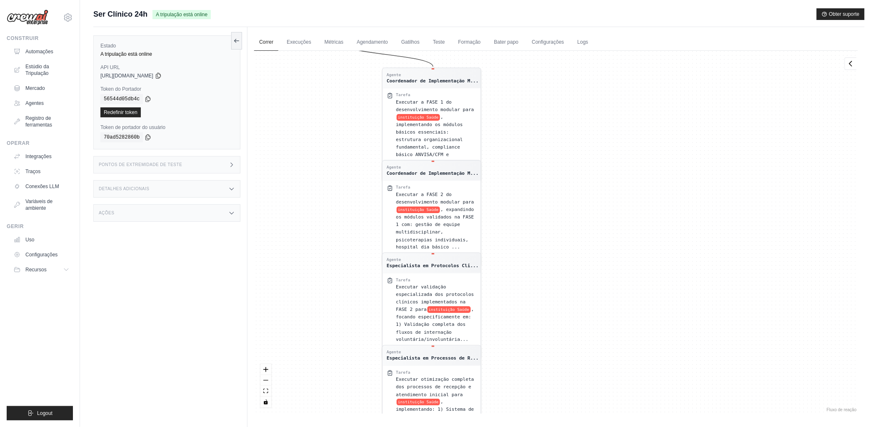
drag, startPoint x: 327, startPoint y: 181, endPoint x: 346, endPoint y: 339, distance: 158.6
click at [346, 339] on div "Agente Coordenador de Implementação M... Tarefa Executar a FASE 1 do desenvolvi…" at bounding box center [556, 232] width 604 height 363
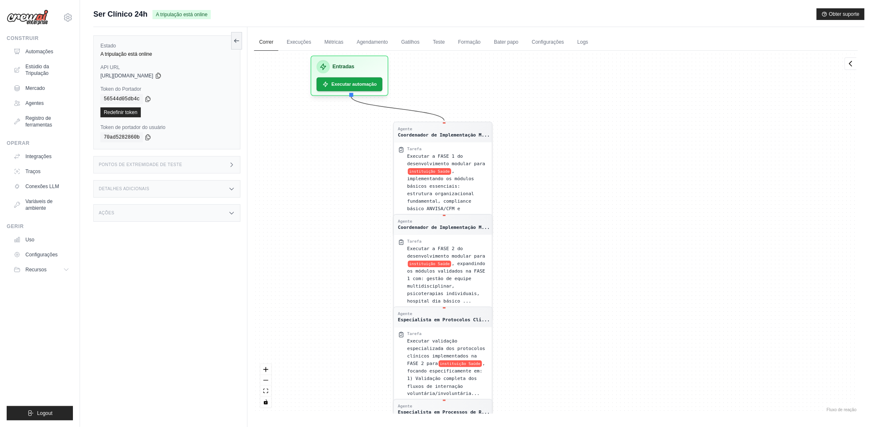
drag, startPoint x: 340, startPoint y: 155, endPoint x: 347, endPoint y: 178, distance: 23.3
click at [347, 178] on div "Agente Coordenador de Implementação M... Tarefa Executar a FASE 1 do desenvolvi…" at bounding box center [556, 232] width 604 height 363
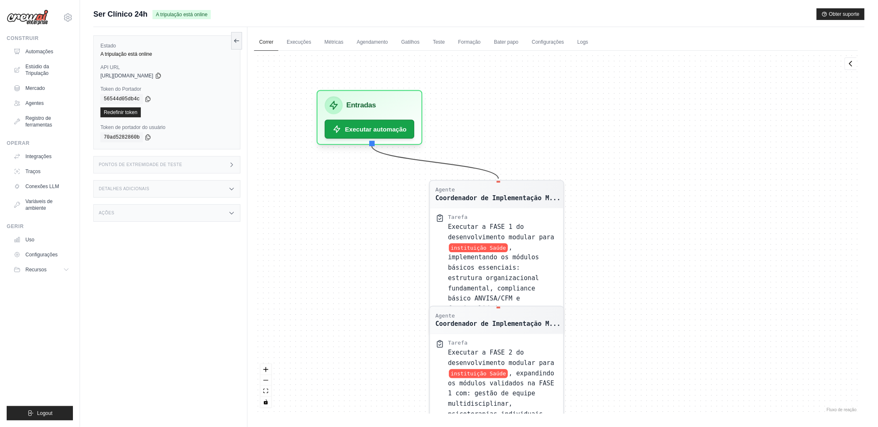
drag, startPoint x: 372, startPoint y: 249, endPoint x: 374, endPoint y: 243, distance: 5.6
click at [374, 243] on div "Agente Coordenador de Implementação M... Tarefa Executar a FASE 1 do desenvolvi…" at bounding box center [556, 232] width 604 height 363
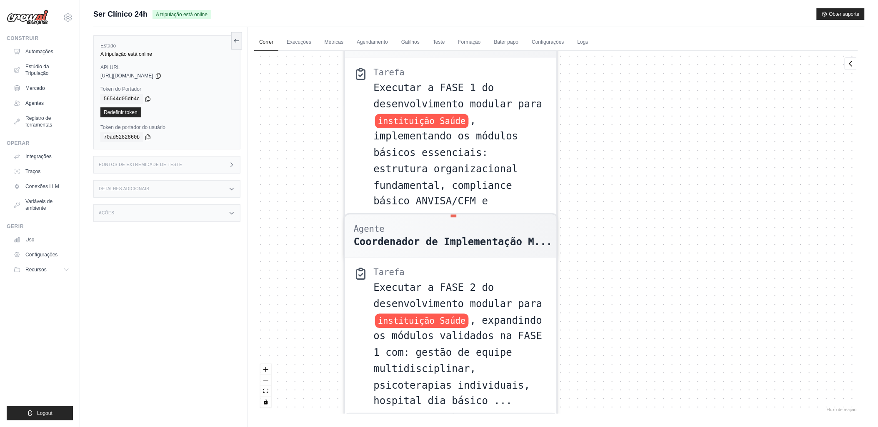
drag, startPoint x: 624, startPoint y: 310, endPoint x: 587, endPoint y: 120, distance: 193.8
click at [587, 120] on div "Agente Coordenador de Implementação M... Tarefa Executar a FASE 1 do desenvolvi…" at bounding box center [556, 232] width 604 height 363
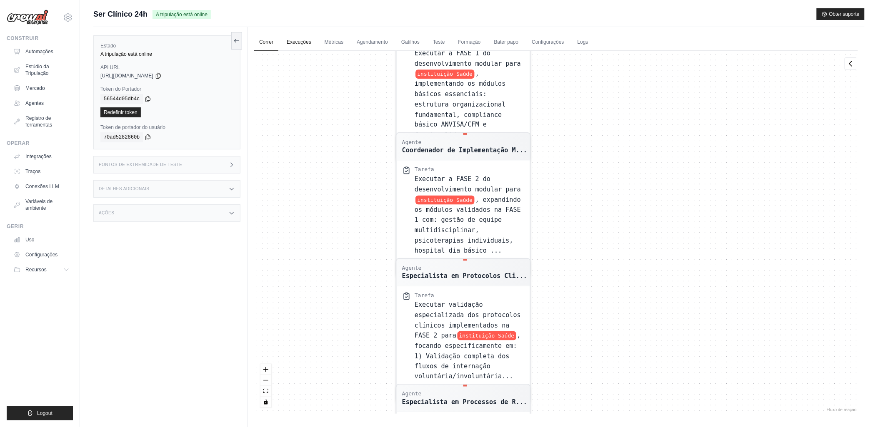
click at [298, 44] on link "Execuções" at bounding box center [299, 42] width 35 height 17
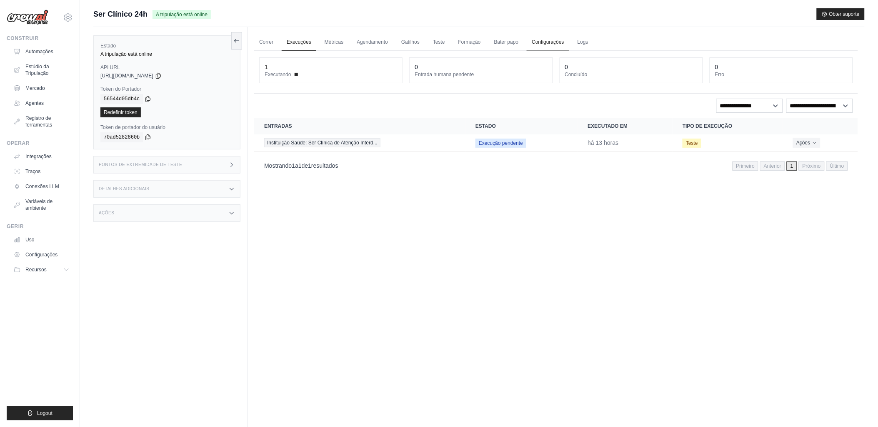
click at [542, 42] on link "Configurações" at bounding box center [548, 42] width 42 height 17
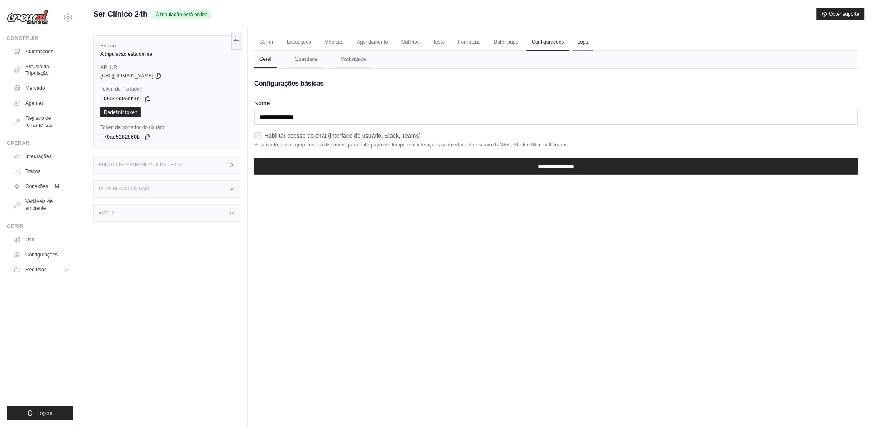
click at [582, 40] on link "Logs" at bounding box center [582, 42] width 21 height 17
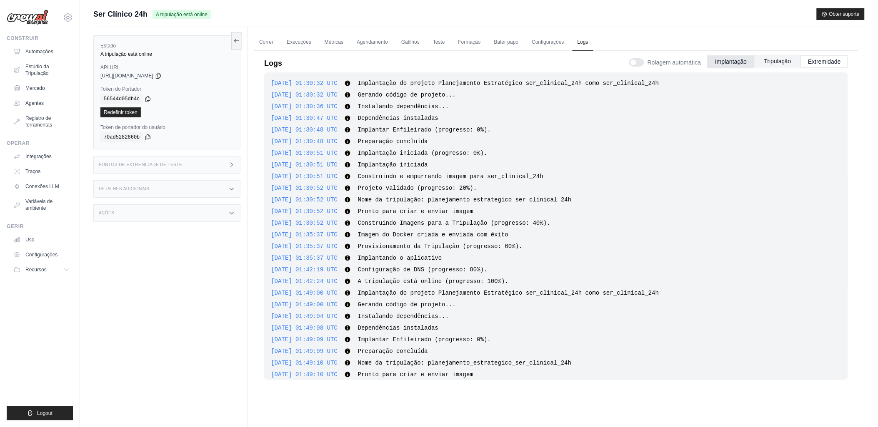
click at [774, 55] on button "Tripulação" at bounding box center [777, 61] width 47 height 12
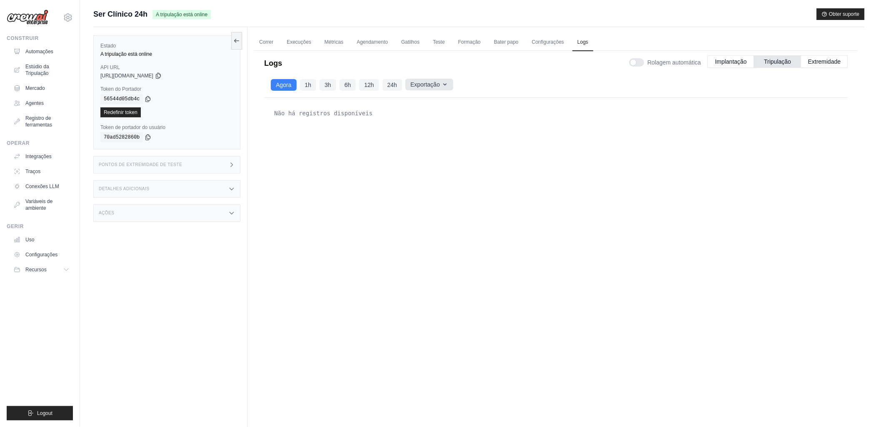
click at [432, 85] on font "Exportação" at bounding box center [425, 84] width 30 height 8
click at [303, 84] on button "1h" at bounding box center [308, 85] width 17 height 12
click at [281, 85] on button "Agora" at bounding box center [283, 85] width 25 height 12
click at [821, 61] on button "Extremidade" at bounding box center [824, 61] width 47 height 12
click at [671, 63] on span "Rolagem automática" at bounding box center [673, 62] width 53 height 8
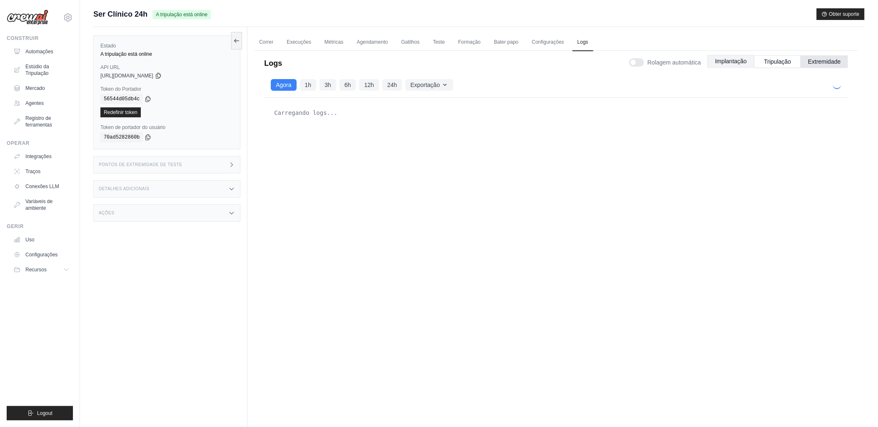
click at [726, 57] on button "Implantação" at bounding box center [730, 61] width 47 height 12
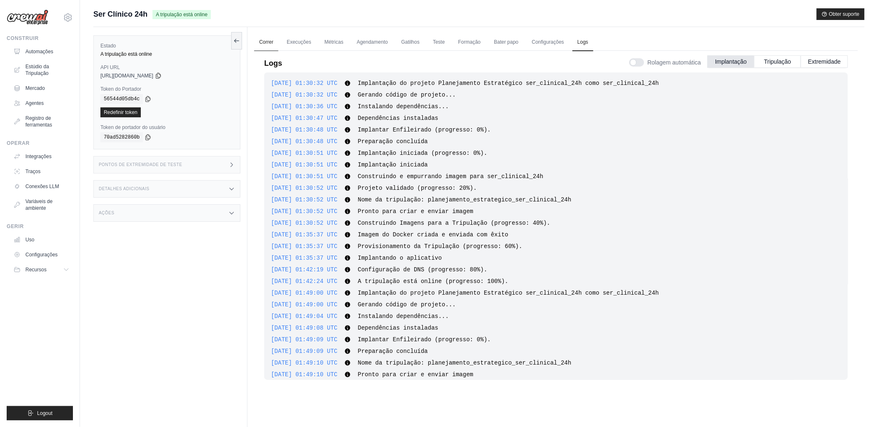
click at [727, 59] on button "Implantação" at bounding box center [730, 61] width 47 height 12
click at [831, 59] on button "Extremidade" at bounding box center [824, 61] width 47 height 12
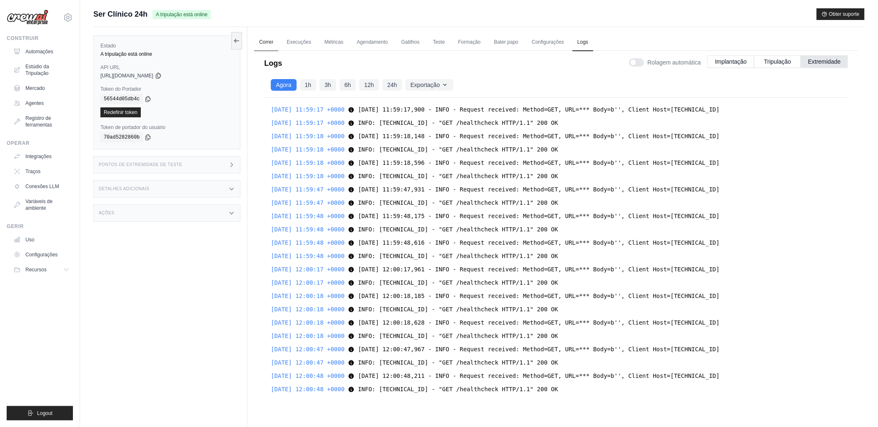
click at [266, 42] on link "Correr" at bounding box center [266, 42] width 24 height 17
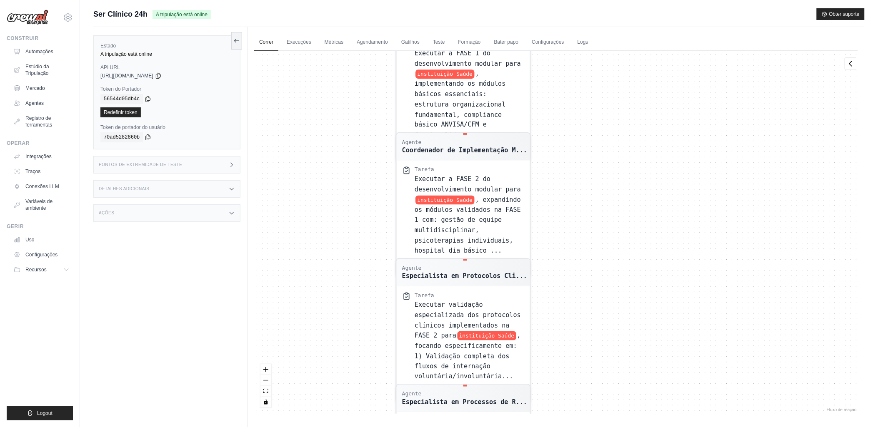
click at [298, 45] on link "Execuções" at bounding box center [299, 42] width 35 height 17
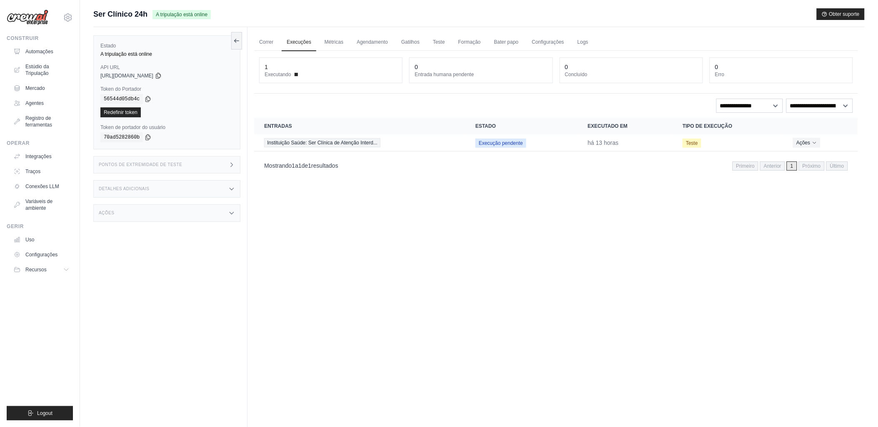
click at [497, 217] on div "Correr Execuções Métricas Agendamento Gatilhos Teste Formação Bater papo Config…" at bounding box center [555, 240] width 617 height 427
